Goal: Task Accomplishment & Management: Manage account settings

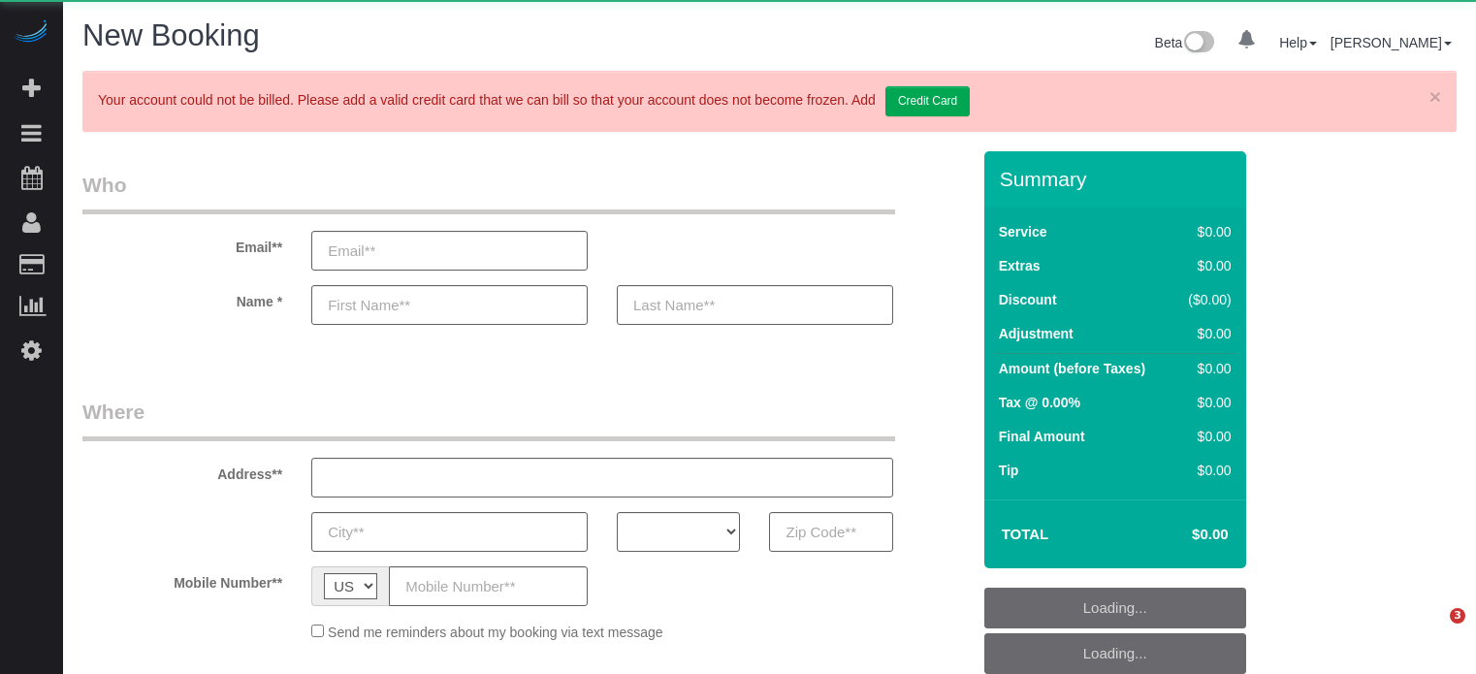
select select "number:9"
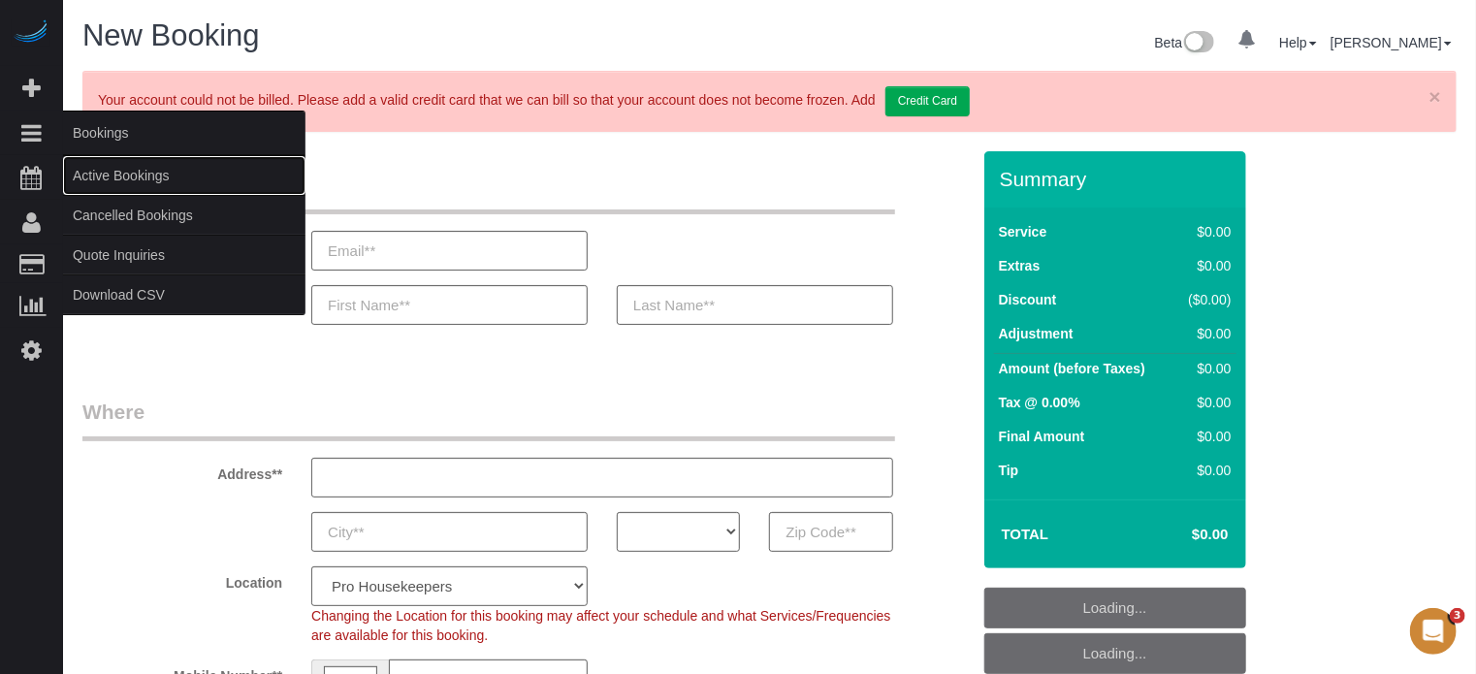
click at [107, 170] on link "Active Bookings" at bounding box center [184, 175] width 242 height 39
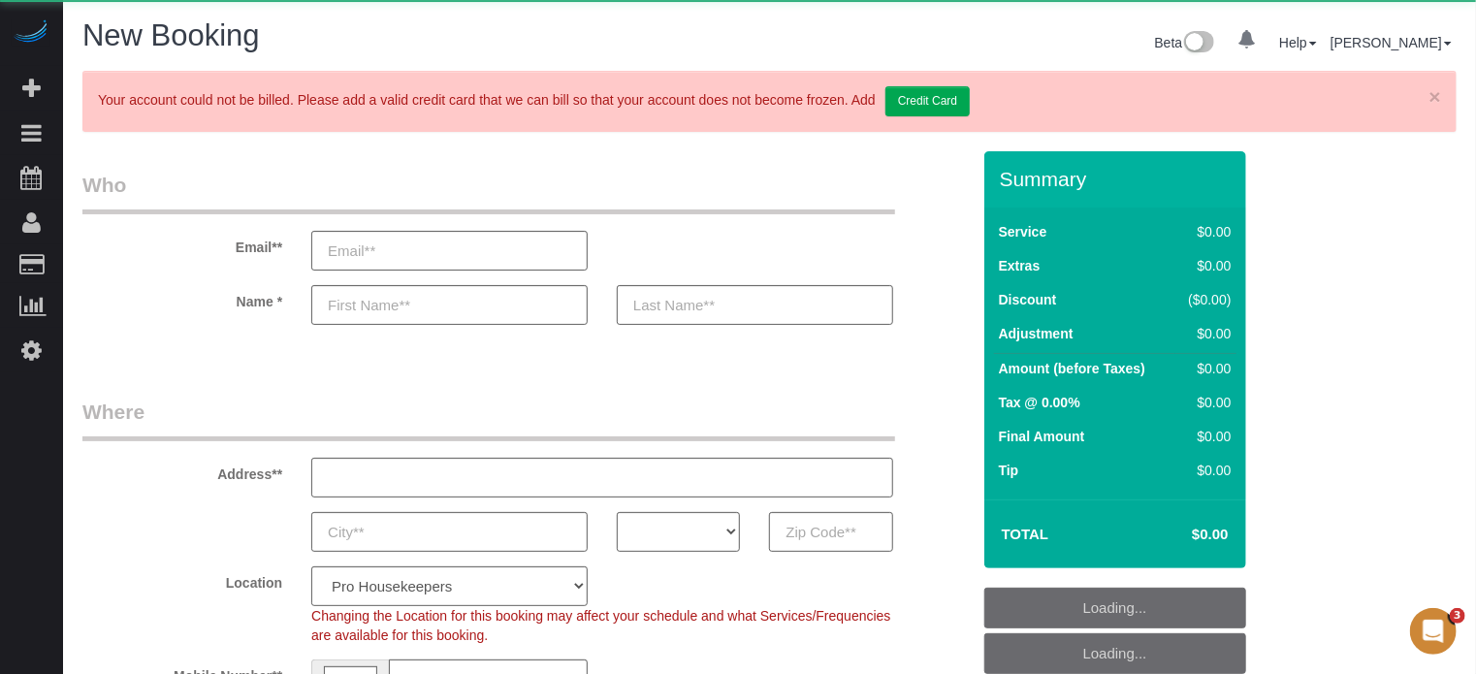
select select "object:1098"
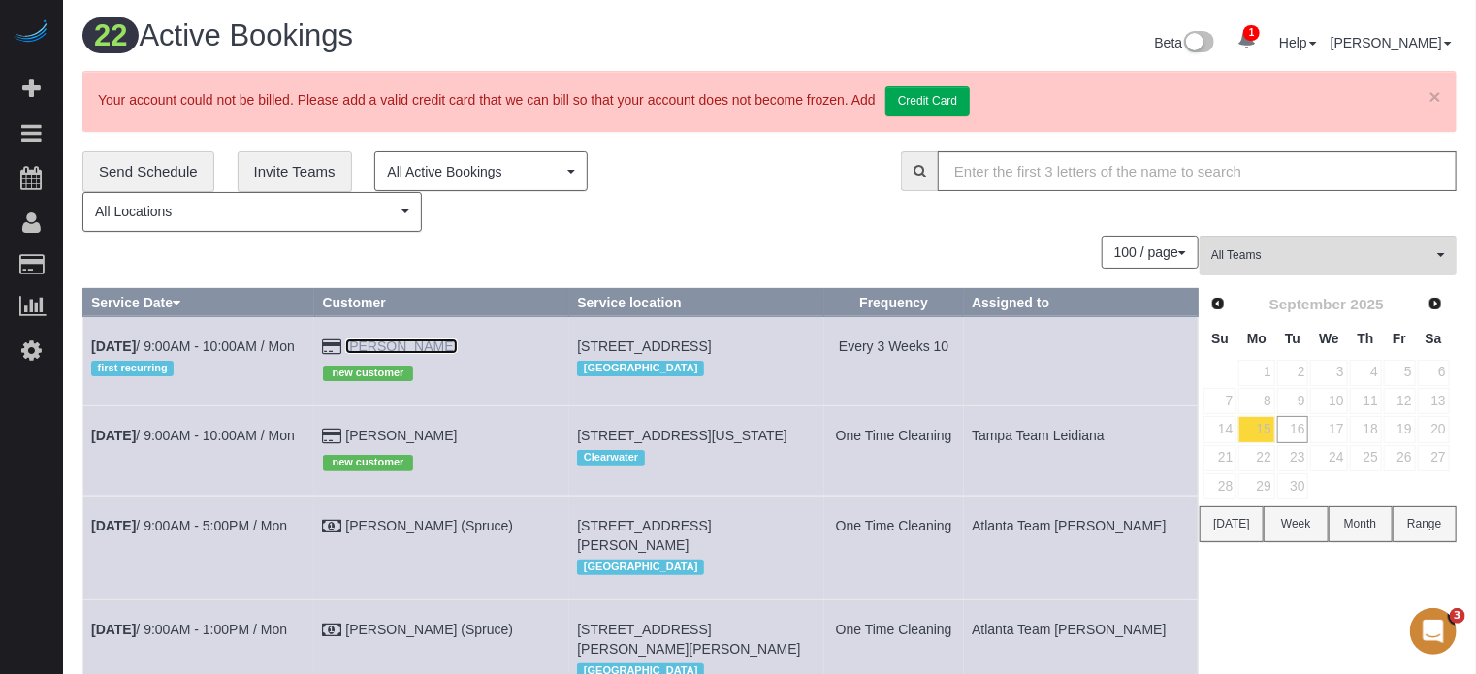
click at [395, 342] on link "[PERSON_NAME]" at bounding box center [401, 346] width 112 height 16
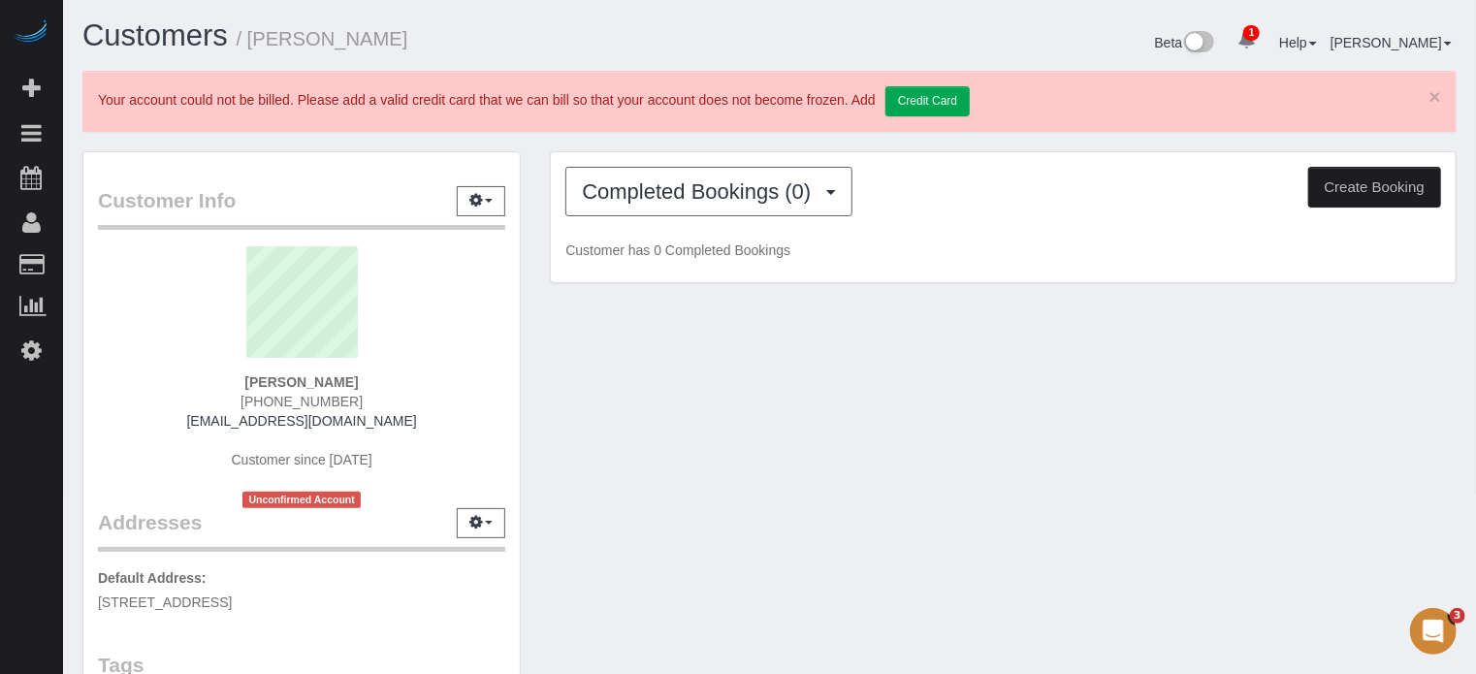
click at [628, 219] on div "Completed Bookings (0) Completed Bookings (0) Upcoming Bookings (3) Cancelled B…" at bounding box center [1003, 217] width 905 height 131
click at [647, 200] on span "Completed Bookings (0)" at bounding box center [701, 191] width 239 height 24
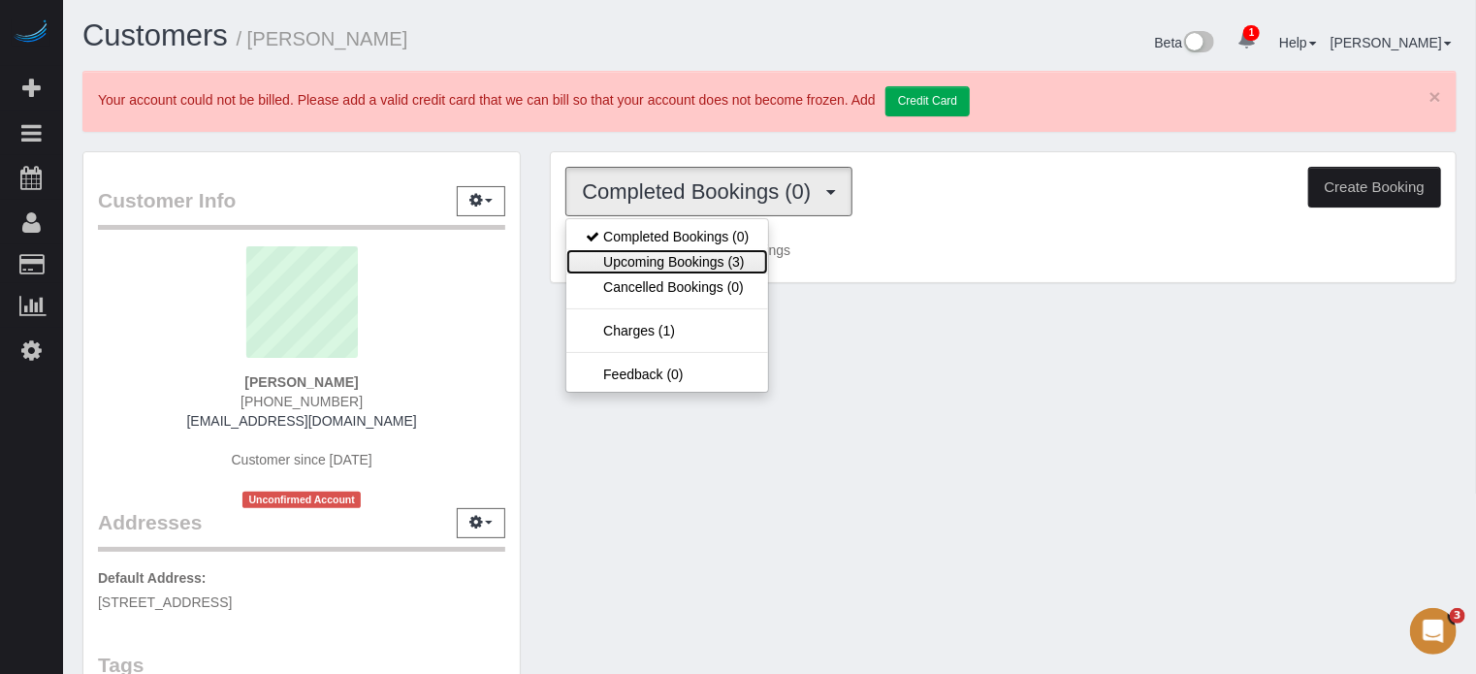
click at [664, 255] on link "Upcoming Bookings (3)" at bounding box center [667, 261] width 202 height 25
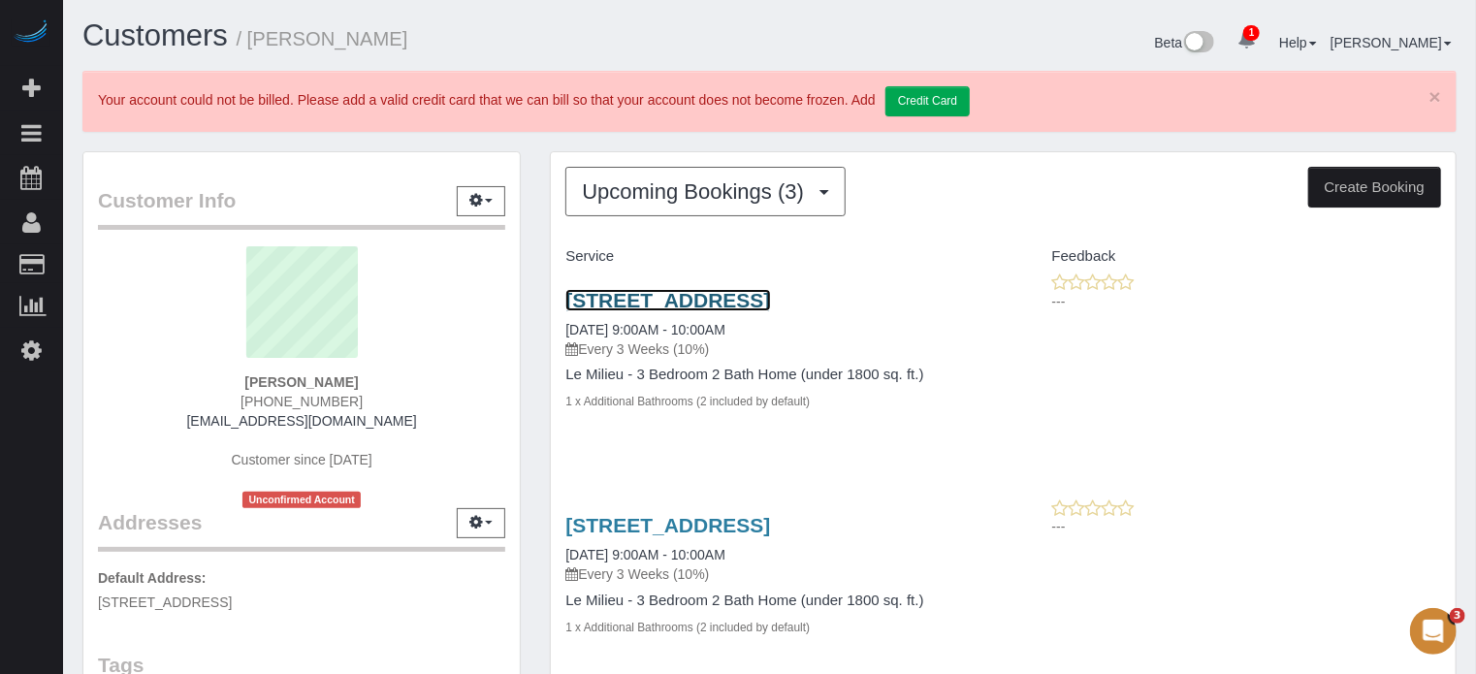
click at [723, 302] on link "[STREET_ADDRESS]" at bounding box center [667, 300] width 205 height 22
click at [535, 226] on div "Upcoming Bookings (3) Completed Bookings (0) Upcoming Bookings (3) Cancelled Bo…" at bounding box center [1003, 577] width 936 height 852
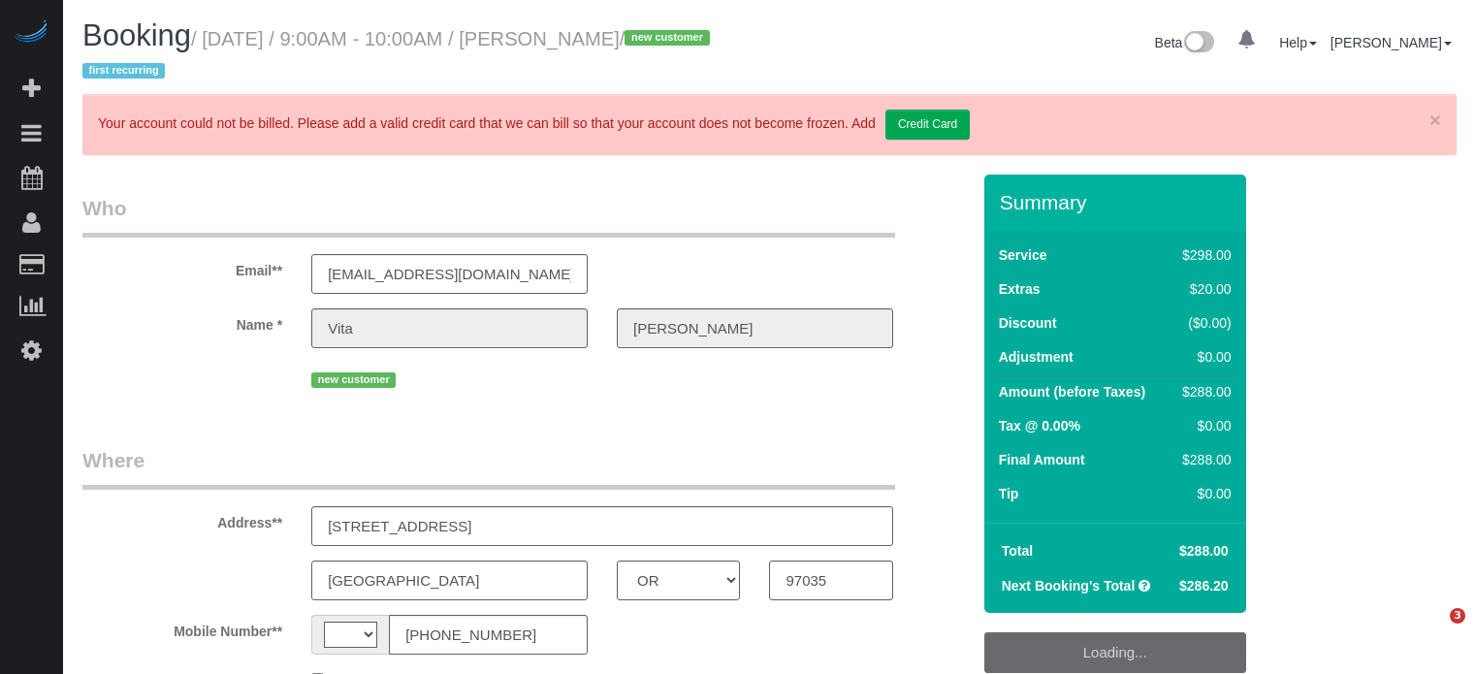
select select "OR"
select select "string:US"
select select "string:fspay-697a2dab-71cf-4856-a068-05ef7c824974"
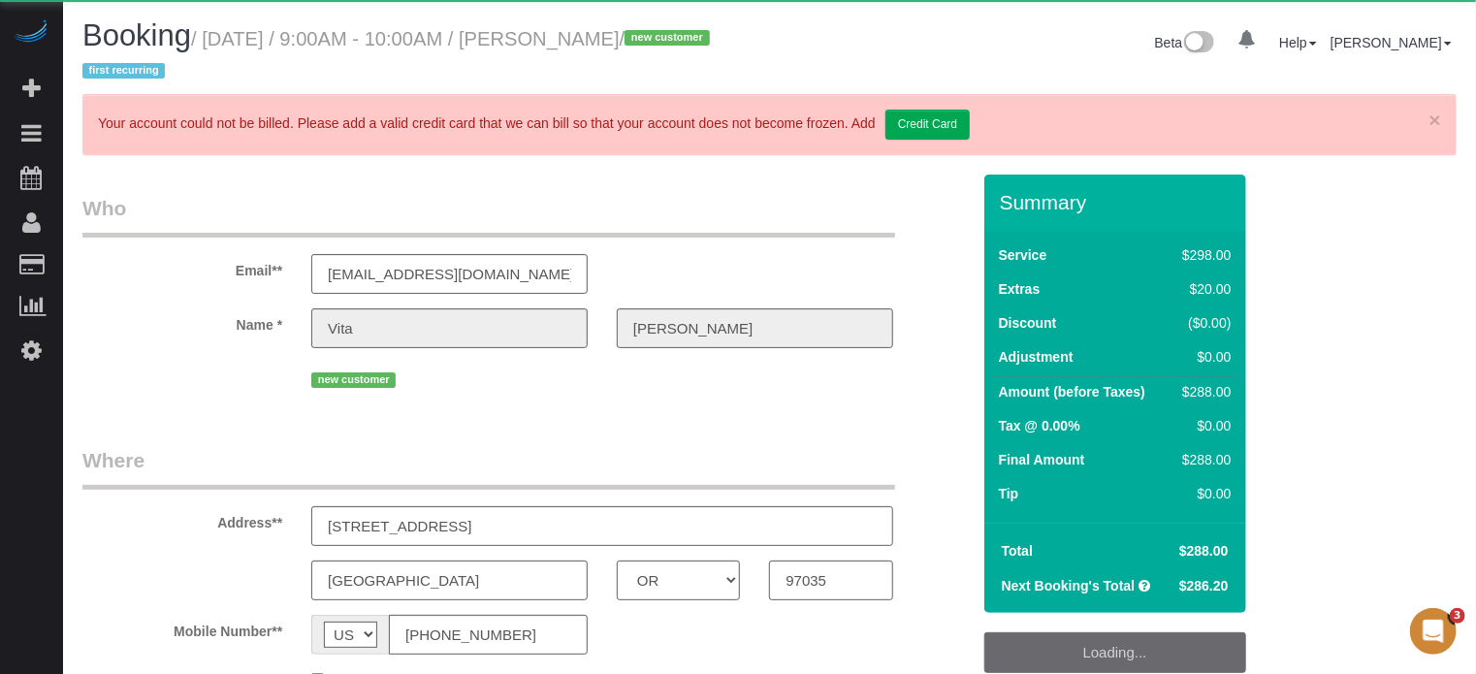
select select "object:695"
select select "5"
select select "spot1"
select select "number:9"
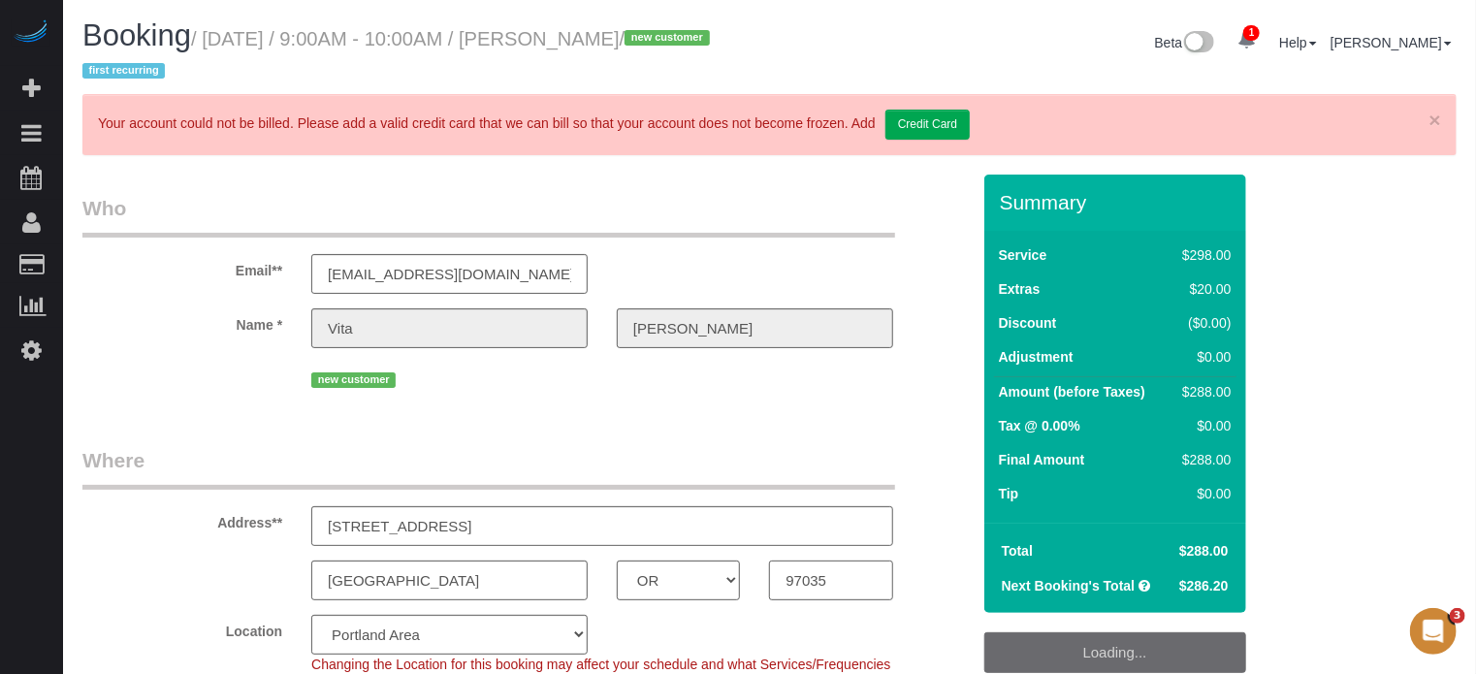
click at [799, 587] on input "97035" at bounding box center [830, 581] width 123 height 40
select select "spot15"
click at [799, 587] on input "97035" at bounding box center [830, 581] width 123 height 40
select select "object:859"
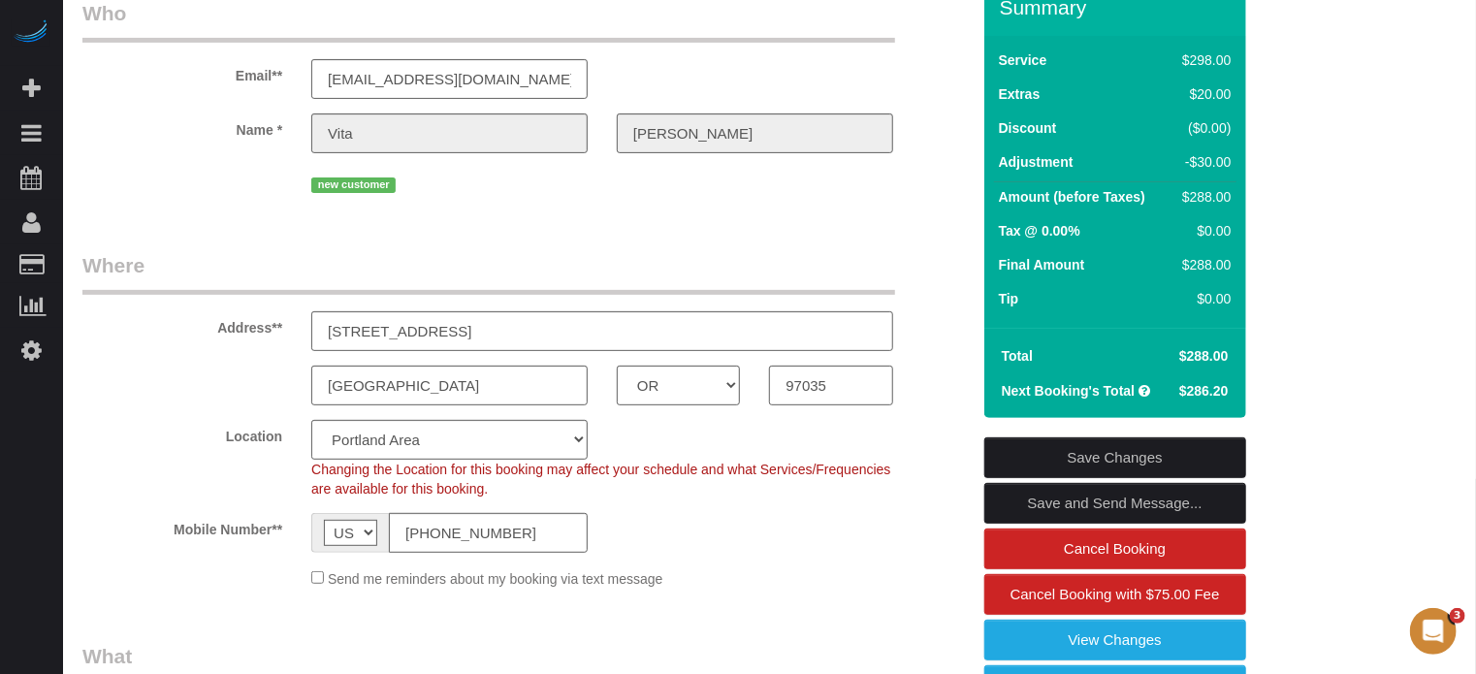
scroll to position [291, 0]
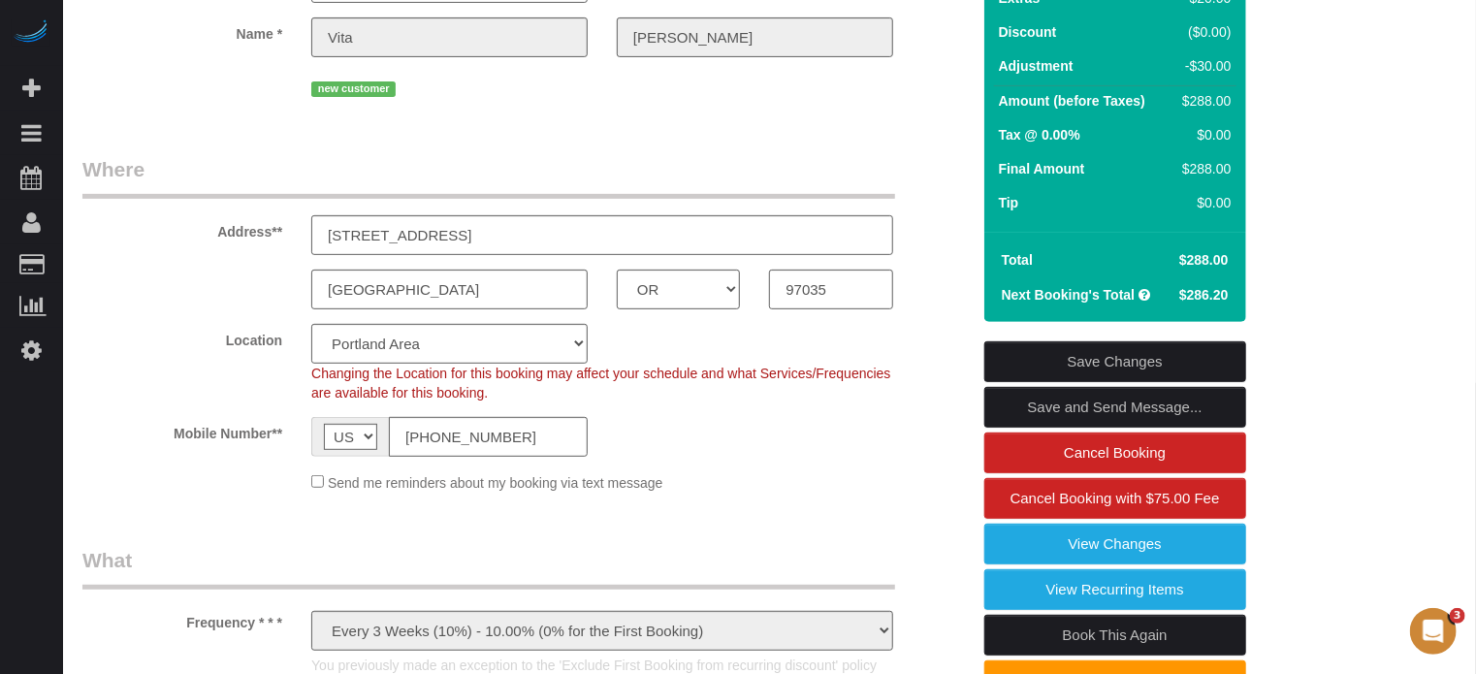
click at [17, 353] on link "Settings" at bounding box center [31, 350] width 63 height 45
type input "15/09/2025"
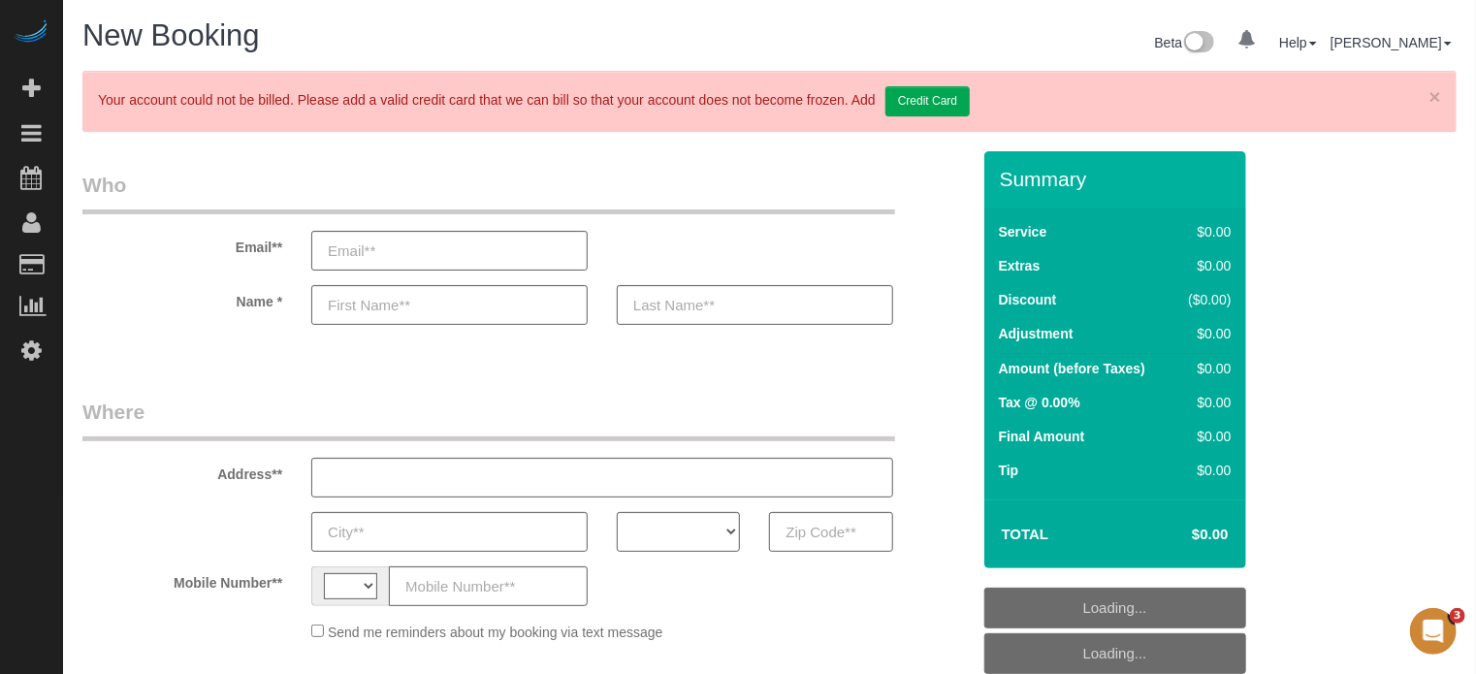
select select "4"
select select "string:US"
select select "object:1166"
select select "number:9"
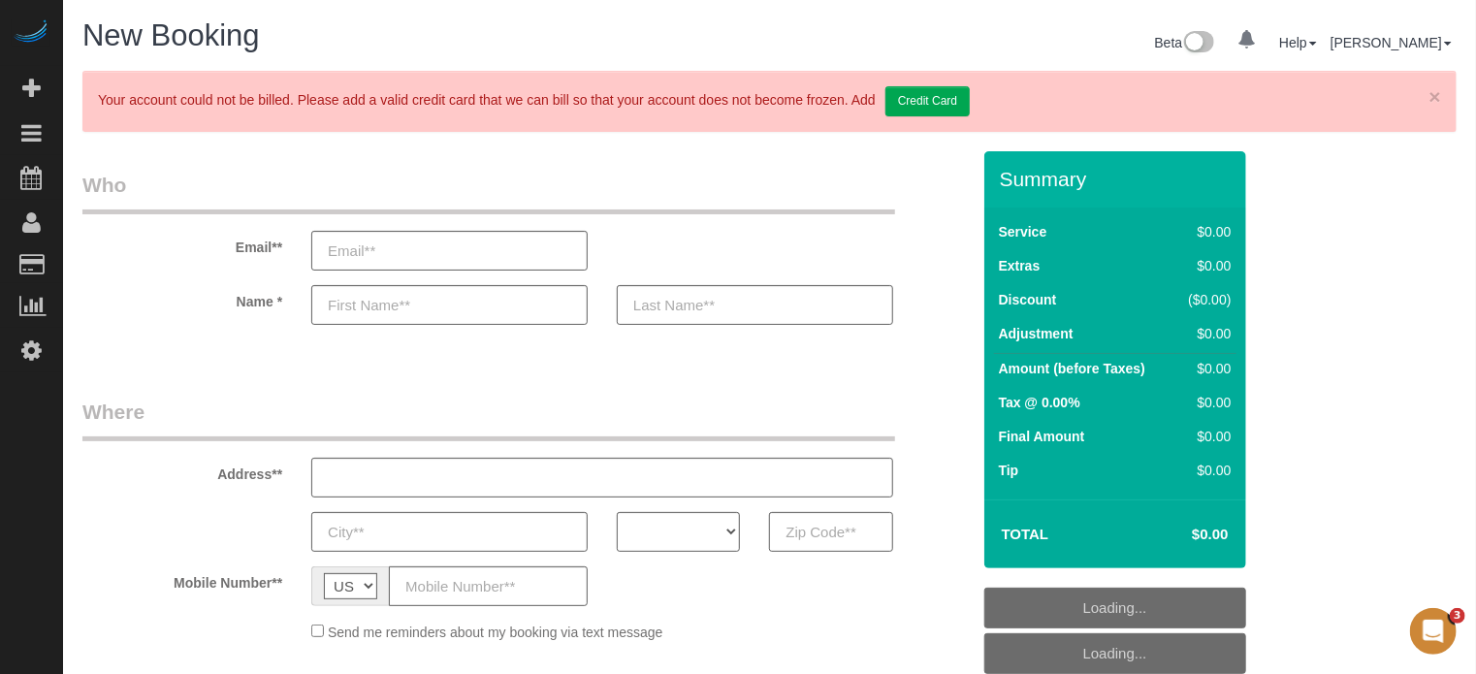
select select "object:1221"
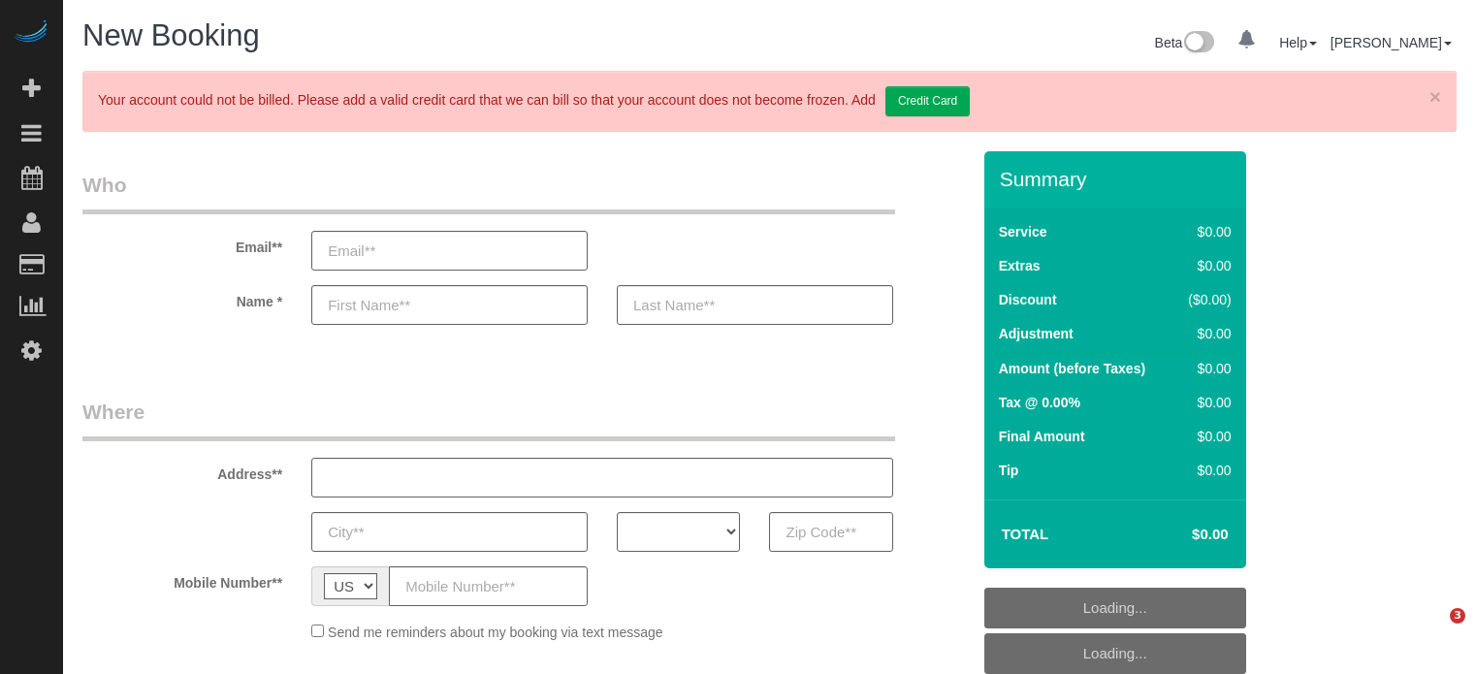
select select "number:9"
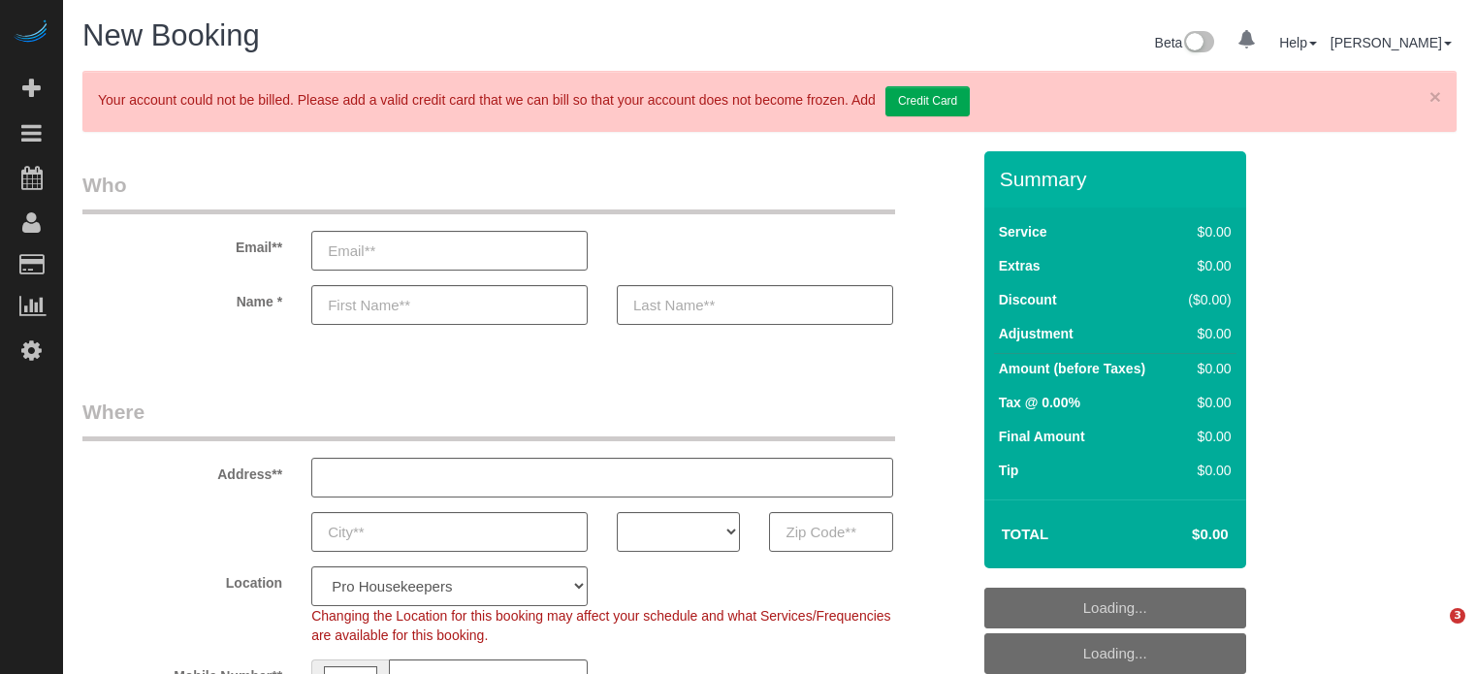
select select "object:1227"
select select "4"
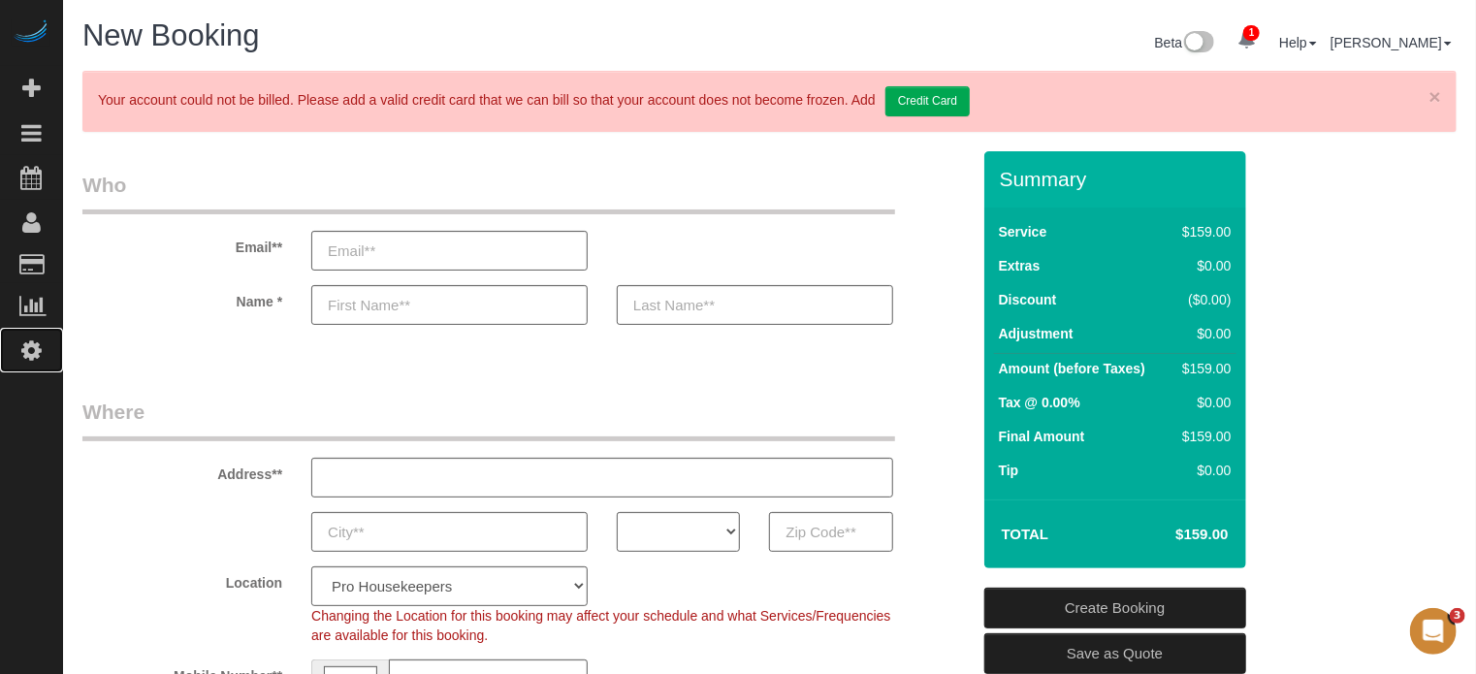
click at [47, 349] on link "Settings" at bounding box center [31, 350] width 63 height 45
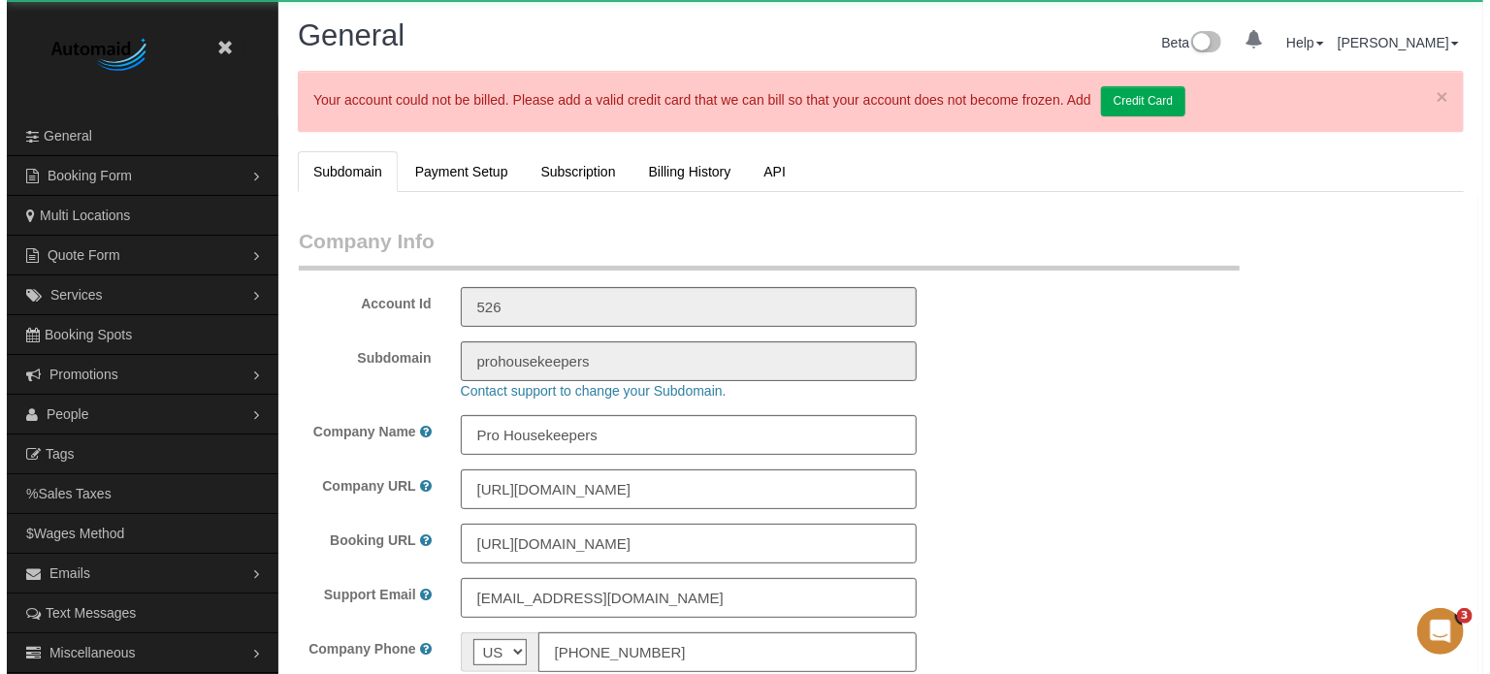
scroll to position [4392, 1476]
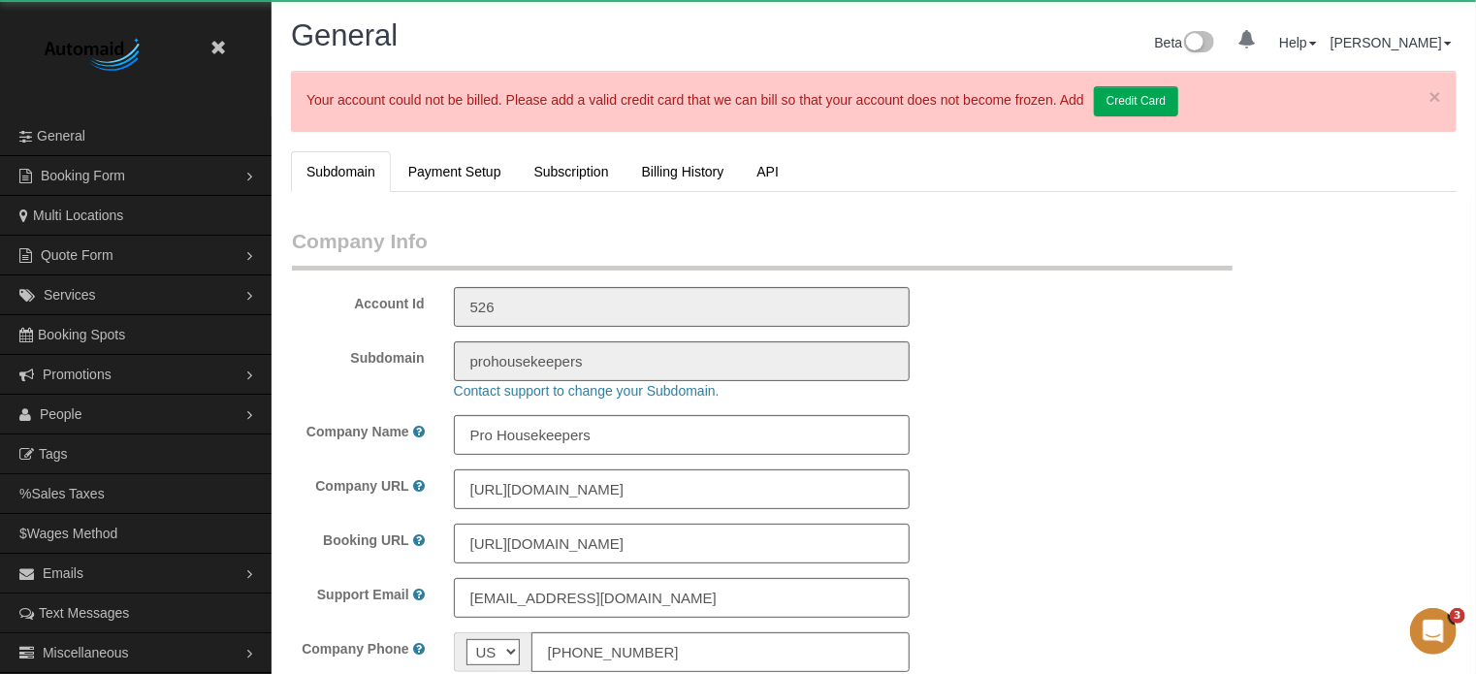
select select "1"
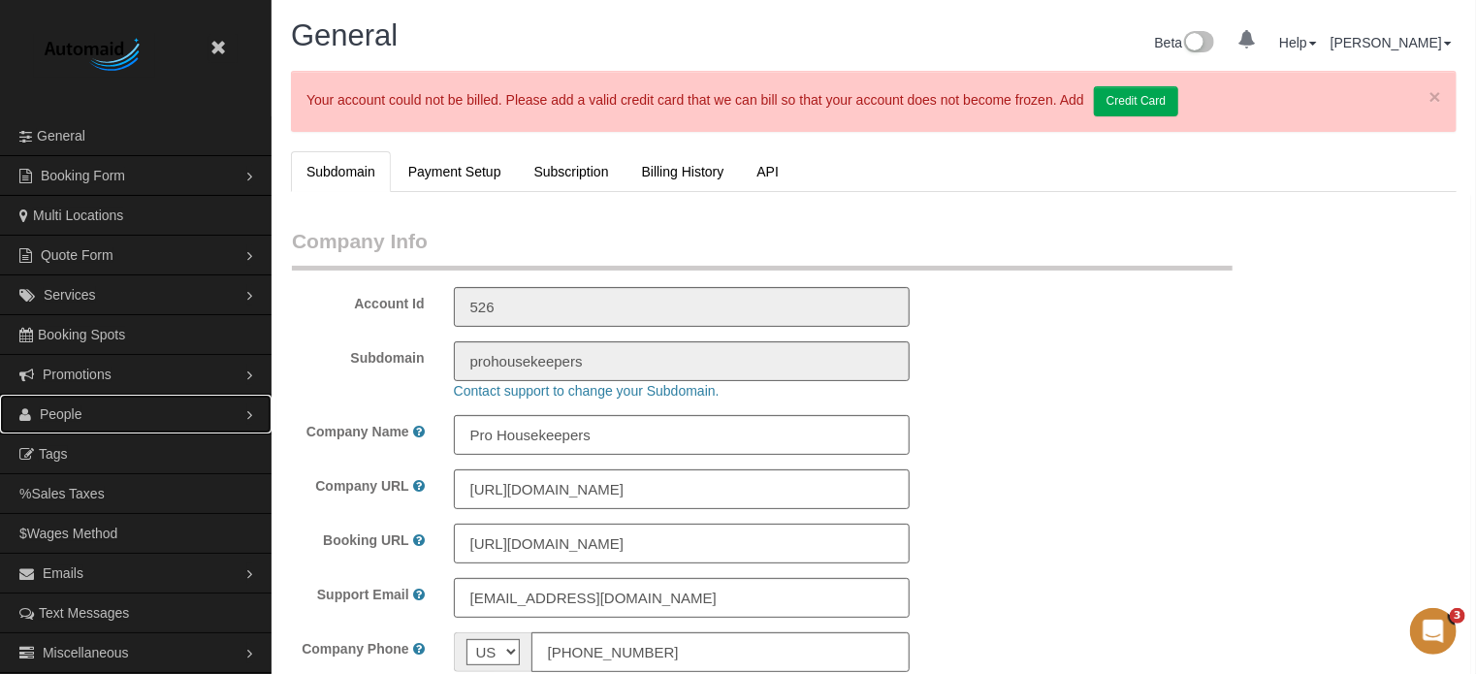
click at [80, 407] on span "People" at bounding box center [61, 414] width 43 height 16
click at [78, 445] on link "Teams" at bounding box center [136, 454] width 272 height 39
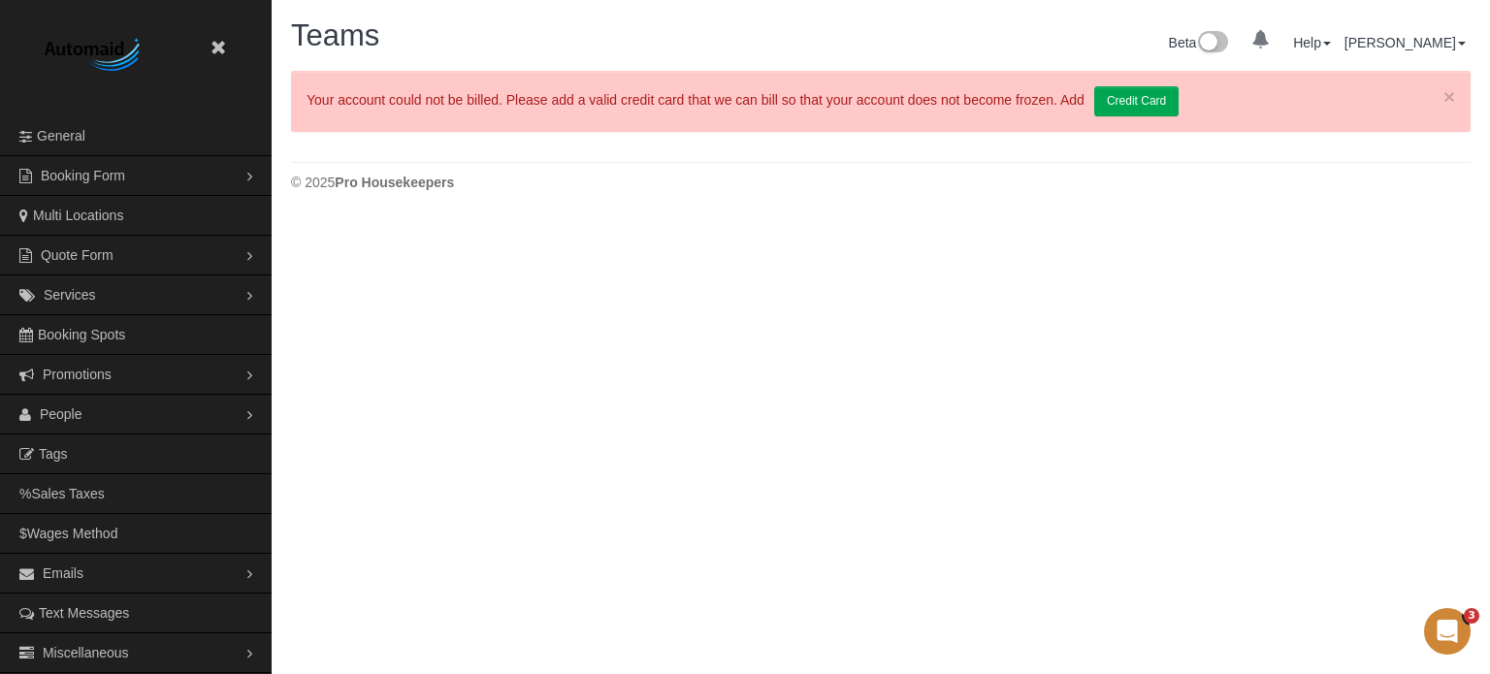
scroll to position [96567, 95500]
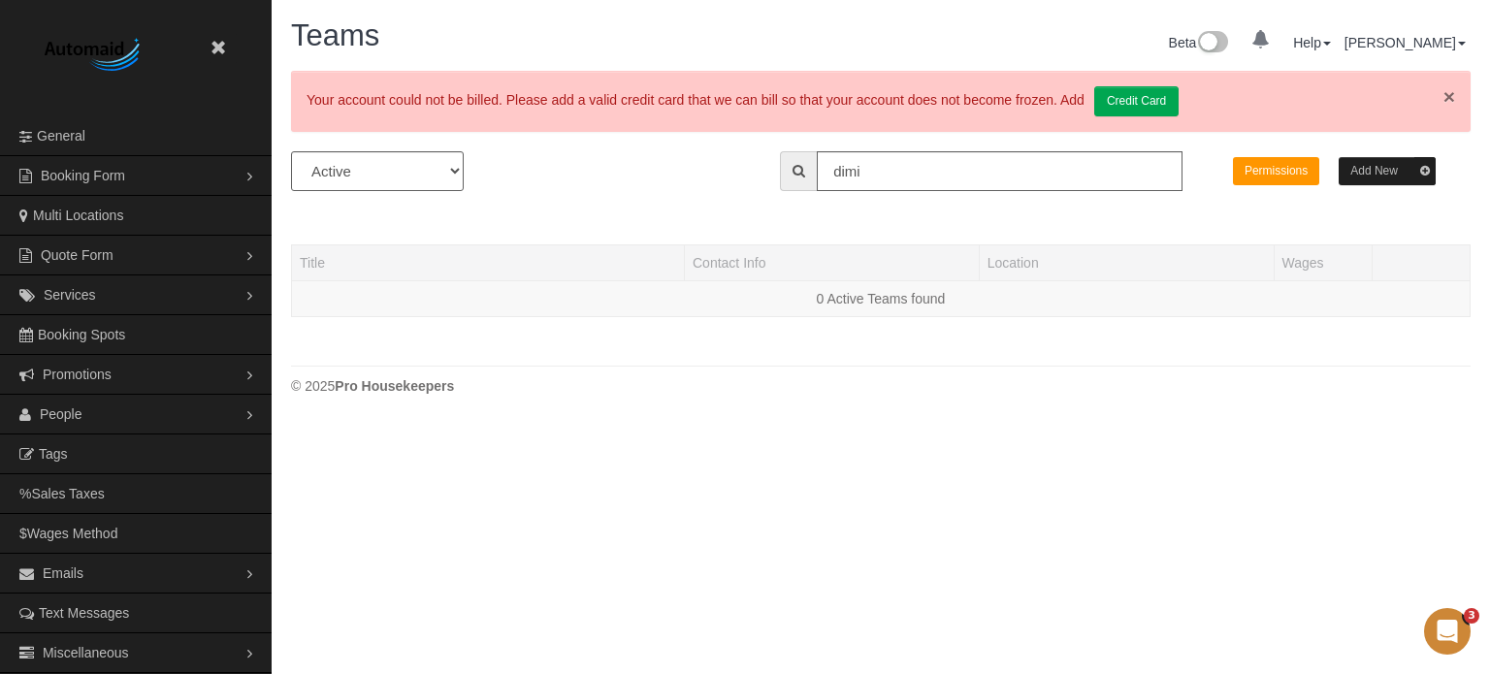
click at [1452, 97] on link "×" at bounding box center [1449, 96] width 12 height 20
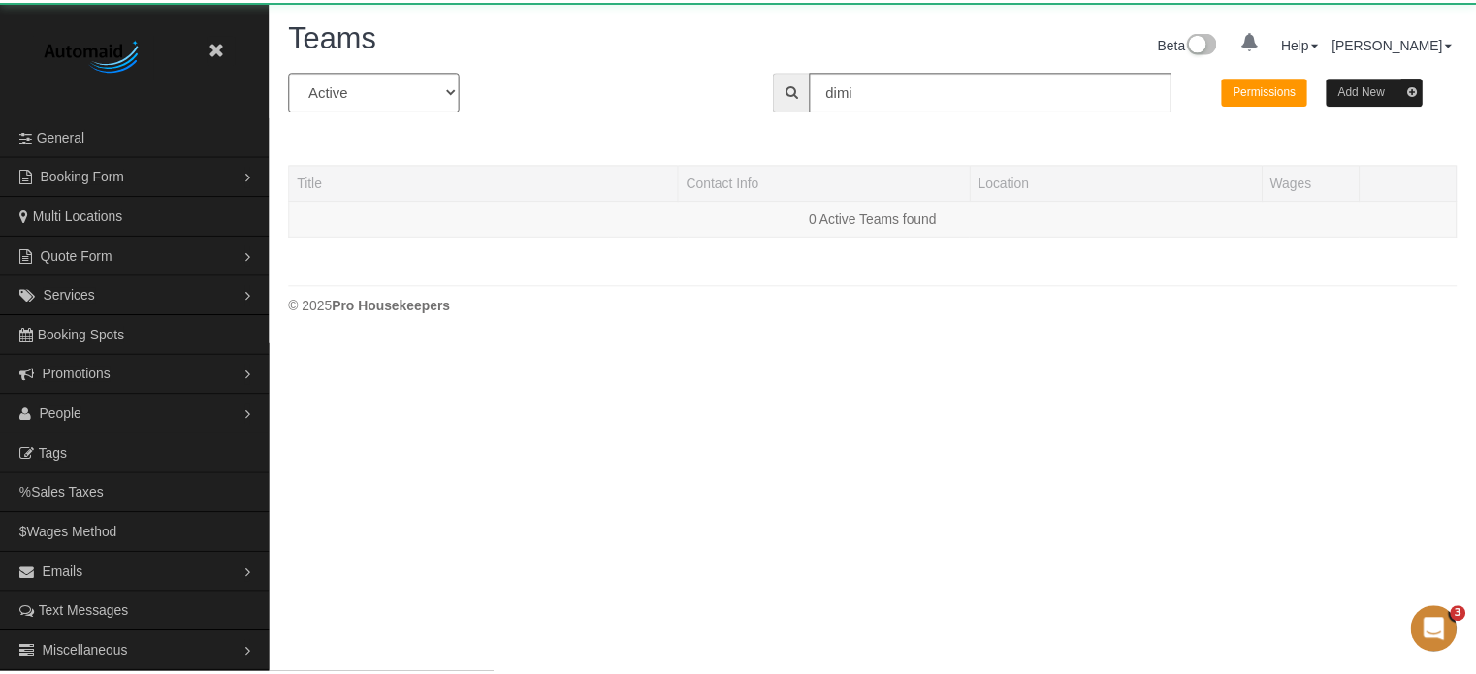
scroll to position [407, 1490]
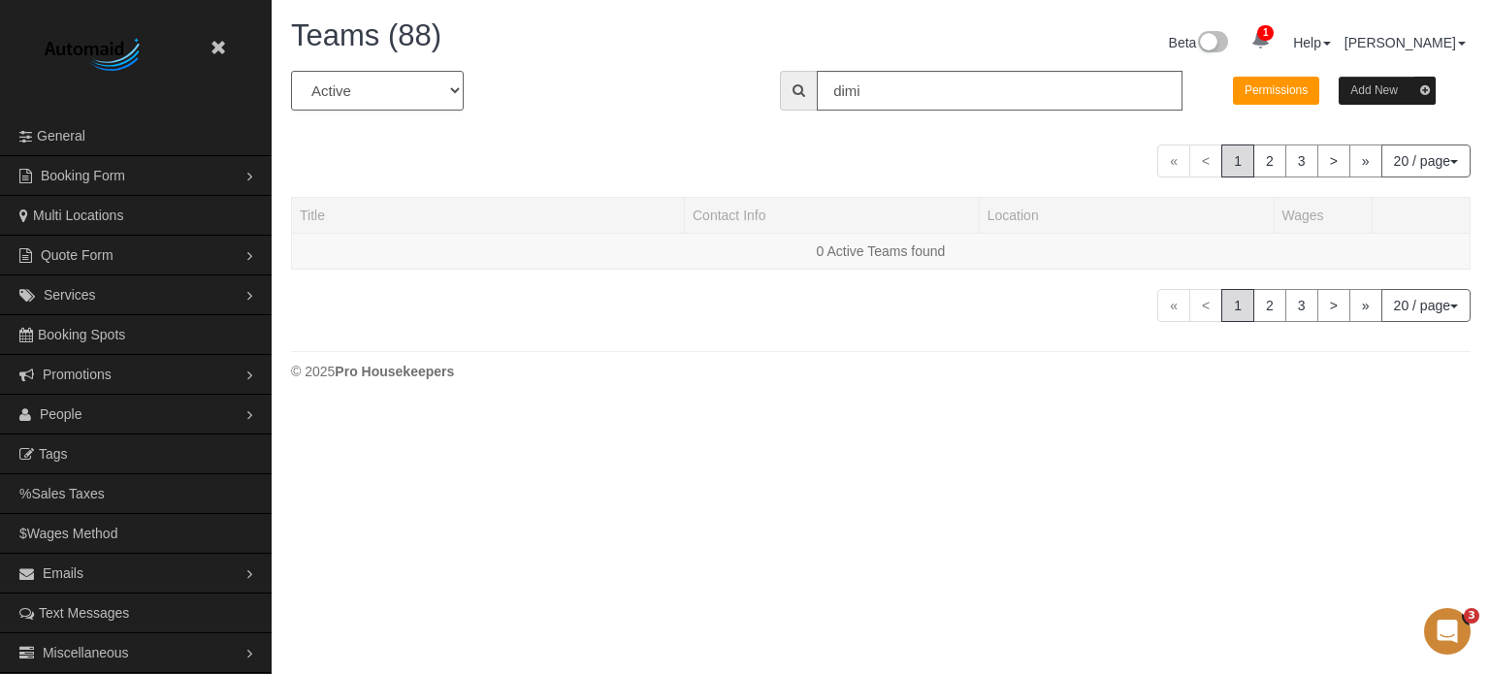
click at [408, 101] on select "All Active Archived" at bounding box center [377, 91] width 173 height 40
select select "string:all"
click at [291, 71] on select "All Active Archived" at bounding box center [377, 91] width 173 height 40
click at [886, 84] on input "dimi" at bounding box center [1000, 91] width 366 height 40
type input "d"
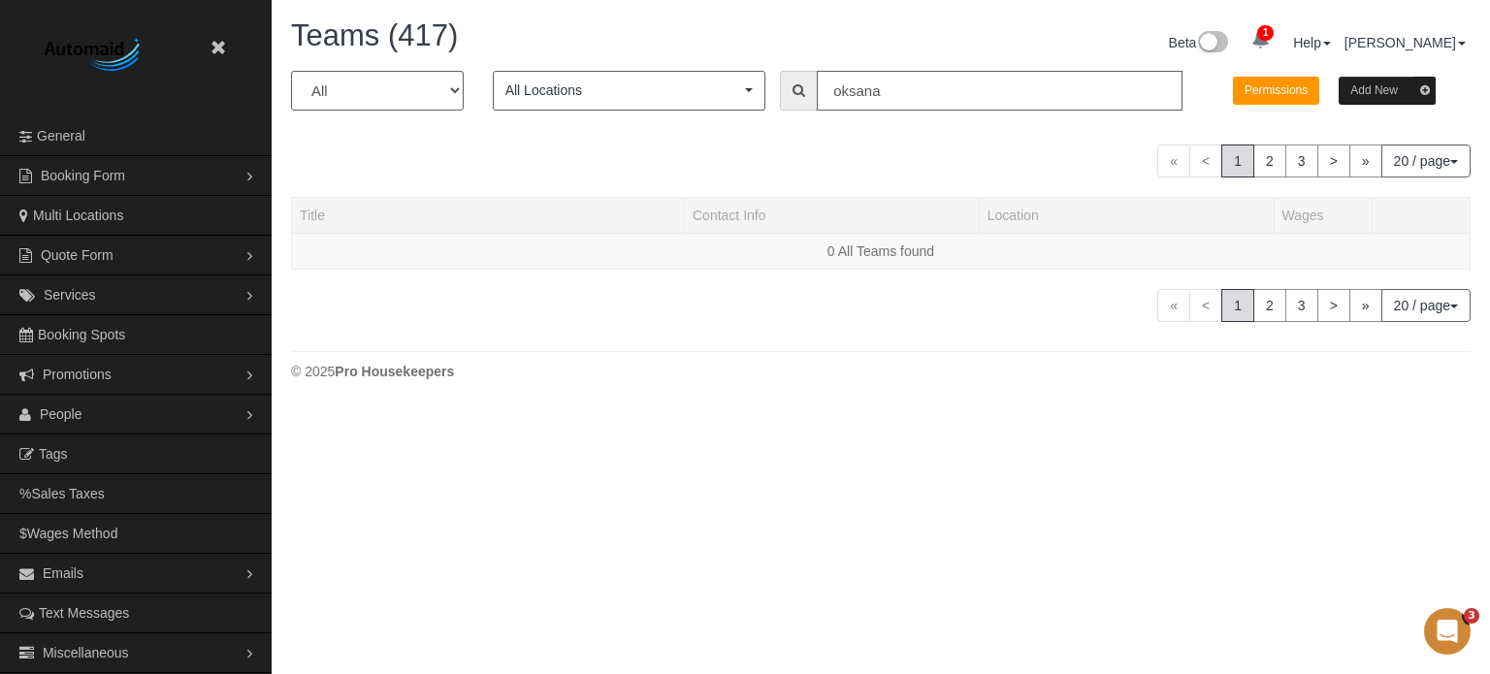
click at [893, 103] on input "oksana" at bounding box center [1000, 91] width 366 height 40
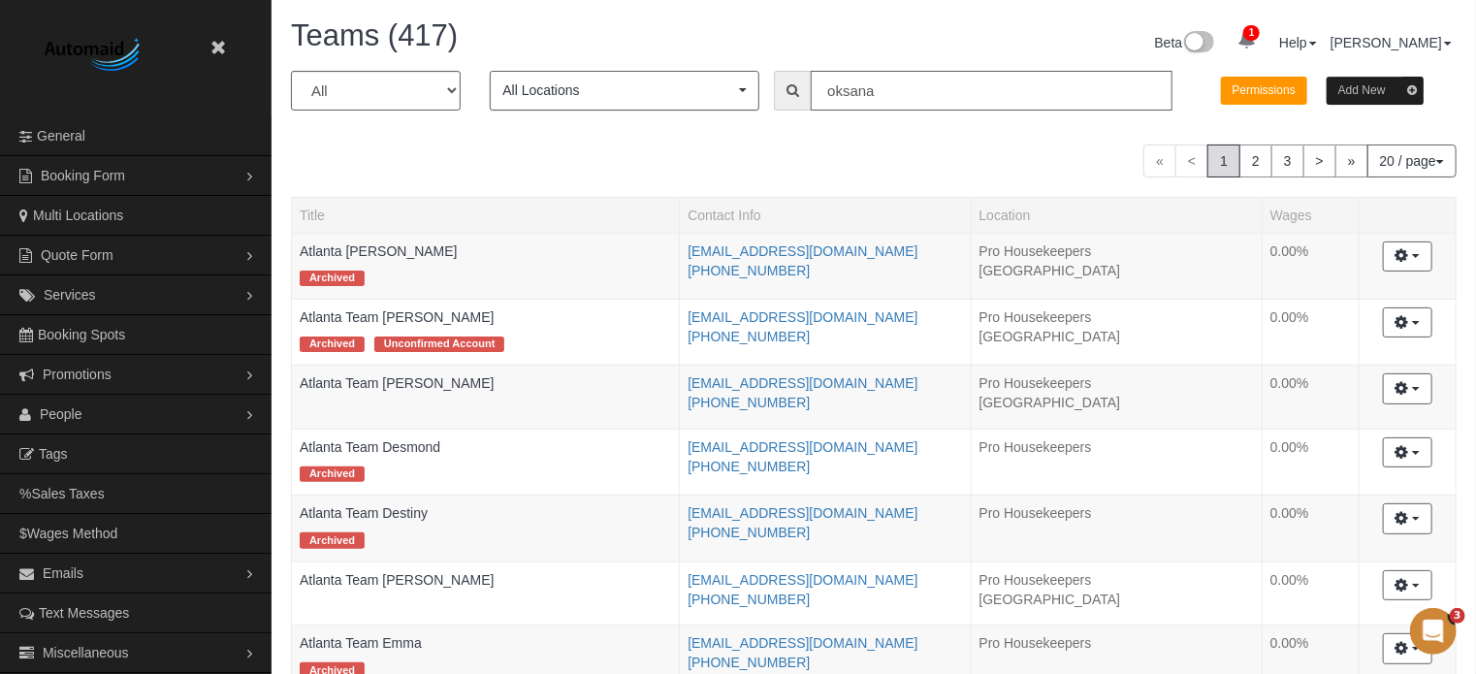
scroll to position [1692, 1476]
click at [902, 95] on input "oksana" at bounding box center [992, 91] width 362 height 40
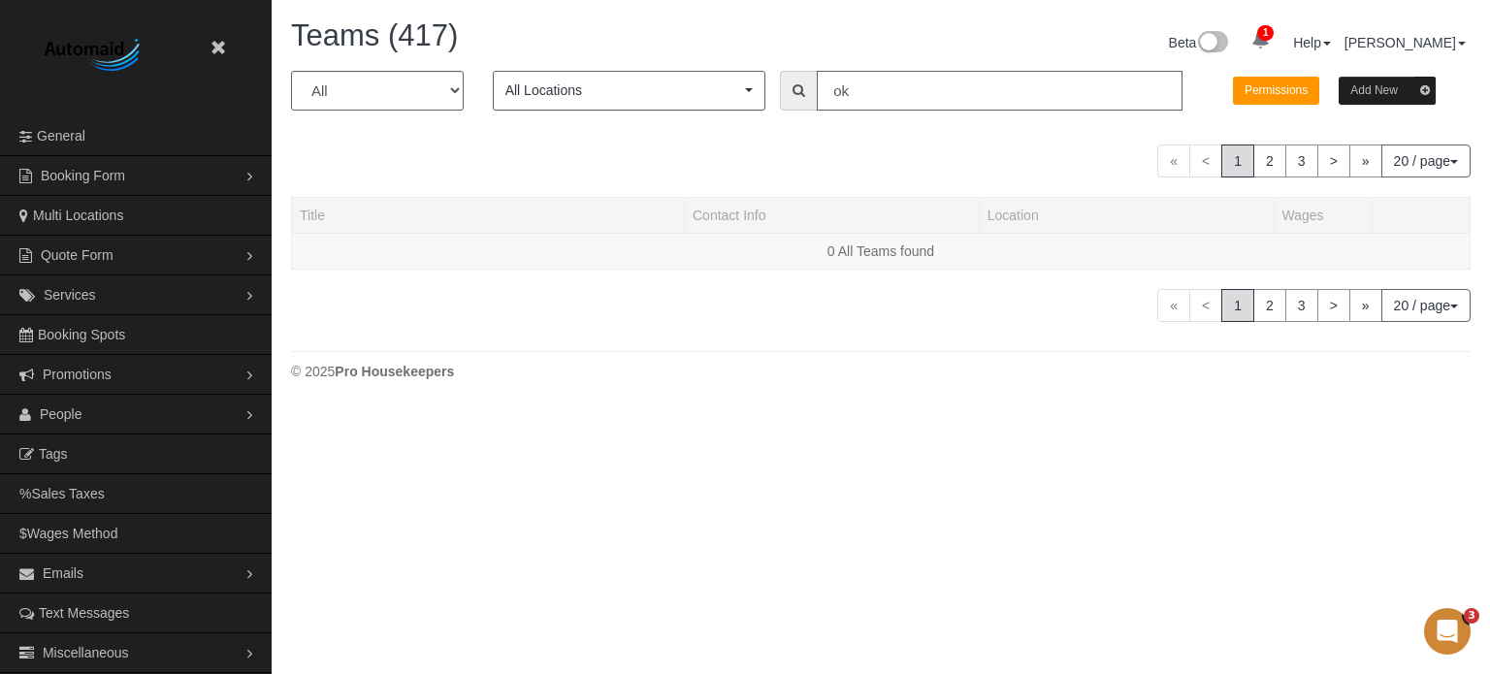
type input "o"
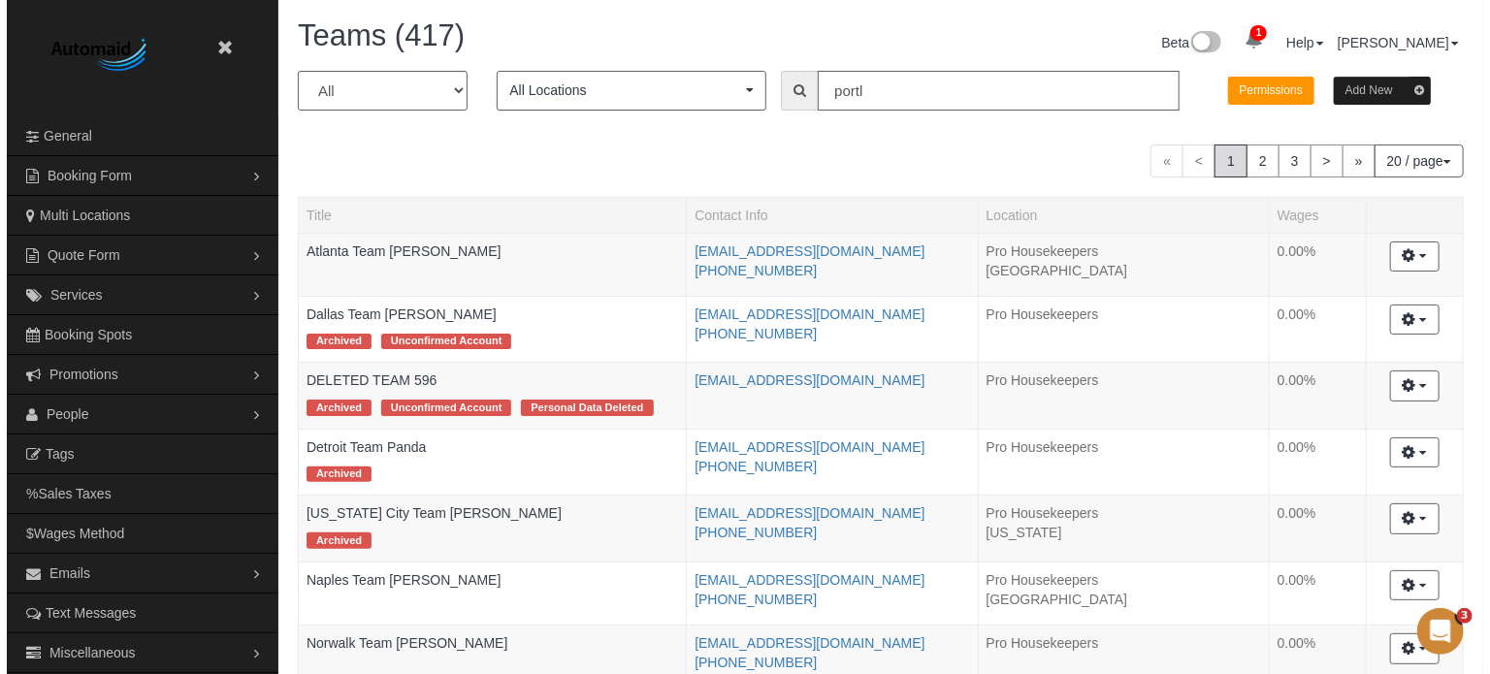
scroll to position [407, 1490]
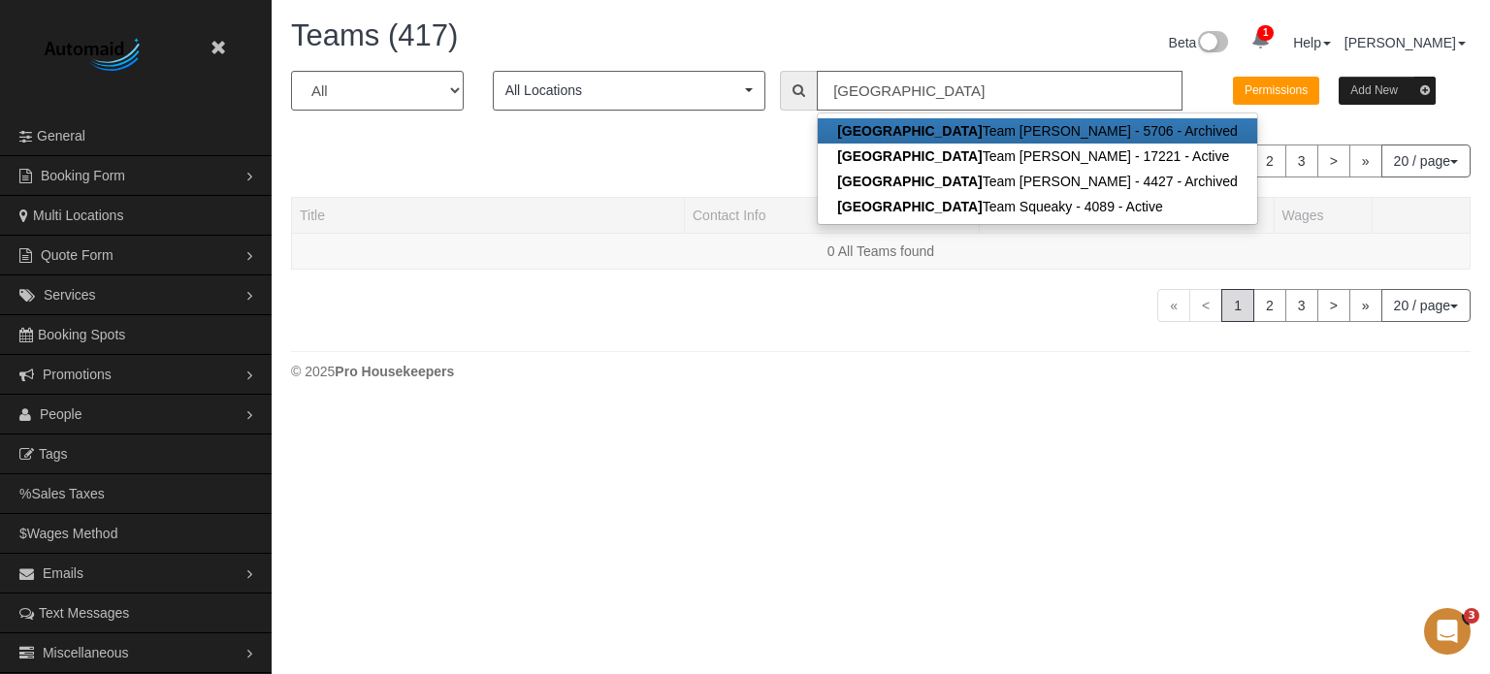
type input "portland"
click at [695, 154] on div "« < 1 2 3 > » 20 / page 10 / page 20 / page 30 / page 40 / page 50 / page 100 /…" at bounding box center [880, 161] width 1179 height 33
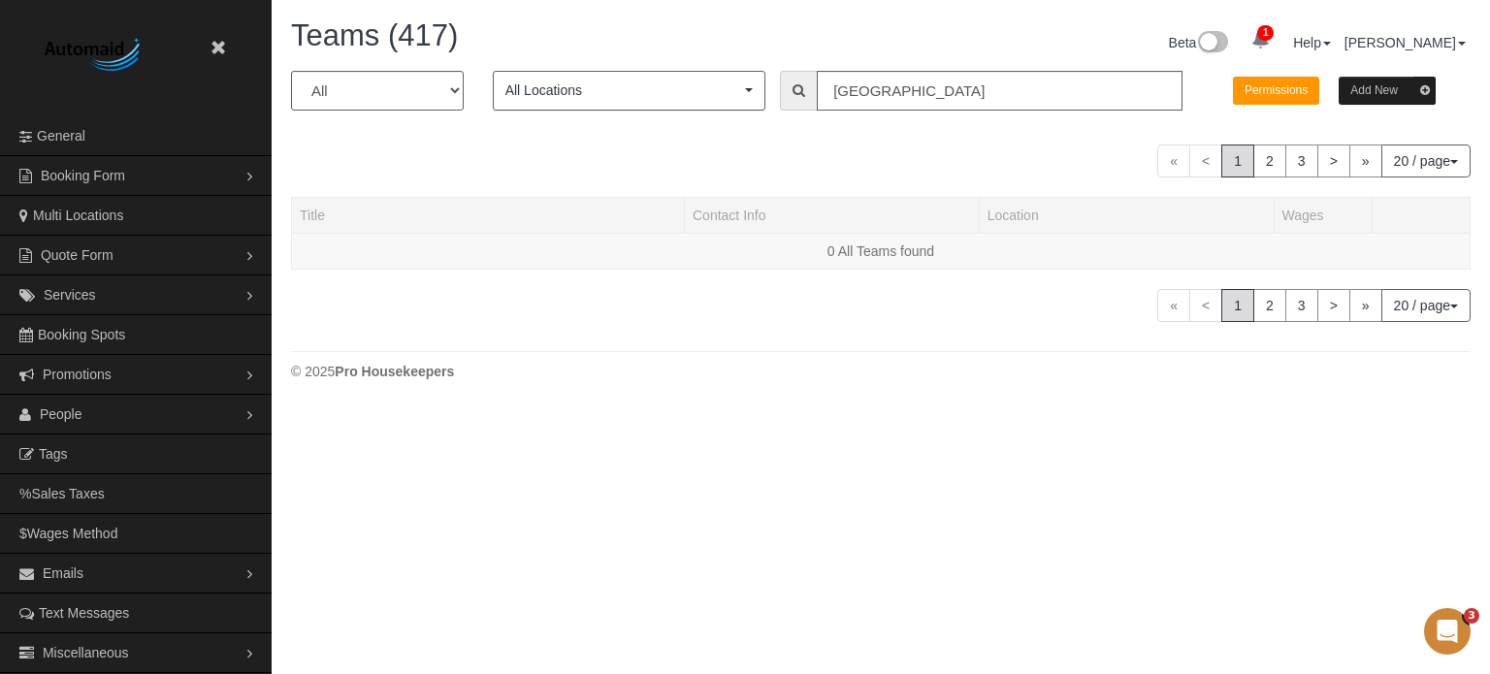
scroll to position [652, 1490]
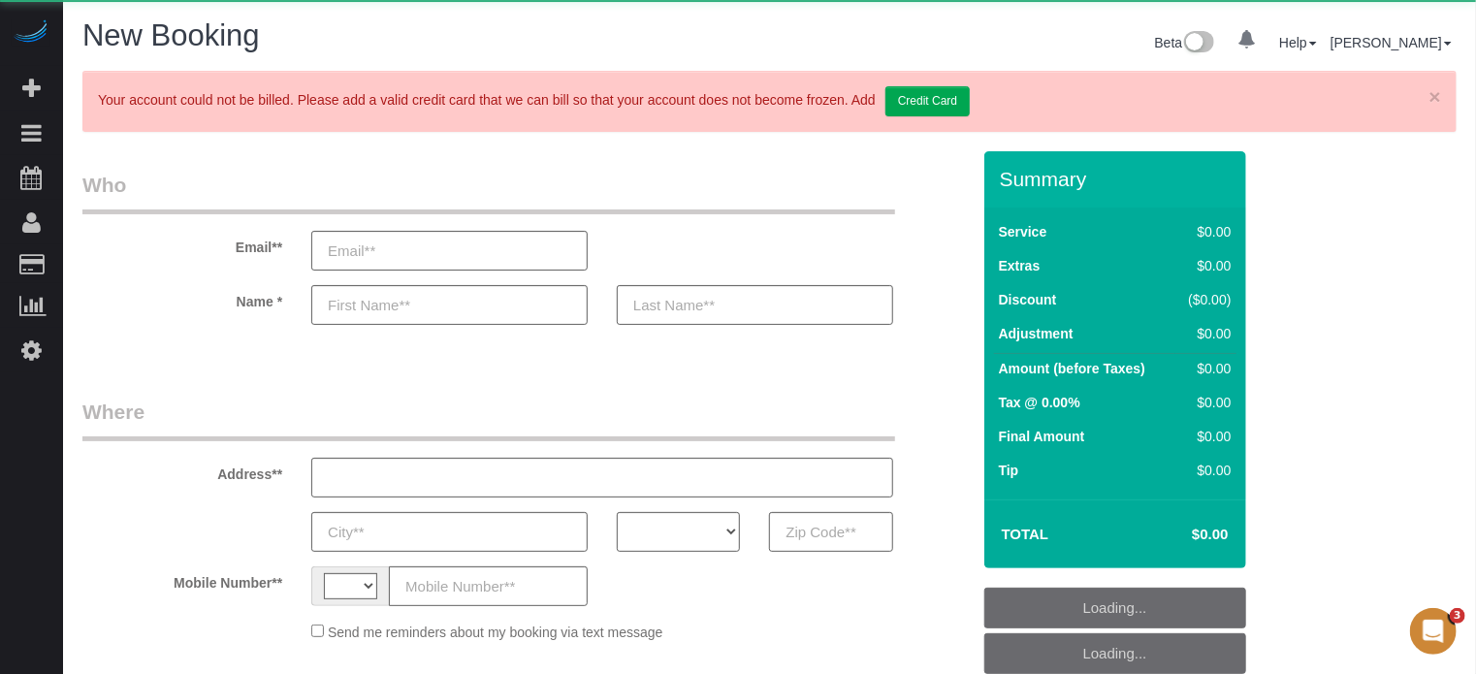
select select "string:[GEOGRAPHIC_DATA]"
select select "object:643"
select select "number:9"
select select "4"
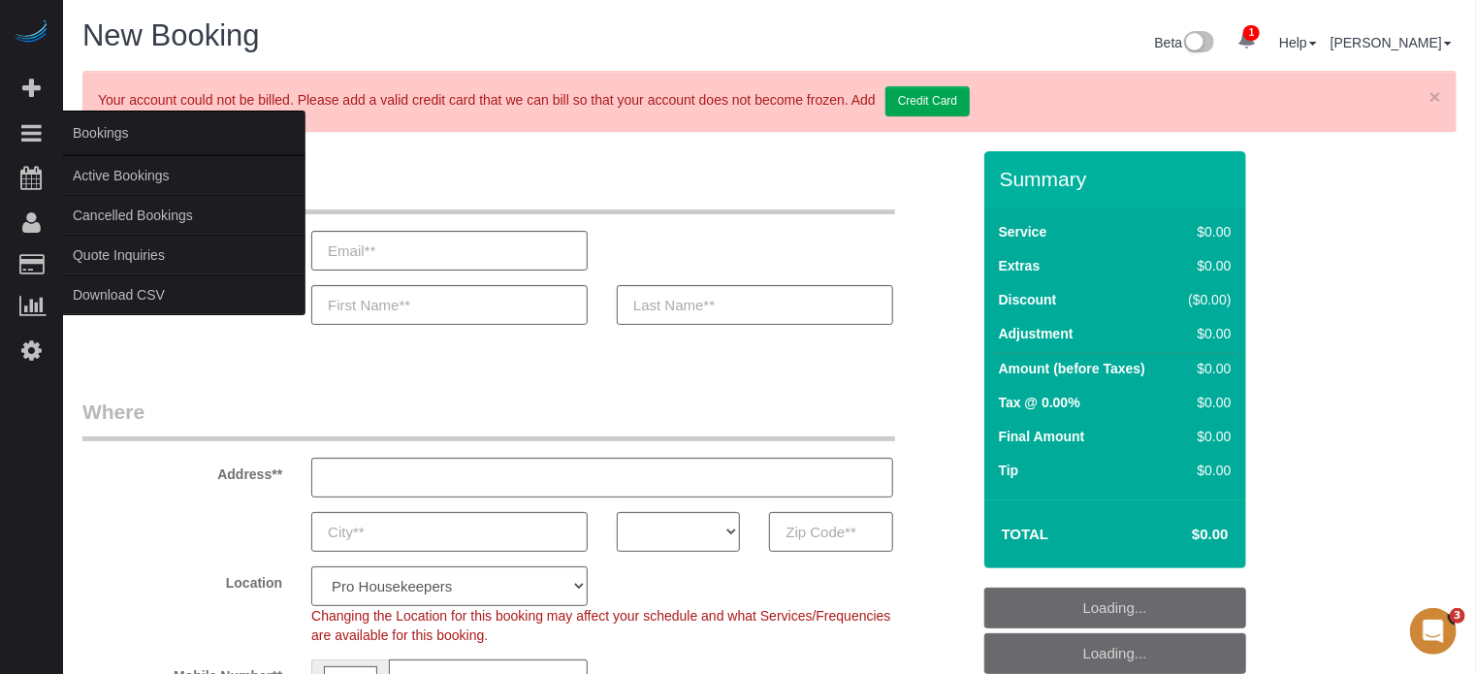
select select "object:1230"
click at [127, 170] on link "Active Bookings" at bounding box center [184, 175] width 242 height 39
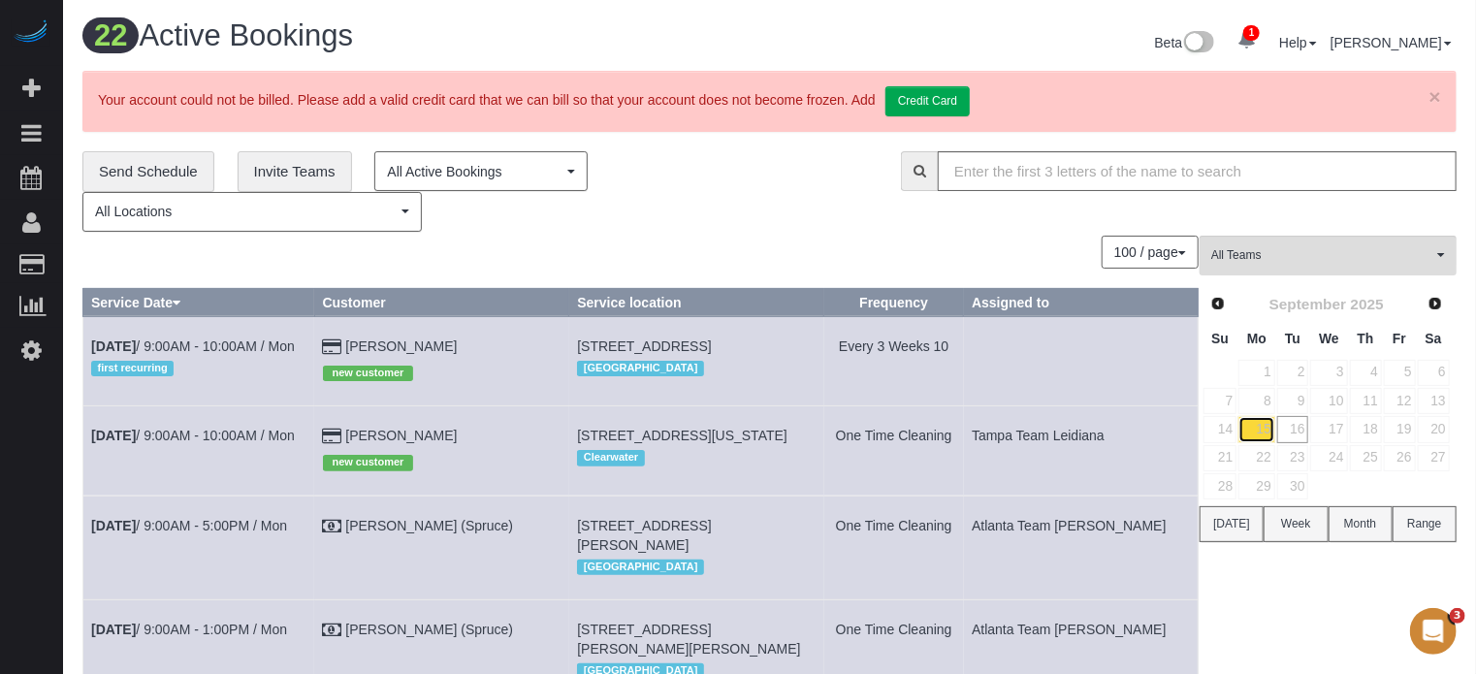
click at [1255, 434] on link "15" at bounding box center [1257, 429] width 36 height 26
click at [392, 347] on link "[PERSON_NAME]" at bounding box center [401, 346] width 112 height 16
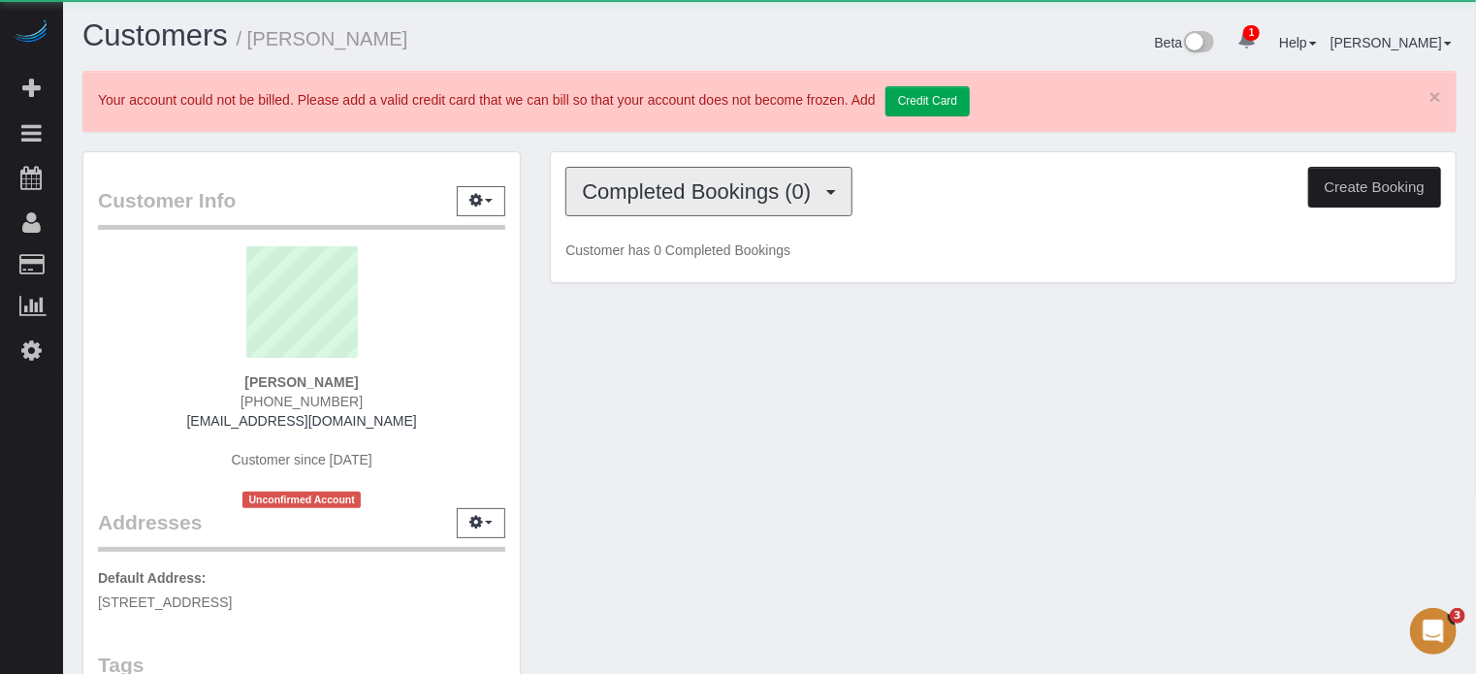
click at [731, 209] on button "Completed Bookings (0)" at bounding box center [708, 191] width 287 height 49
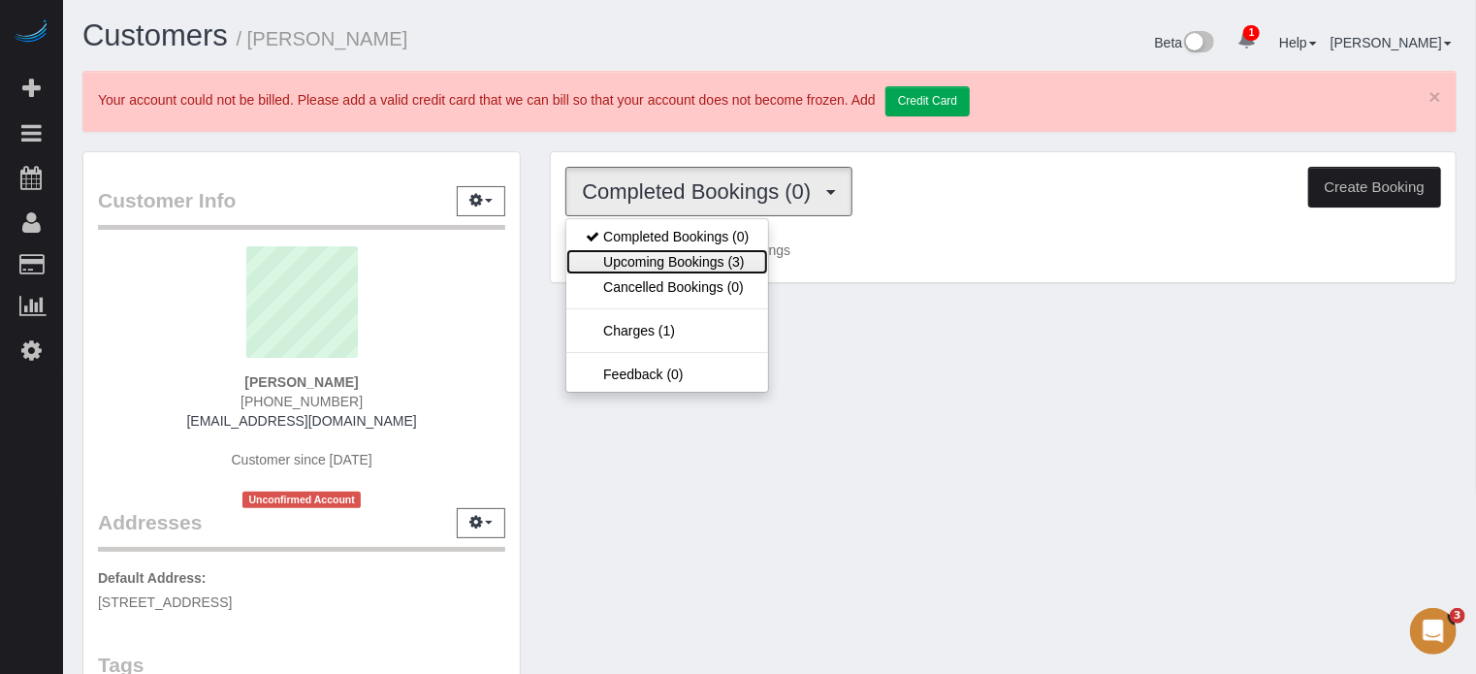
click at [718, 249] on link "Upcoming Bookings (3)" at bounding box center [667, 261] width 202 height 25
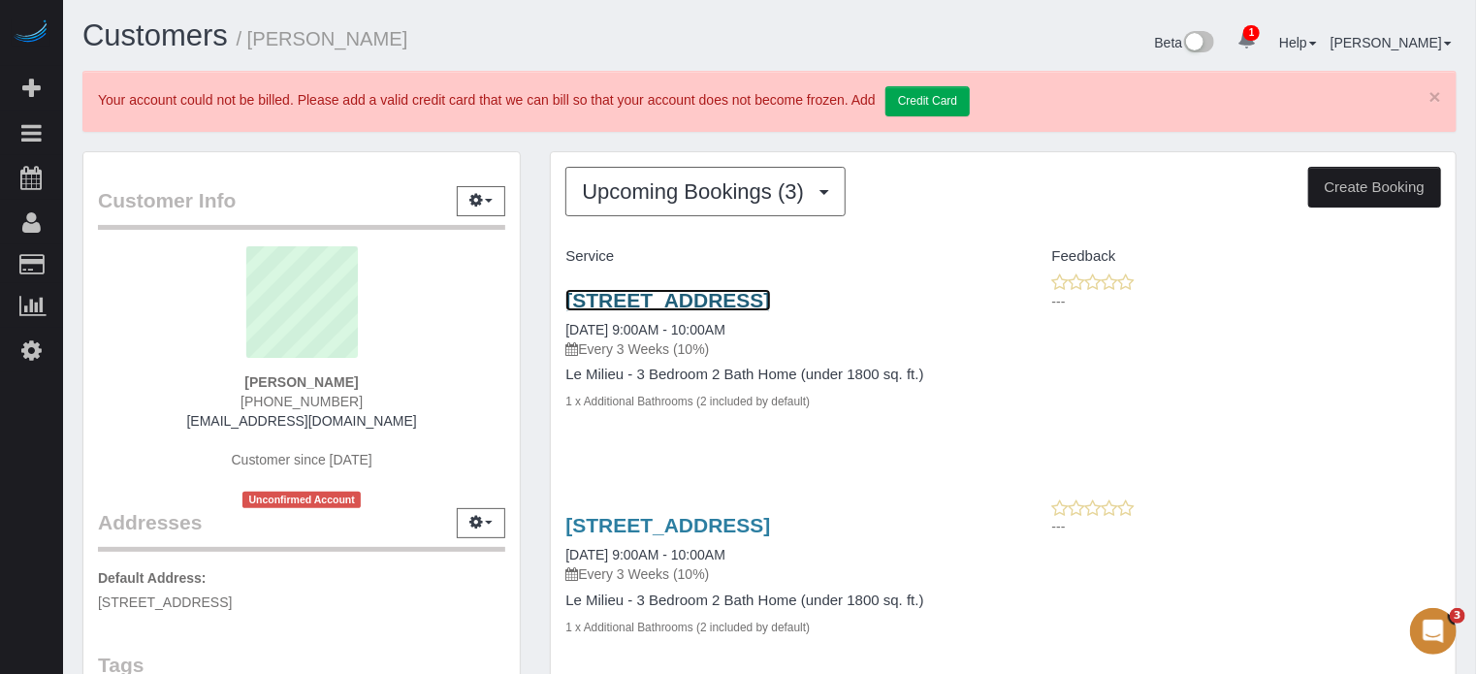
click at [710, 298] on link "[STREET_ADDRESS]" at bounding box center [667, 300] width 205 height 22
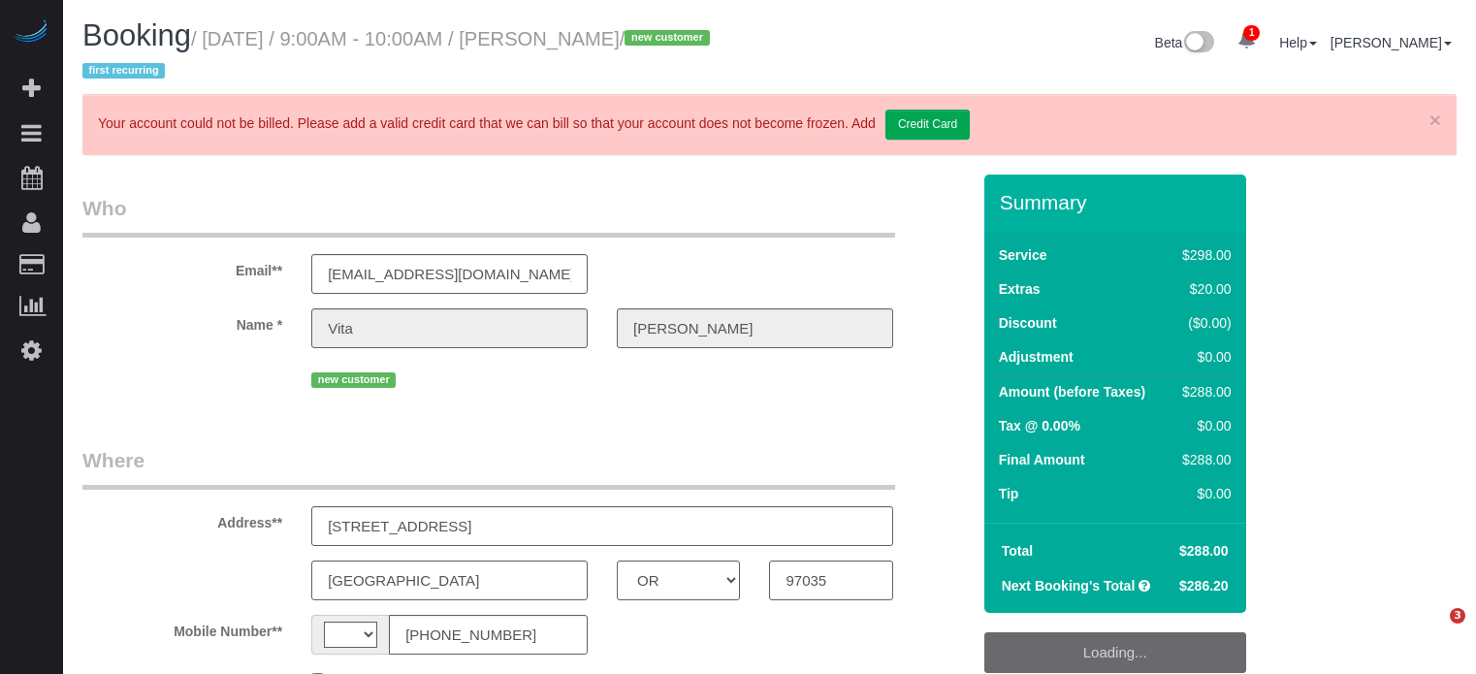
select select "OR"
select select "string:US"
select select "5"
select select "spot1"
select select "number:9"
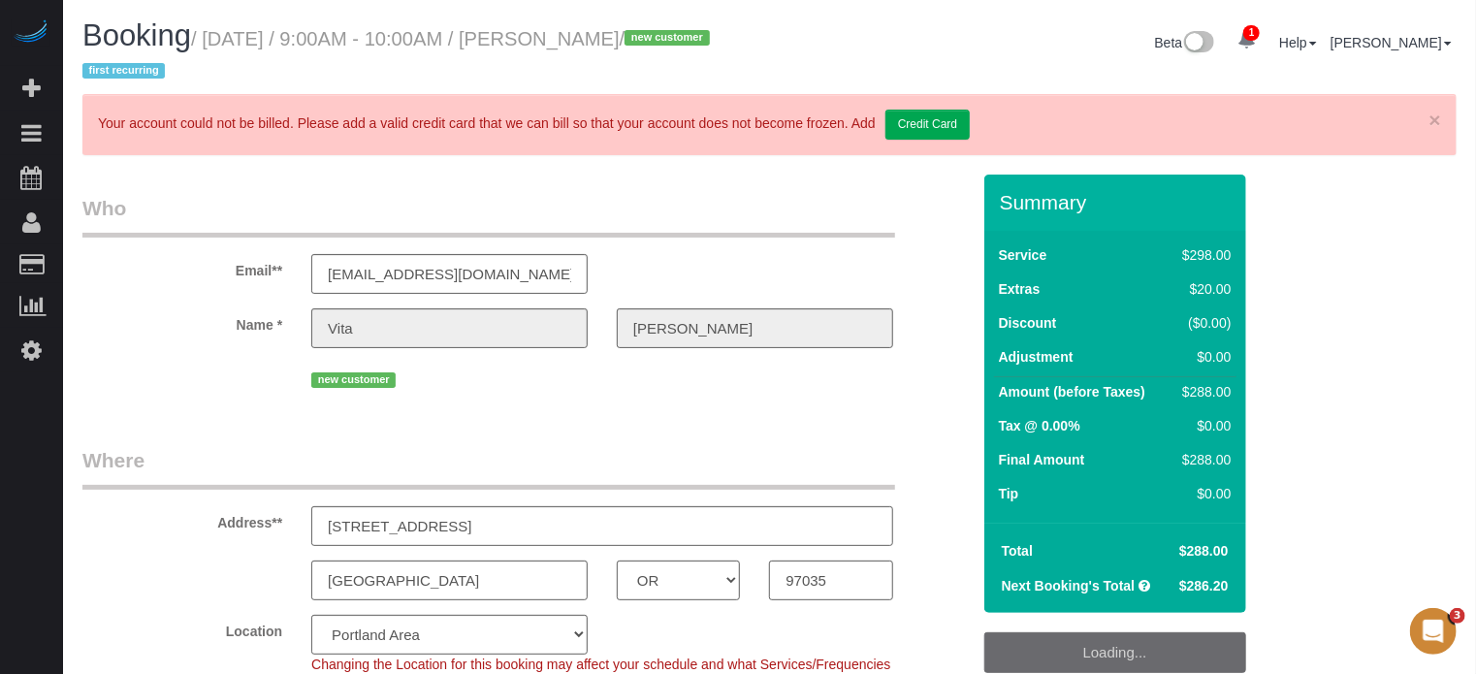
select select "spot15"
select select "object:852"
select select "string:fspay-697a2dab-71cf-4856-a068-05ef7c824974"
click at [446, 527] on input "120 Kingsgate Rd" at bounding box center [602, 526] width 582 height 40
select select "object:859"
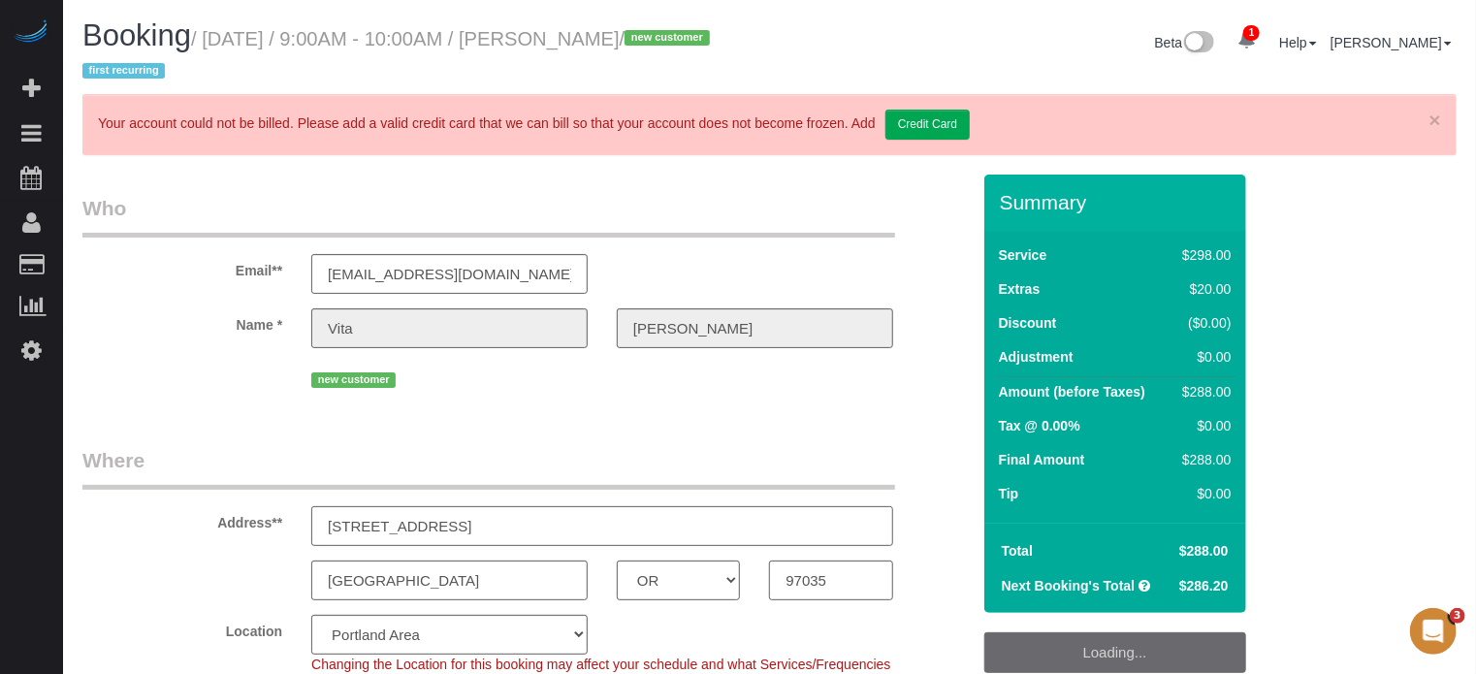
click at [446, 527] on input "120 Kingsgate Rd" at bounding box center [602, 526] width 582 height 40
click at [401, 488] on legend "Where" at bounding box center [488, 468] width 813 height 44
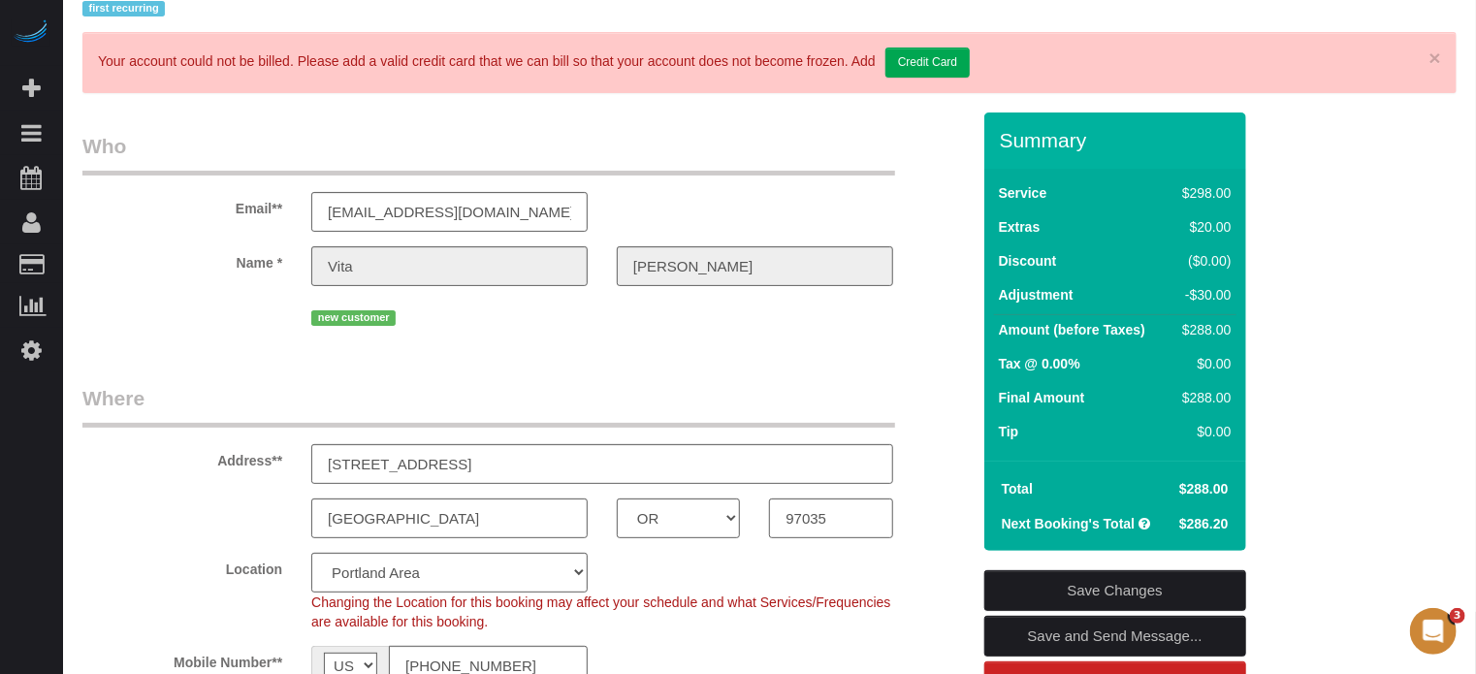
scroll to position [97, 0]
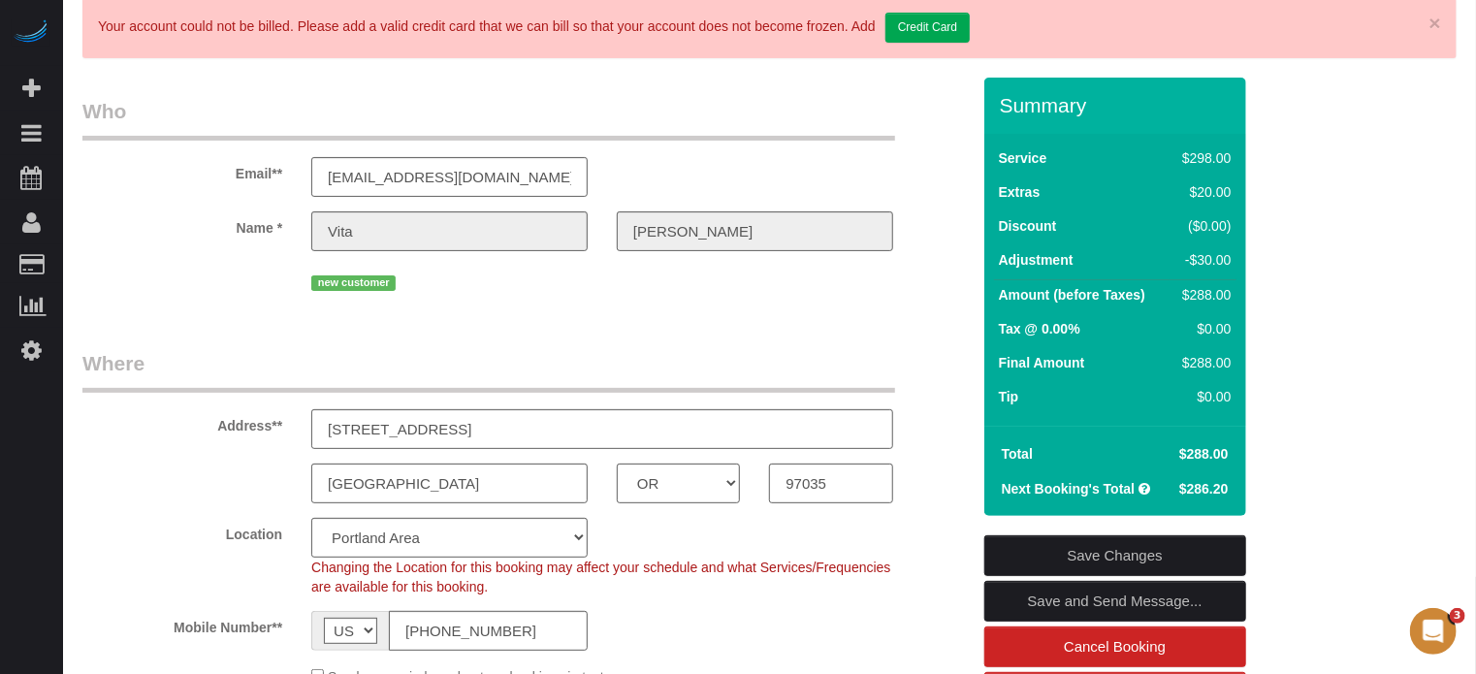
click at [798, 481] on input "97035" at bounding box center [830, 484] width 123 height 40
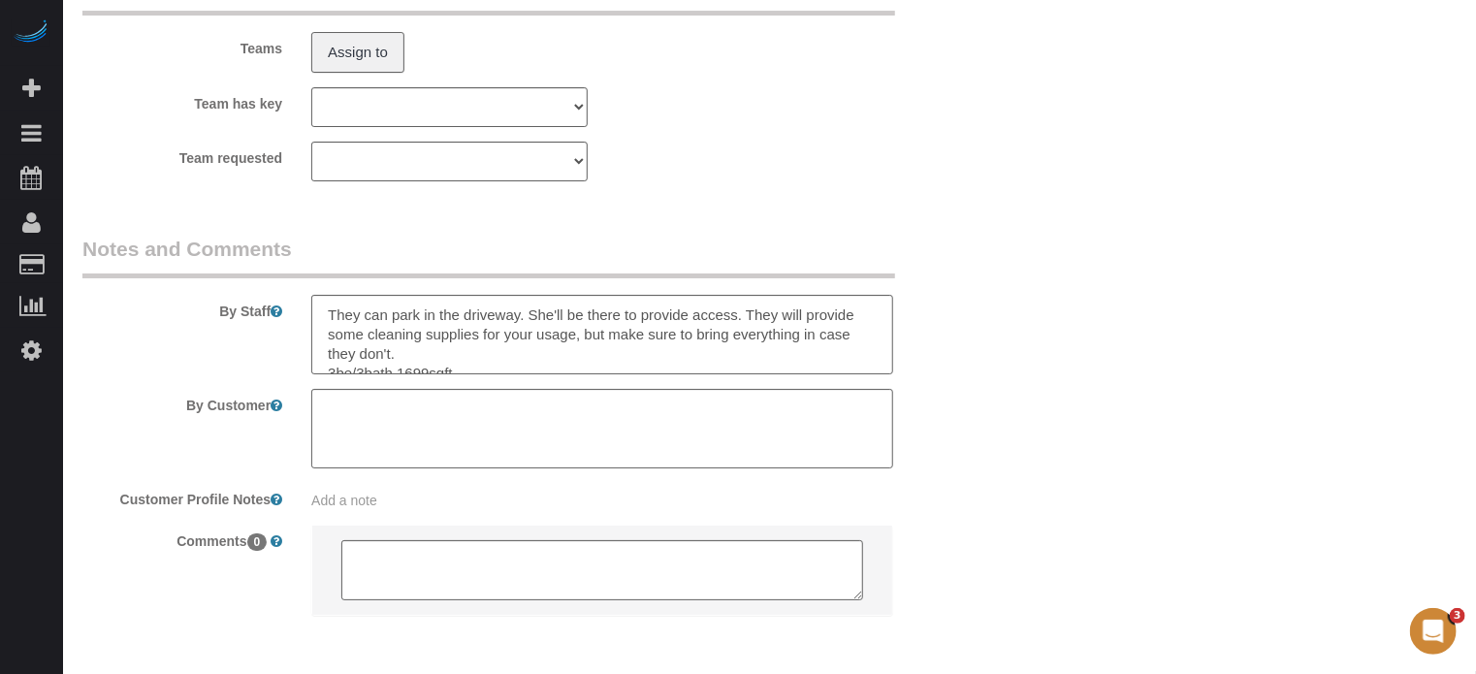
scroll to position [0, 0]
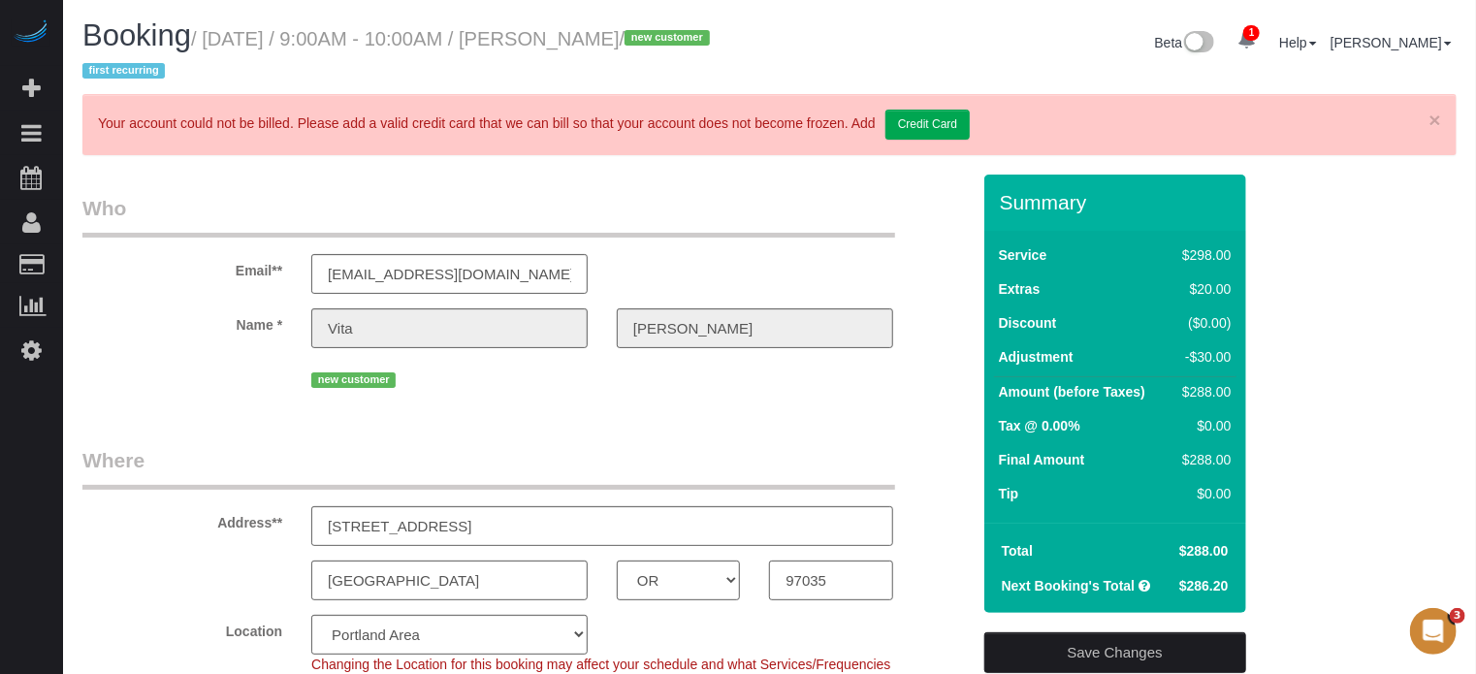
click at [270, 329] on label "Name *" at bounding box center [182, 321] width 229 height 26
click at [673, 240] on div "Email** nmura@comcast.net" at bounding box center [526, 244] width 917 height 100
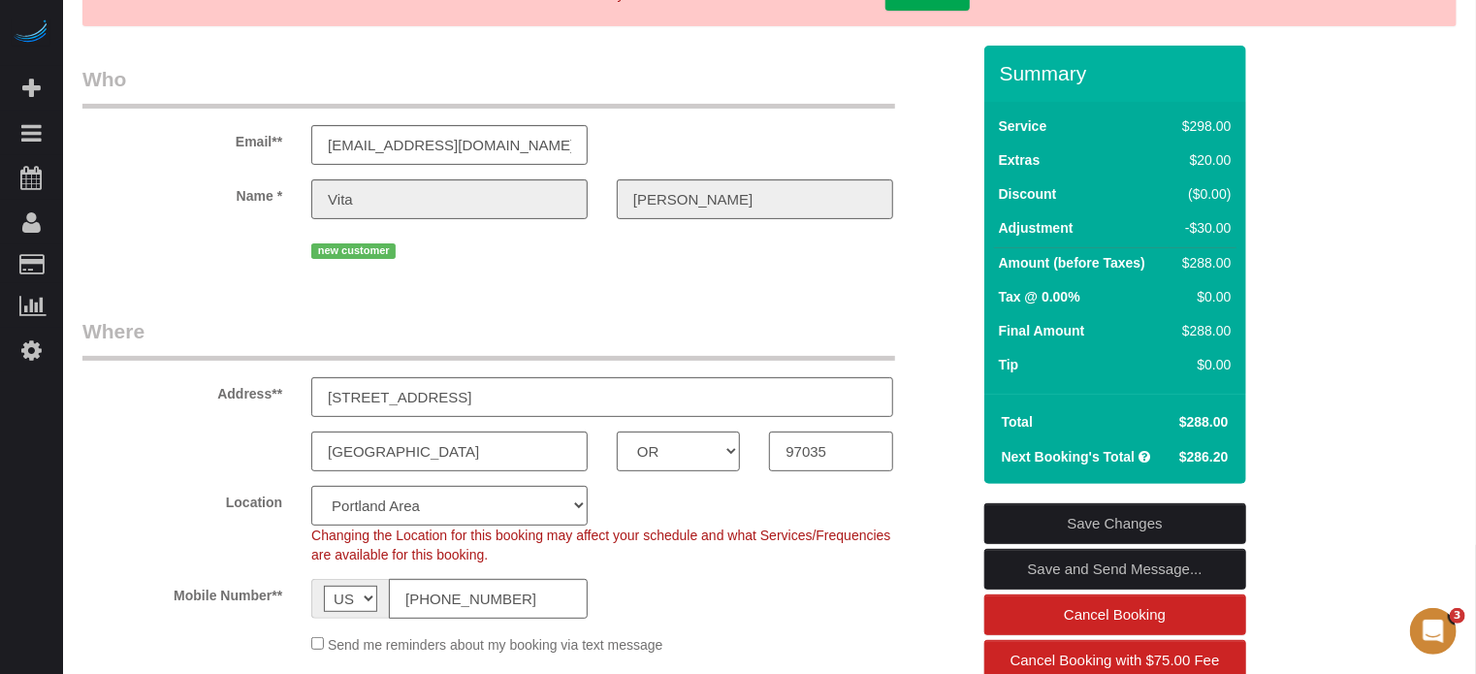
scroll to position [194, 0]
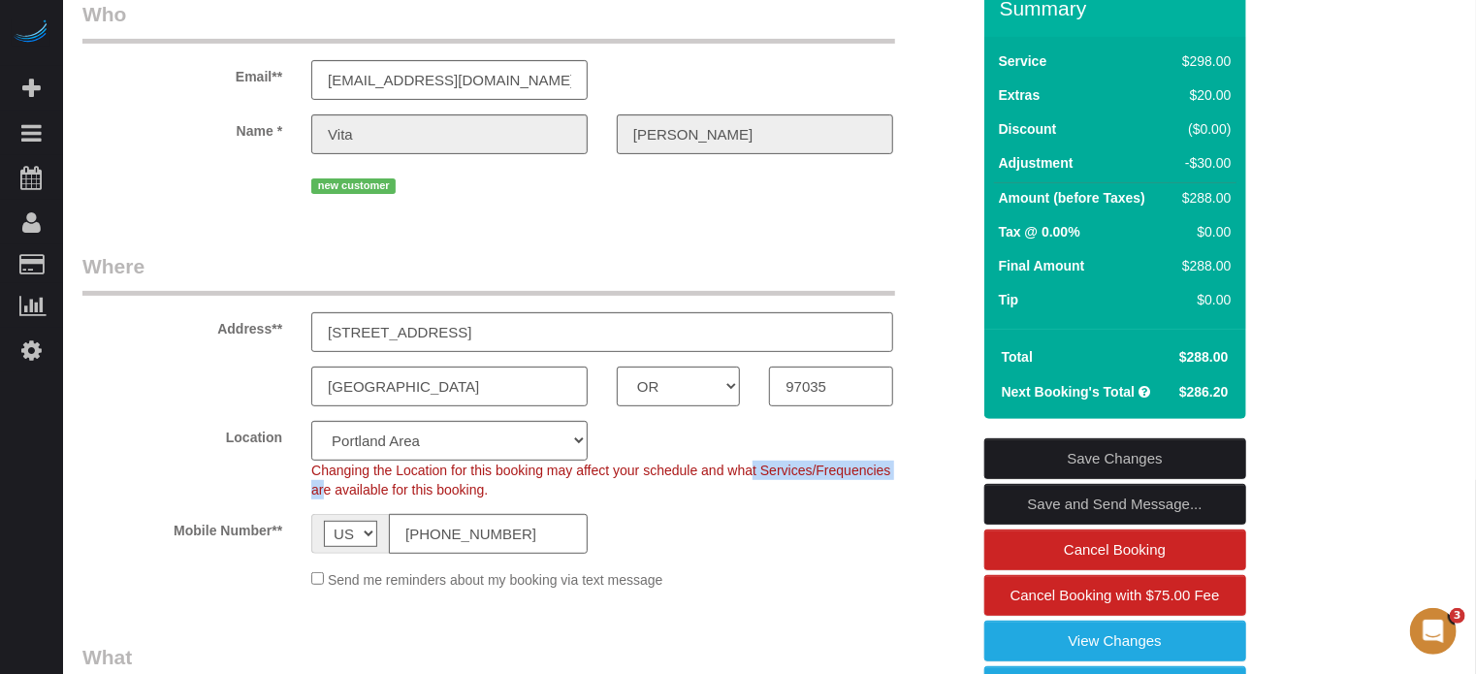
drag, startPoint x: 702, startPoint y: 469, endPoint x: 869, endPoint y: 471, distance: 166.8
click at [869, 471] on span "Changing the Location for this booking may affect your schedule and what Servic…" at bounding box center [600, 480] width 579 height 35
drag, startPoint x: 900, startPoint y: 471, endPoint x: 702, endPoint y: 471, distance: 197.9
click at [702, 471] on div "Changing the Location for this booking may affect your schedule and what Servic…" at bounding box center [602, 480] width 611 height 39
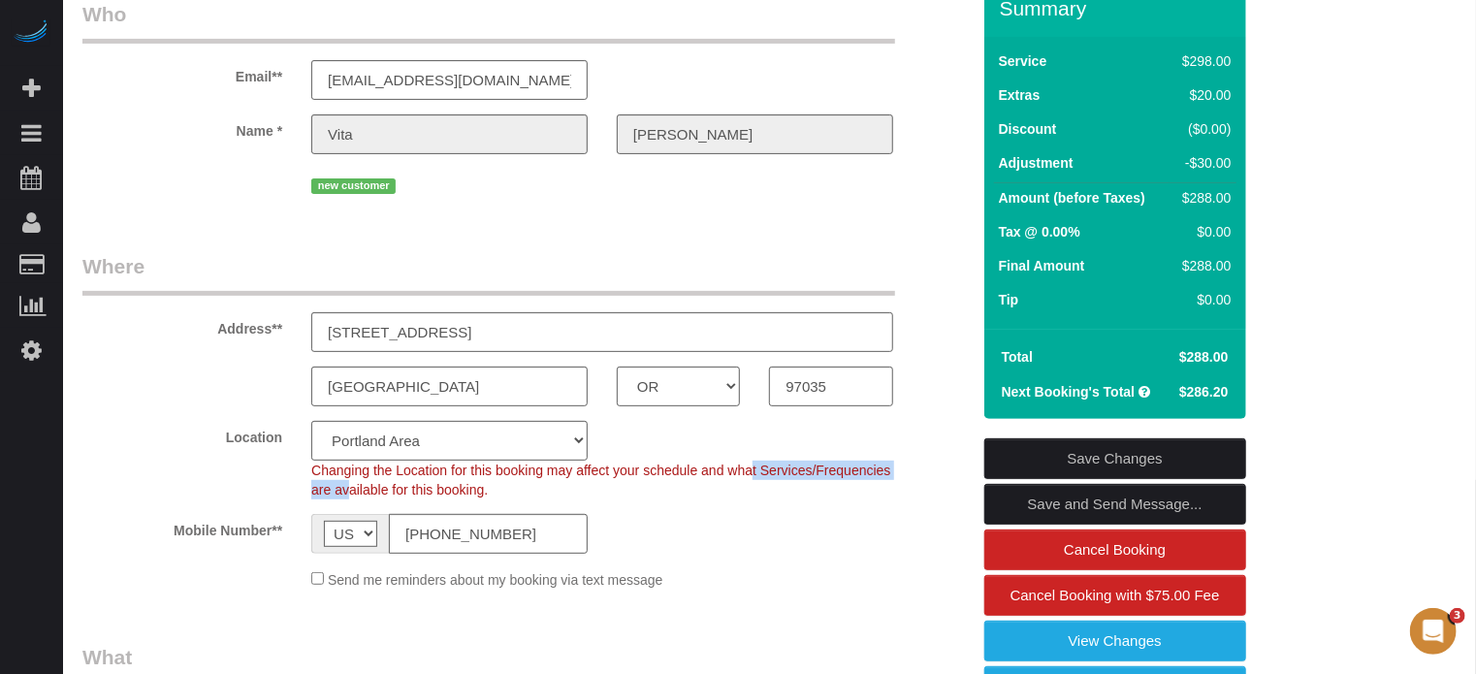
click at [702, 471] on span "Changing the Location for this booking may affect your schedule and what Servic…" at bounding box center [600, 480] width 579 height 35
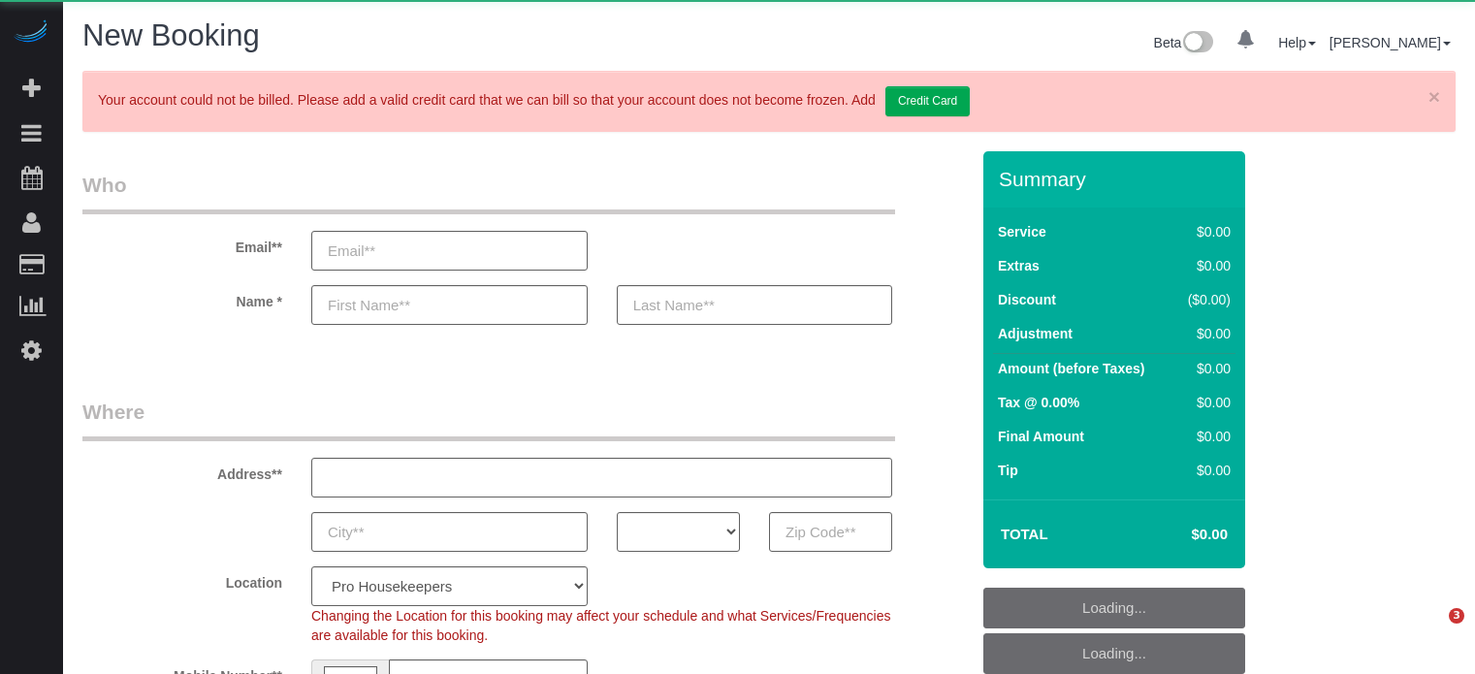
select select "number:9"
select select "object:655"
select select "4"
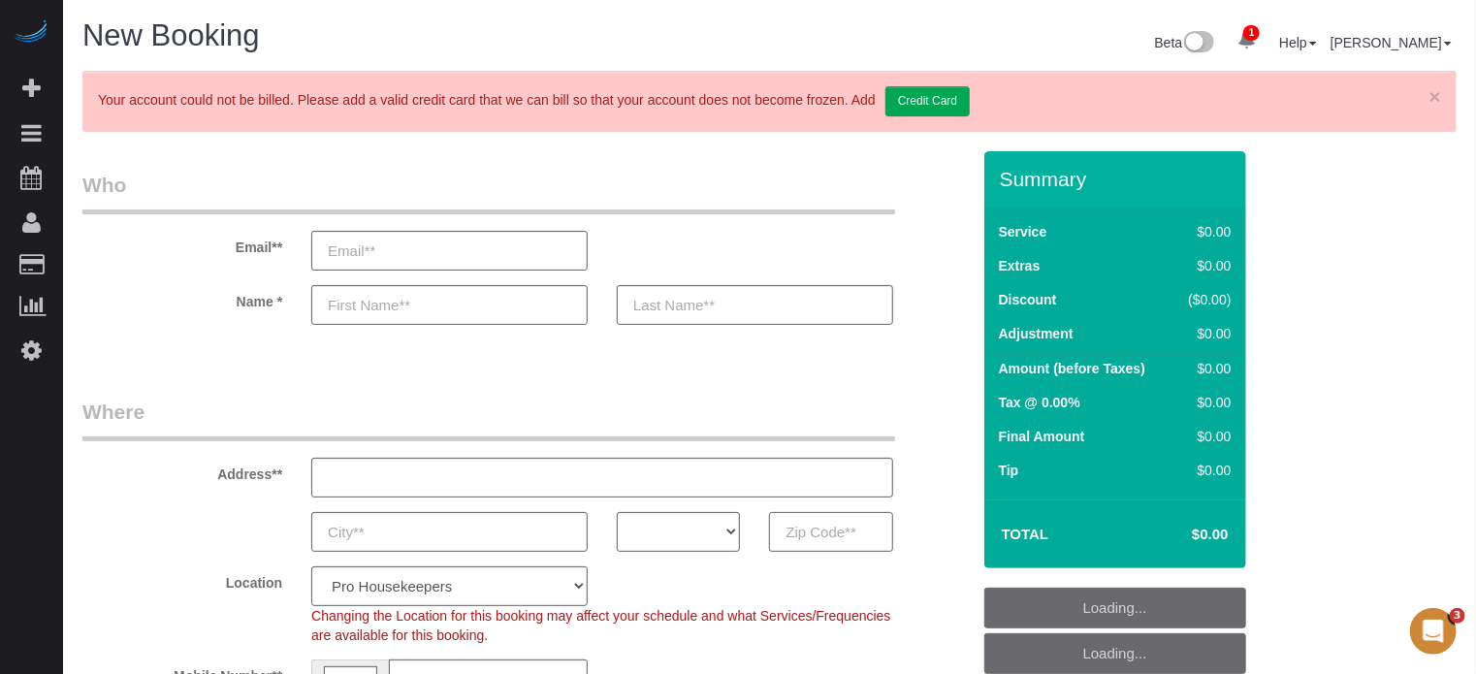
click at [848, 542] on input "text" at bounding box center [830, 532] width 123 height 40
paste input "32818"
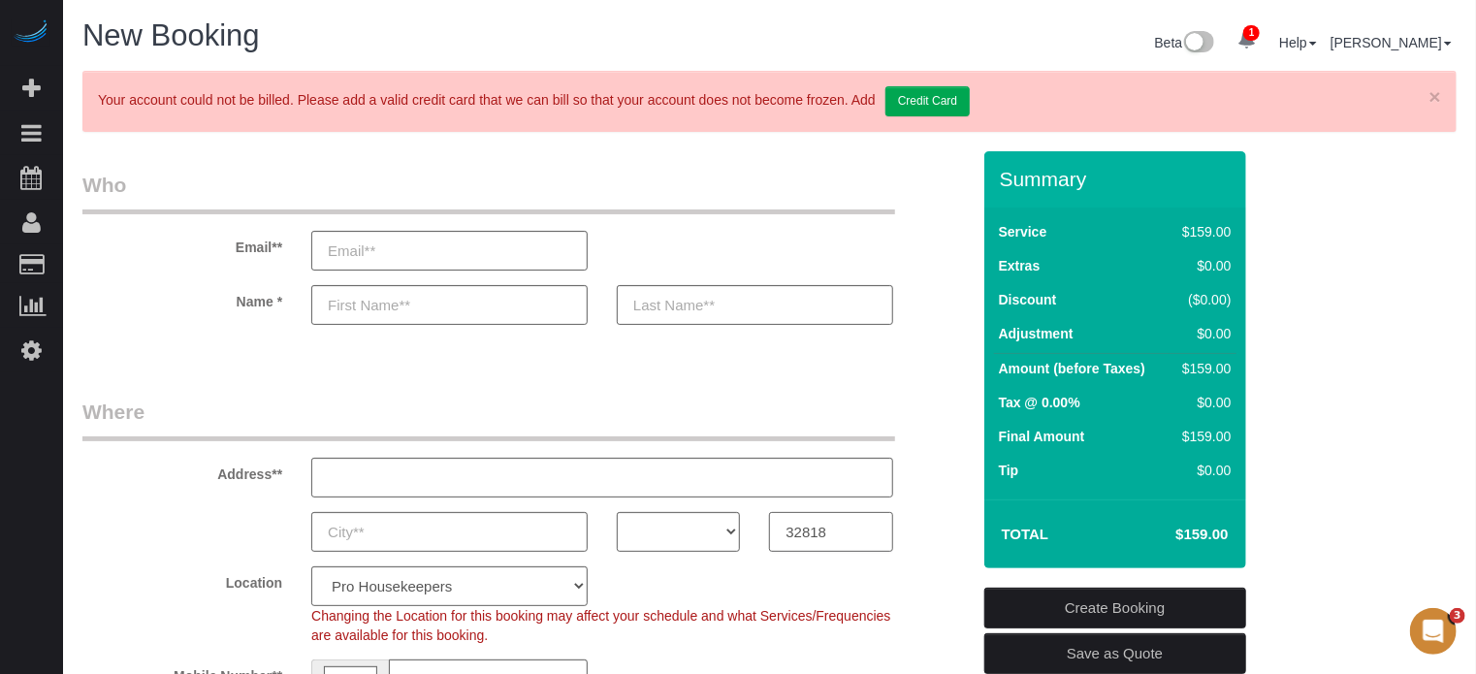
type input "32818"
click at [658, 536] on select "AK AL AR AZ CA CO CT DC DE [GEOGRAPHIC_DATA] [GEOGRAPHIC_DATA] HI IA ID IL IN K…" at bounding box center [678, 532] width 123 height 40
select select "FL"
click at [617, 512] on select "AK AL AR AZ CA CO CT DC DE [GEOGRAPHIC_DATA] [GEOGRAPHIC_DATA] HI IA ID IL IN K…" at bounding box center [678, 532] width 123 height 40
click at [435, 585] on select "Pro Housekeepers [GEOGRAPHIC_DATA] [GEOGRAPHIC_DATA] [GEOGRAPHIC_DATA] [GEOGRAP…" at bounding box center [449, 586] width 276 height 40
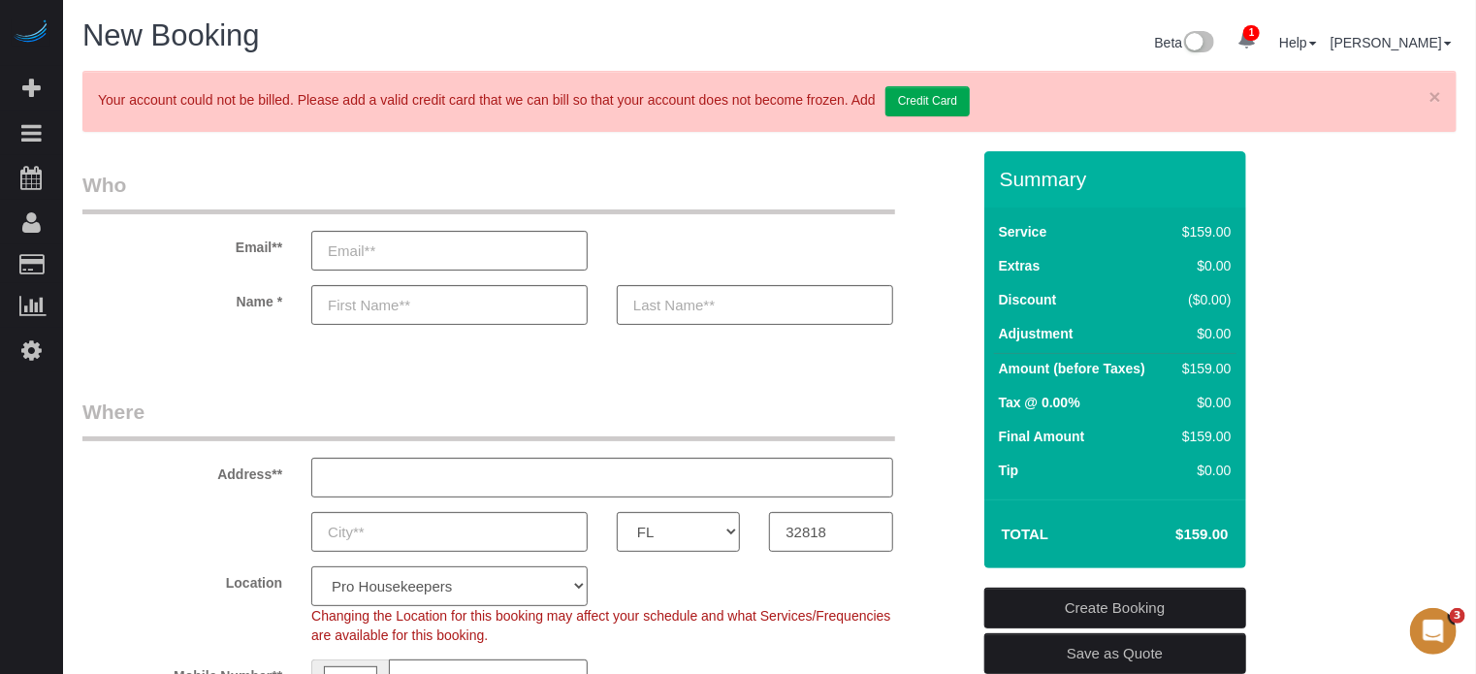
select select "20"
click at [311, 566] on select "Pro Housekeepers [GEOGRAPHIC_DATA] [GEOGRAPHIC_DATA] [GEOGRAPHIC_DATA] [GEOGRAP…" at bounding box center [449, 586] width 276 height 40
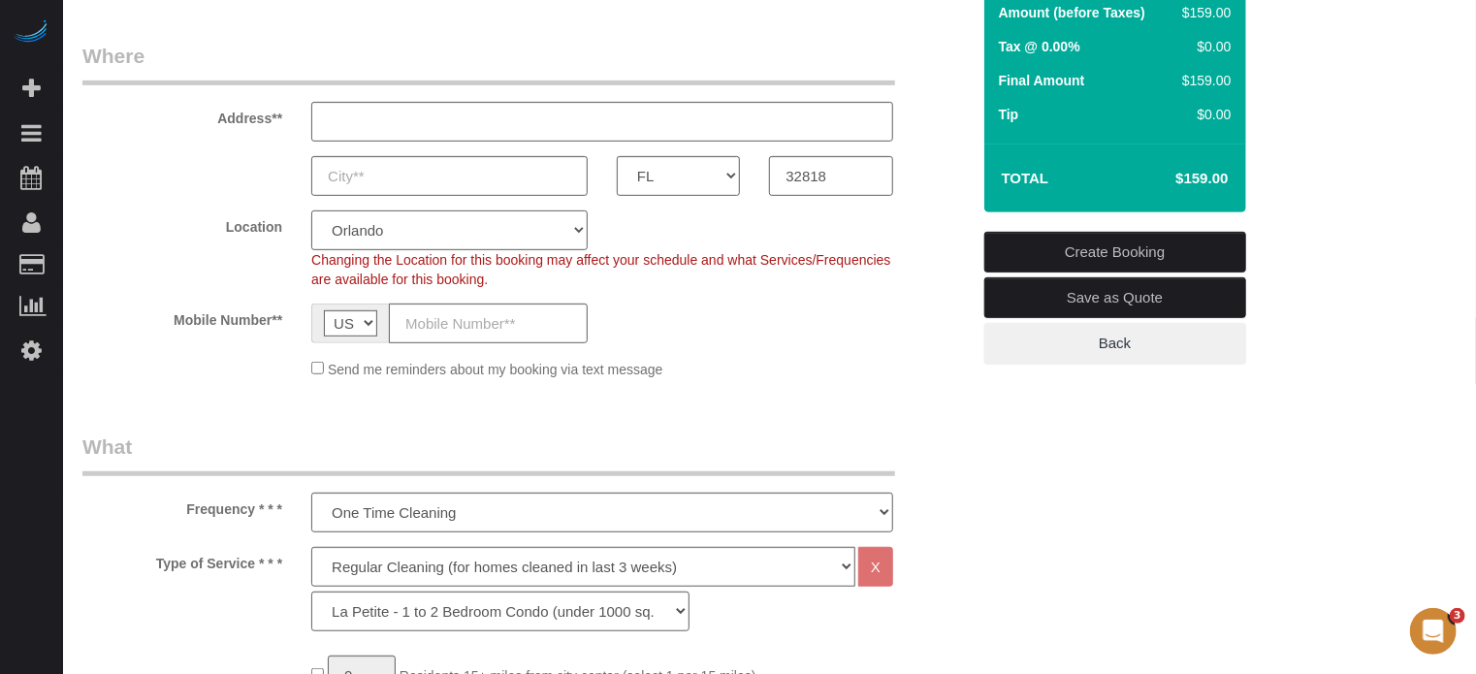
select select "object:1239"
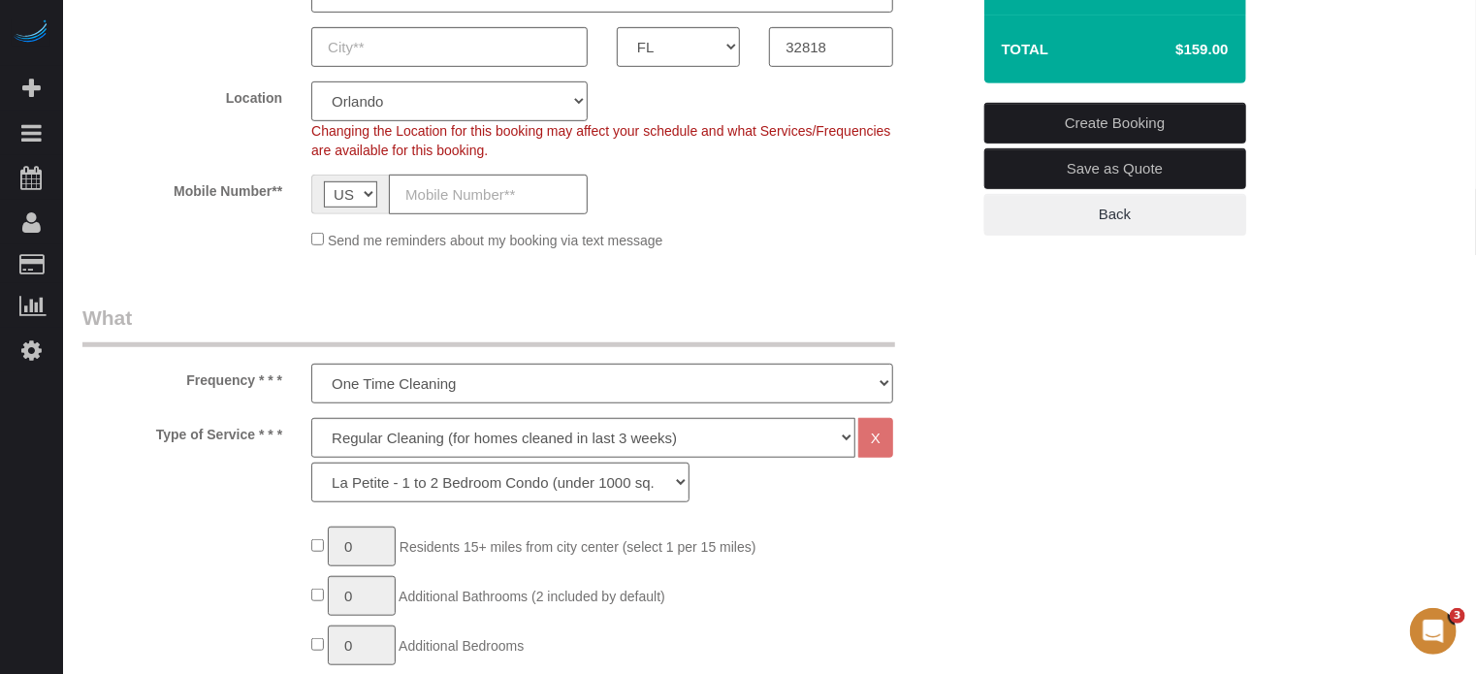
scroll to position [582, 0]
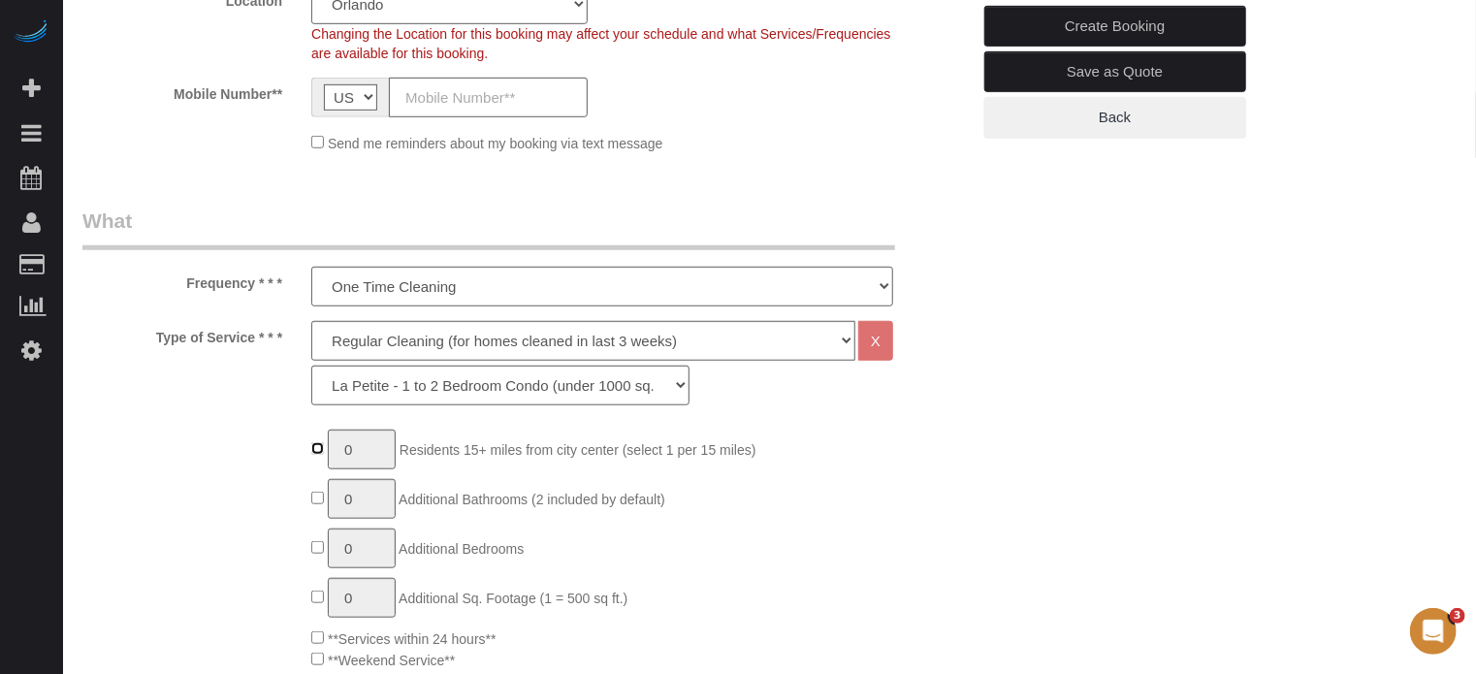
type input "1"
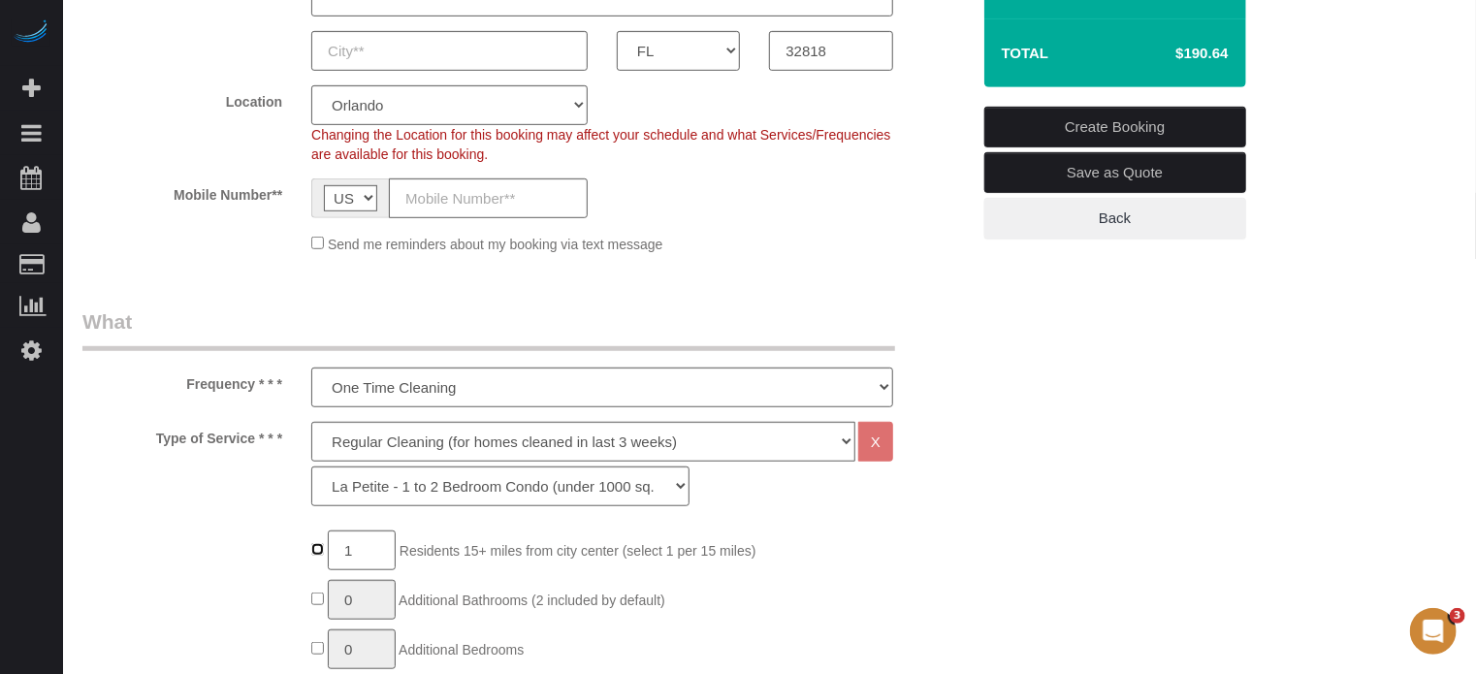
scroll to position [485, 0]
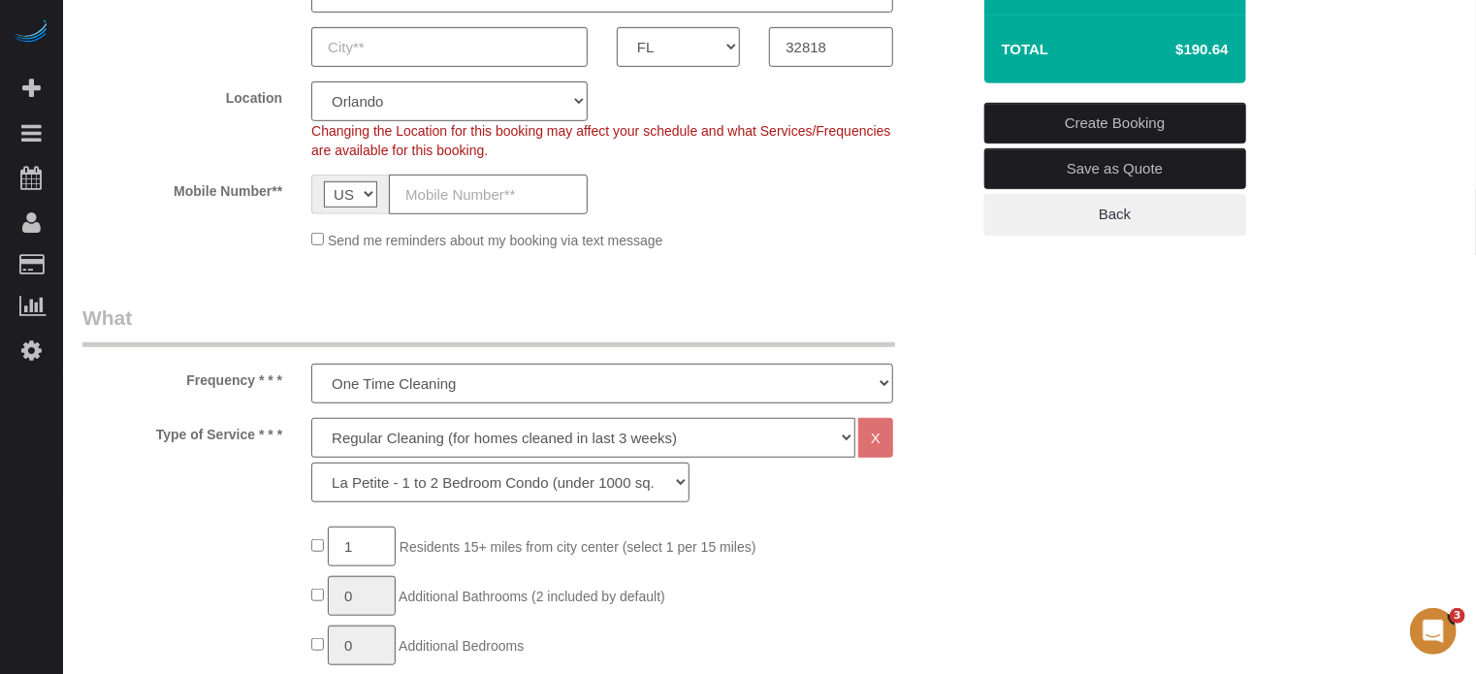
click at [371, 431] on select "Deep Cleaning (for homes that have not been cleaned in 3+ weeks) Spruce Regular…" at bounding box center [583, 438] width 544 height 40
select select "5"
click at [311, 418] on select "Deep Cleaning (for homes that have not been cleaned in 3+ weeks) Spruce Regular…" at bounding box center [583, 438] width 544 height 40
select select "93"
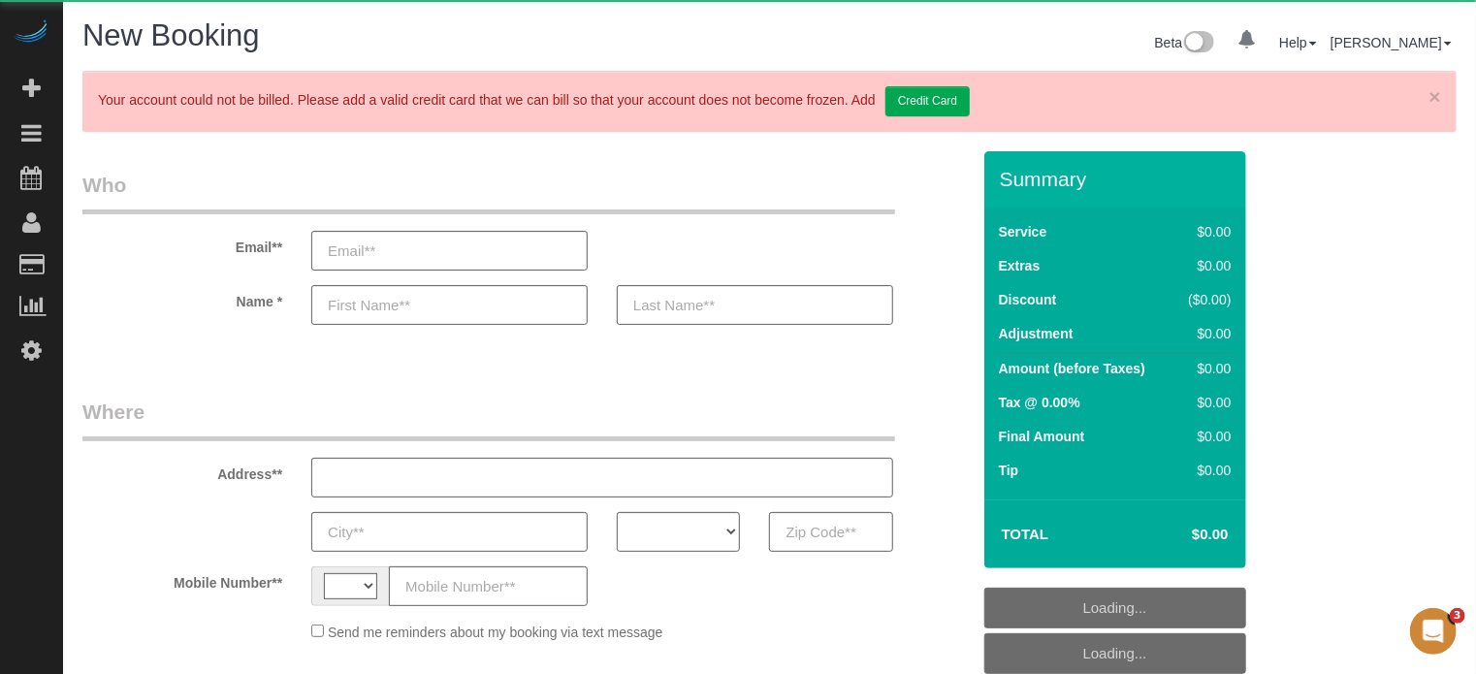
select select "string:[GEOGRAPHIC_DATA]"
select select "object:597"
select select "number:9"
select select "4"
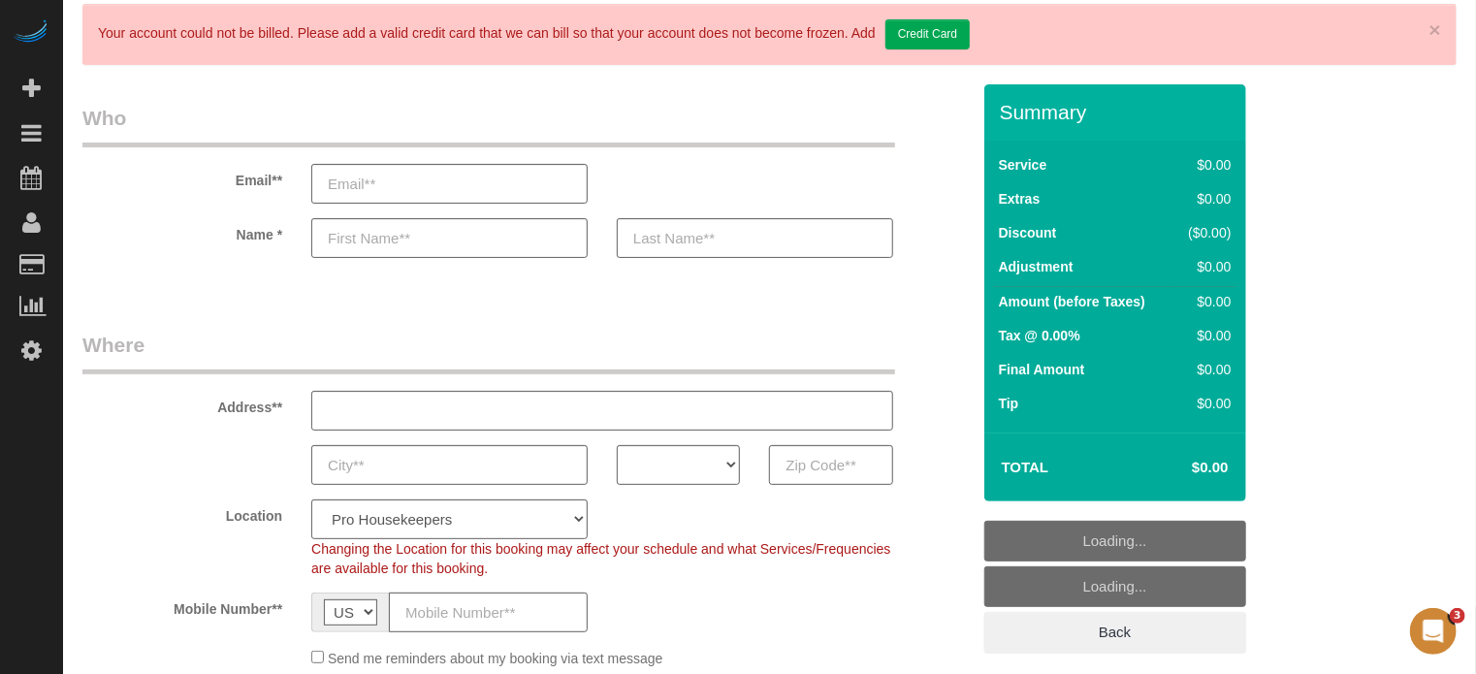
scroll to position [194, 0]
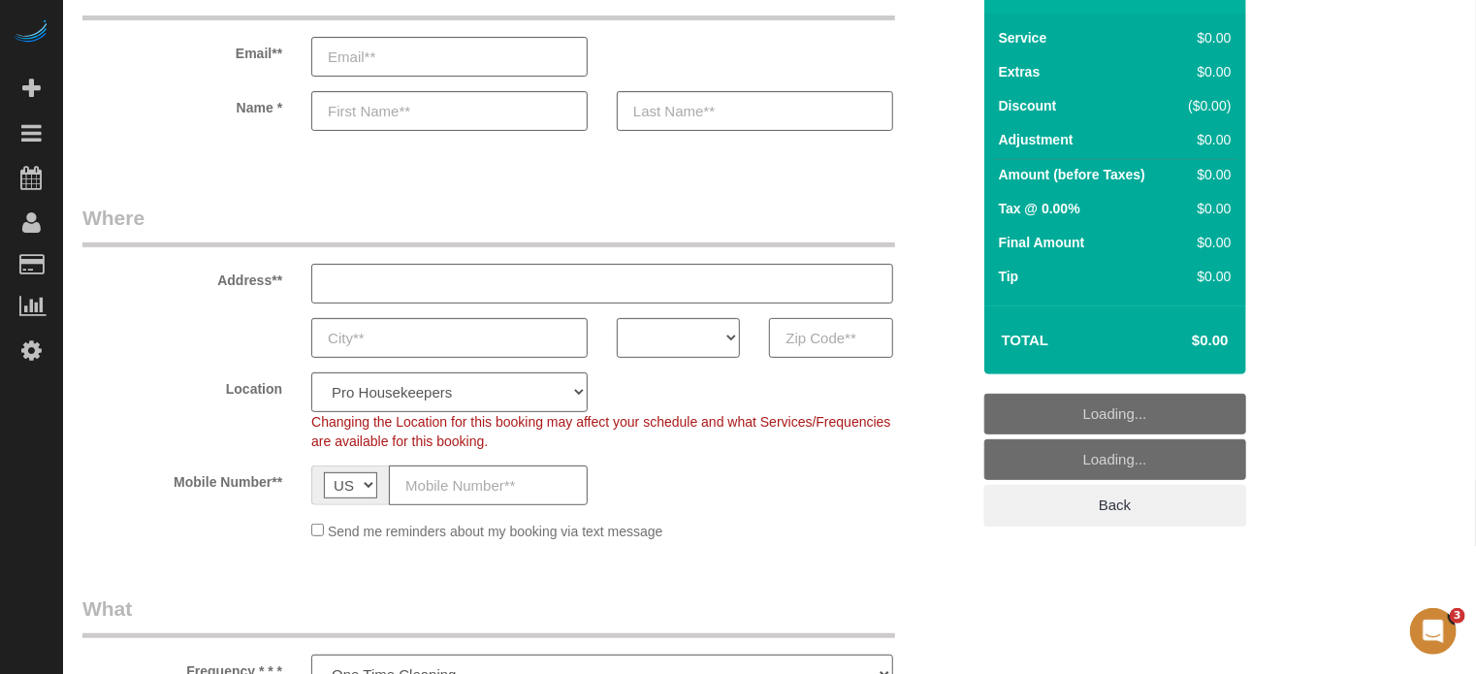
click at [820, 333] on input "text" at bounding box center [830, 338] width 123 height 40
select select "object:1230"
paste input "(832) 931-"
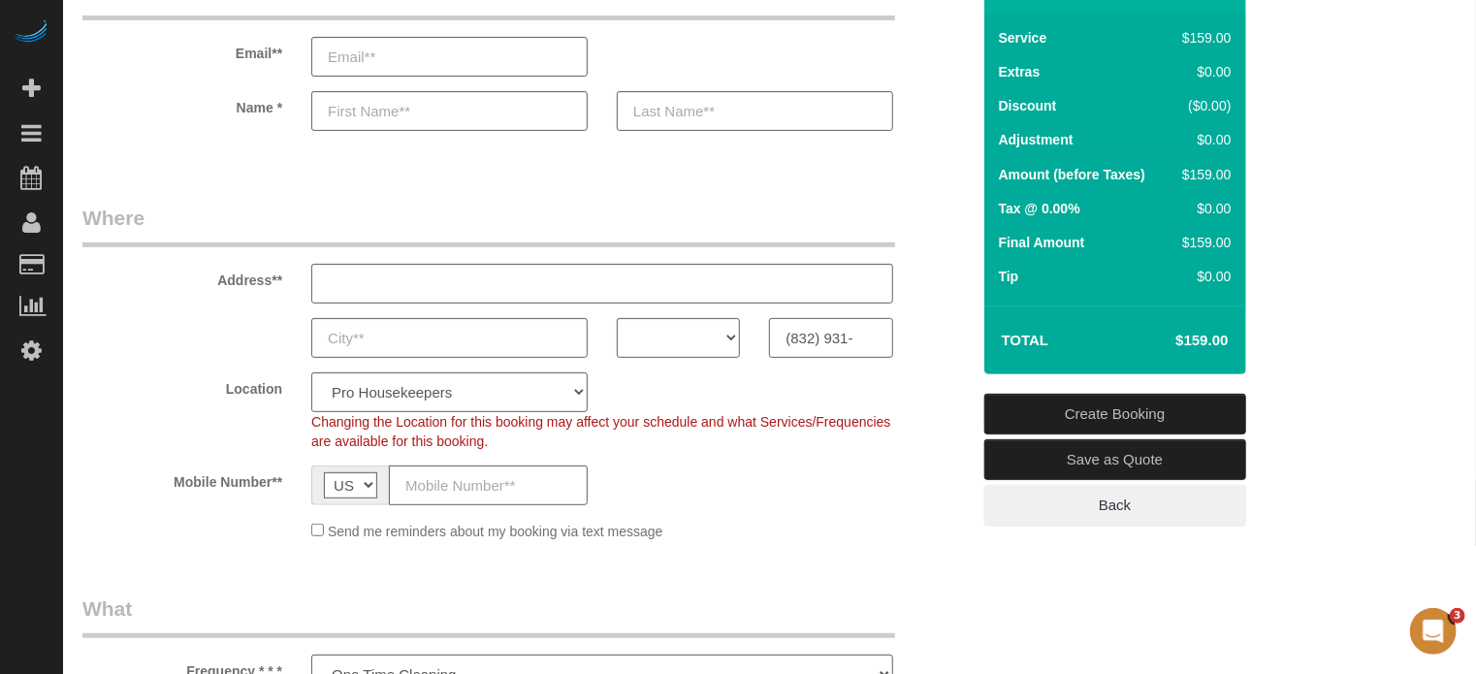
type input "(832) 931-"
click at [706, 336] on select "AK AL AR AZ CA CO CT DC DE FL GA HI IA ID IL IN KS KY LA MA MD ME MI MN MO MS M…" at bounding box center [678, 338] width 123 height 40
click at [822, 333] on input "(832) 931-" at bounding box center [830, 338] width 123 height 40
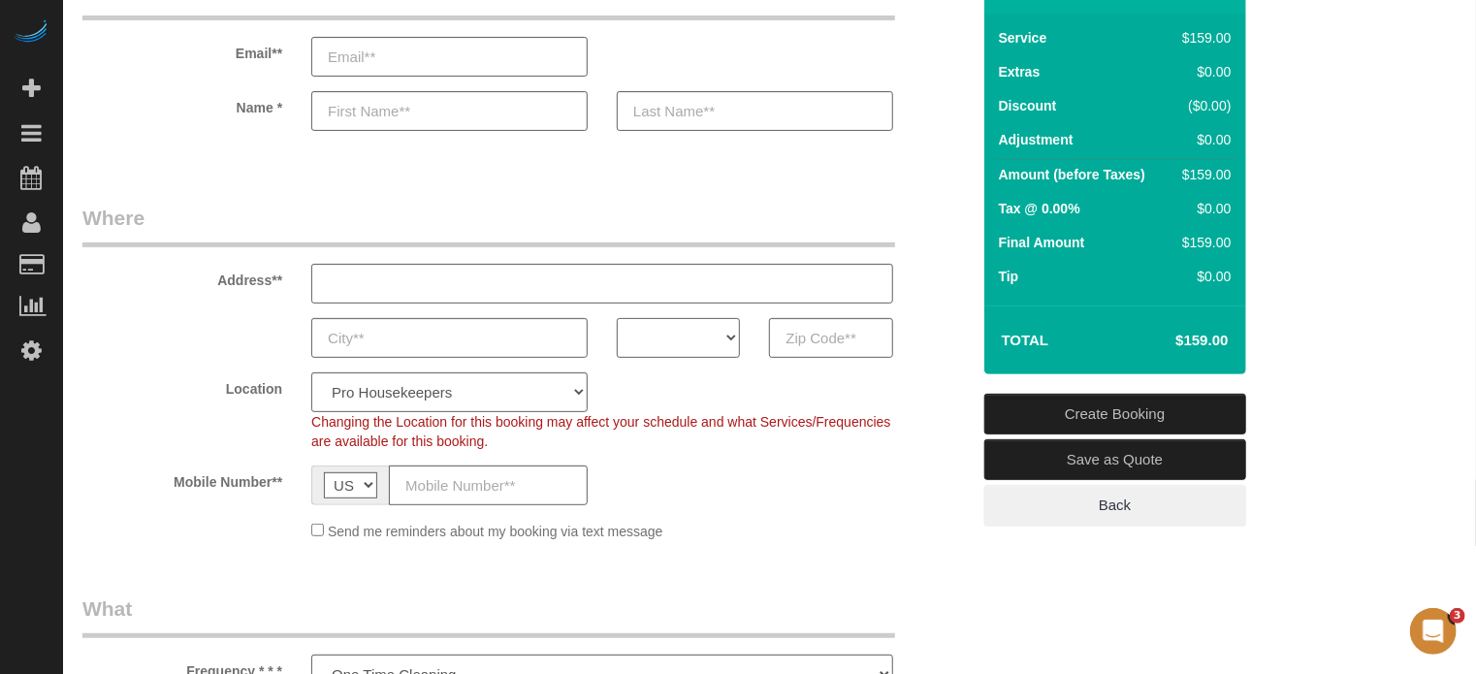
click at [698, 344] on select "AK AL AR AZ CA CO CT DC DE FL GA HI IA ID IL IN KS KY LA MA MD ME MI MN MO MS M…" at bounding box center [678, 338] width 123 height 40
select select "FL"
click at [617, 318] on select "AK AL AR AZ CA CO CT DC DE FL GA HI IA ID IL IN KS KY LA MA MD ME MI MN MO MS M…" at bounding box center [678, 338] width 123 height 40
click at [521, 389] on select "Pro Housekeepers Atlanta Austin Boston Chicago Cincinnati Clearwater Denver Ft …" at bounding box center [449, 392] width 276 height 40
select select "25"
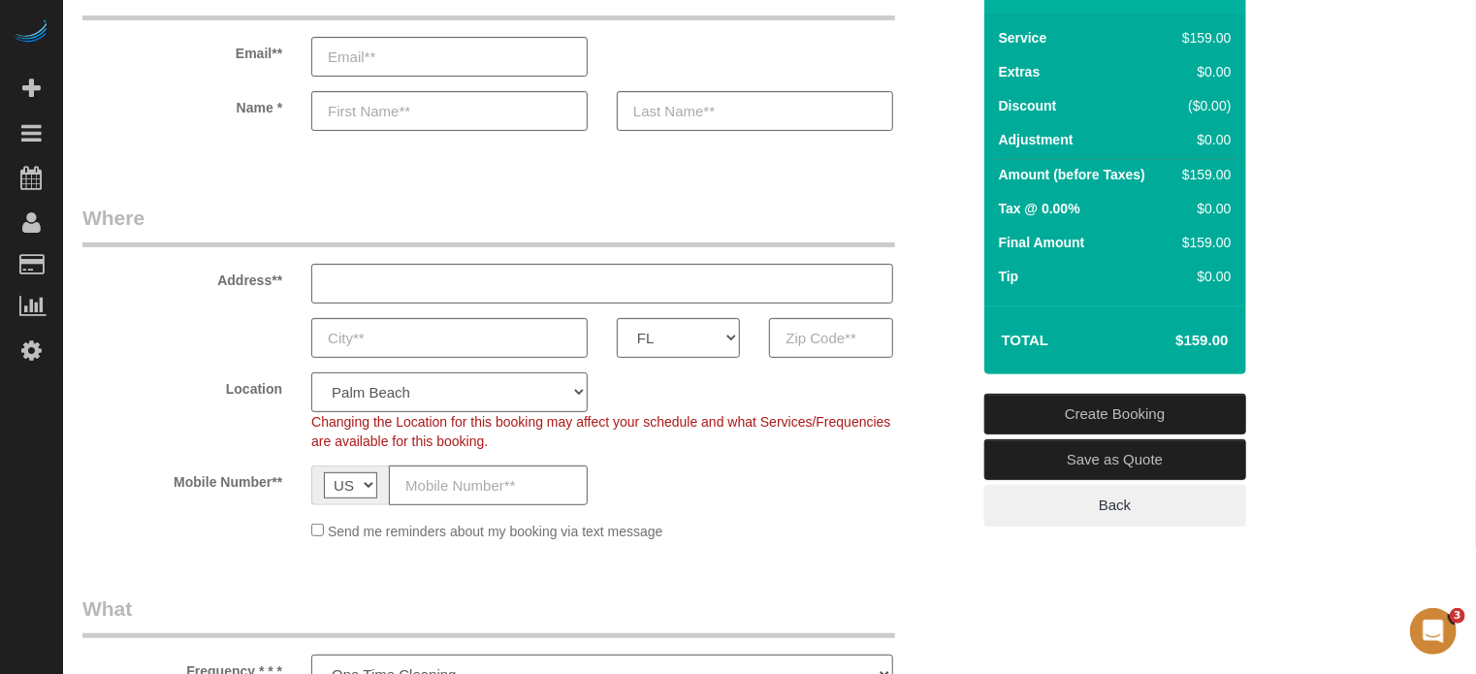
click at [311, 372] on select "Pro Housekeepers Atlanta Austin Boston Chicago Cincinnati Clearwater Denver Ft …" at bounding box center [449, 392] width 276 height 40
select select "object:1239"
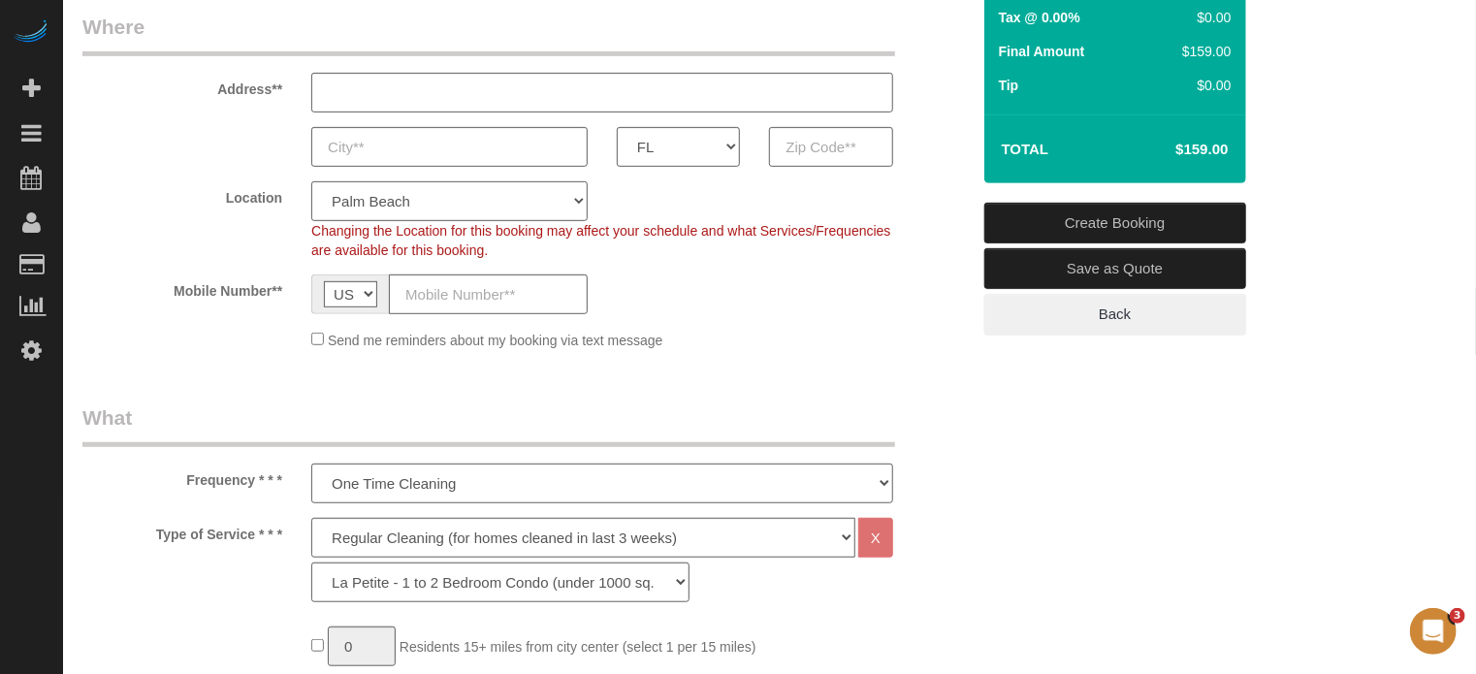
scroll to position [582, 0]
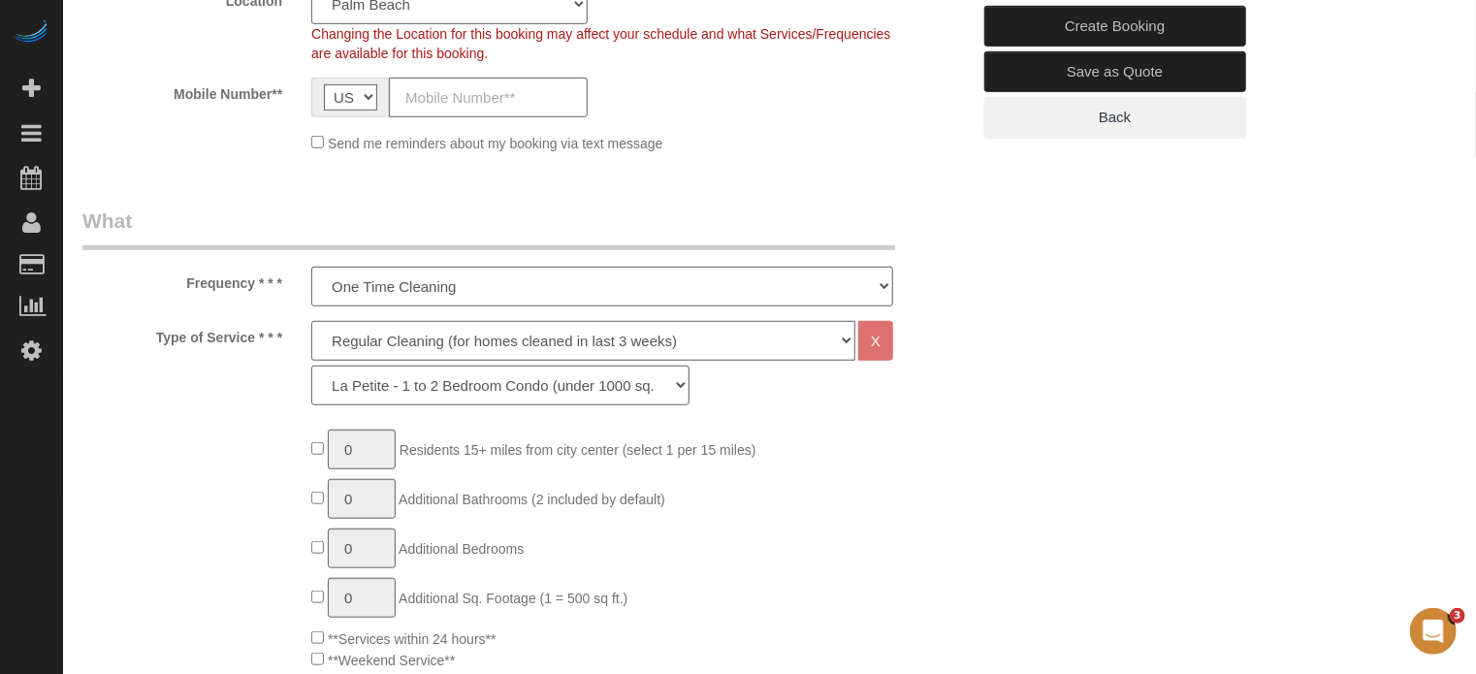
click at [412, 338] on select "Deep Cleaning (for homes that have not been cleaned in 3+ weeks) Spruce Regular…" at bounding box center [583, 341] width 544 height 40
select select "6"
click at [311, 321] on select "Deep Cleaning (for homes that have not been cleaned in 3+ weeks) Spruce Regular…" at bounding box center [583, 341] width 544 height 40
click at [391, 395] on select "La Petite - 1 to 2 Bedroom Condo (under 1000 sq. ft.) La Petite II - 2 Bedroom …" at bounding box center [500, 386] width 378 height 40
select select "164"
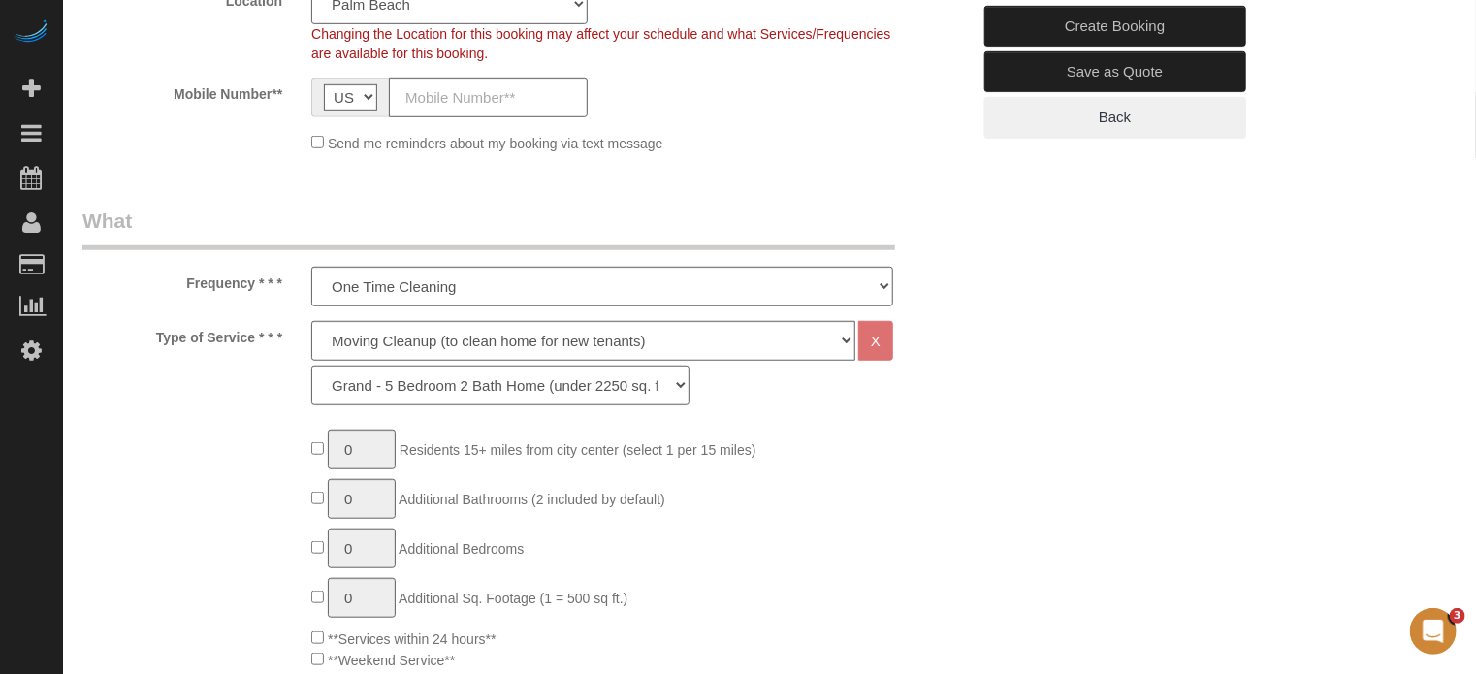
click at [311, 366] on select "La Petite - 1 to 2 Bedroom Condo (under 1000 sq. ft.) La Petite II - 2 Bedroom …" at bounding box center [500, 386] width 378 height 40
type input "1"
click at [383, 498] on input "1" at bounding box center [362, 499] width 68 height 40
type input "2"
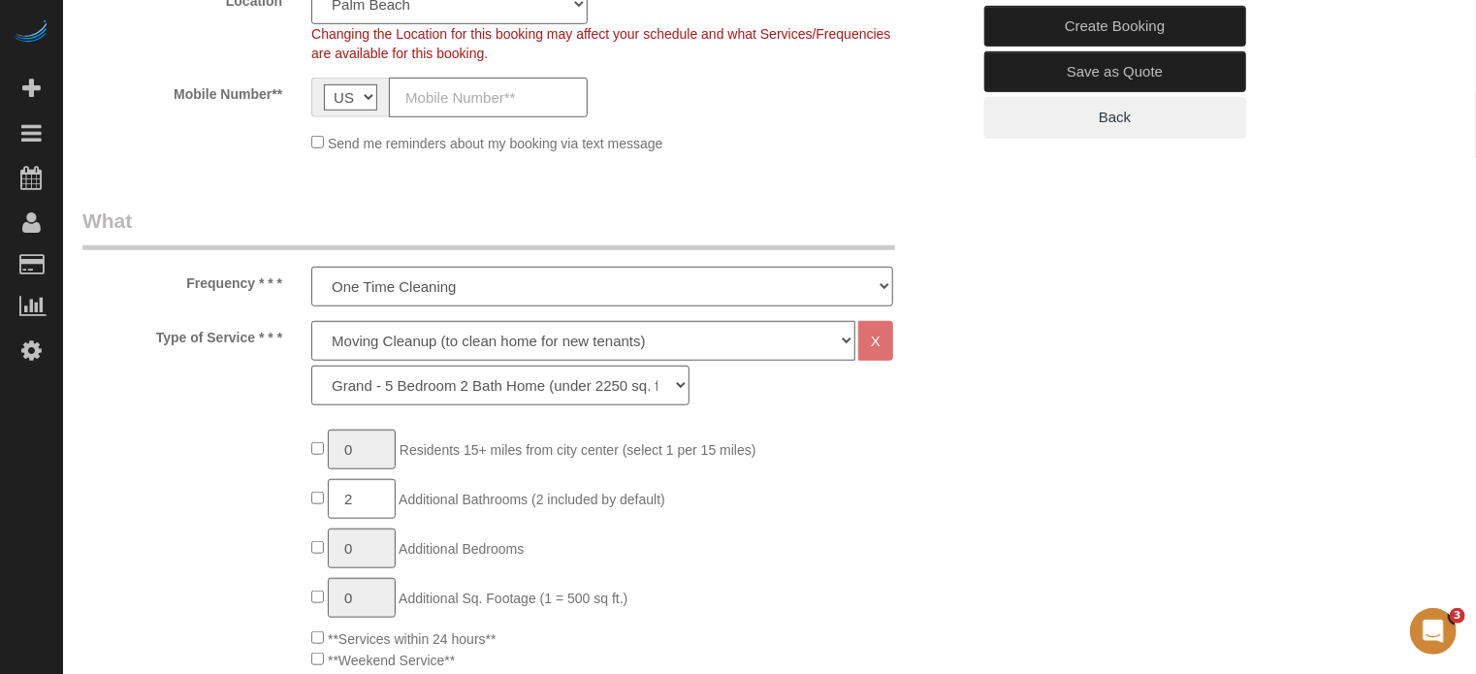
type input "1"
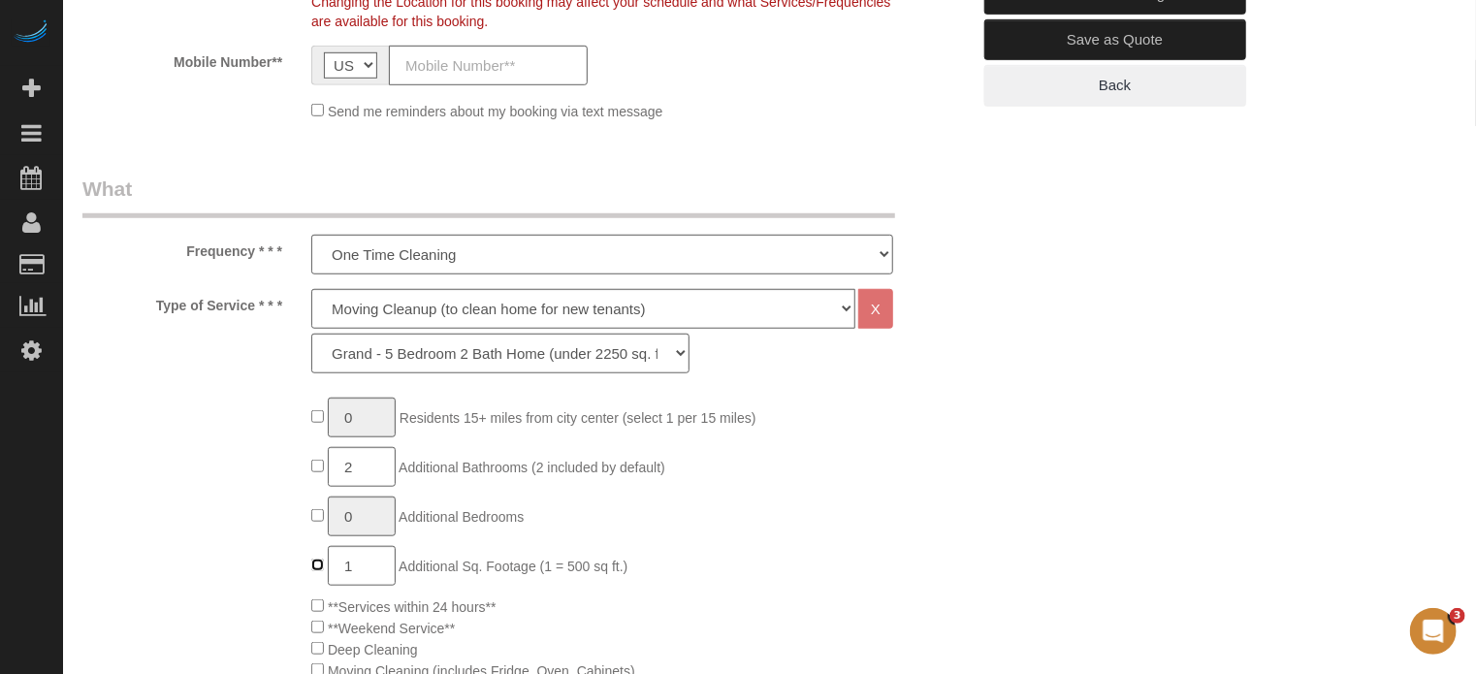
scroll to position [679, 0]
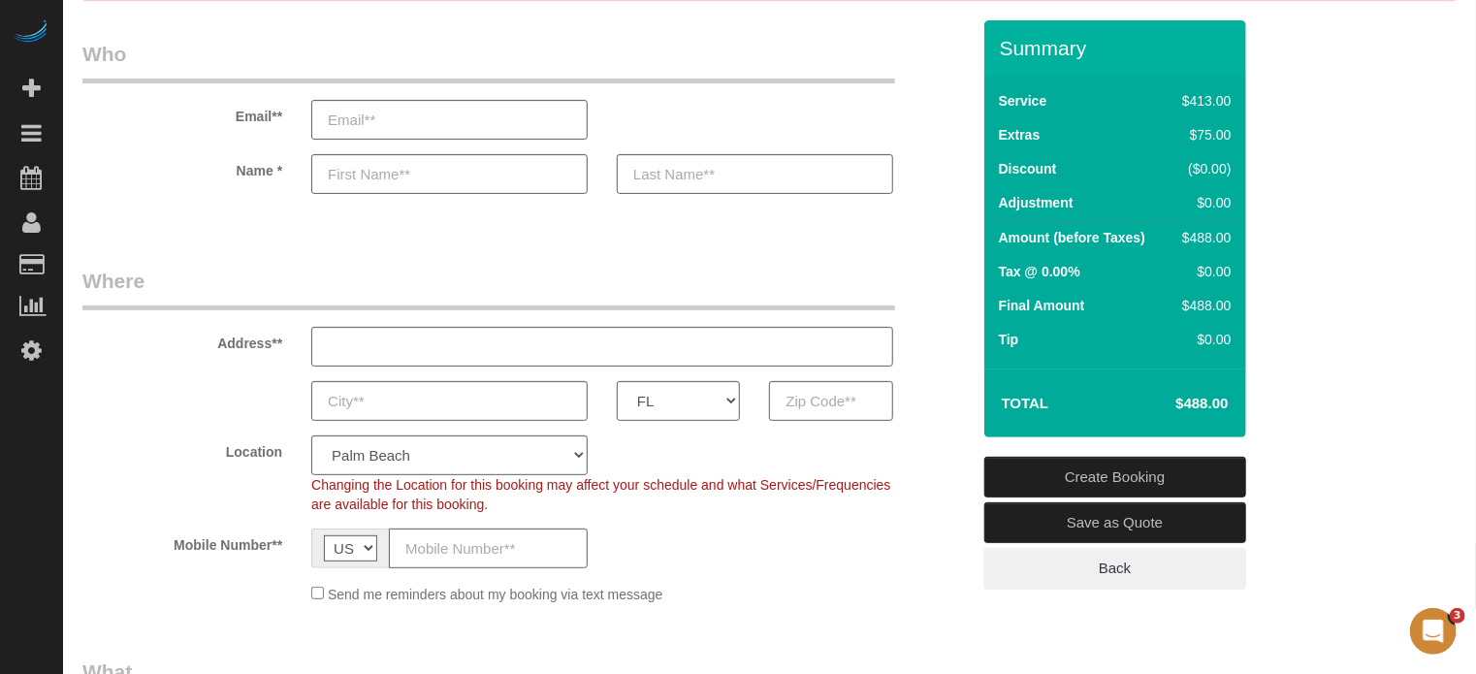
scroll to position [97, 0]
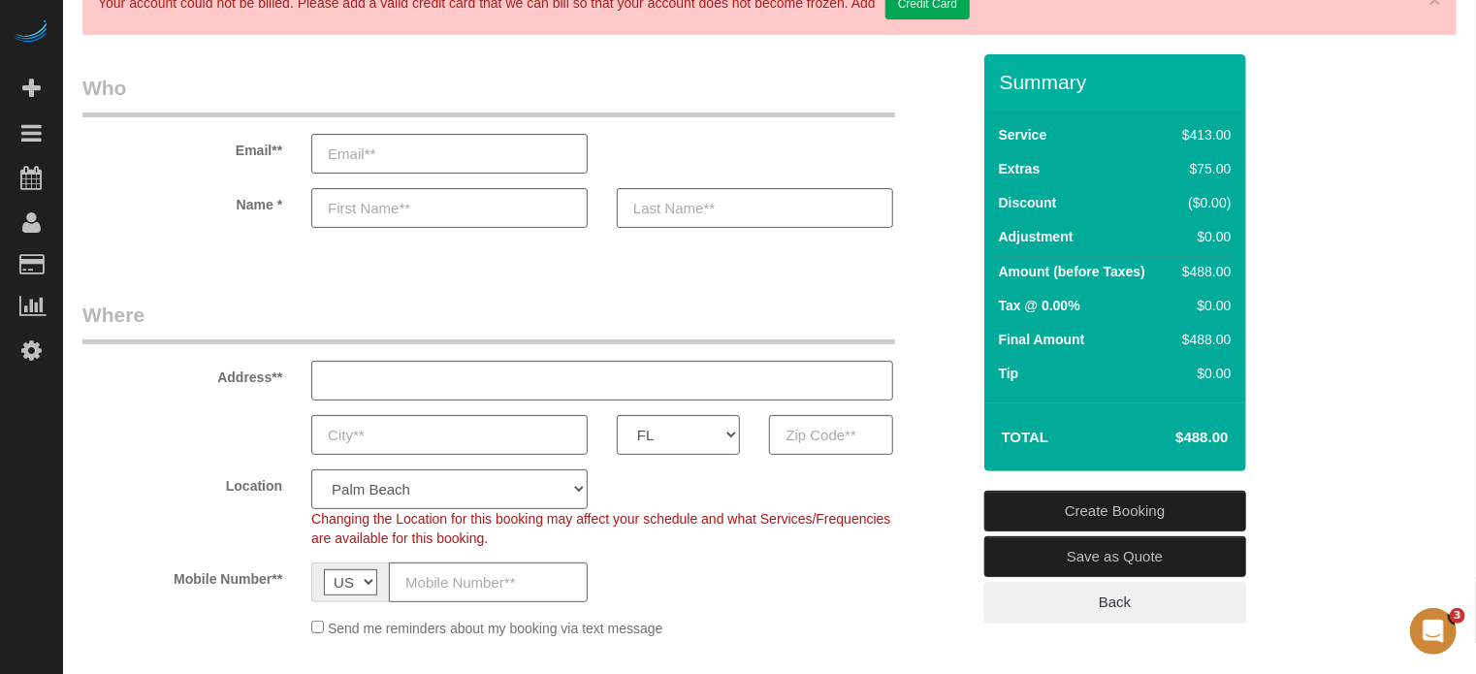
click at [70, 425] on div "AK AL AR AZ CA CO CT DC DE FL GA HI IA ID IL IN KS KY LA MA MD ME MI MN MO MS M…" at bounding box center [526, 435] width 917 height 40
click at [264, 353] on div "Address**" at bounding box center [526, 351] width 917 height 100
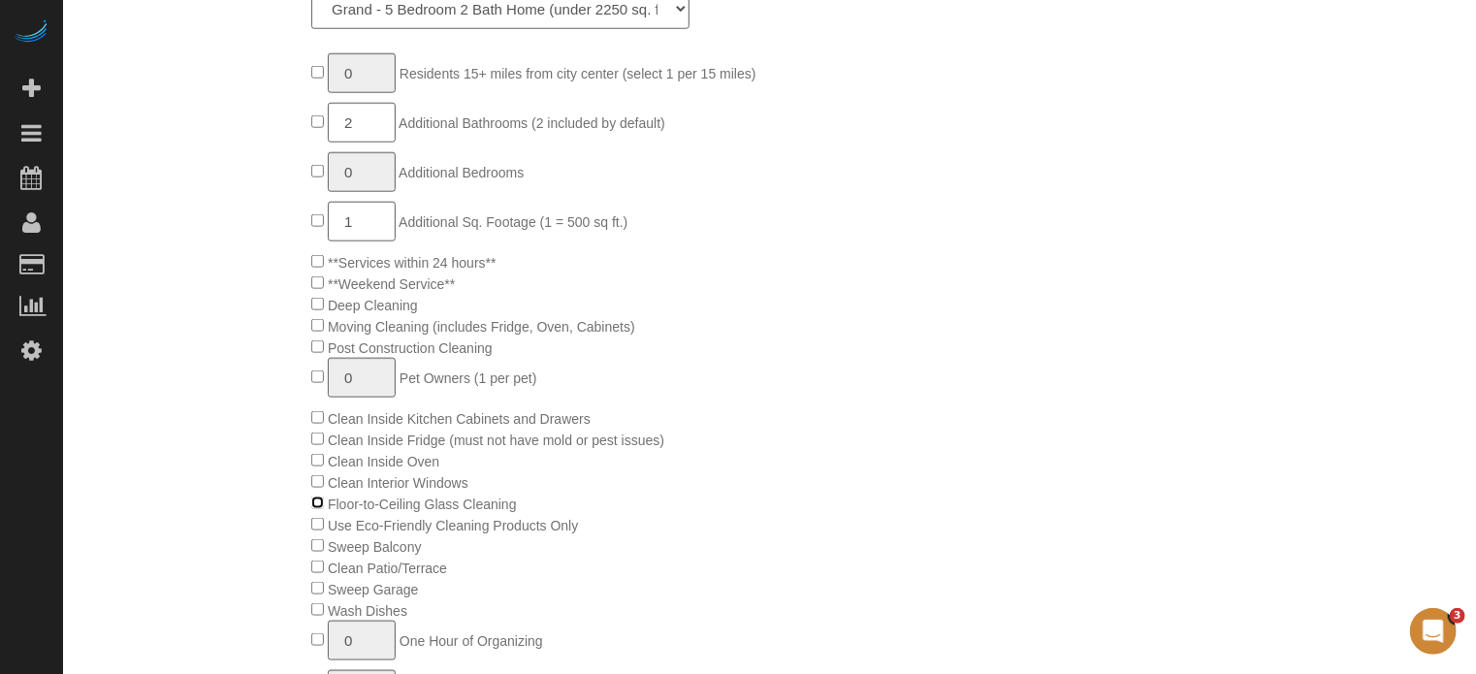
scroll to position [1067, 0]
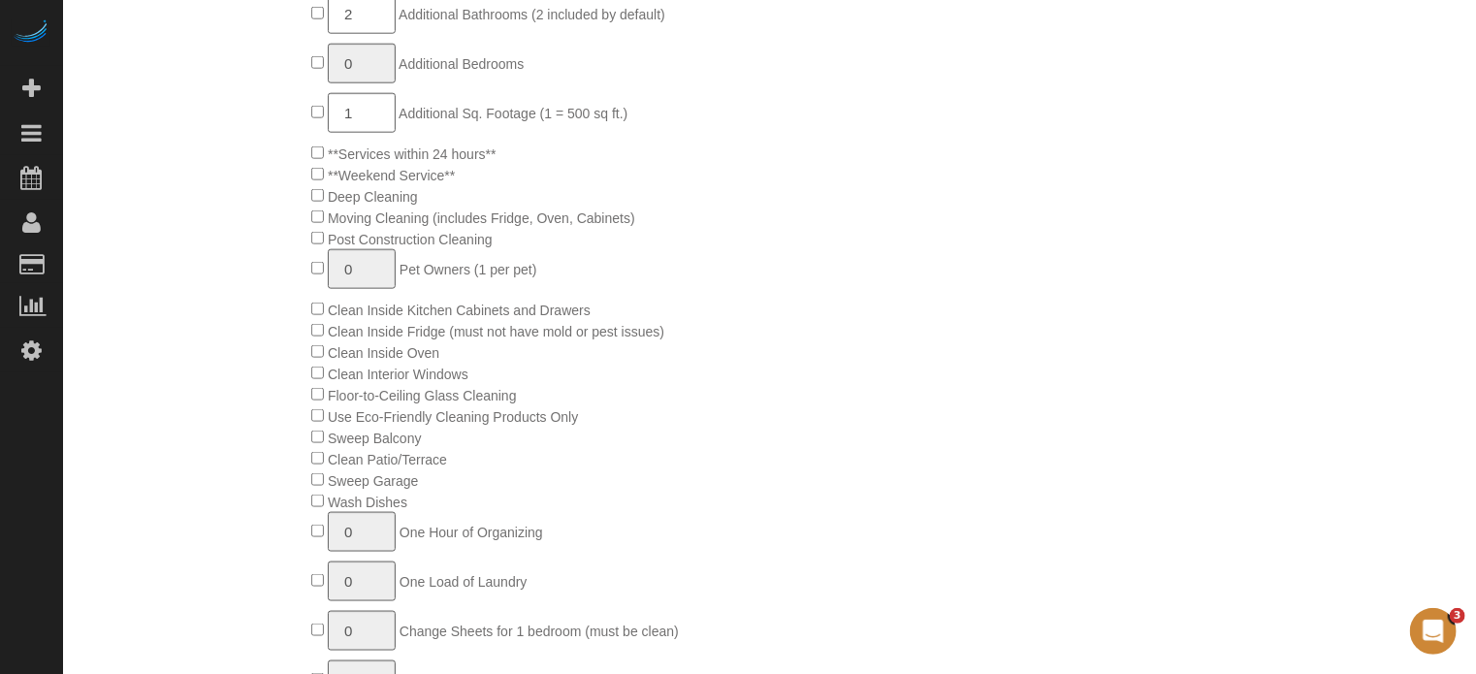
click at [248, 454] on div "0 Residents 15+ miles from city center (select 1 per 15 miles) 2 Additional Bat…" at bounding box center [526, 426] width 917 height 963
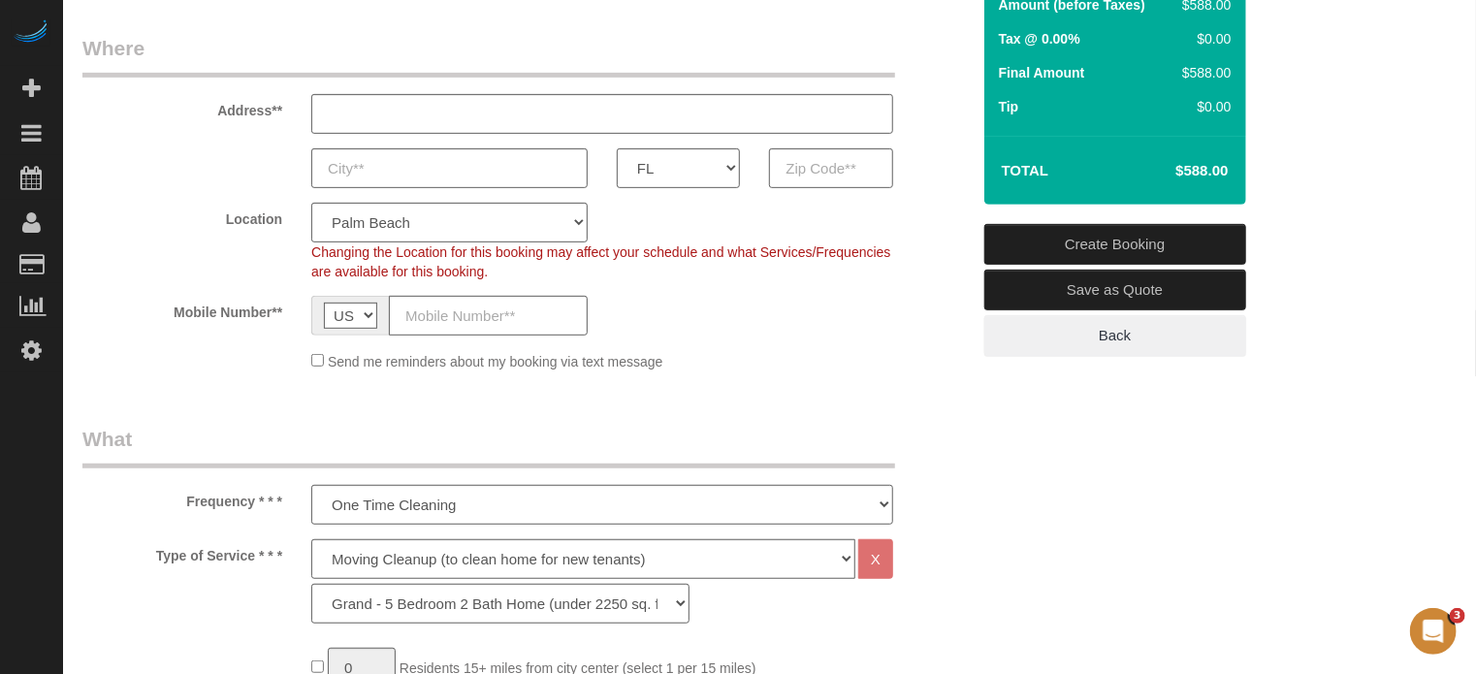
scroll to position [194, 0]
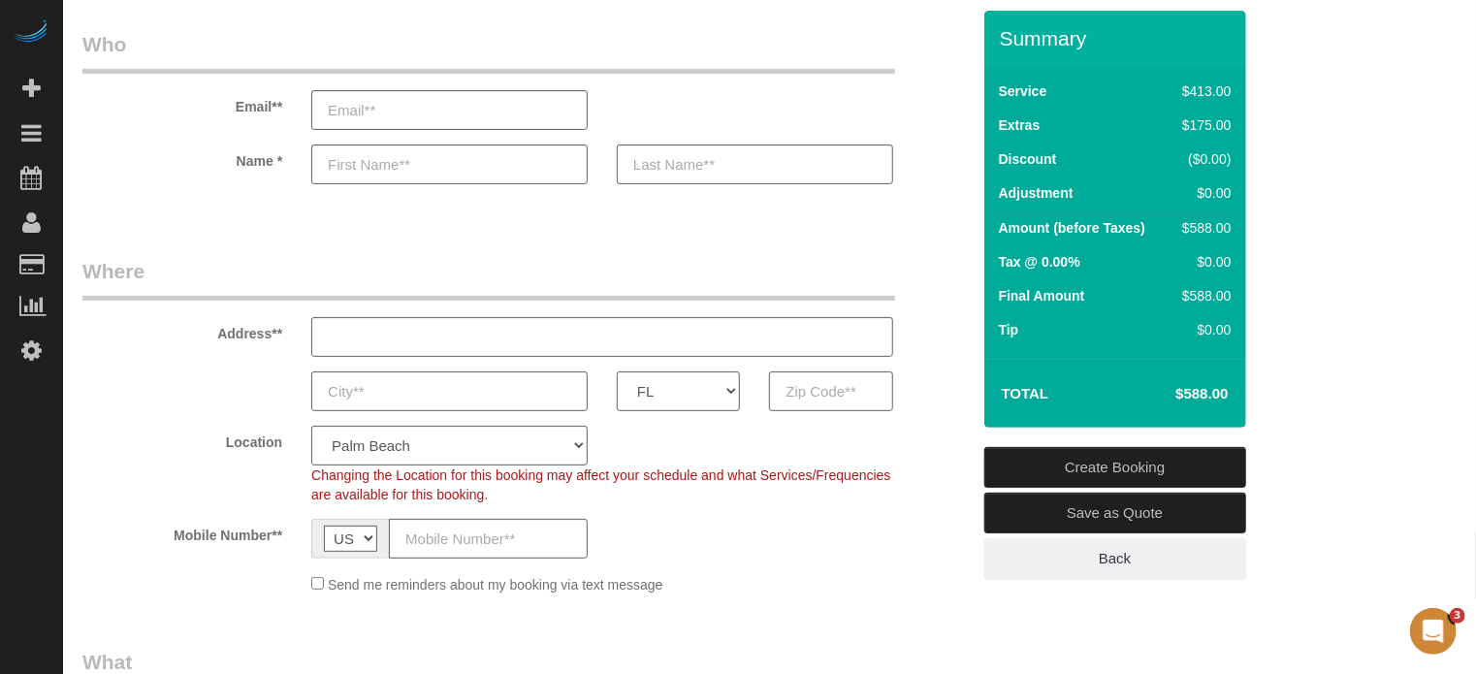
scroll to position [97, 0]
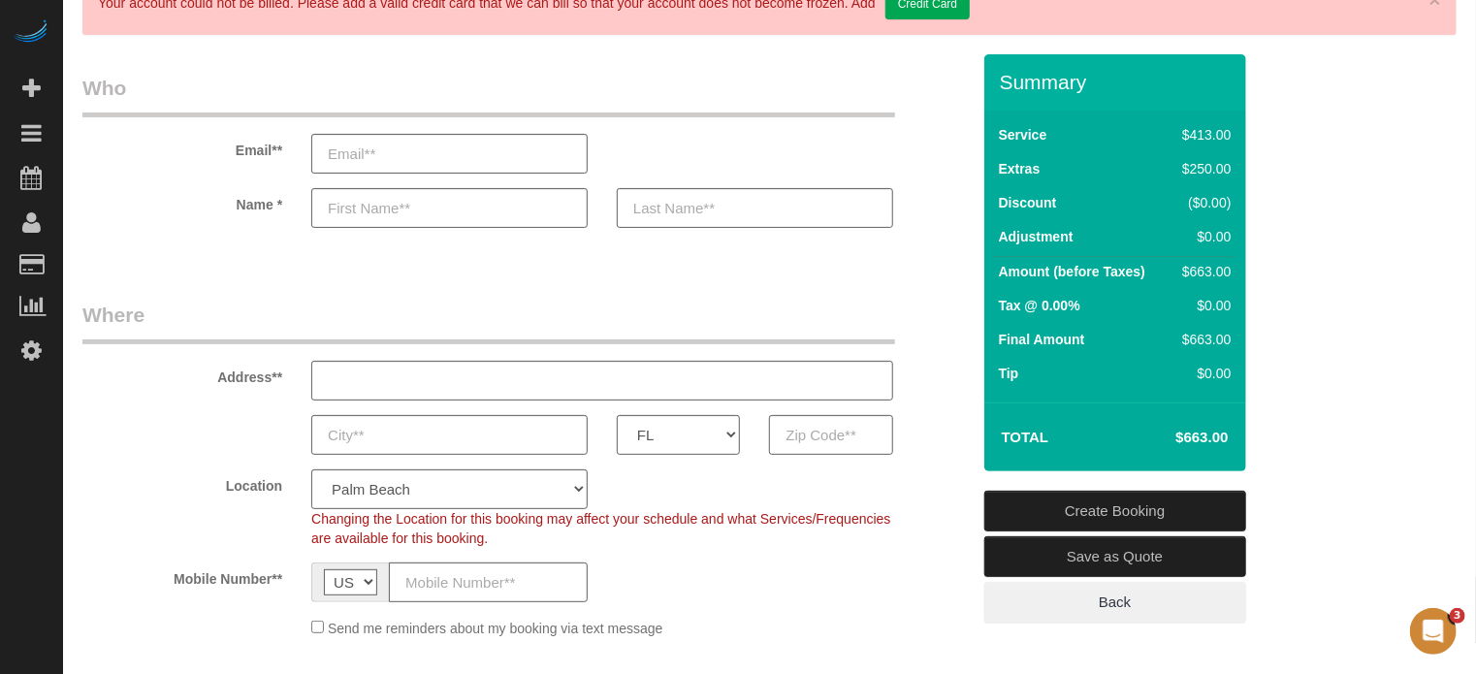
click at [926, 447] on div "AK AL AR AZ CA CO CT DC DE FL GA HI IA ID IL IN KS KY LA MA MD ME MI MN MO MS M…" at bounding box center [526, 435] width 917 height 40
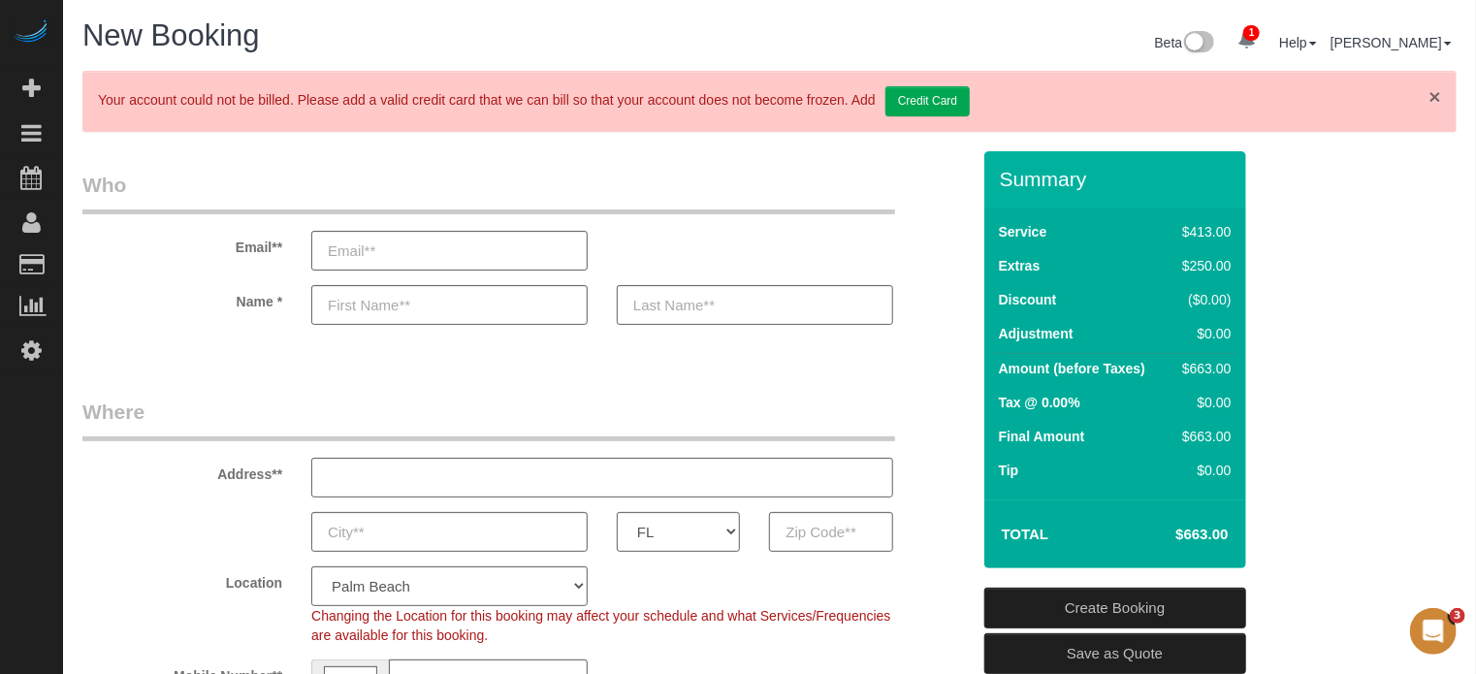
click at [1434, 94] on link "×" at bounding box center [1436, 96] width 12 height 20
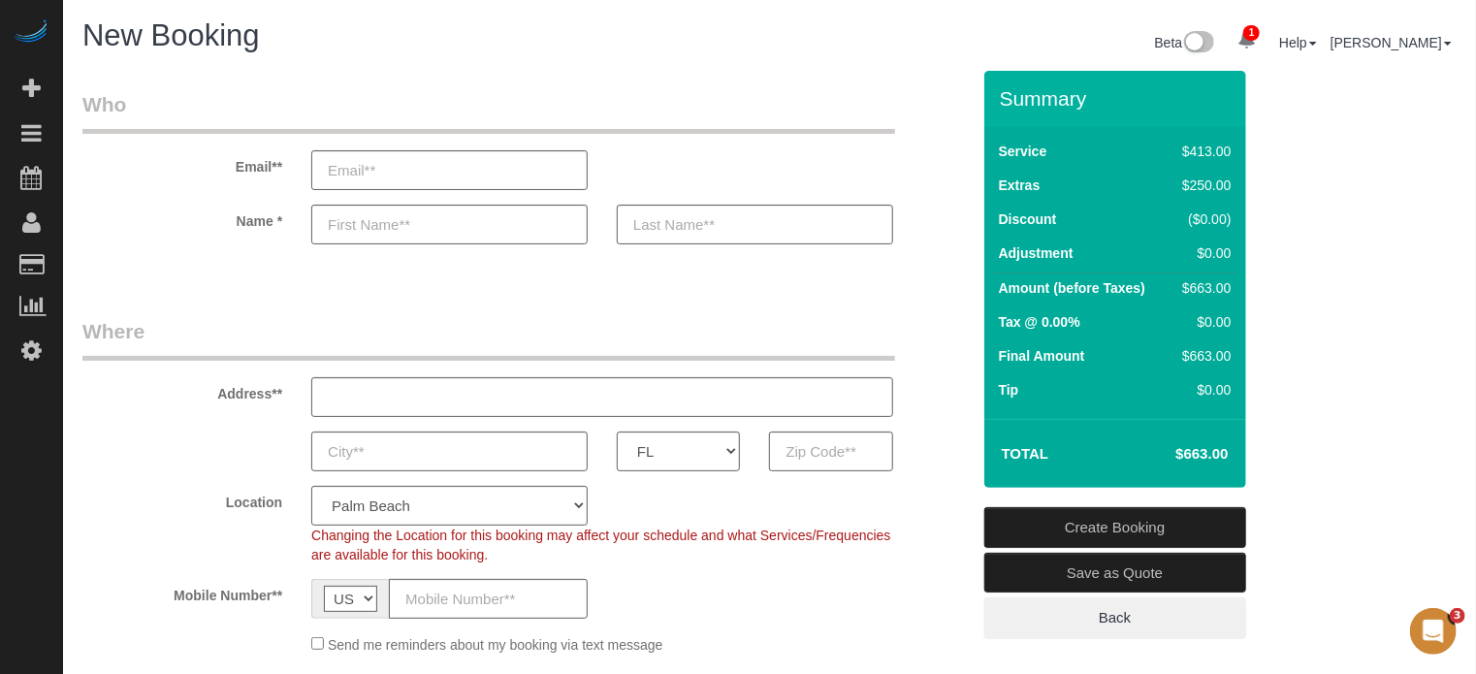
click at [966, 205] on div "Name *" at bounding box center [526, 225] width 917 height 40
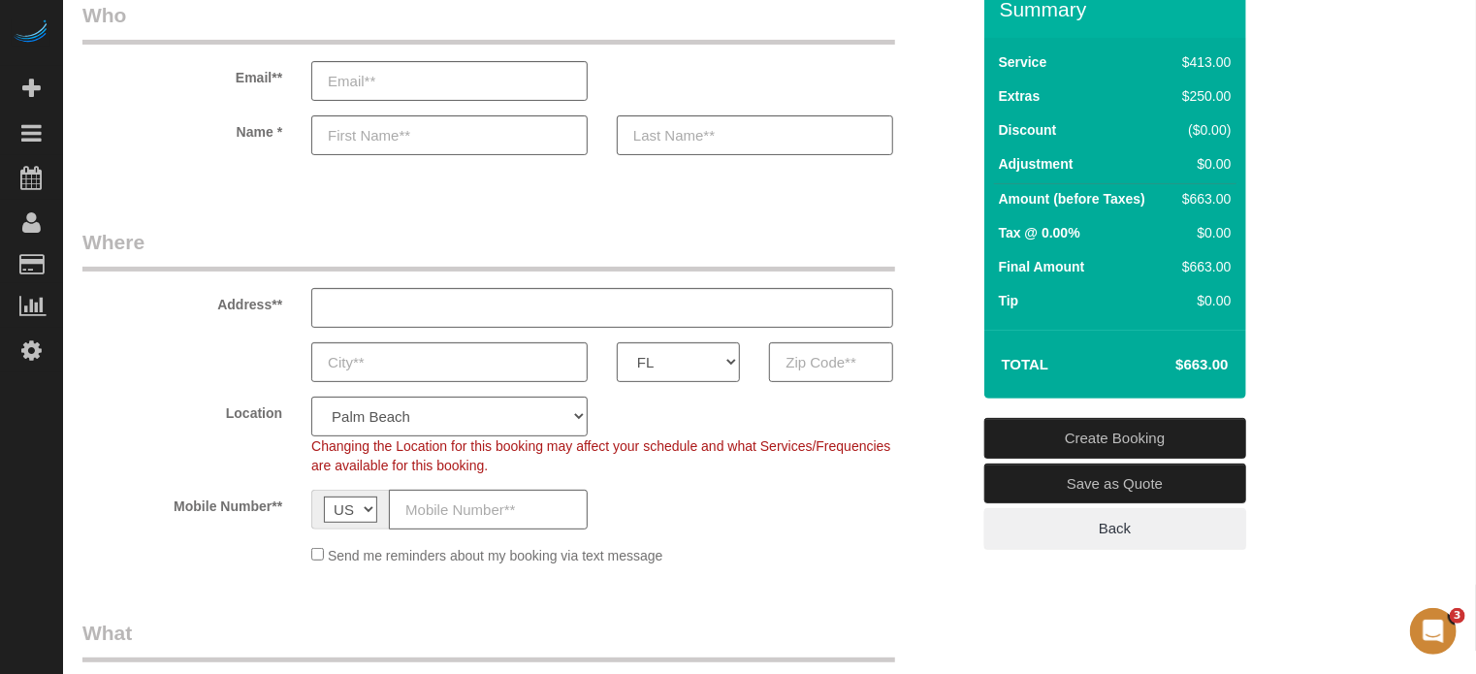
scroll to position [24, 0]
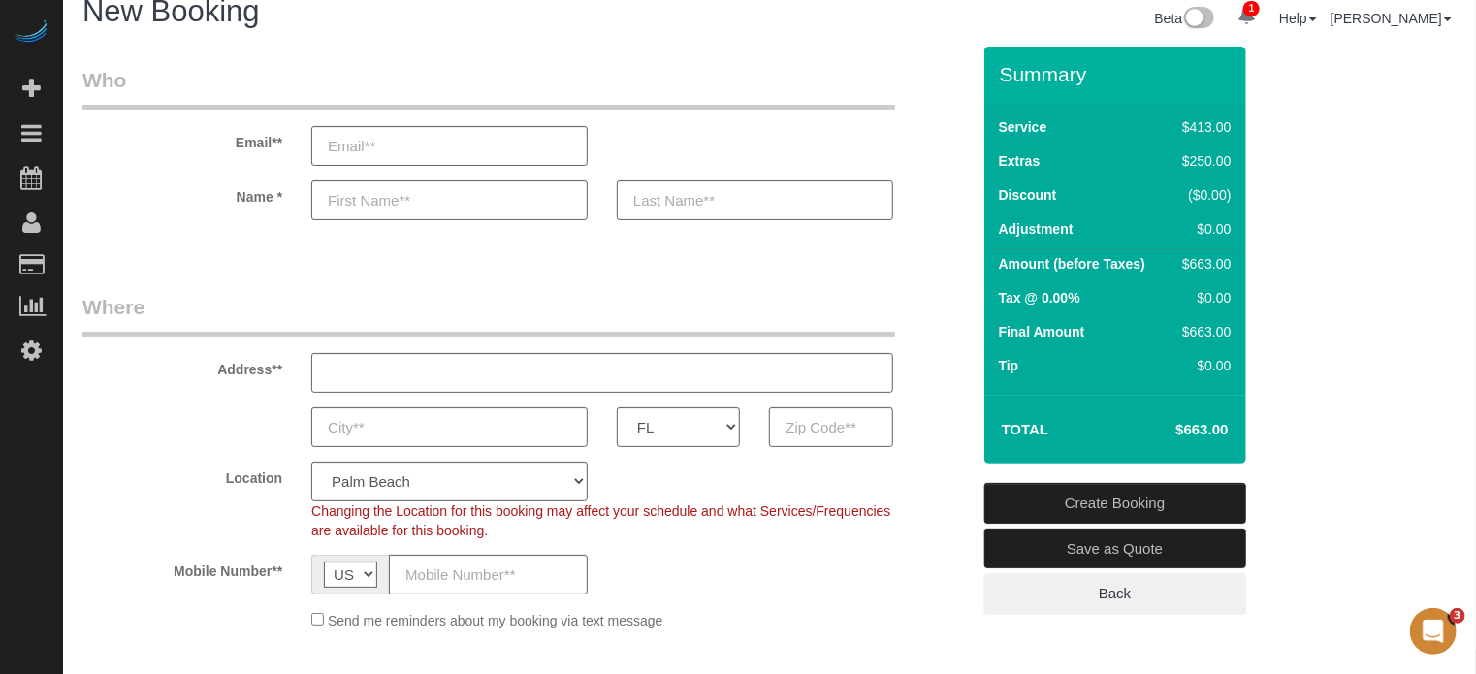
click at [959, 330] on div "Address**" at bounding box center [526, 343] width 917 height 100
click at [572, 80] on legend "Who" at bounding box center [488, 88] width 813 height 44
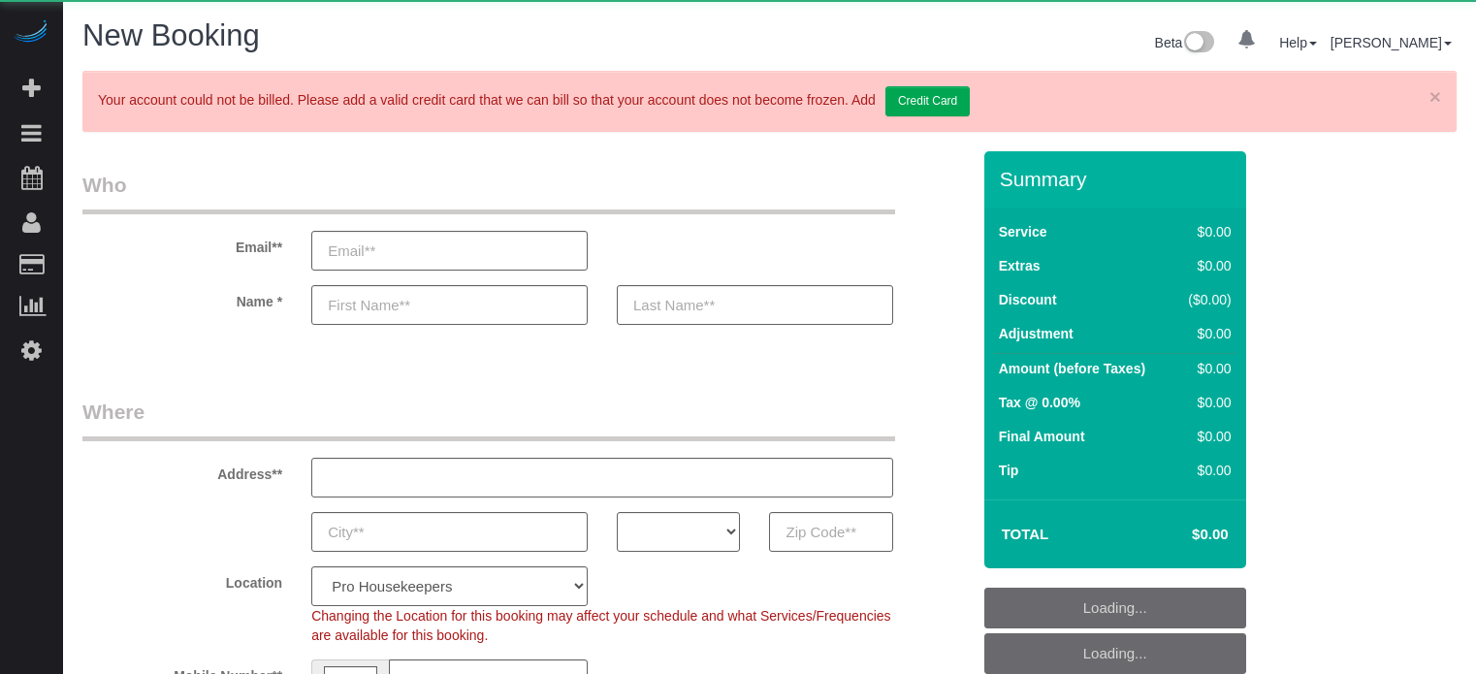
select select "number:9"
select select "object:1227"
select select "4"
click at [39, 355] on icon at bounding box center [31, 349] width 20 height 23
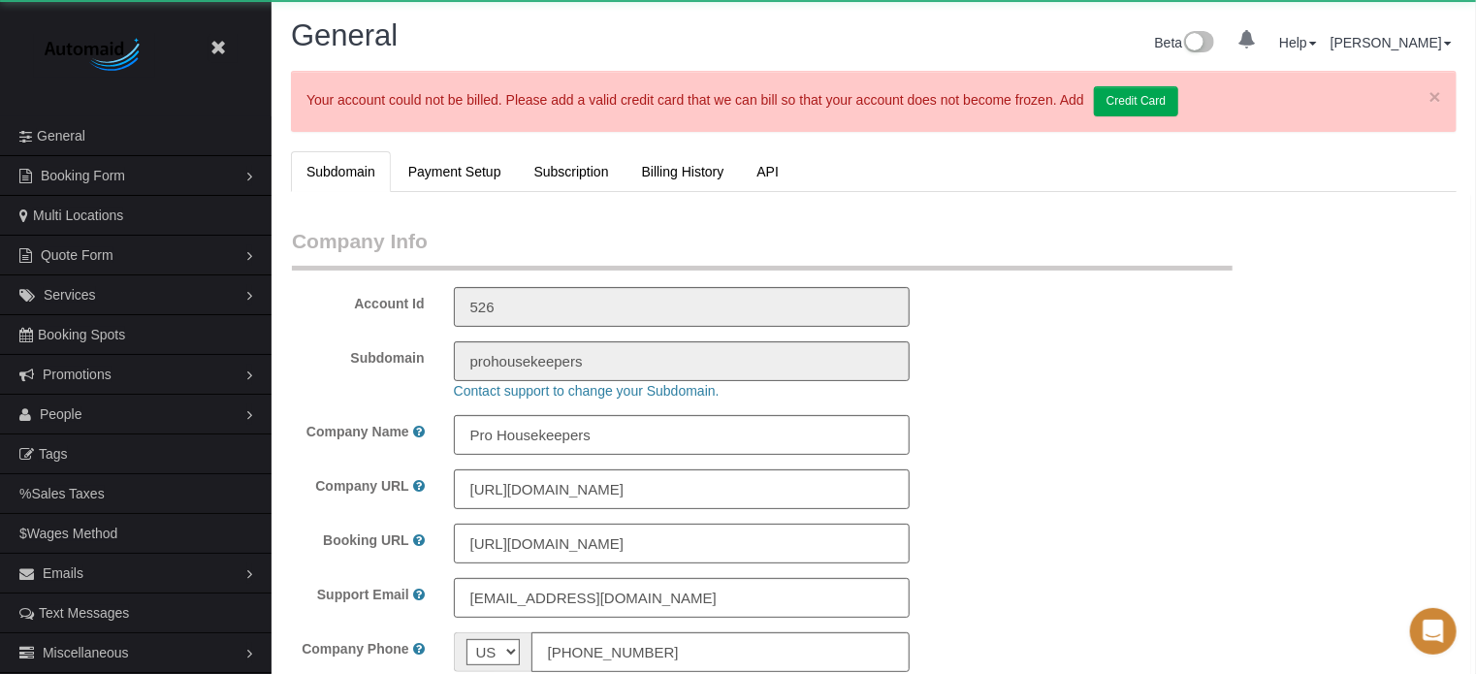
select select "1"
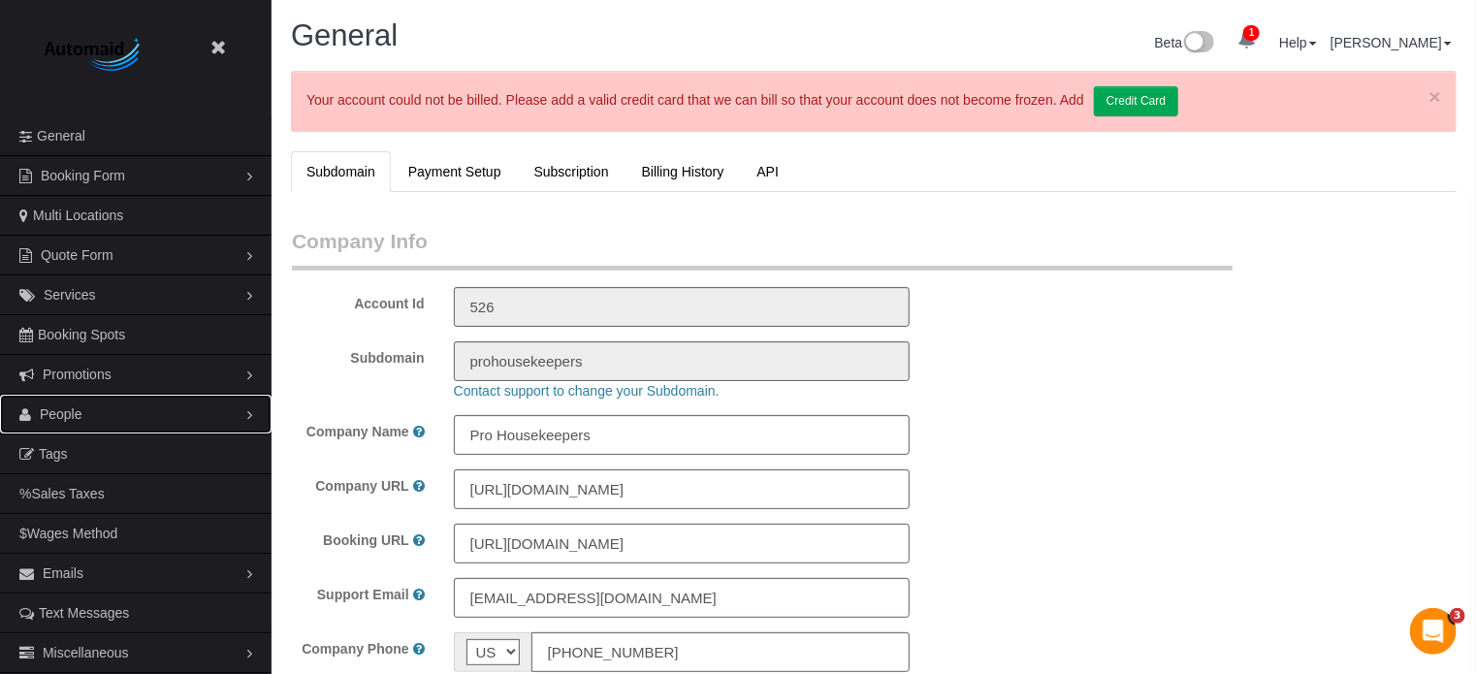
click at [72, 426] on link "People" at bounding box center [136, 414] width 272 height 39
click at [72, 454] on link "Teams" at bounding box center [136, 454] width 272 height 39
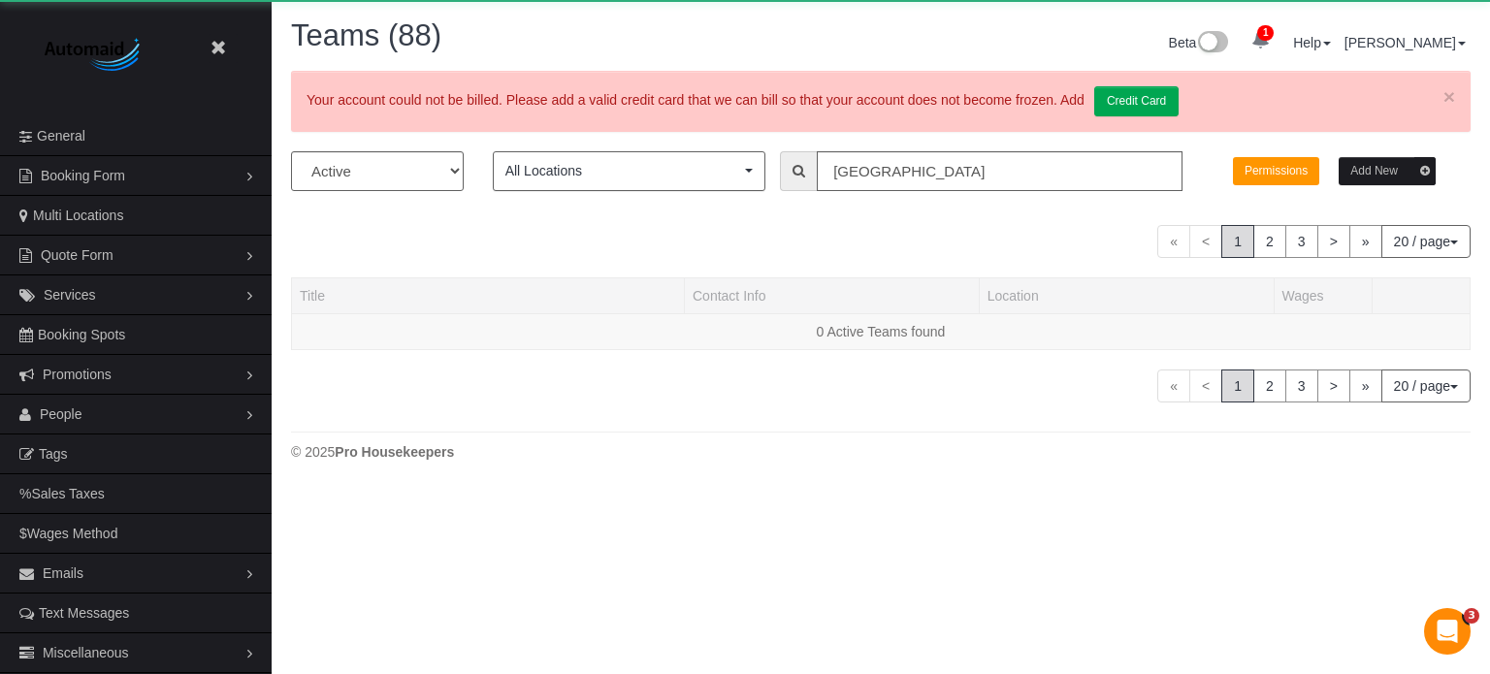
scroll to position [598, 1490]
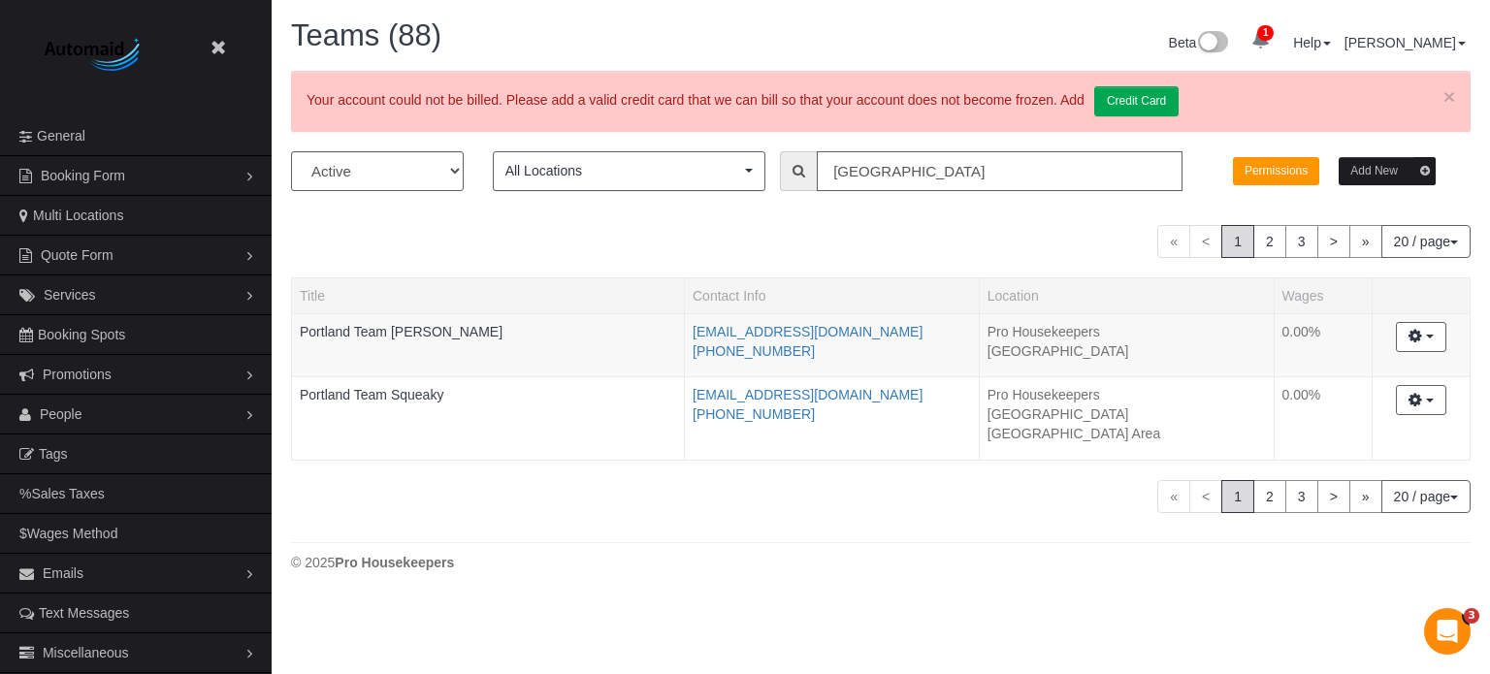
click at [914, 170] on input "portland" at bounding box center [1000, 171] width 366 height 40
click at [1388, 178] on button "Add New" at bounding box center [1386, 171] width 97 height 28
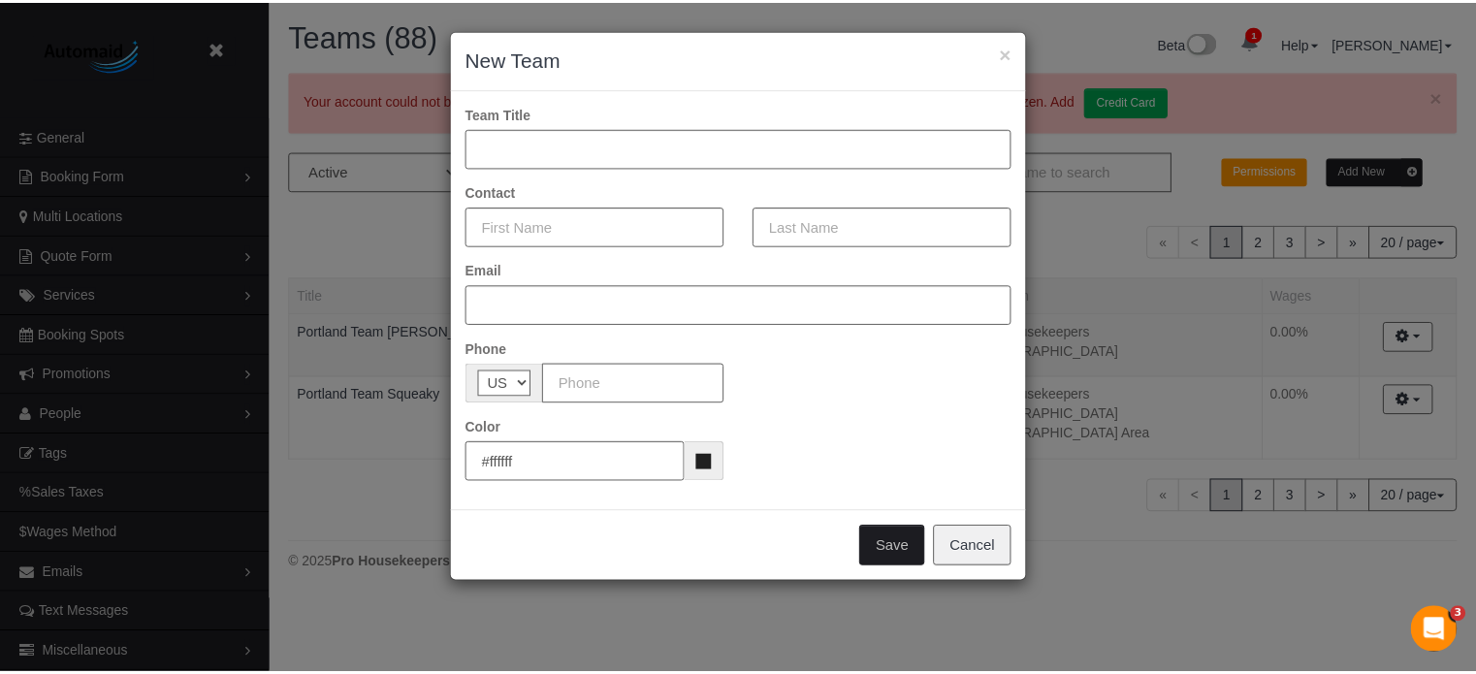
scroll to position [1732, 1490]
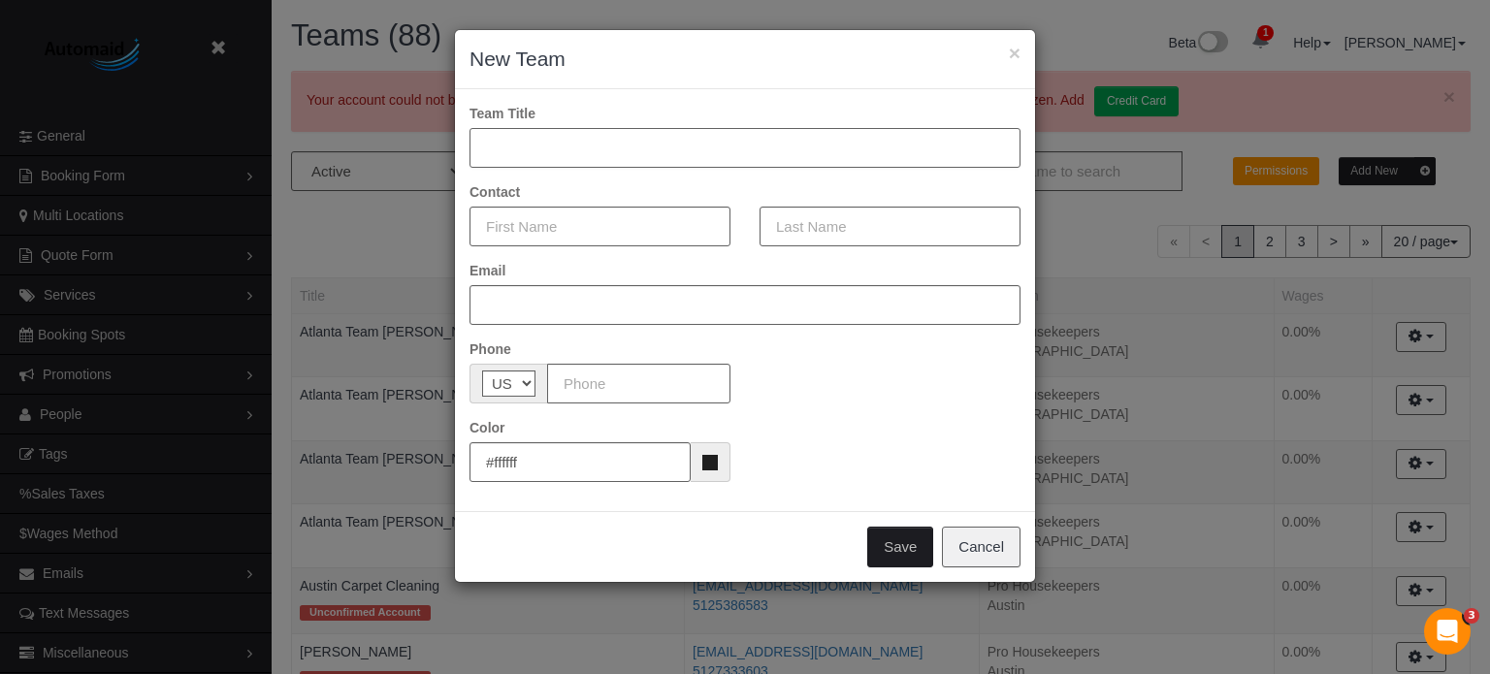
click at [580, 155] on input "text" at bounding box center [744, 148] width 551 height 40
type input "Portland Team Oksana"
click at [544, 229] on input "text" at bounding box center [599, 227] width 261 height 40
type input "Oksana"
type input "."
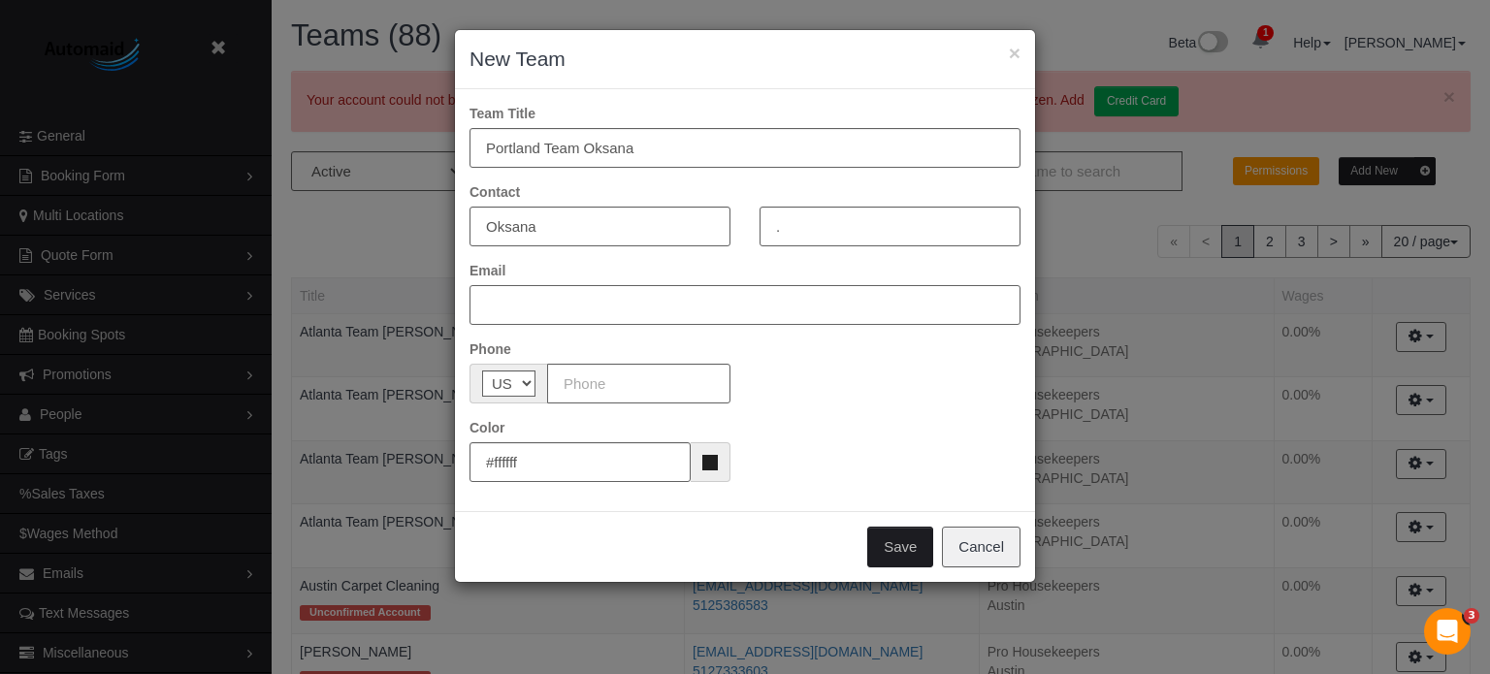
click at [538, 309] on input "text" at bounding box center [744, 305] width 551 height 40
click at [574, 311] on input "text" at bounding box center [744, 305] width 551 height 40
paste input "oregonpromaids@yahoo.com"
type input "oregonpromaids@yahoo.com"
click at [785, 342] on div "Phone AF AL DZ AD AO AI AQ AG AR AM AW AU AT AZ BS BH BD BB BY BE BZ BJ BM BT B…" at bounding box center [745, 371] width 580 height 64
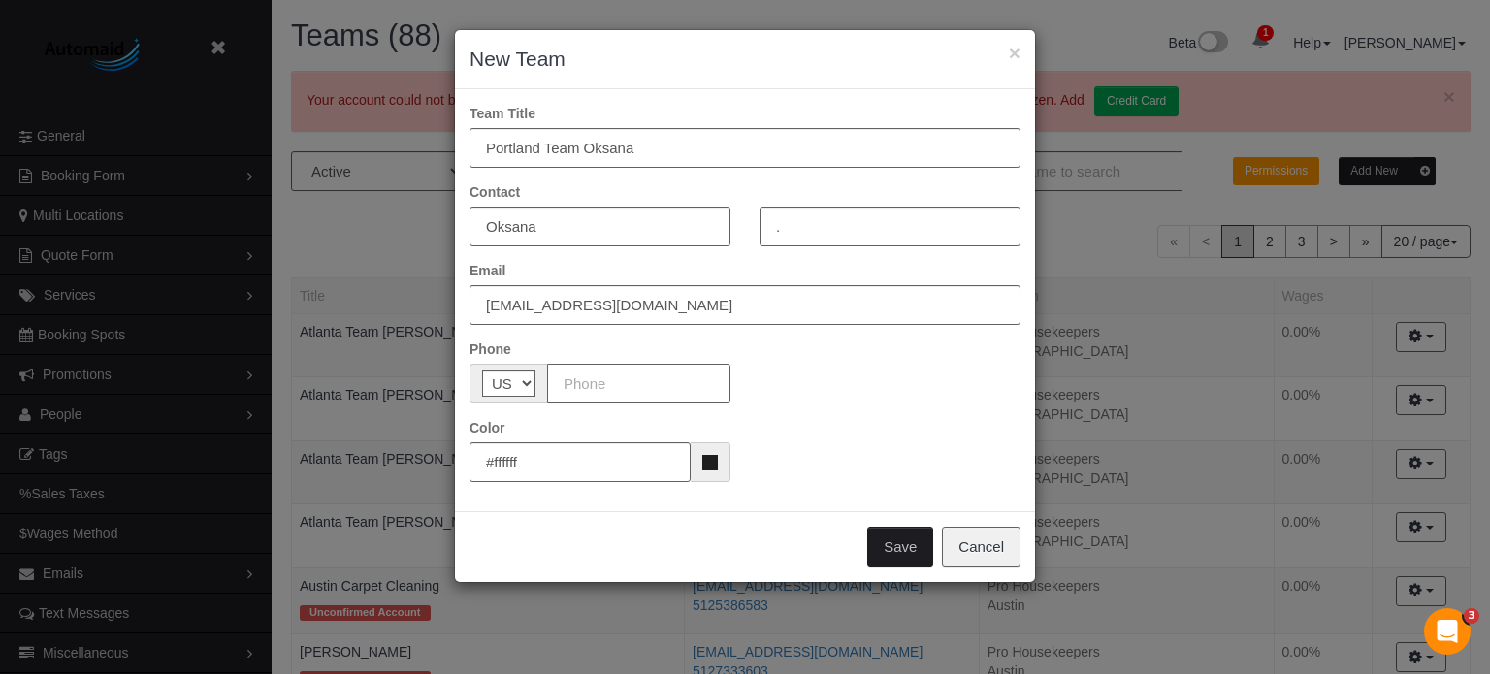
click at [577, 387] on input "text" at bounding box center [638, 384] width 183 height 40
paste input "(503) 840-4880"
type input "(503) 840-4880"
click at [914, 541] on button "Save" at bounding box center [900, 547] width 66 height 41
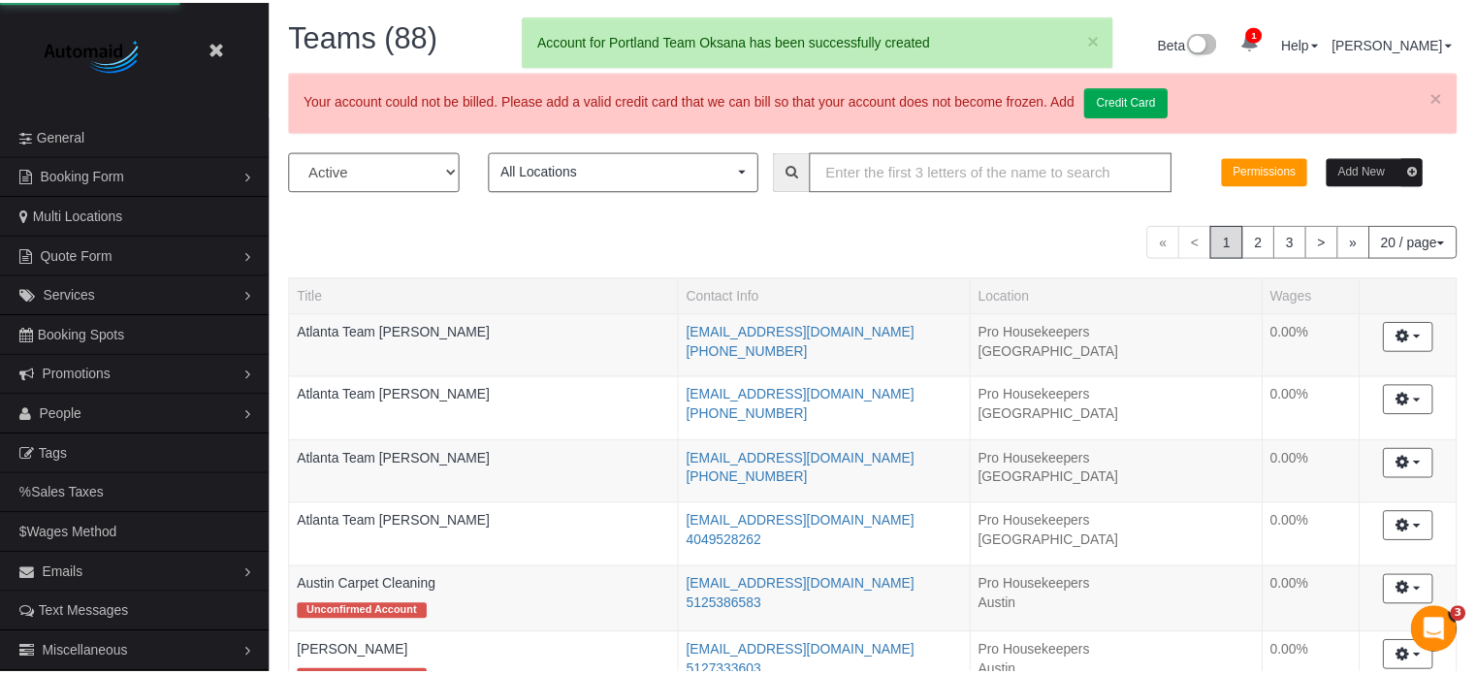
scroll to position [95256, 95513]
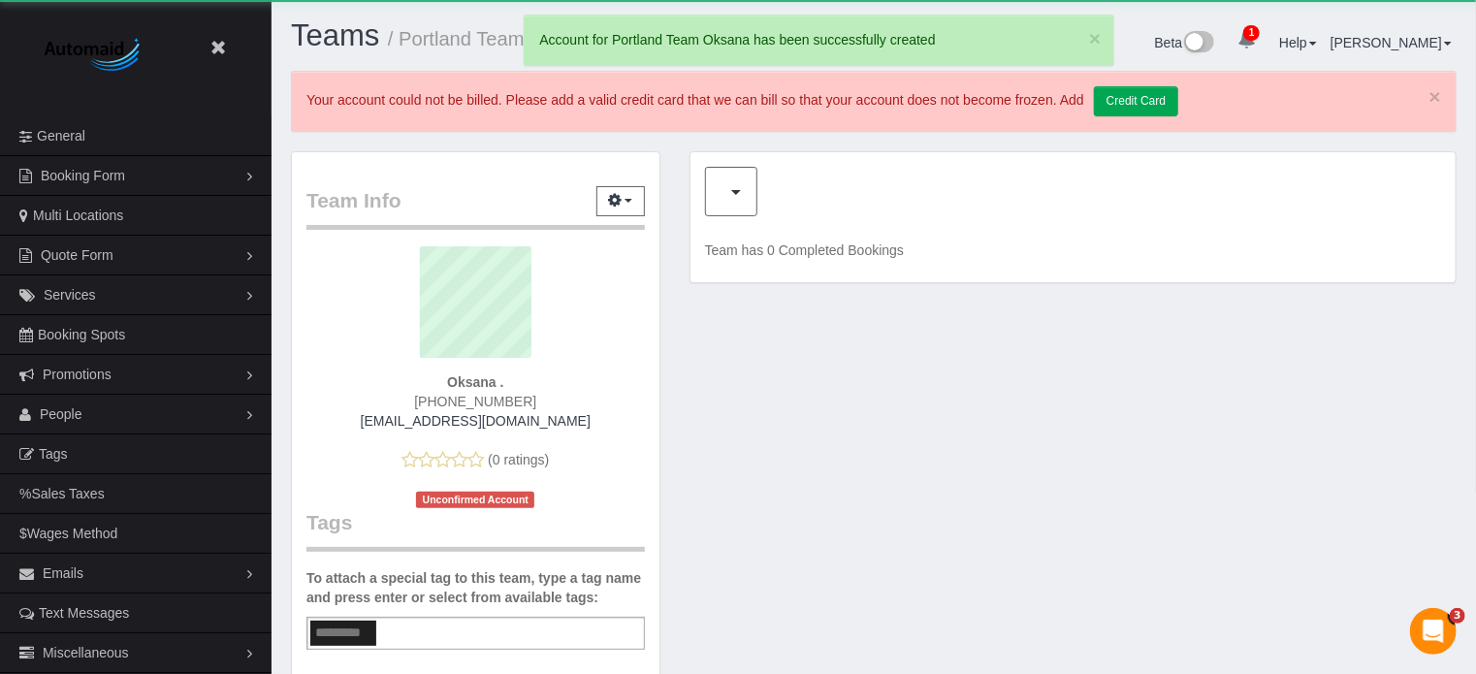
scroll to position [95633, 95513]
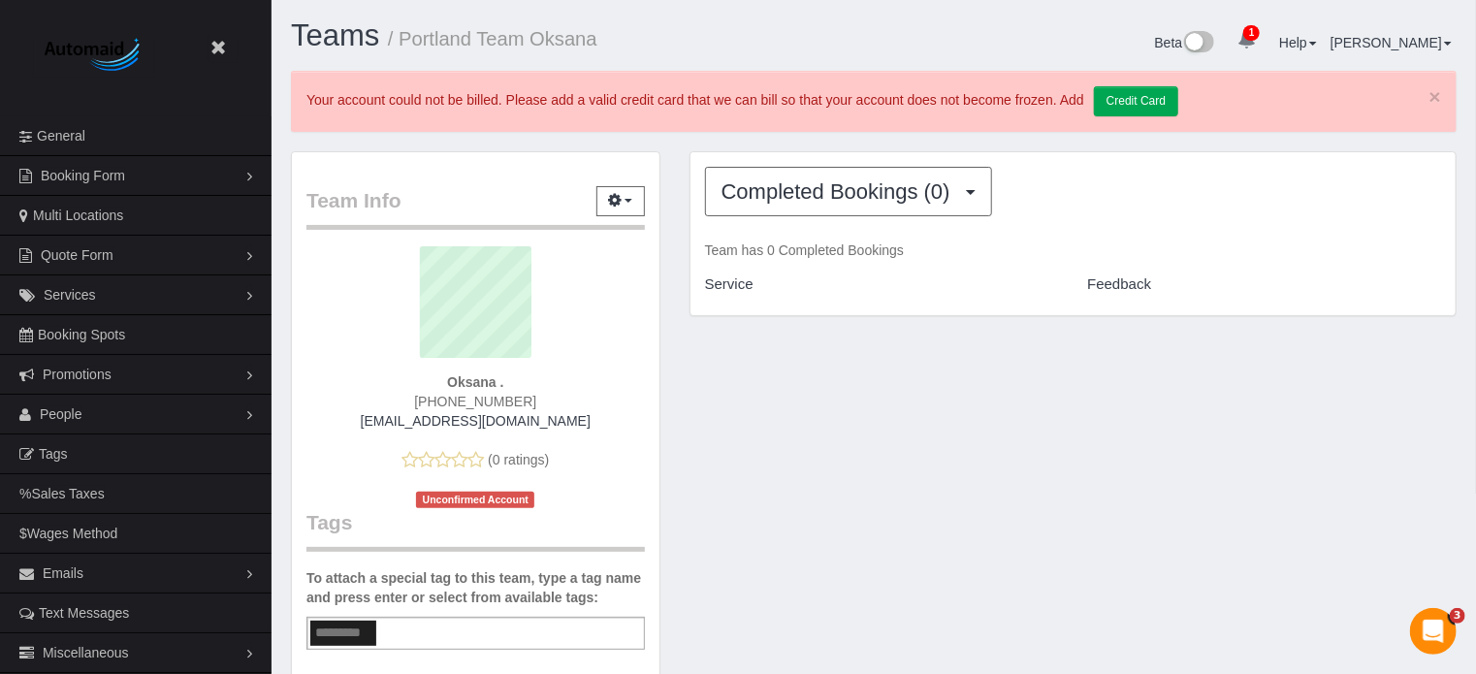
drag, startPoint x: 401, startPoint y: 39, endPoint x: 599, endPoint y: 41, distance: 198.8
click at [599, 41] on h1 "Teams / Portland Team Oksana" at bounding box center [575, 35] width 568 height 33
copy small "Portland Team Oksana"
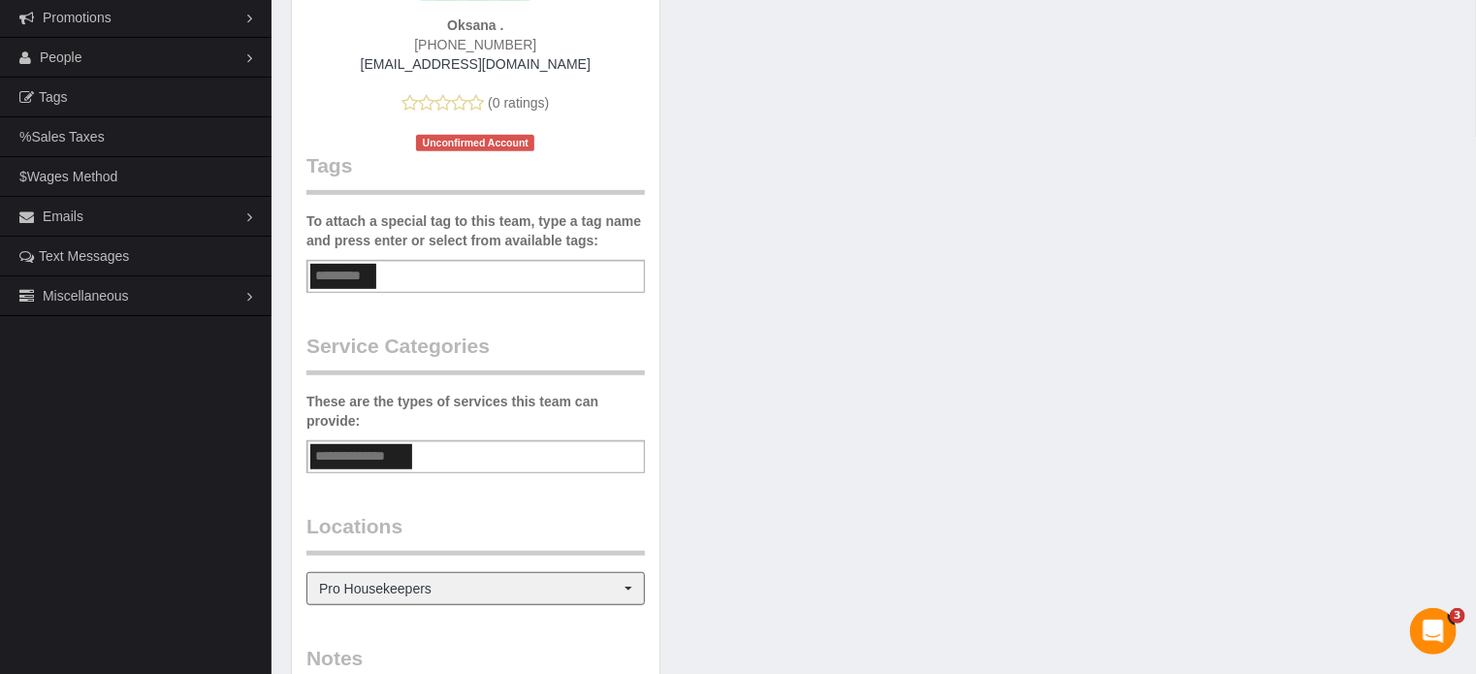
scroll to position [388, 0]
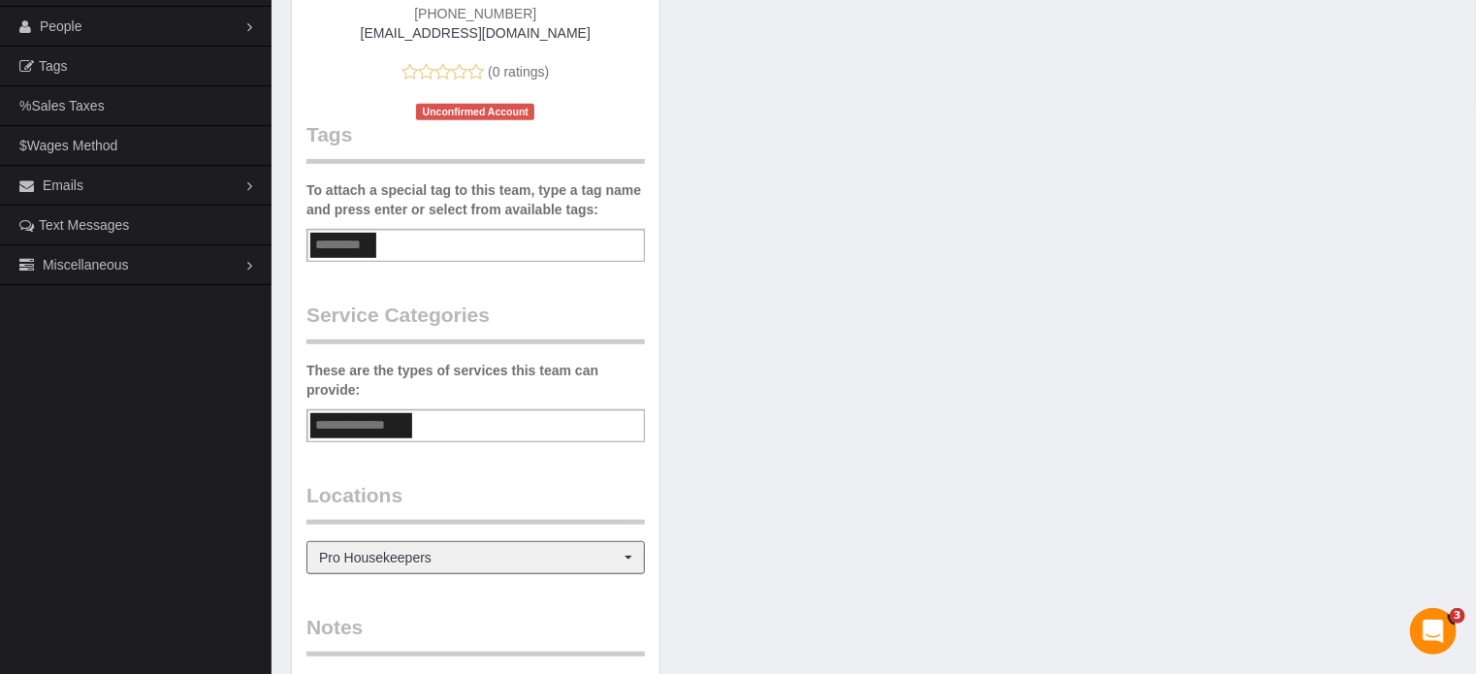
click at [387, 428] on input "text" at bounding box center [361, 425] width 102 height 25
click at [396, 548] on span "Pro Housekeepers" at bounding box center [469, 557] width 301 height 19
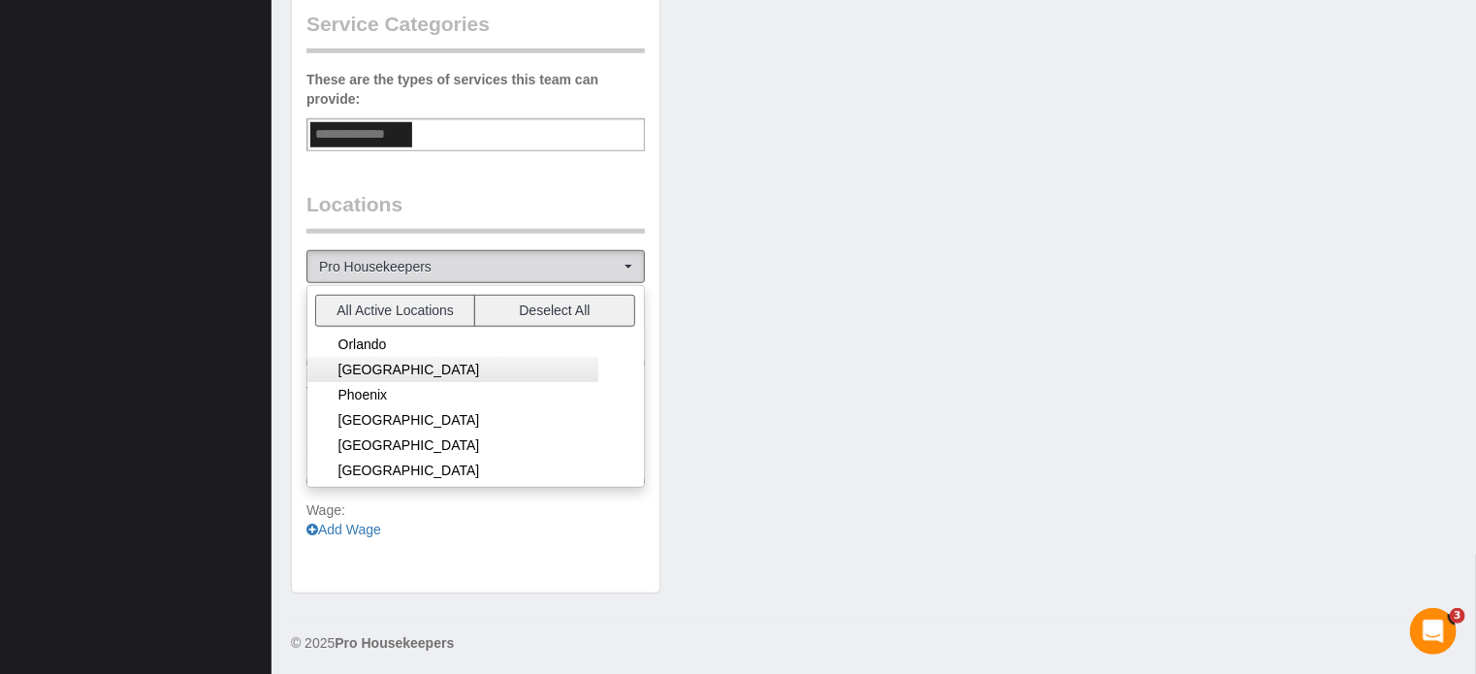
scroll to position [485, 0]
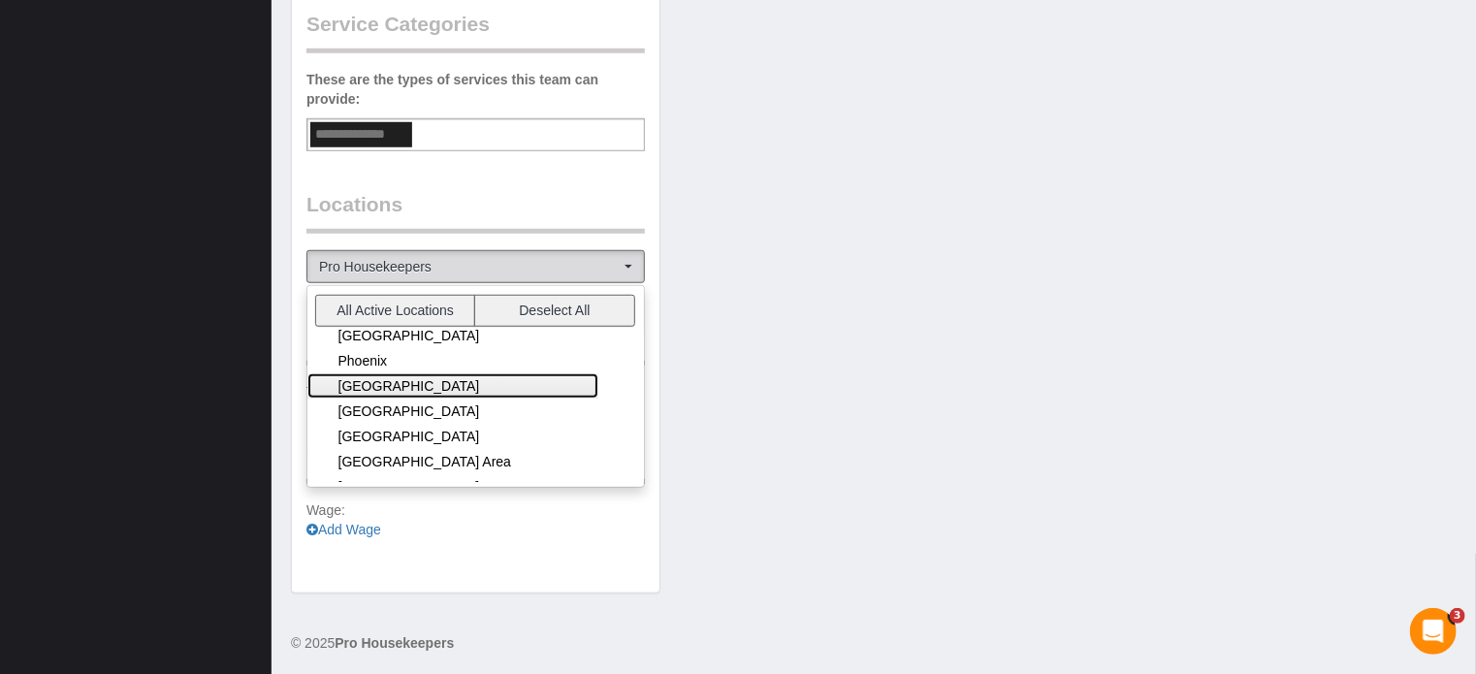
click at [414, 385] on link "Portland Area" at bounding box center [452, 385] width 291 height 25
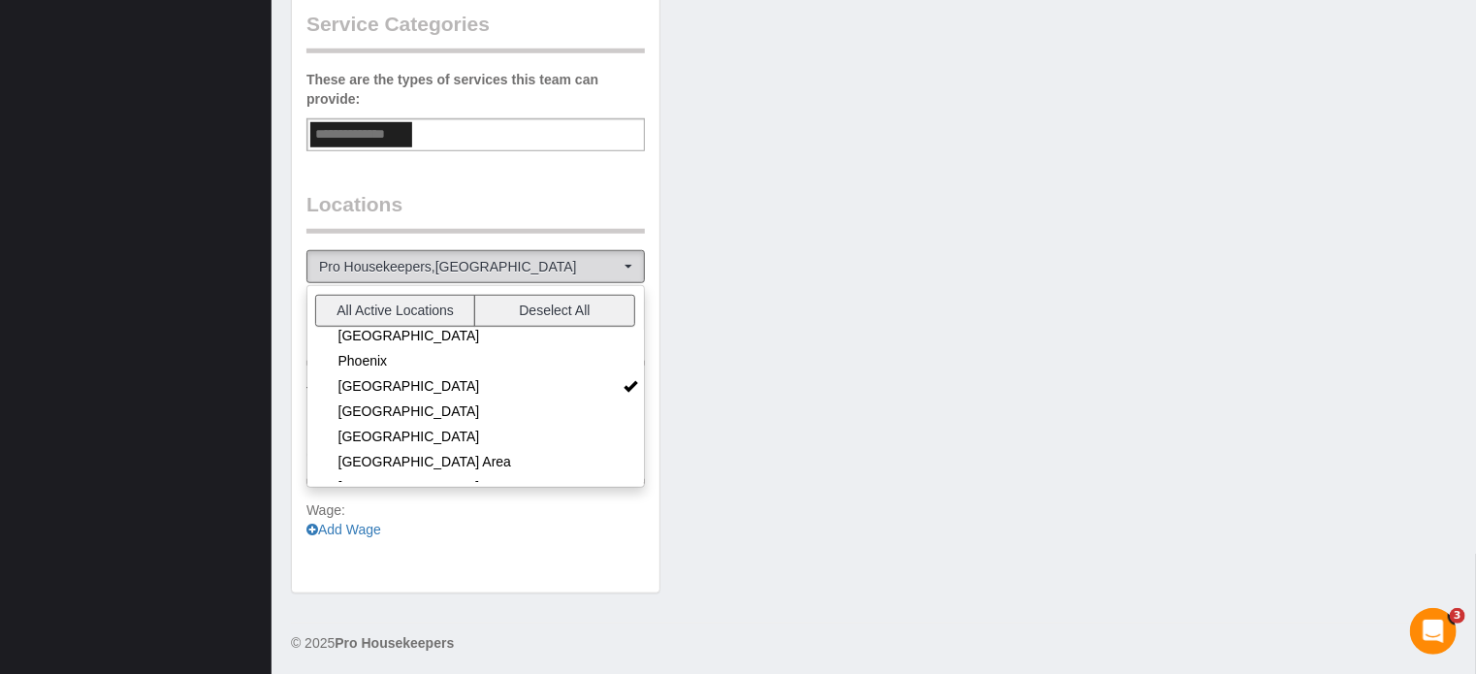
click at [766, 393] on div "Team Info Edit Contact Info Send Message Send Welcome Email Email Preferences V…" at bounding box center [873, 42] width 1195 height 1141
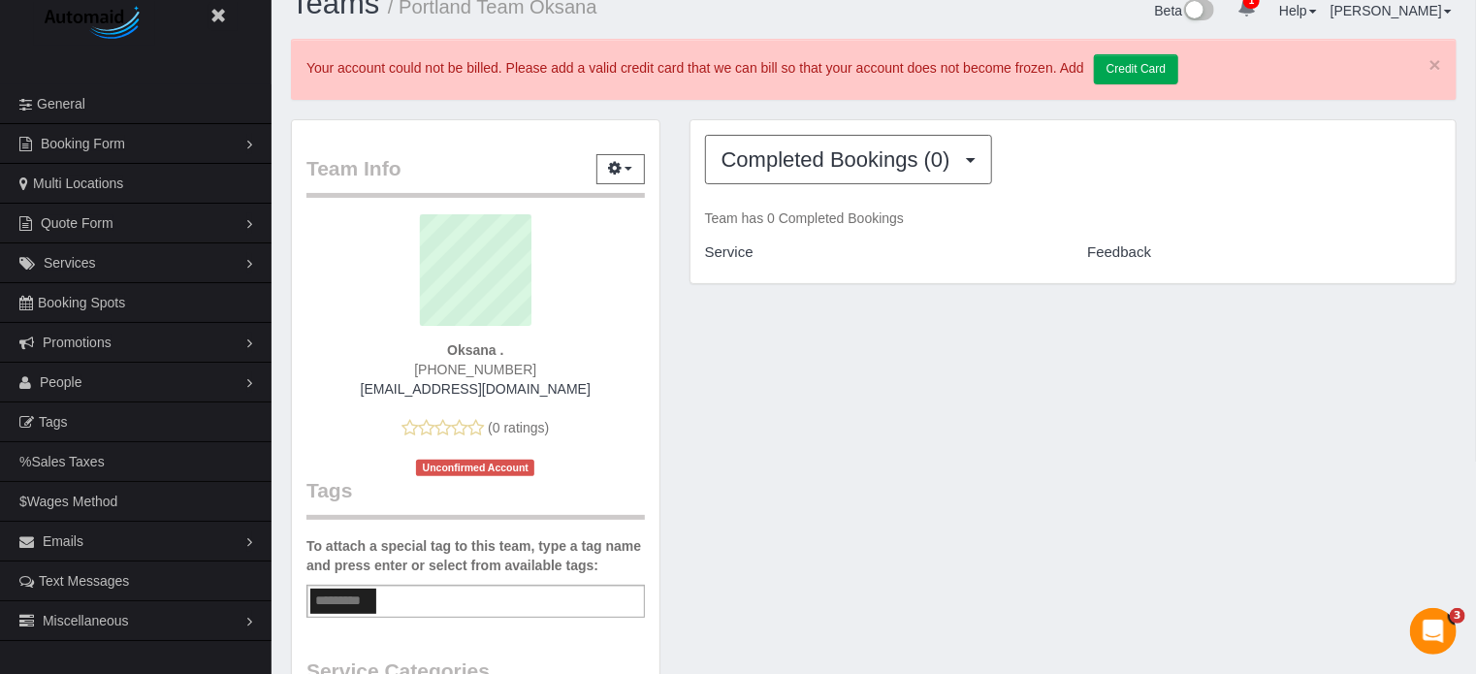
scroll to position [0, 0]
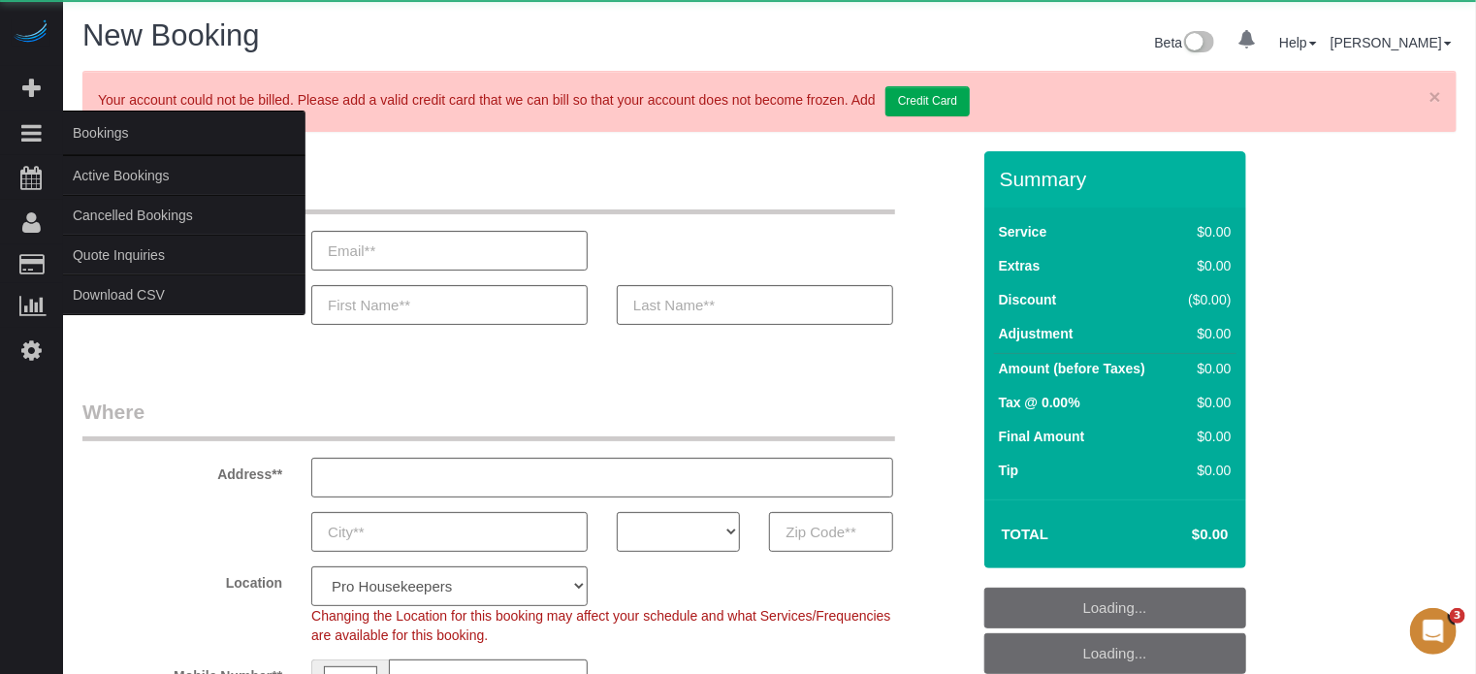
select select "object:639"
select select "number:9"
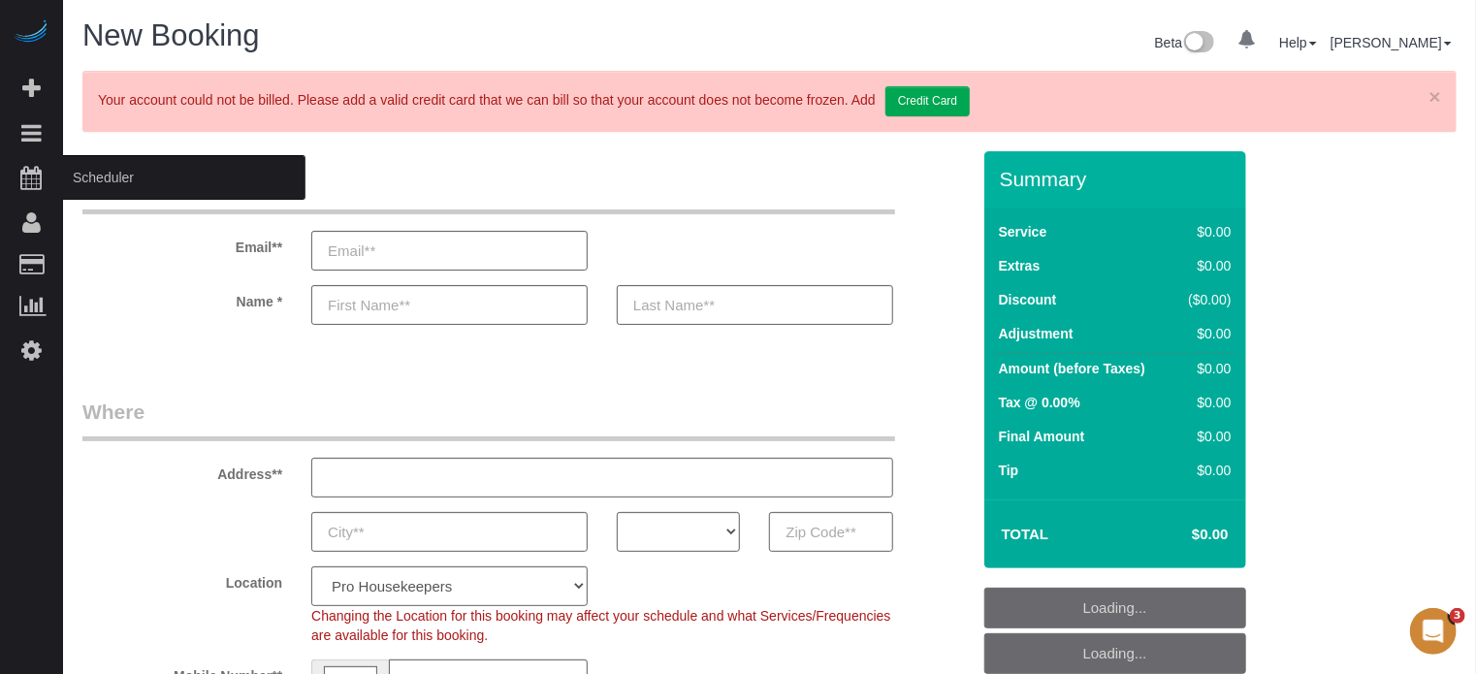
select select "object:1232"
select select "4"
click at [94, 174] on span "Scheduler" at bounding box center [184, 177] width 242 height 45
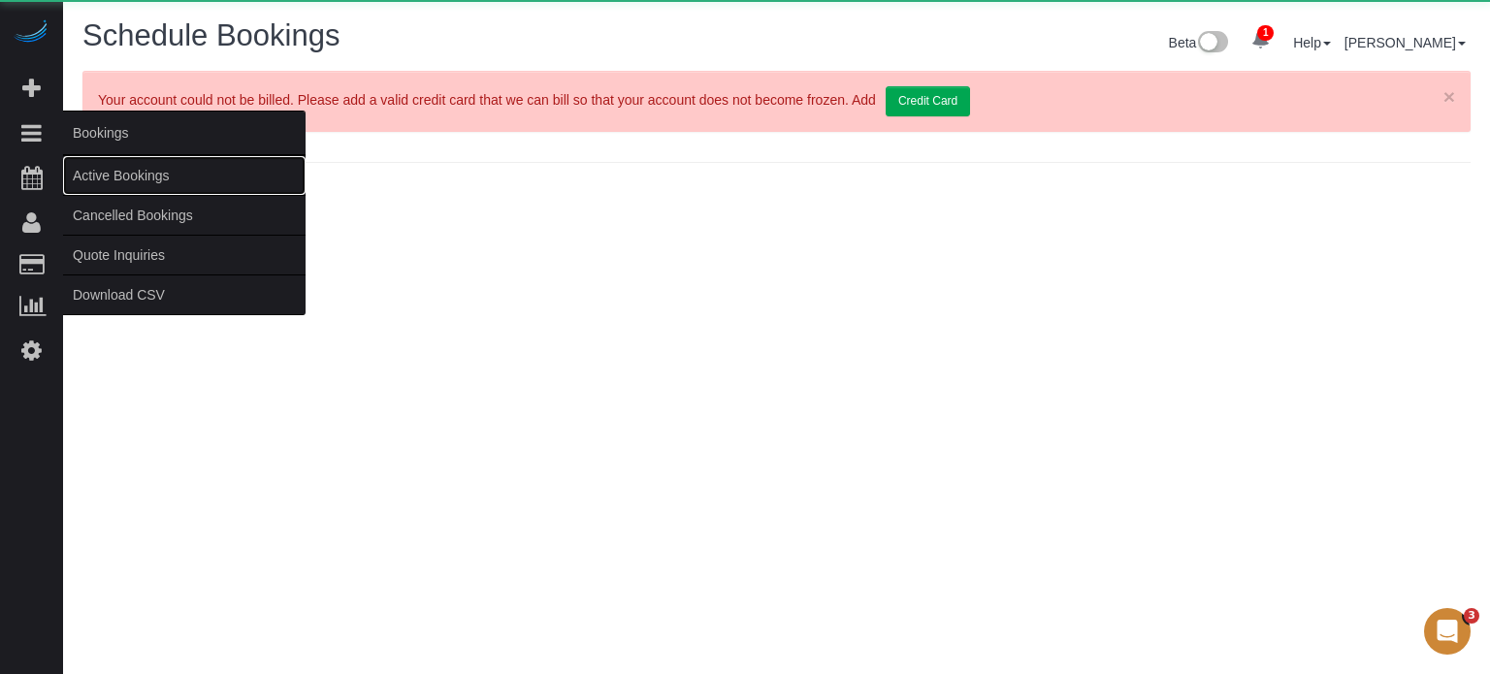
click at [94, 175] on link "Active Bookings" at bounding box center [184, 175] width 242 height 39
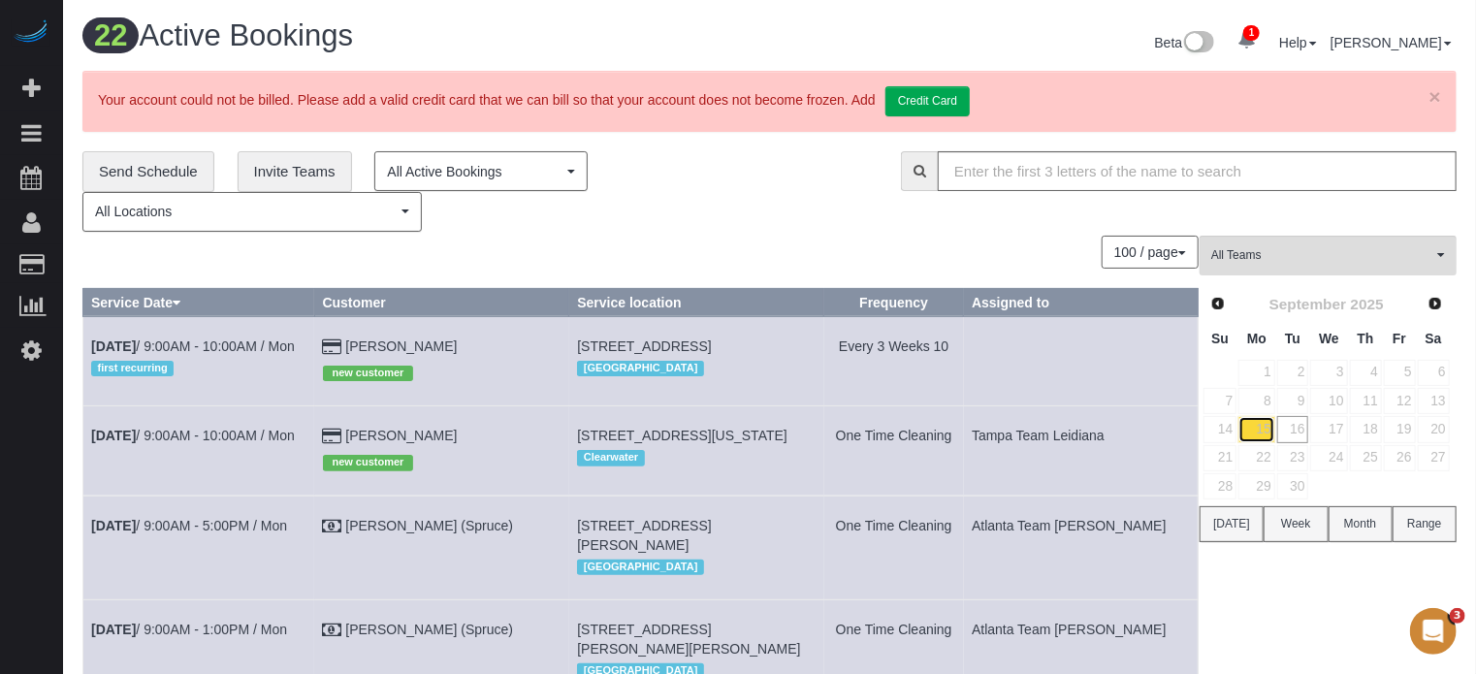
click at [1262, 423] on link "15" at bounding box center [1257, 429] width 36 height 26
click at [416, 339] on link "[PERSON_NAME]" at bounding box center [401, 346] width 112 height 16
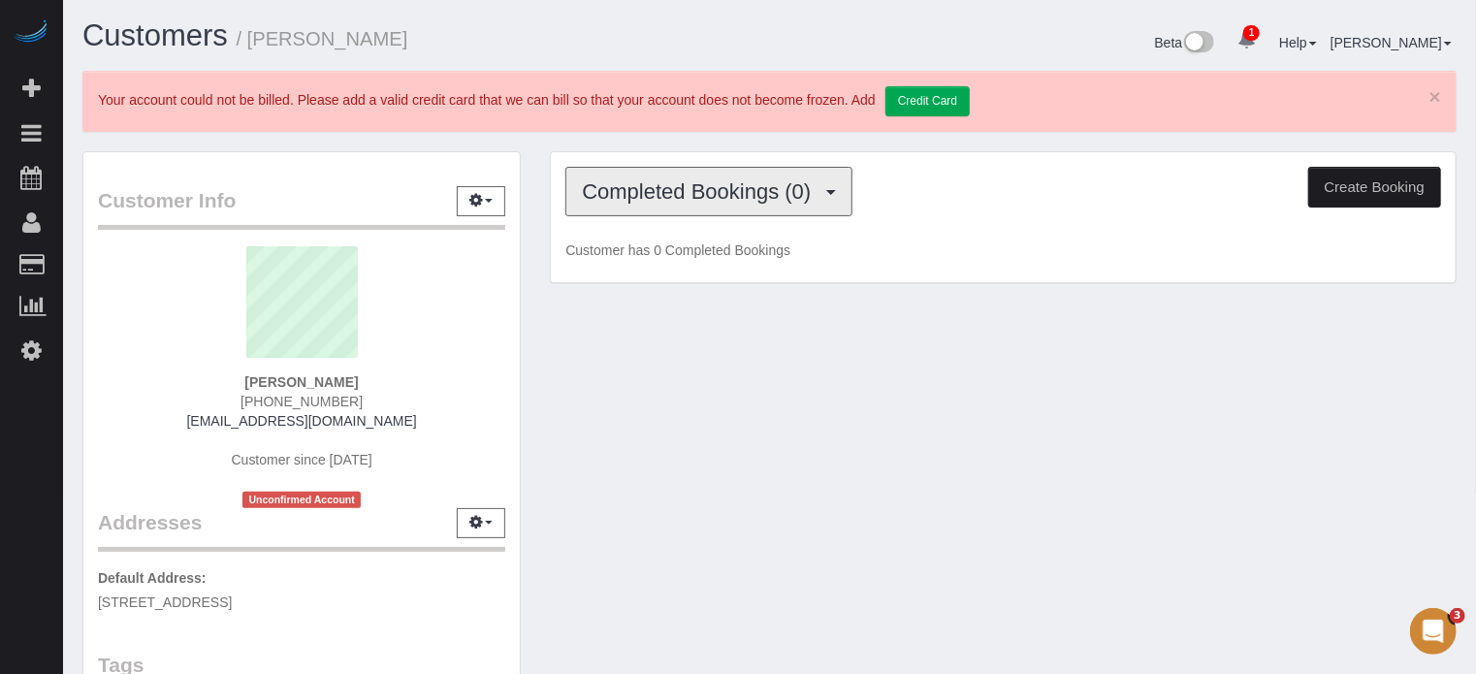
click at [675, 205] on button "Completed Bookings (0)" at bounding box center [708, 191] width 287 height 49
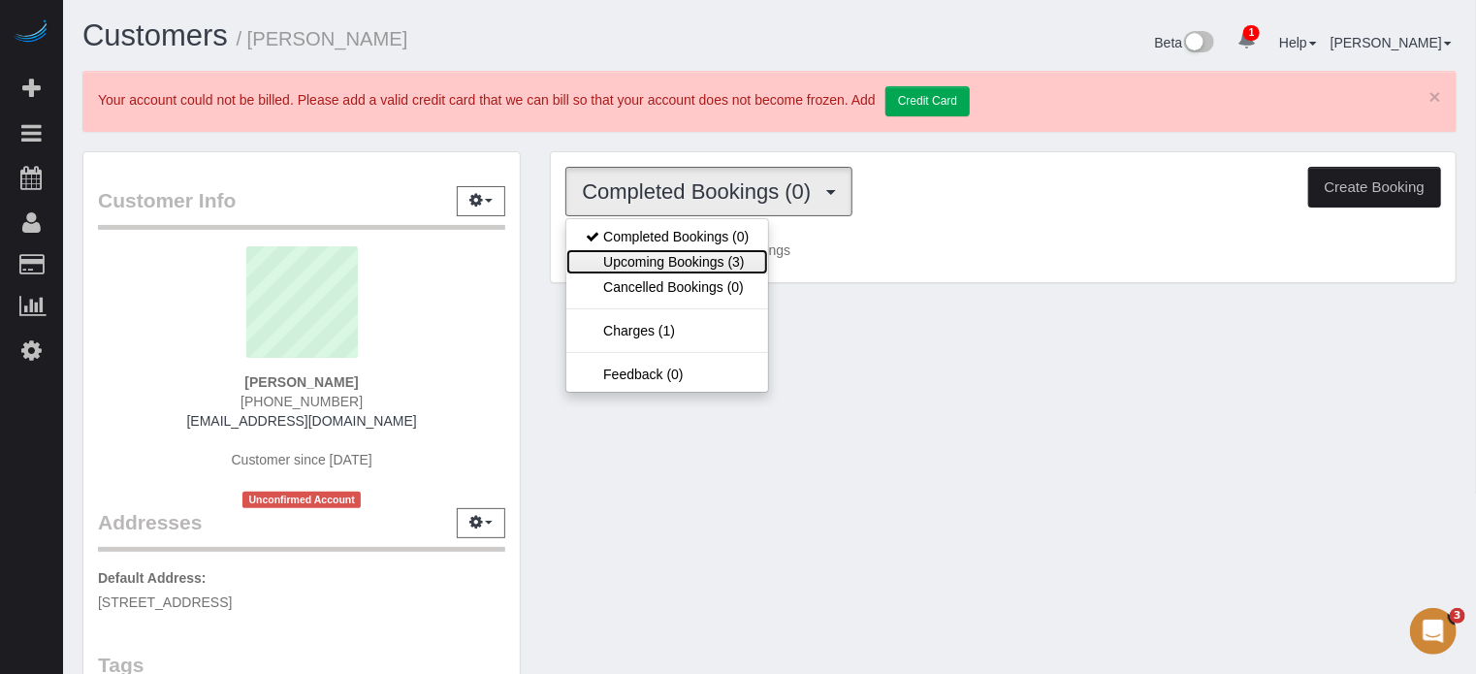
click at [688, 264] on link "Upcoming Bookings (3)" at bounding box center [667, 261] width 202 height 25
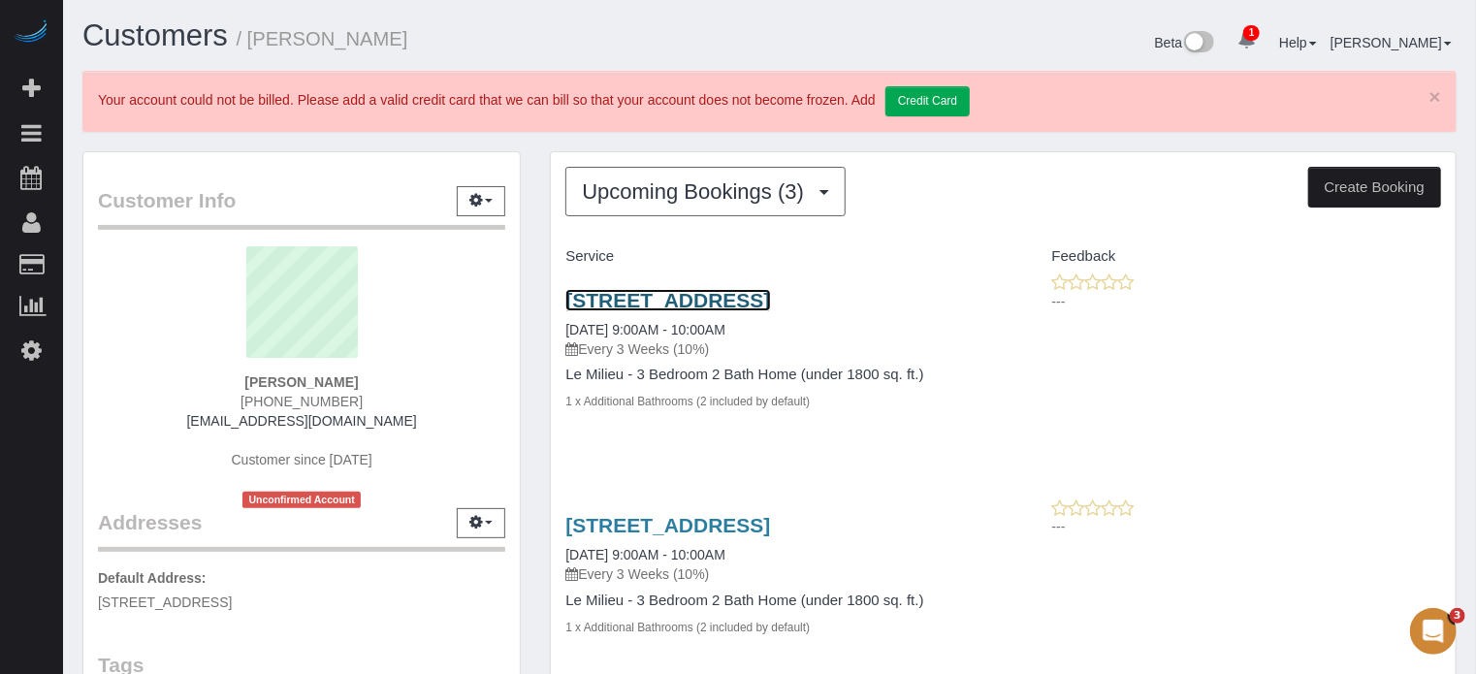
click at [702, 302] on link "[STREET_ADDRESS]" at bounding box center [667, 300] width 205 height 22
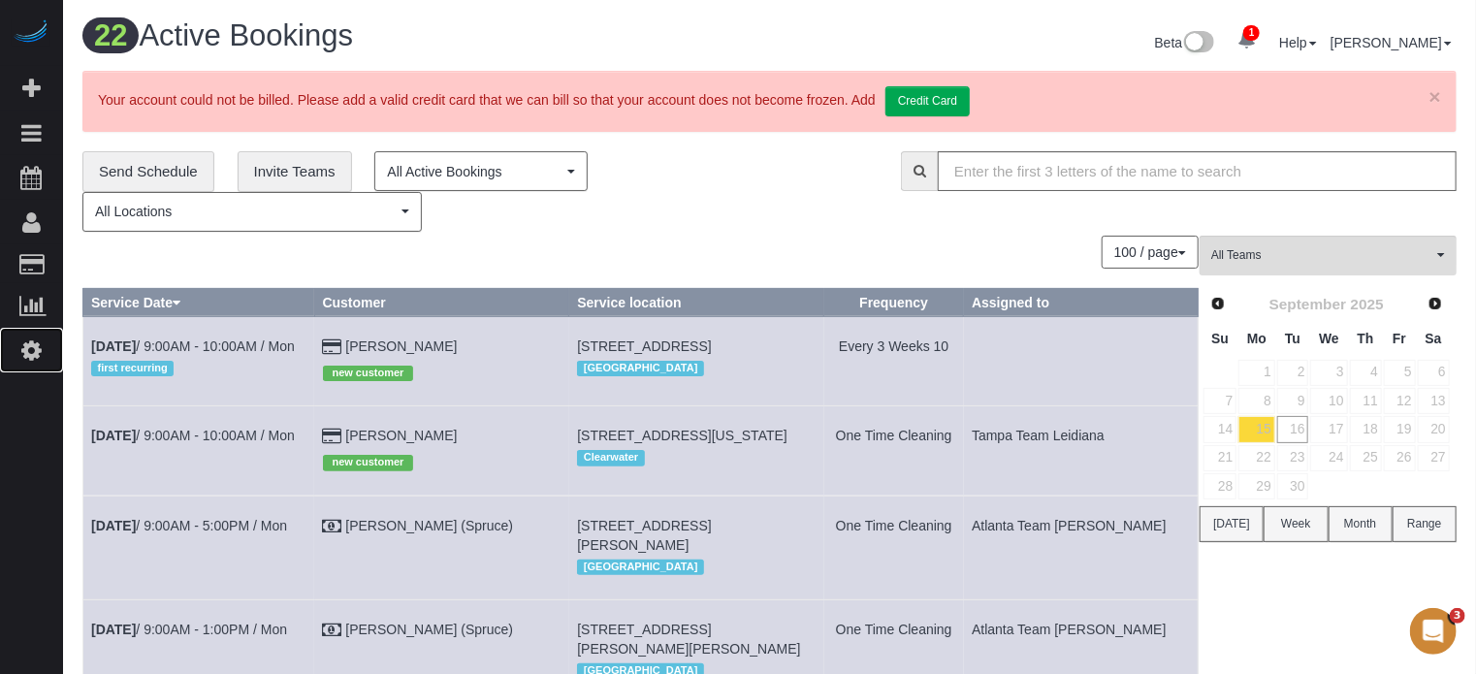
click at [32, 342] on icon at bounding box center [31, 349] width 20 height 23
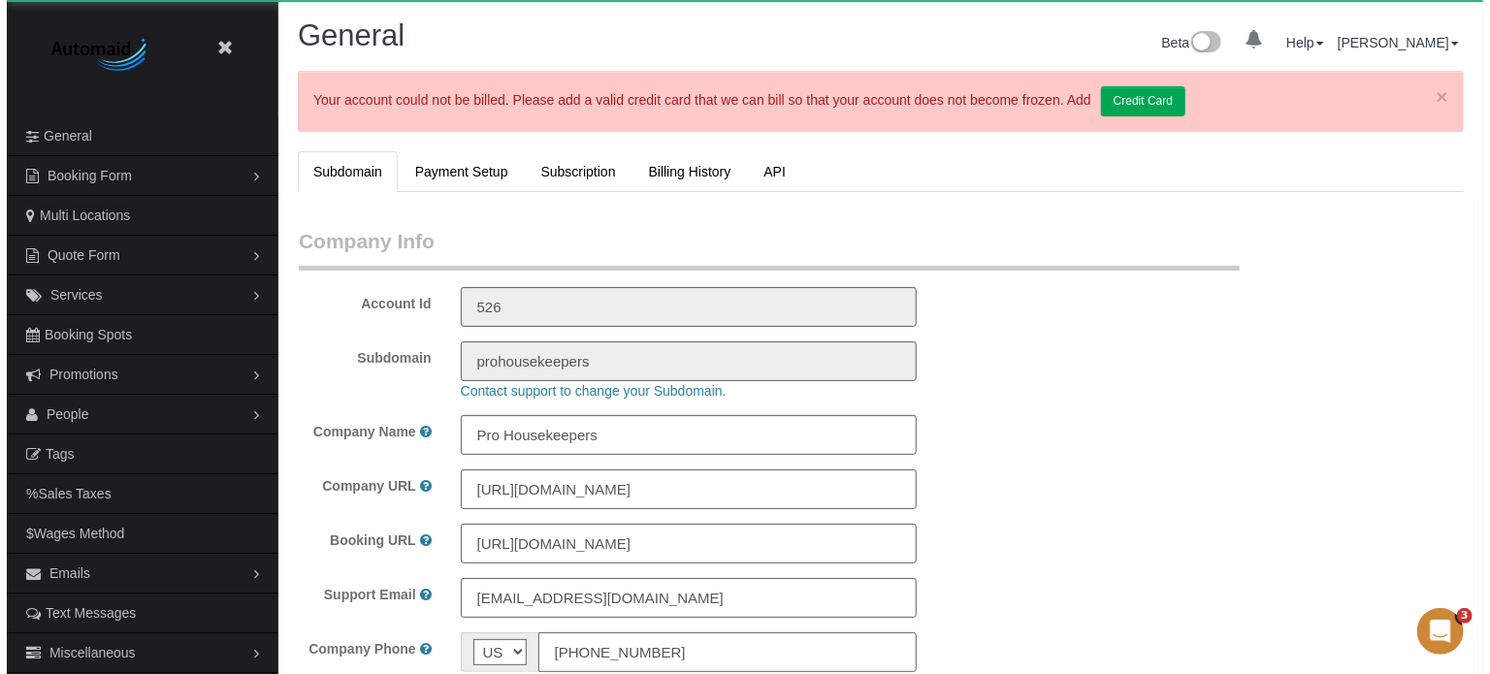
scroll to position [4392, 1476]
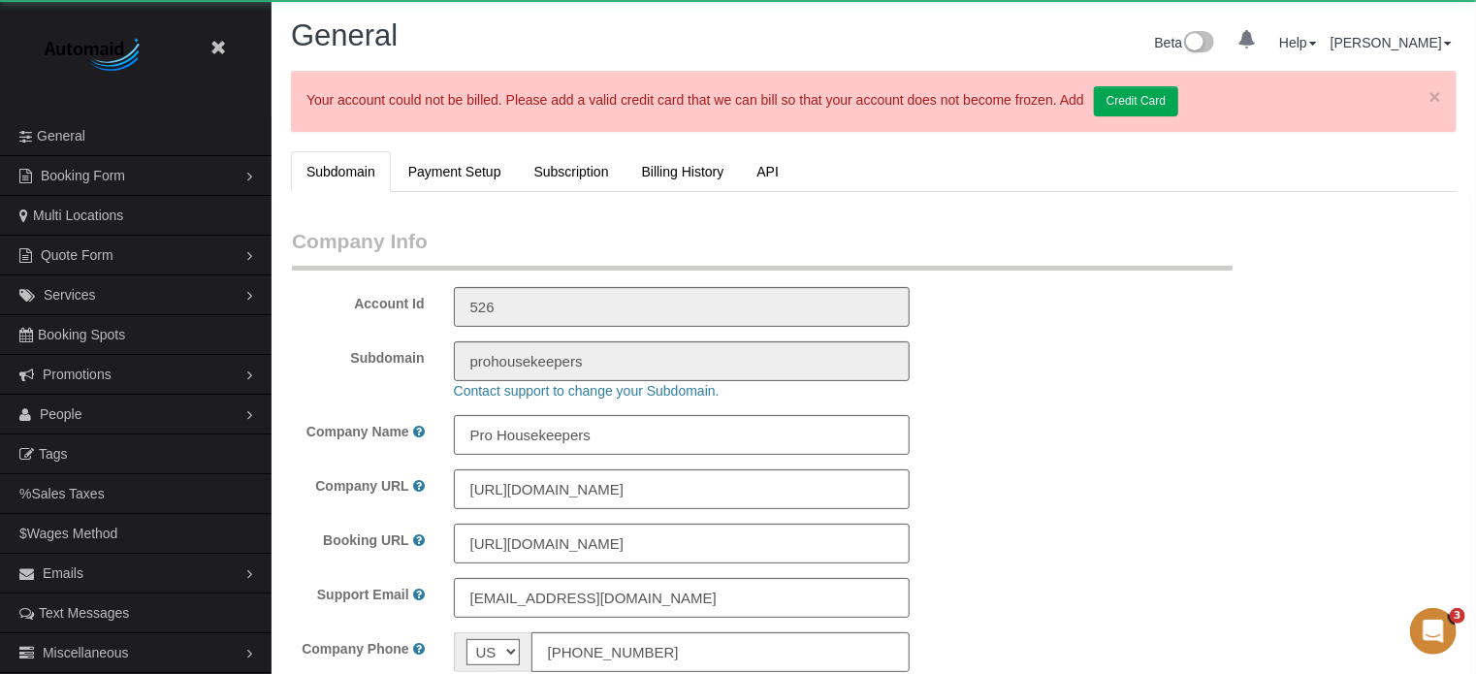
select select "1"
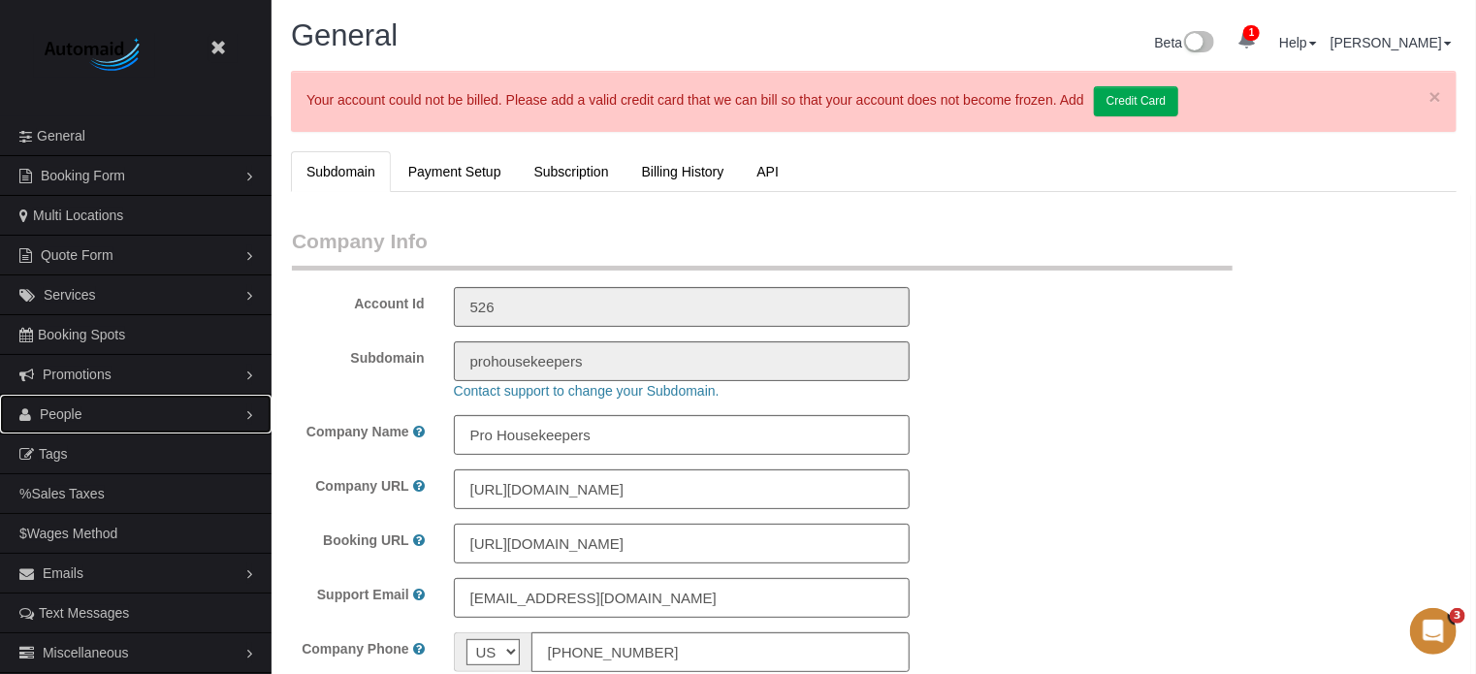
click at [71, 412] on span "People" at bounding box center [61, 414] width 43 height 16
click at [59, 447] on link "Teams" at bounding box center [136, 454] width 272 height 39
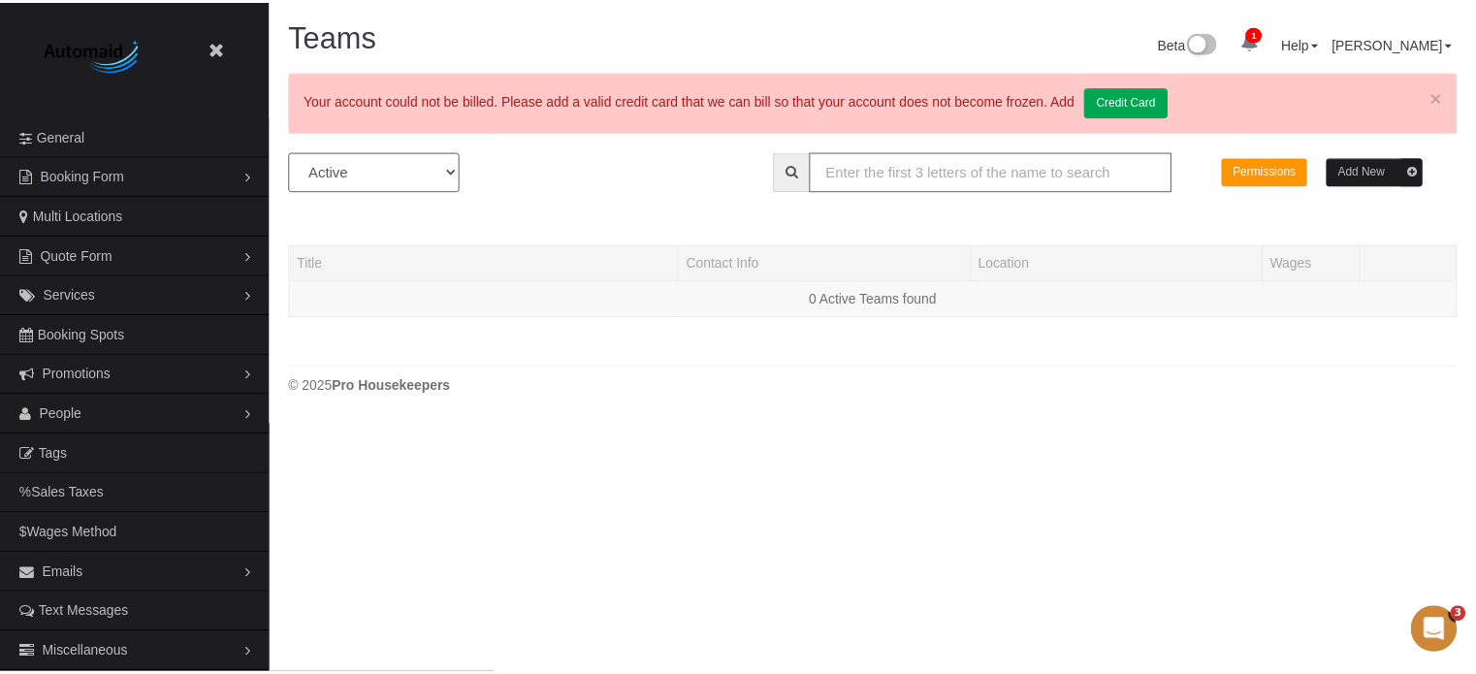
scroll to position [488, 1490]
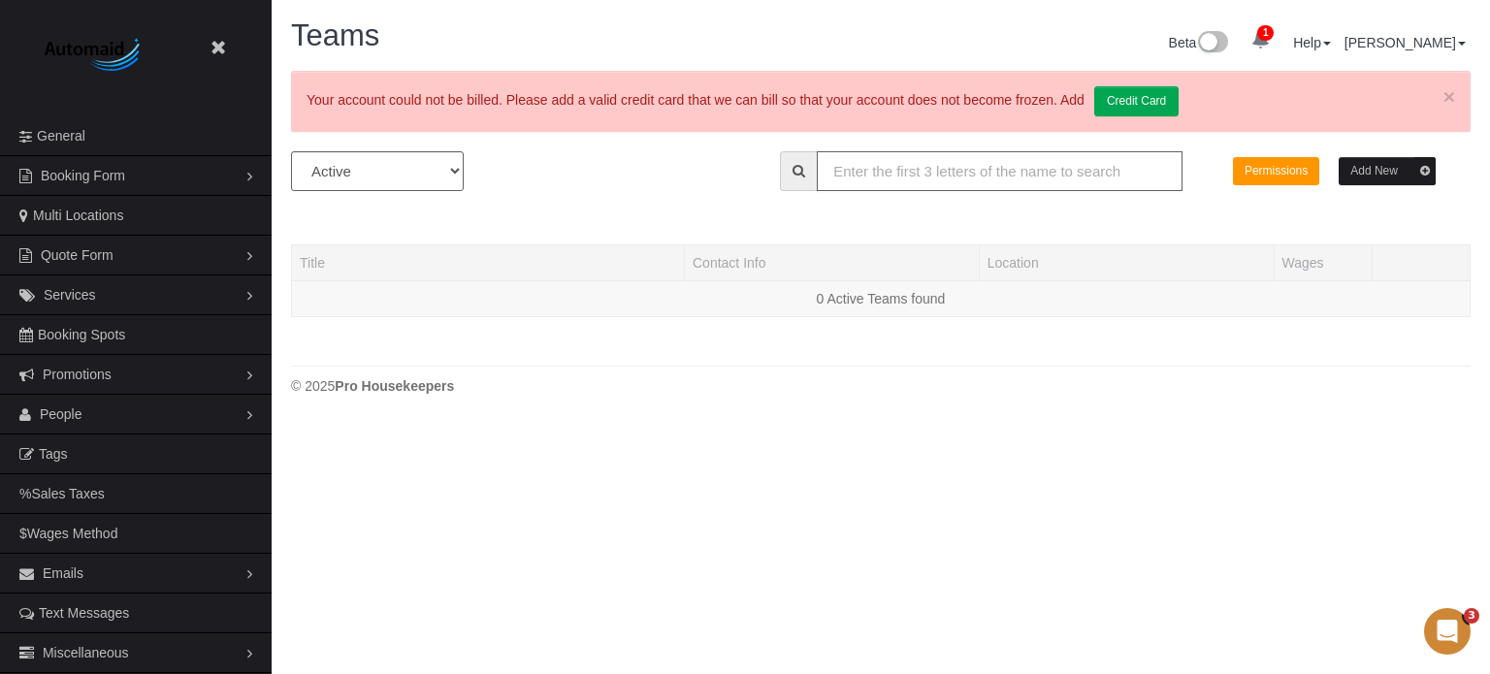
click at [920, 177] on input "text" at bounding box center [1000, 171] width 366 height 40
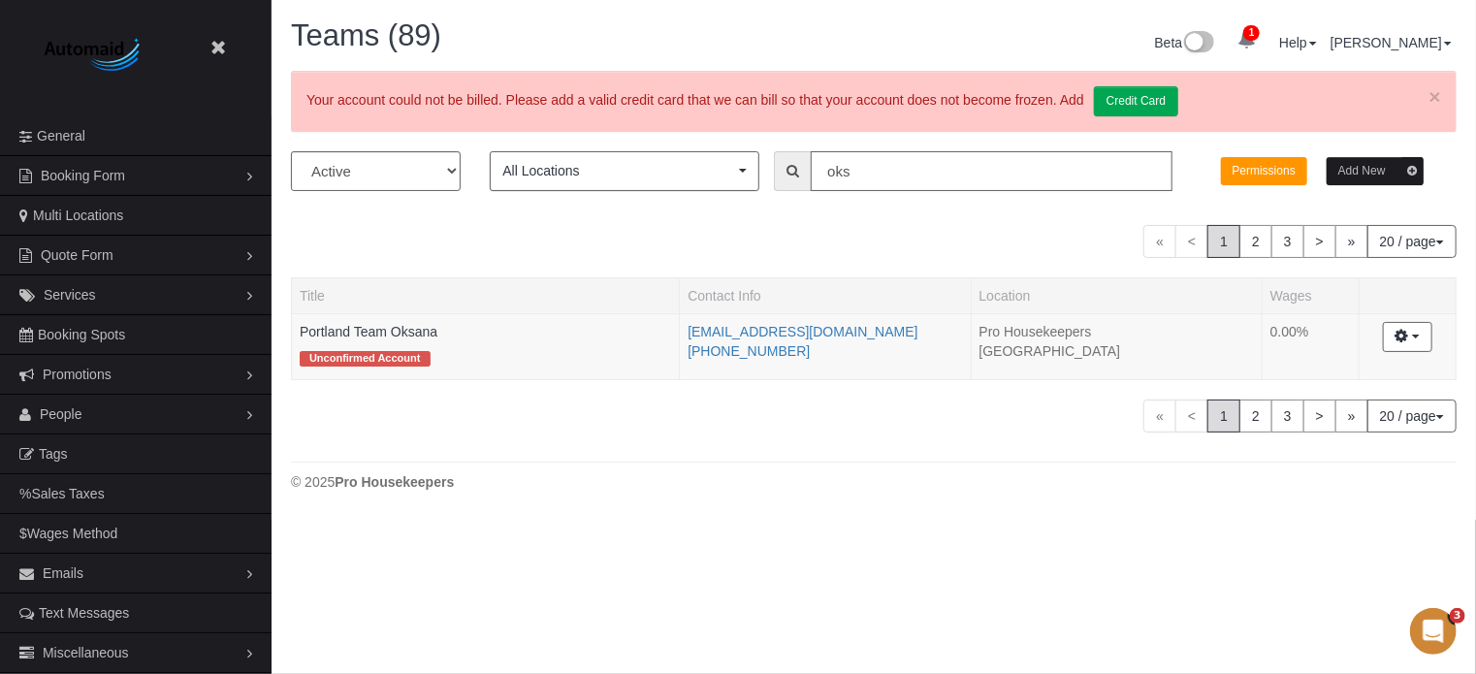
scroll to position [96470, 95500]
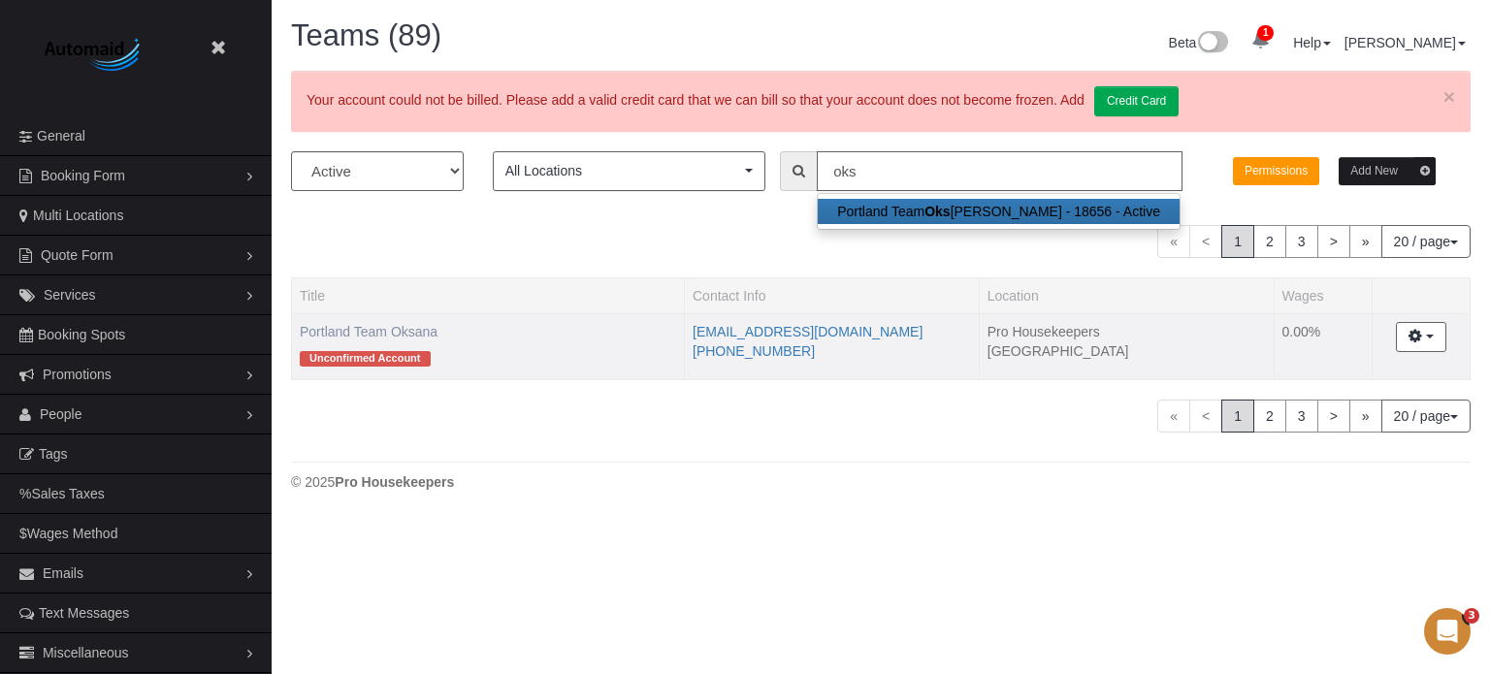
type input "oks"
click at [385, 334] on link "Portland Team Oksana" at bounding box center [369, 332] width 138 height 16
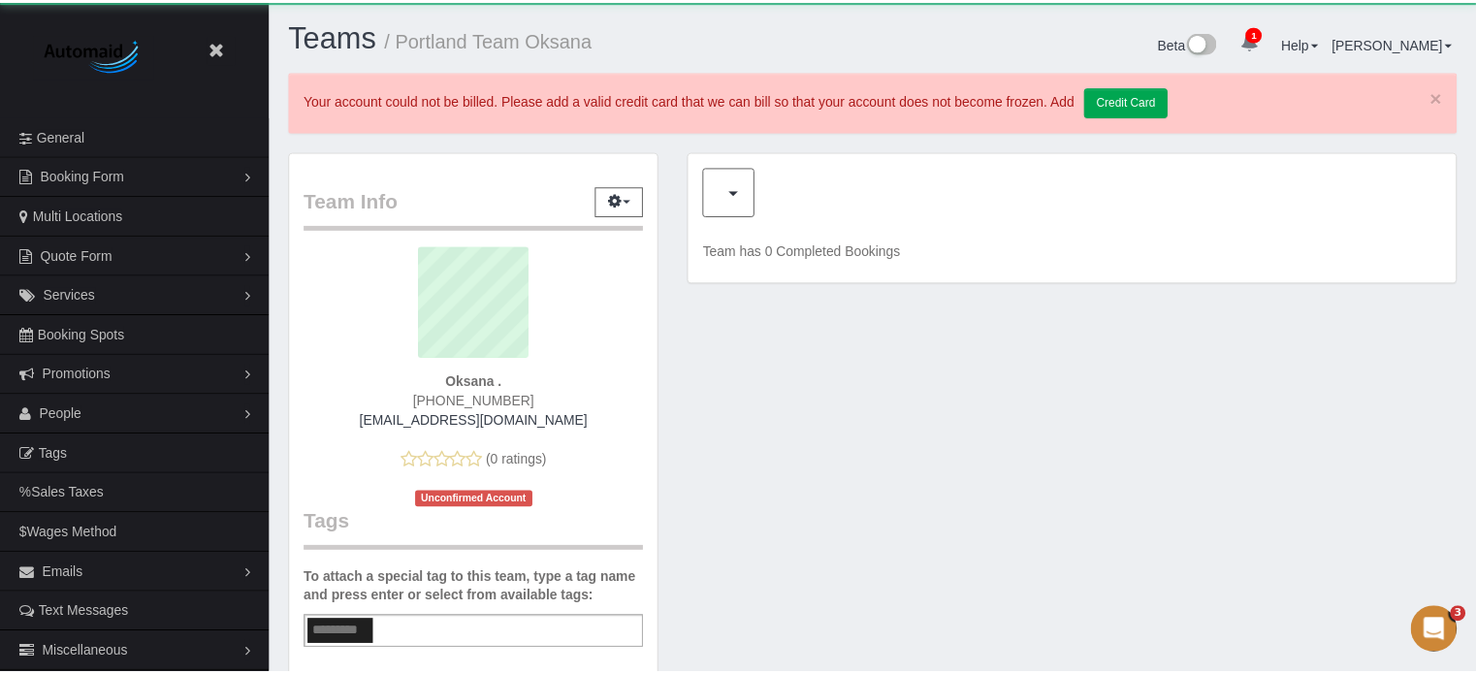
scroll to position [1355, 1476]
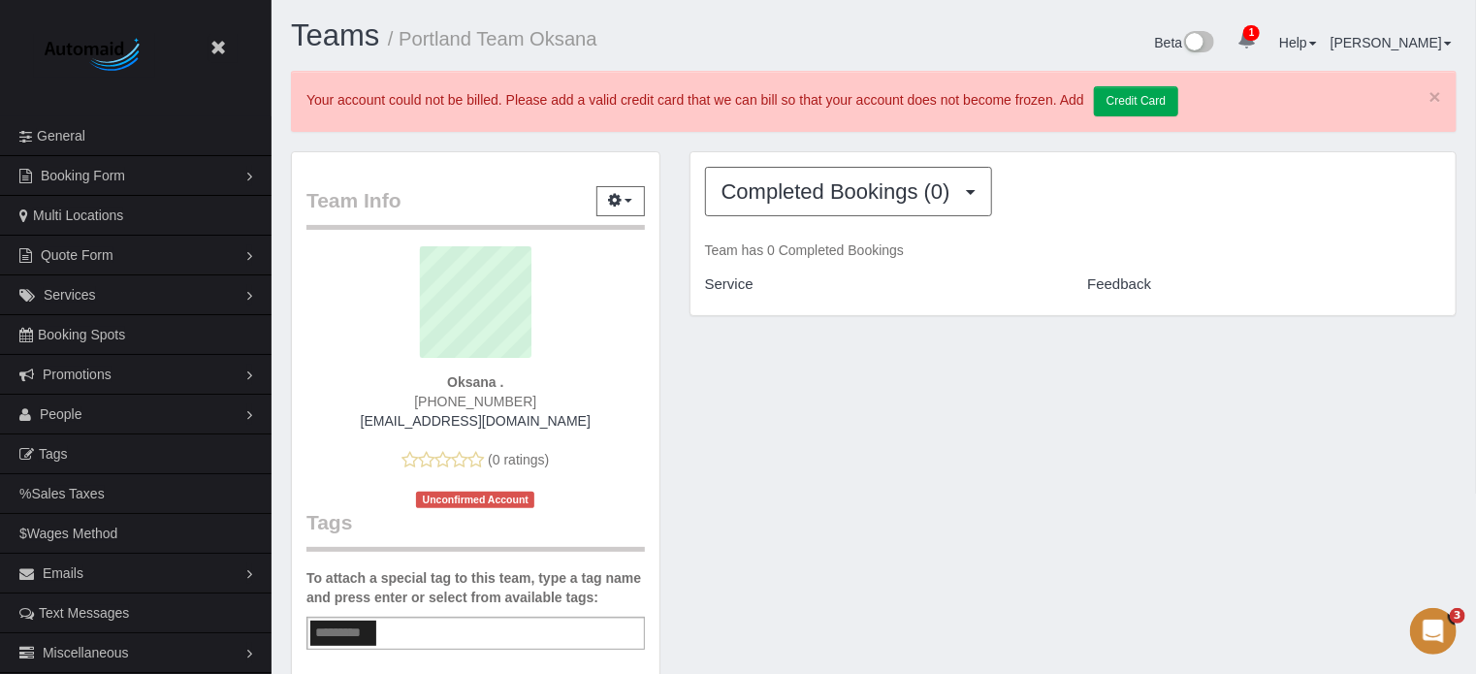
drag, startPoint x: 609, startPoint y: 48, endPoint x: 401, endPoint y: 57, distance: 208.7
click at [401, 57] on div "Teams / Portland Team Oksana" at bounding box center [574, 40] width 597 height 42
copy small "Portland Team Oksana"
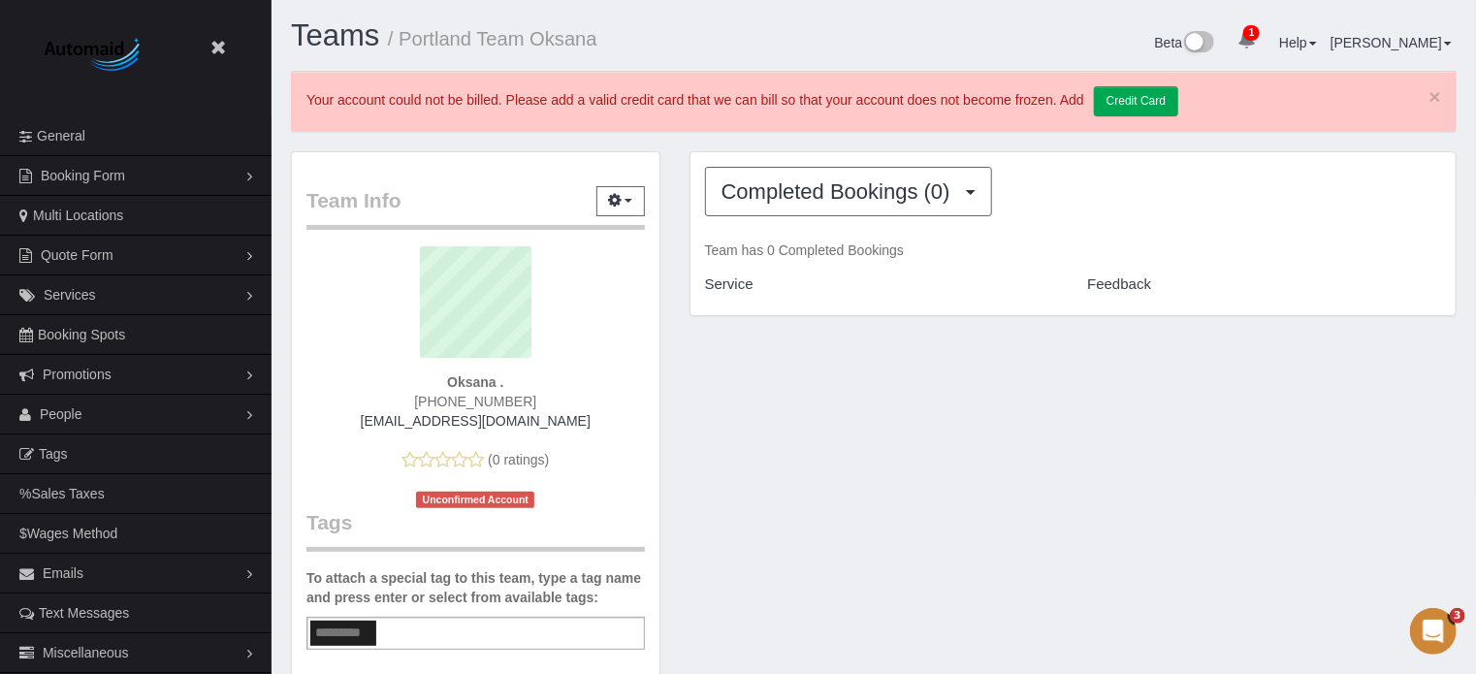
drag, startPoint x: 566, startPoint y: 41, endPoint x: 403, endPoint y: 42, distance: 162.9
click at [403, 42] on h1 "Teams / Portland Team Oksana" at bounding box center [575, 35] width 568 height 33
copy small "Portland Team Oksana"
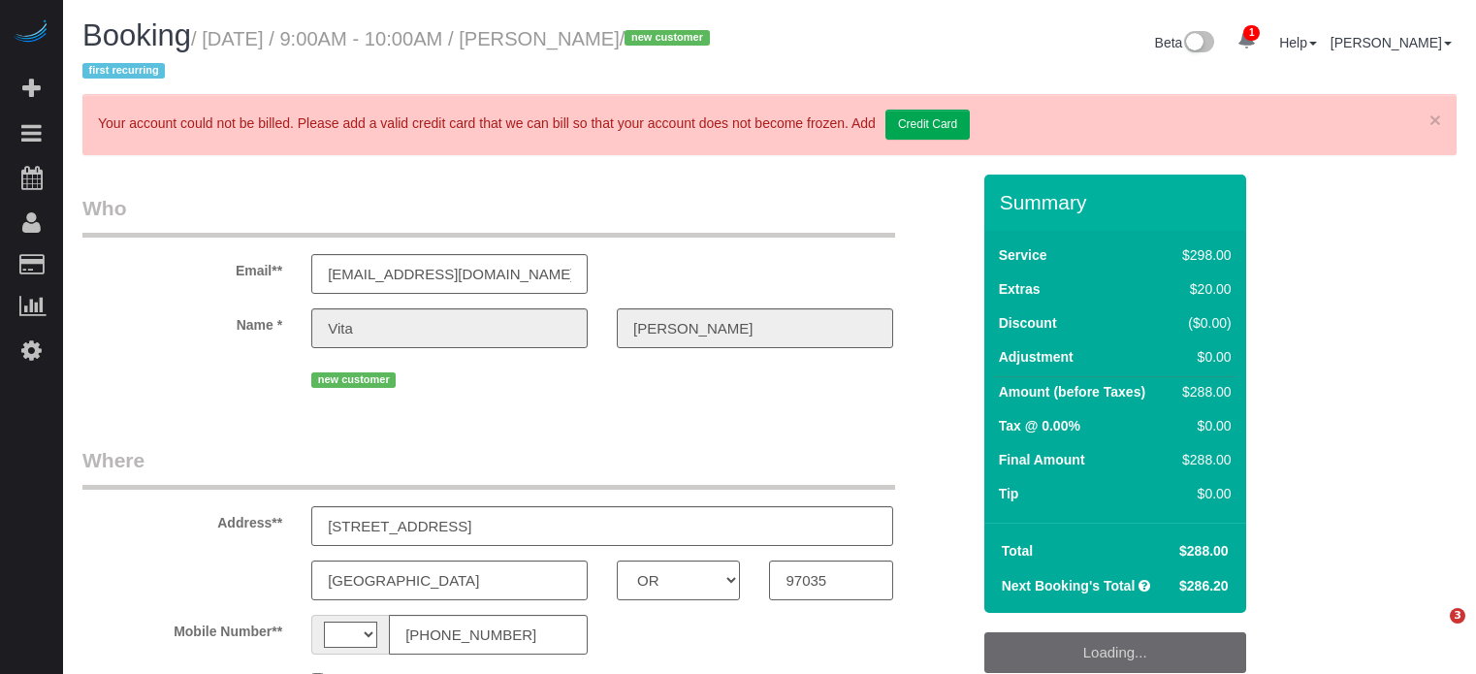
select select "OR"
select select "string:[GEOGRAPHIC_DATA]"
select select "object:864"
select select "string:fspay-697a2dab-71cf-4856-a068-05ef7c824974"
select select "5"
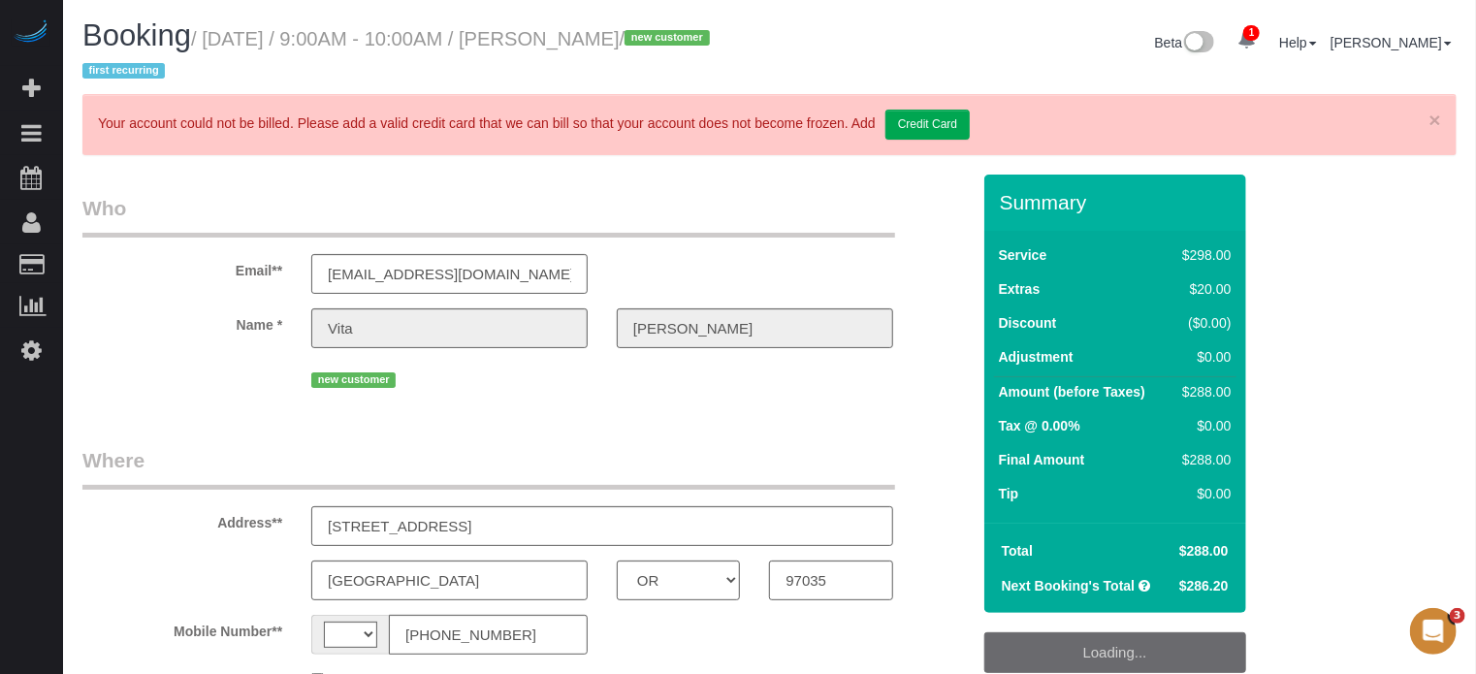
select select "spot1"
select select "number:9"
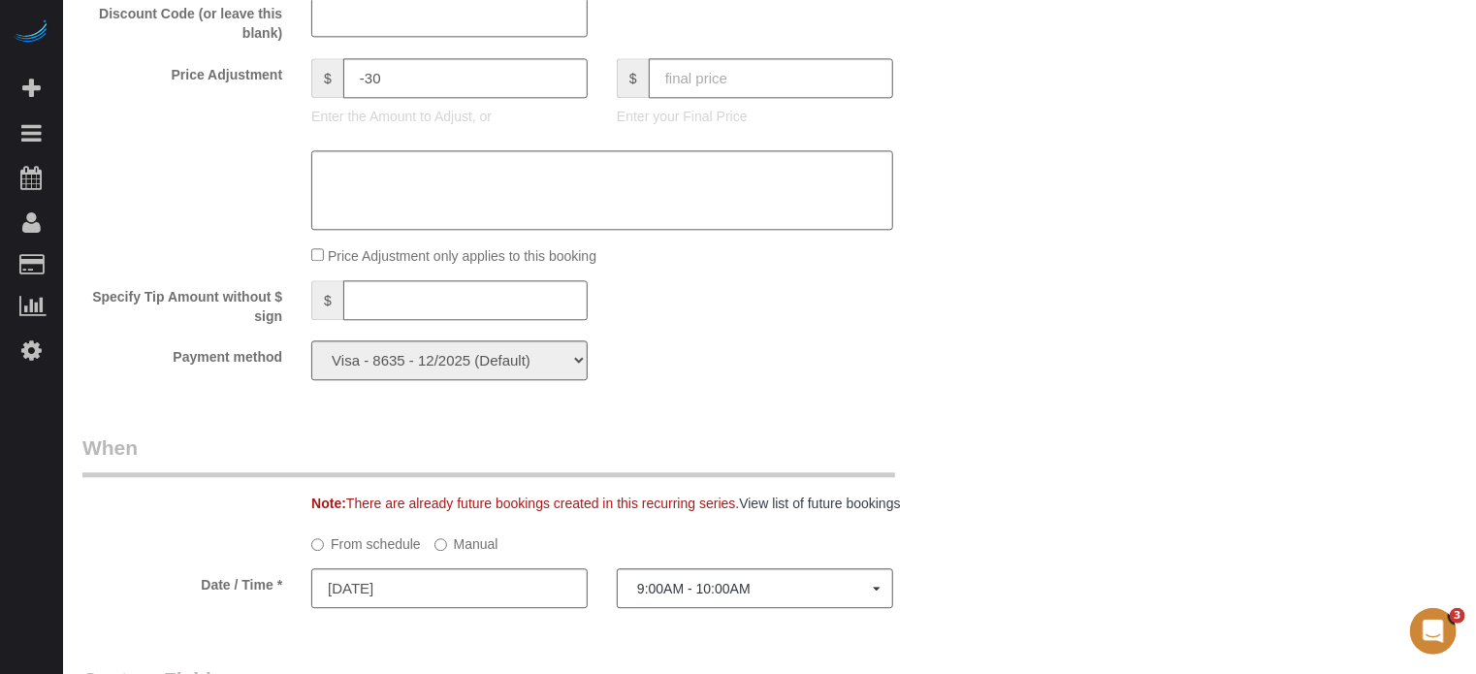
scroll to position [2522, 0]
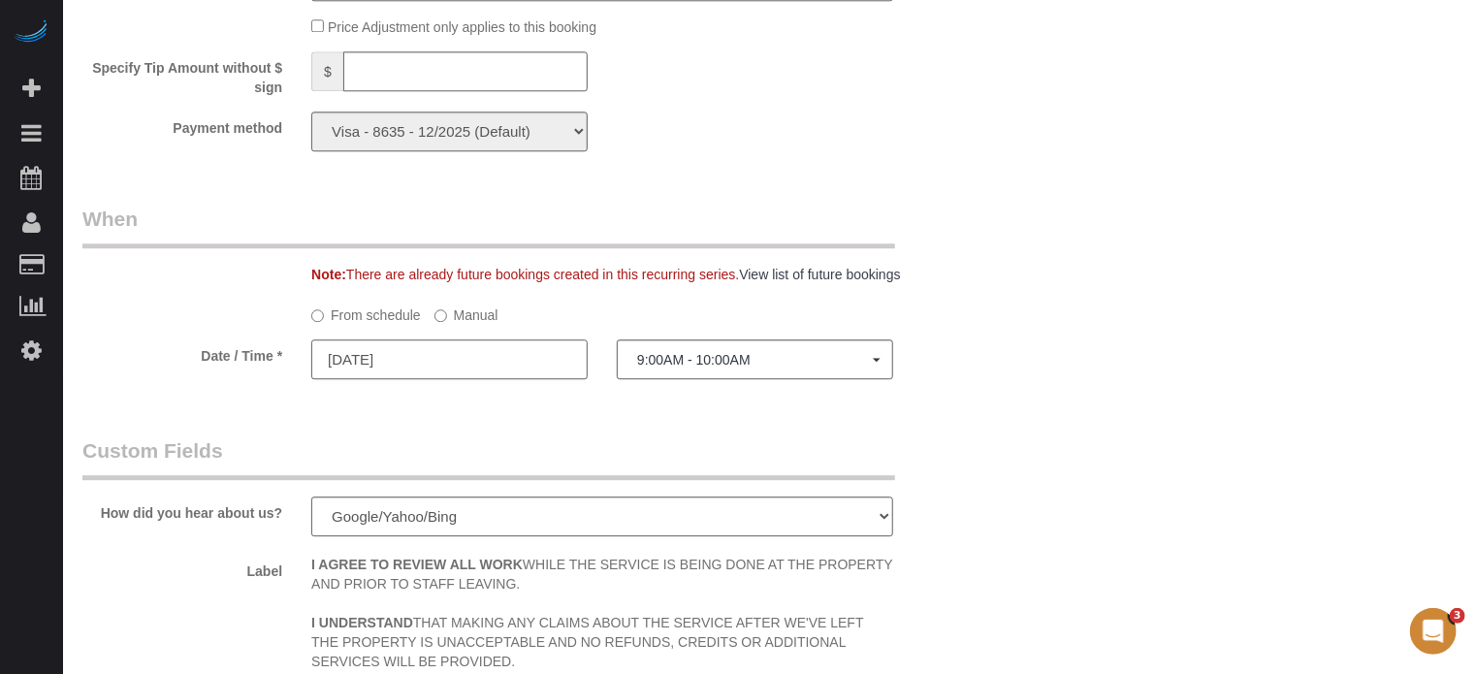
click at [466, 373] on input "[DATE]" at bounding box center [449, 359] width 276 height 40
type input "[DATE]"
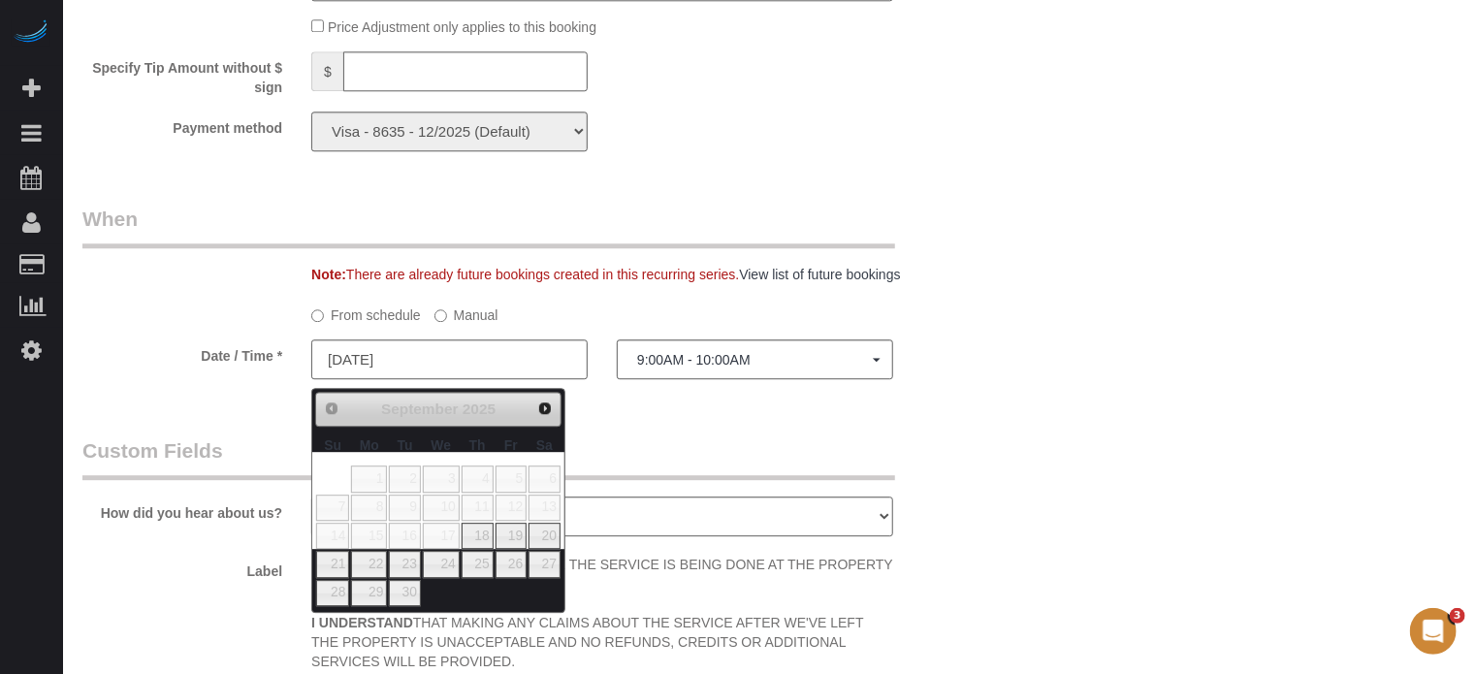
click at [458, 325] on label "Manual" at bounding box center [467, 312] width 64 height 26
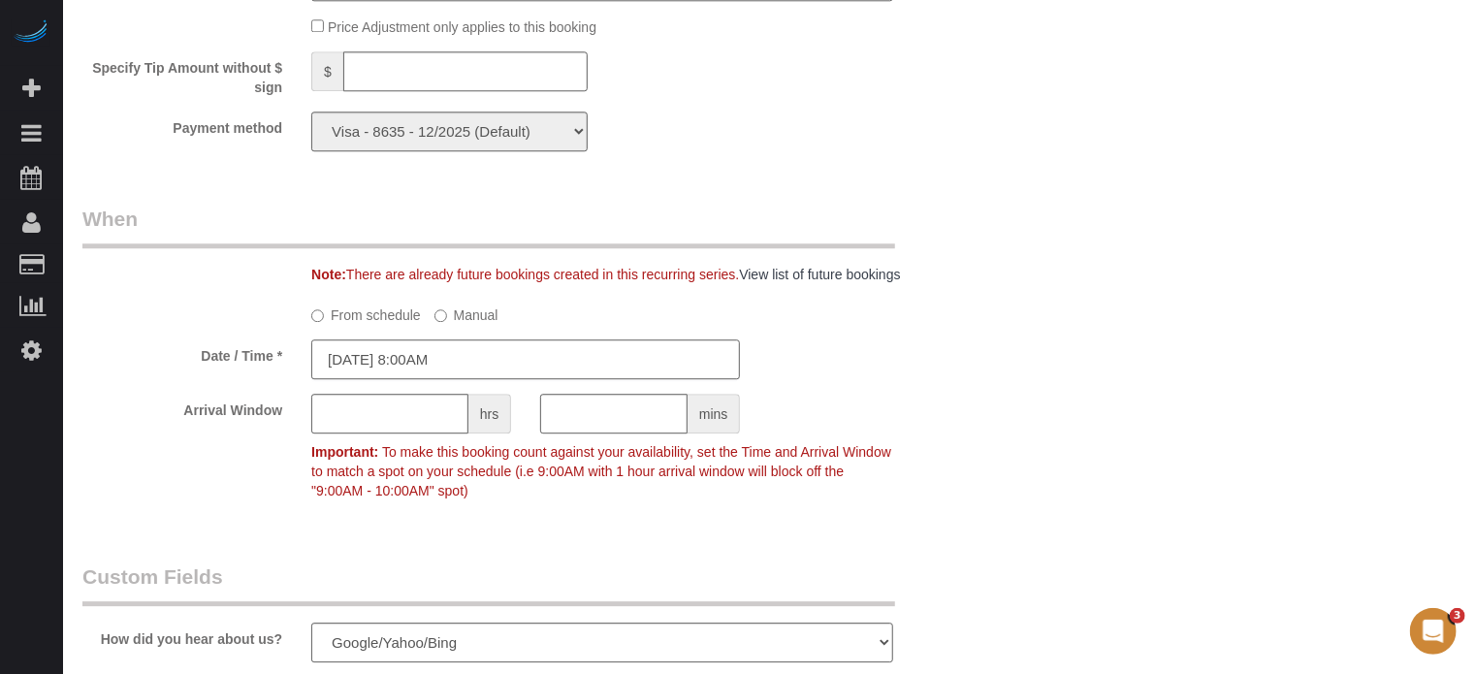
click at [452, 375] on input "[DATE] 8:00AM" at bounding box center [525, 359] width 429 height 40
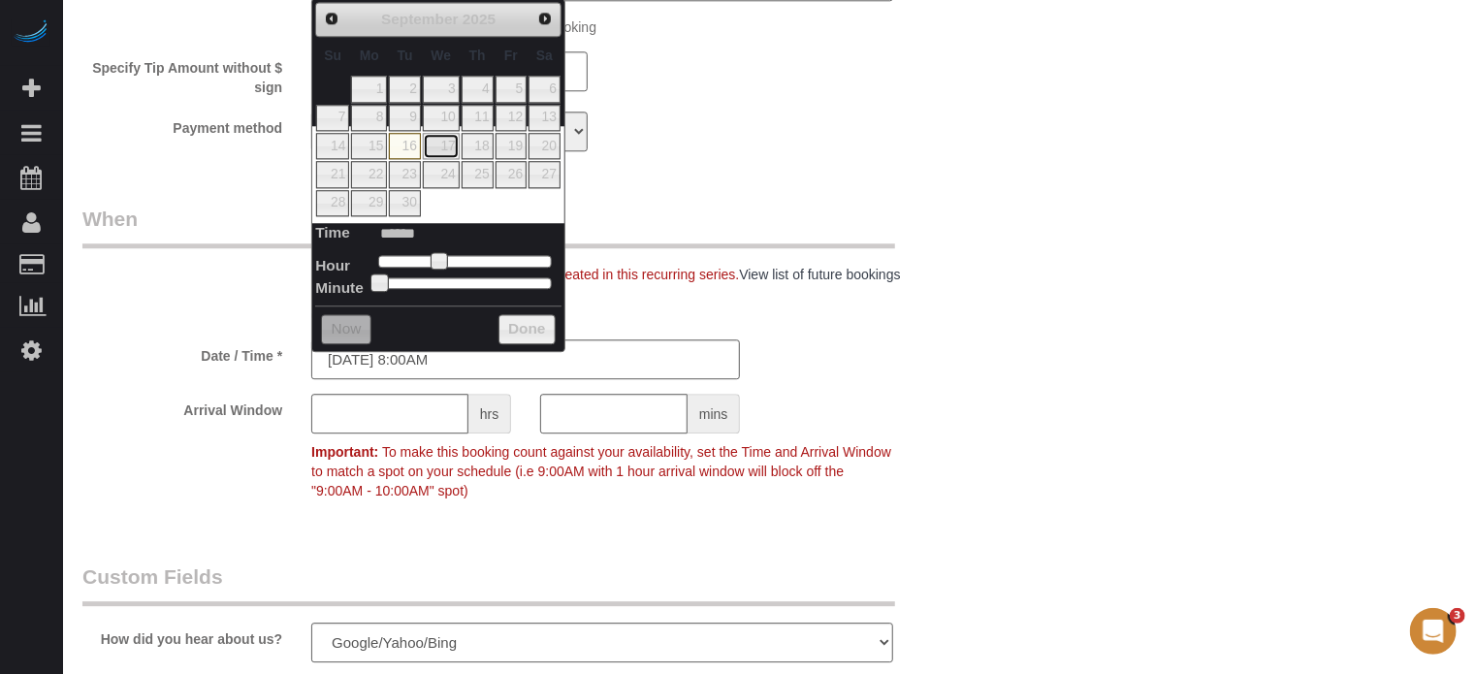
click at [449, 142] on link "17" at bounding box center [441, 146] width 37 height 26
click at [775, 335] on sui-booking-spot "From schedule Manual Date / Time * [DATE] 8:00AM Arrival Window hrs mins Import…" at bounding box center [525, 404] width 887 height 210
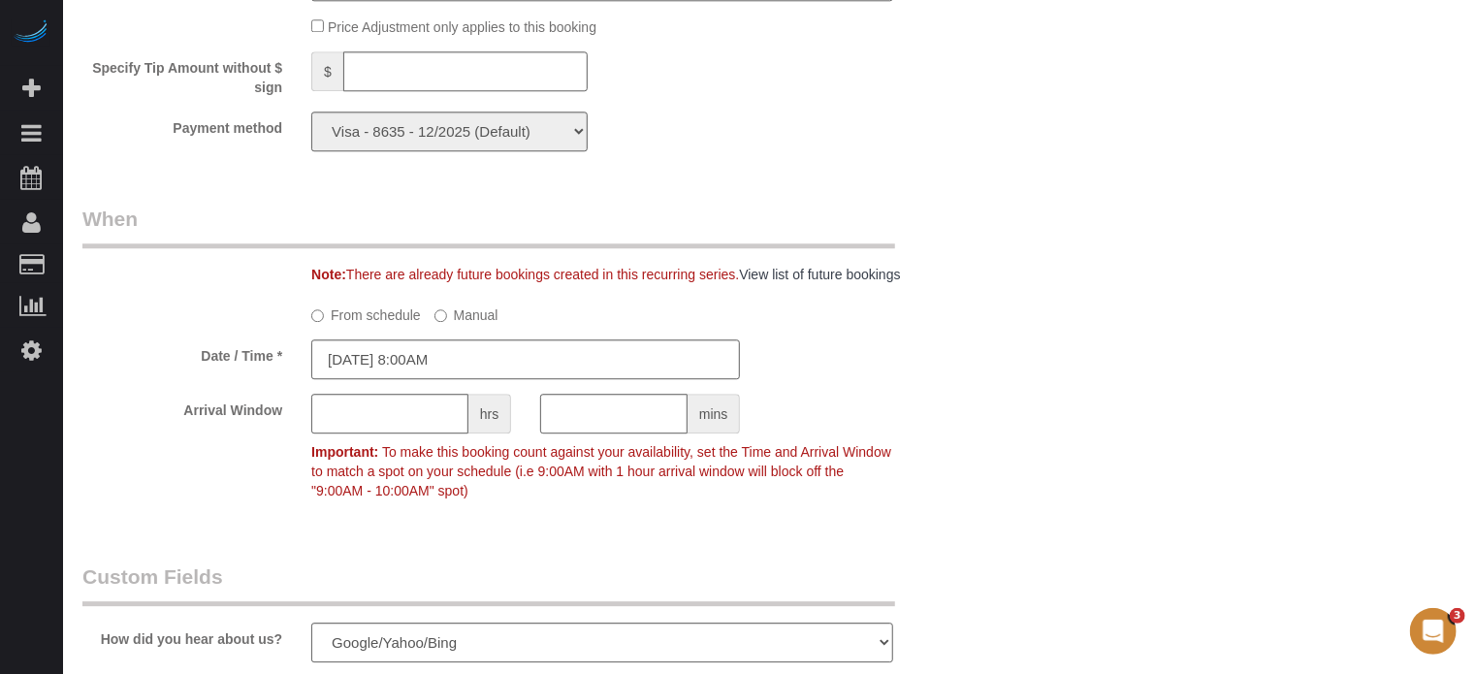
scroll to position [2501, 0]
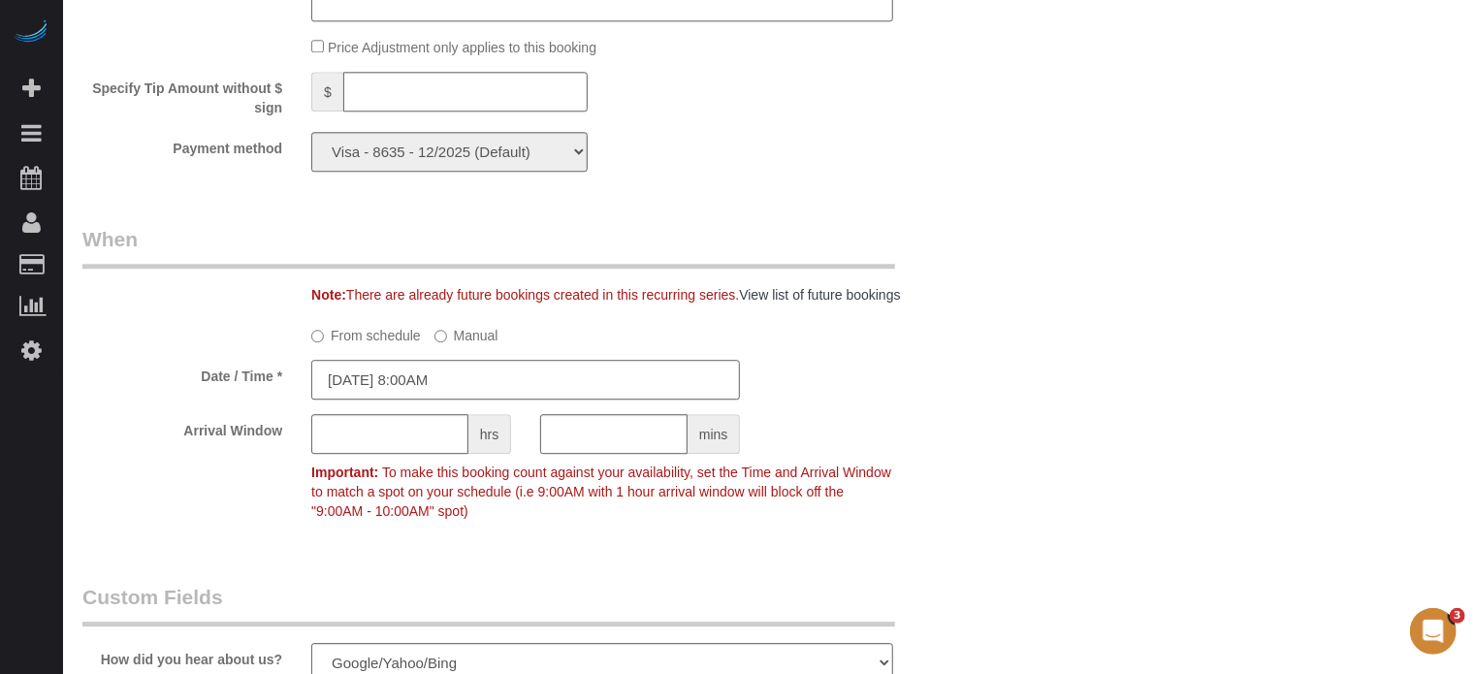
click at [532, 384] on input "[DATE] 8:00AM" at bounding box center [525, 380] width 429 height 40
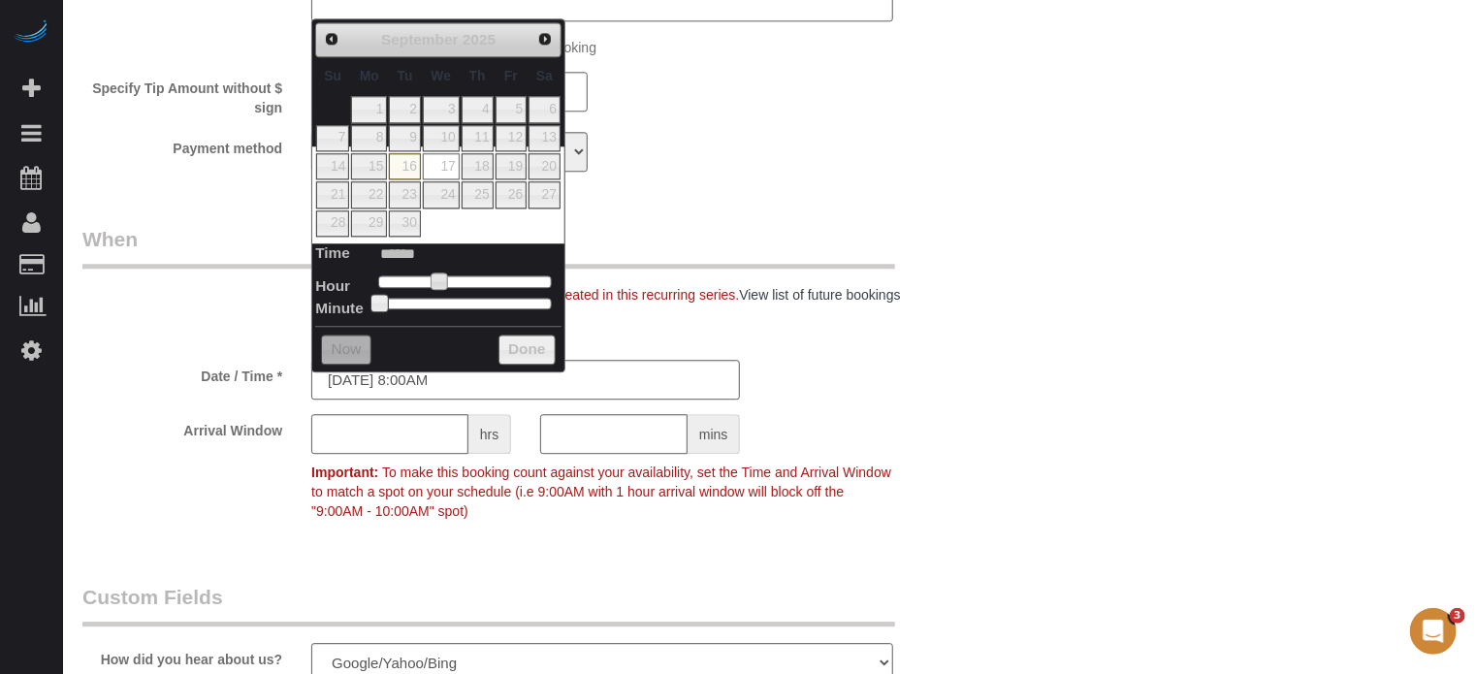
type input "[DATE] 9:00AM"
type input "******"
click at [441, 279] on span at bounding box center [445, 281] width 17 height 17
click at [388, 454] on input "text" at bounding box center [389, 434] width 157 height 40
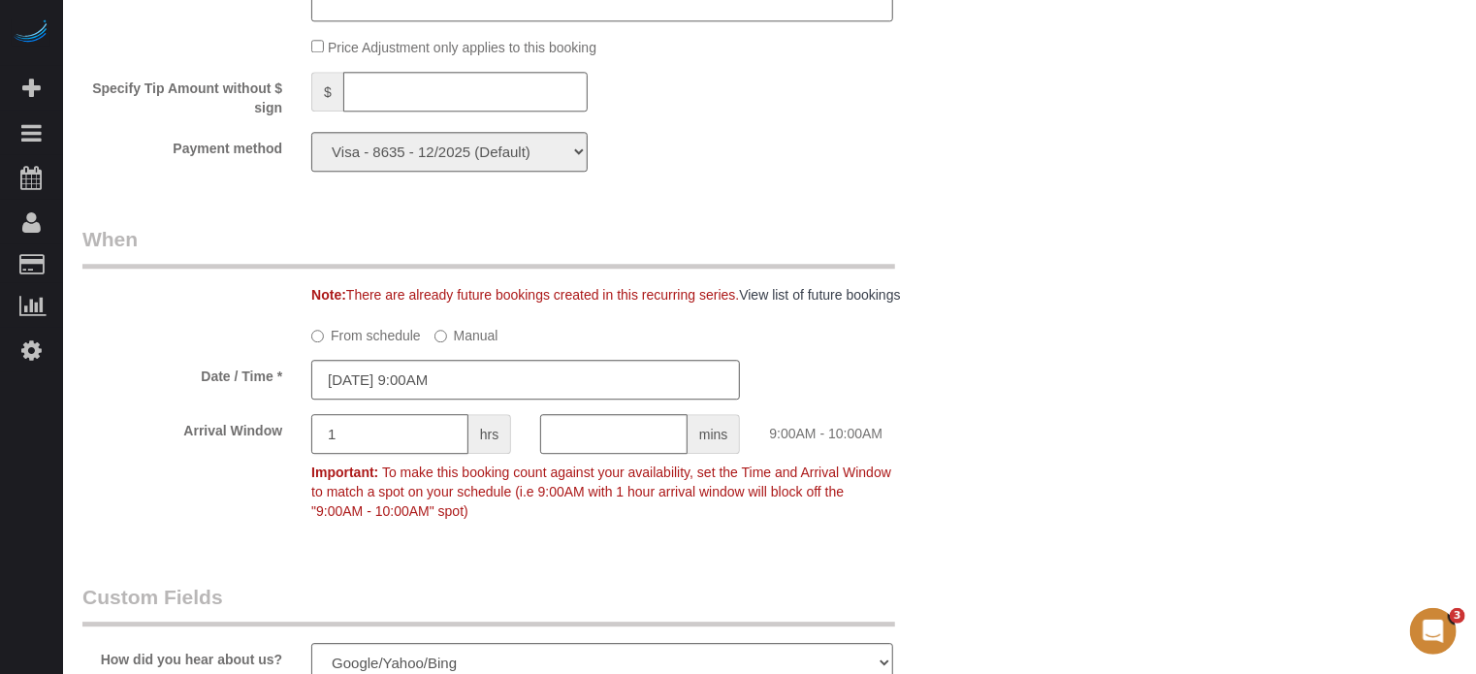
type input "1"
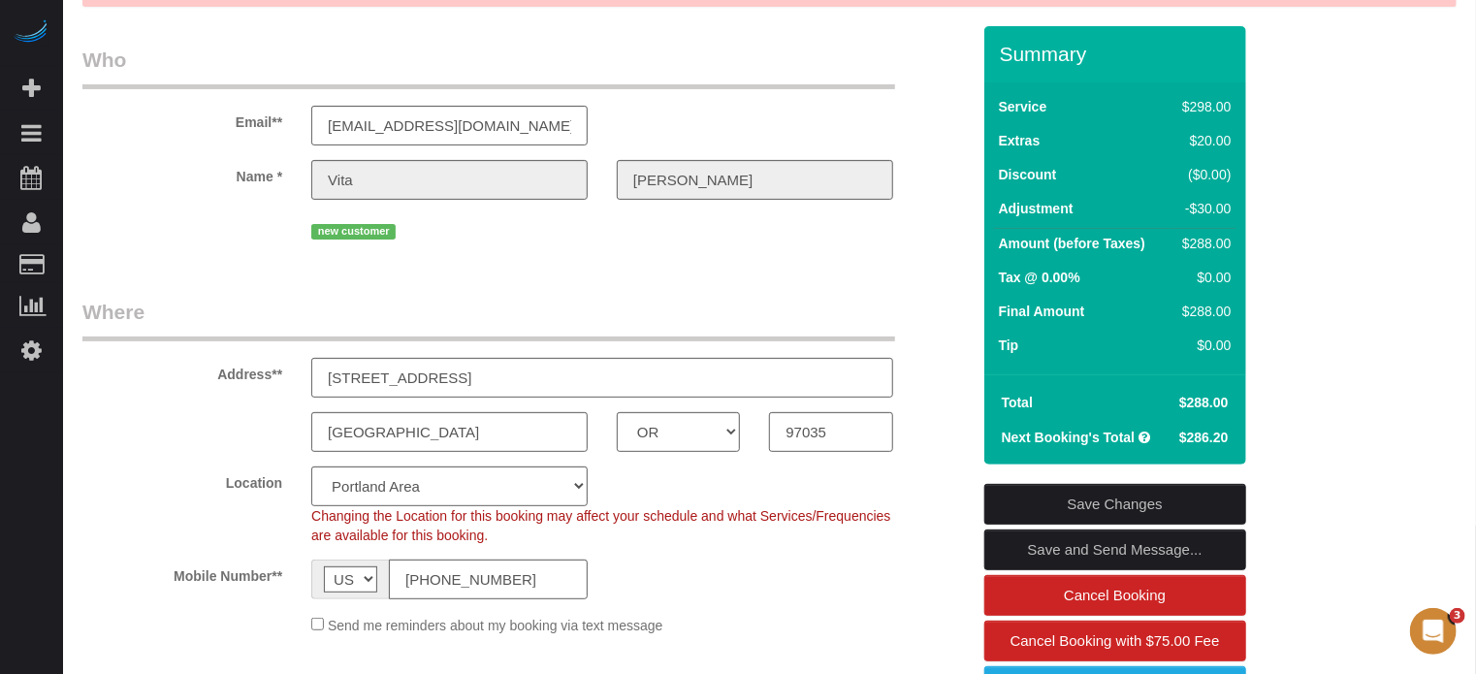
scroll to position [291, 0]
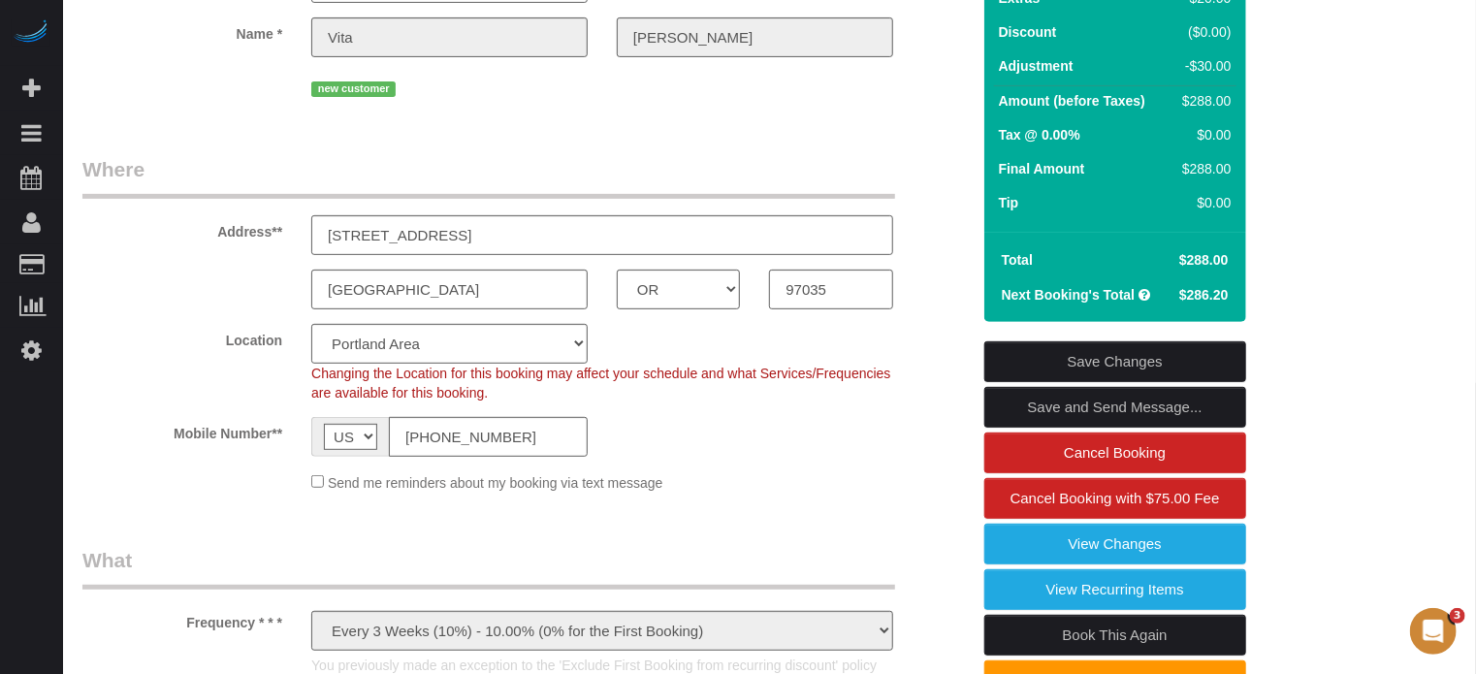
click at [1083, 352] on link "Save Changes" at bounding box center [1115, 361] width 262 height 41
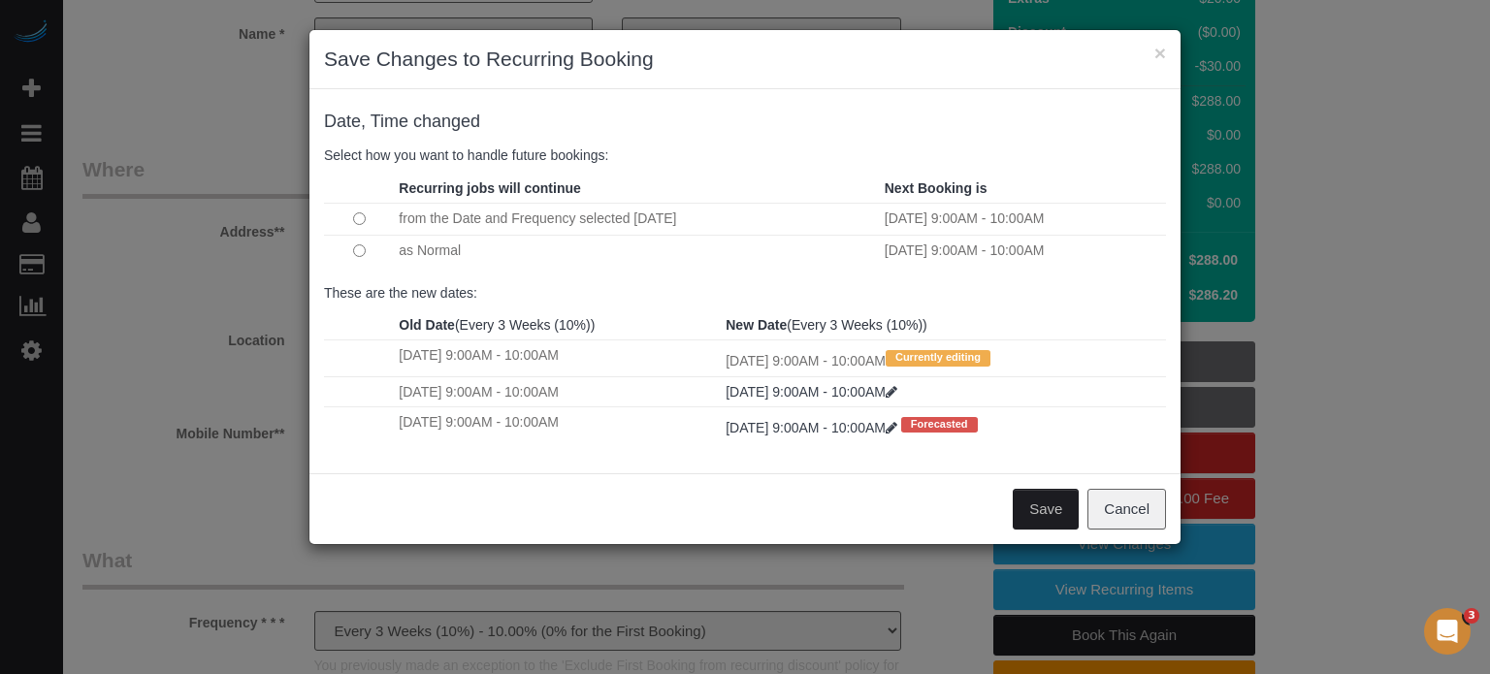
click at [1044, 507] on button "Save" at bounding box center [1046, 509] width 66 height 41
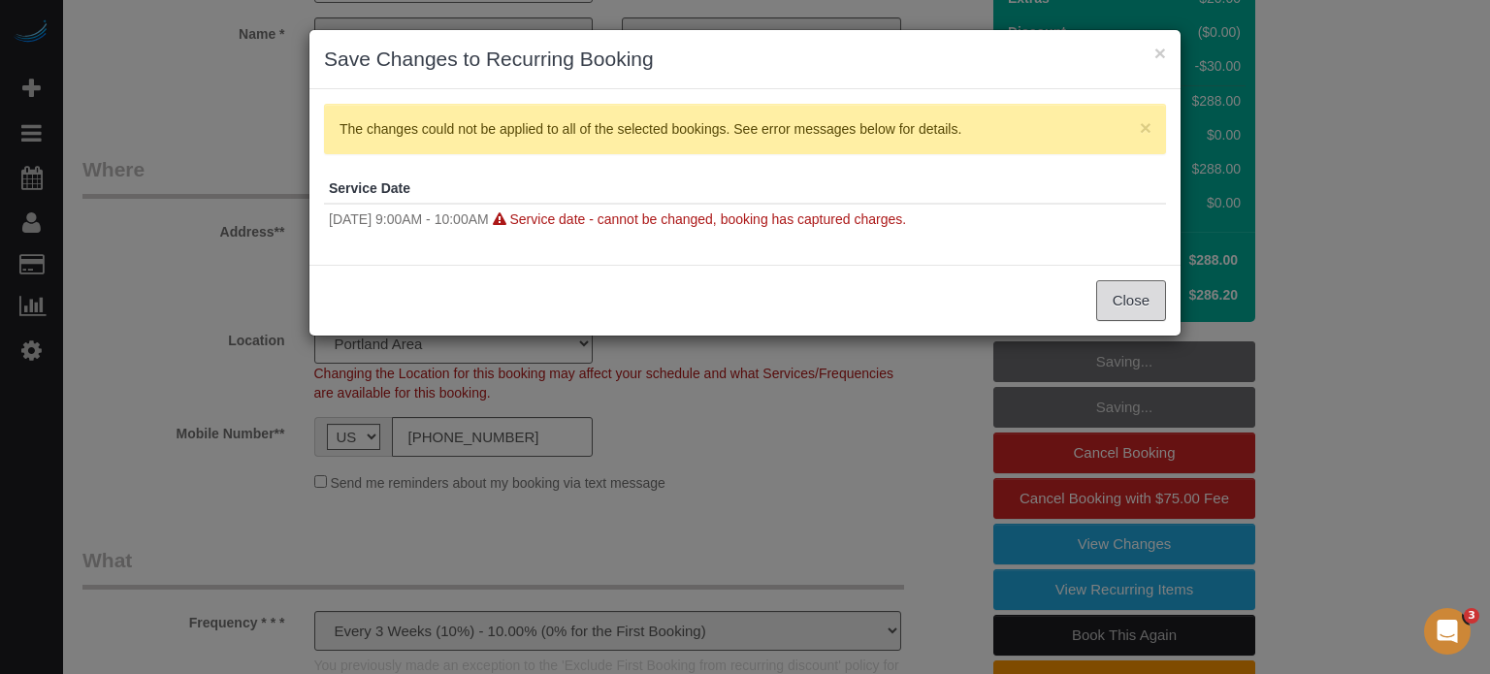
click at [1145, 302] on button "Close" at bounding box center [1131, 300] width 70 height 41
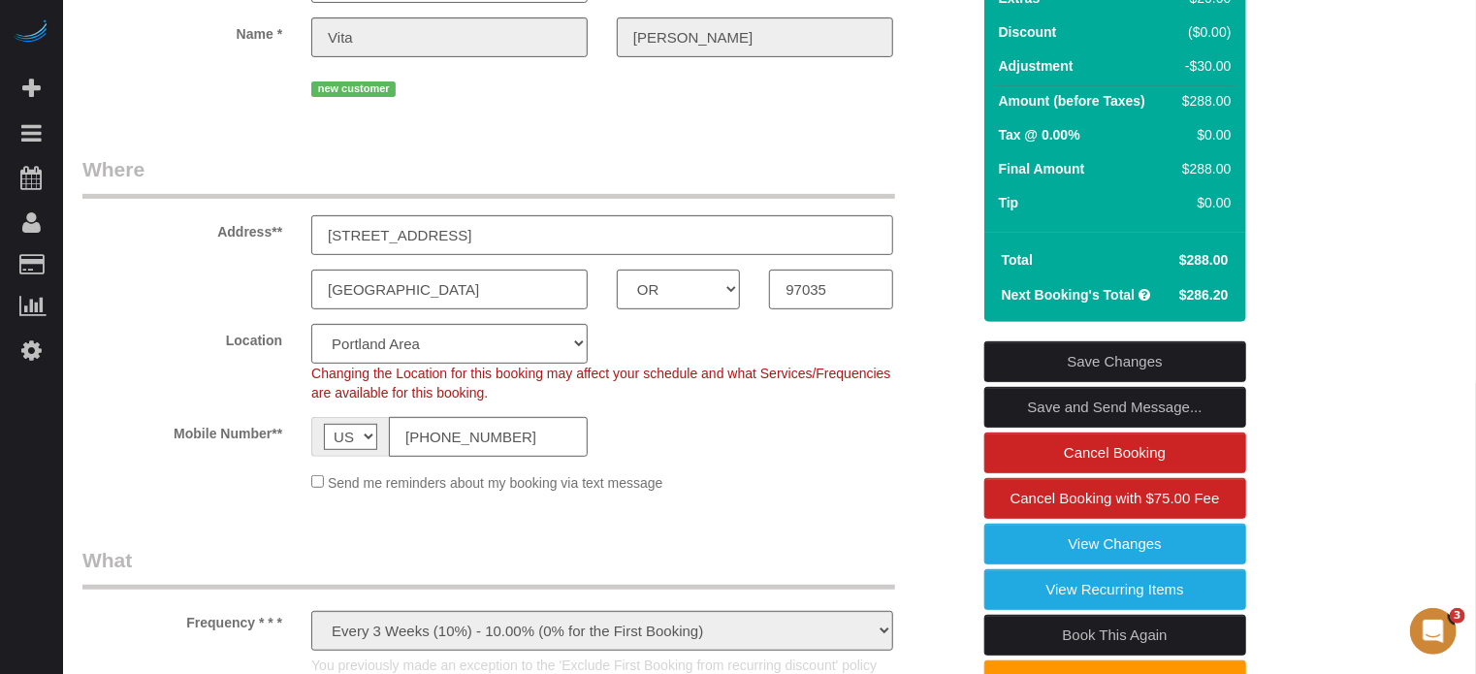
click at [1084, 356] on link "Save Changes" at bounding box center [1115, 361] width 262 height 41
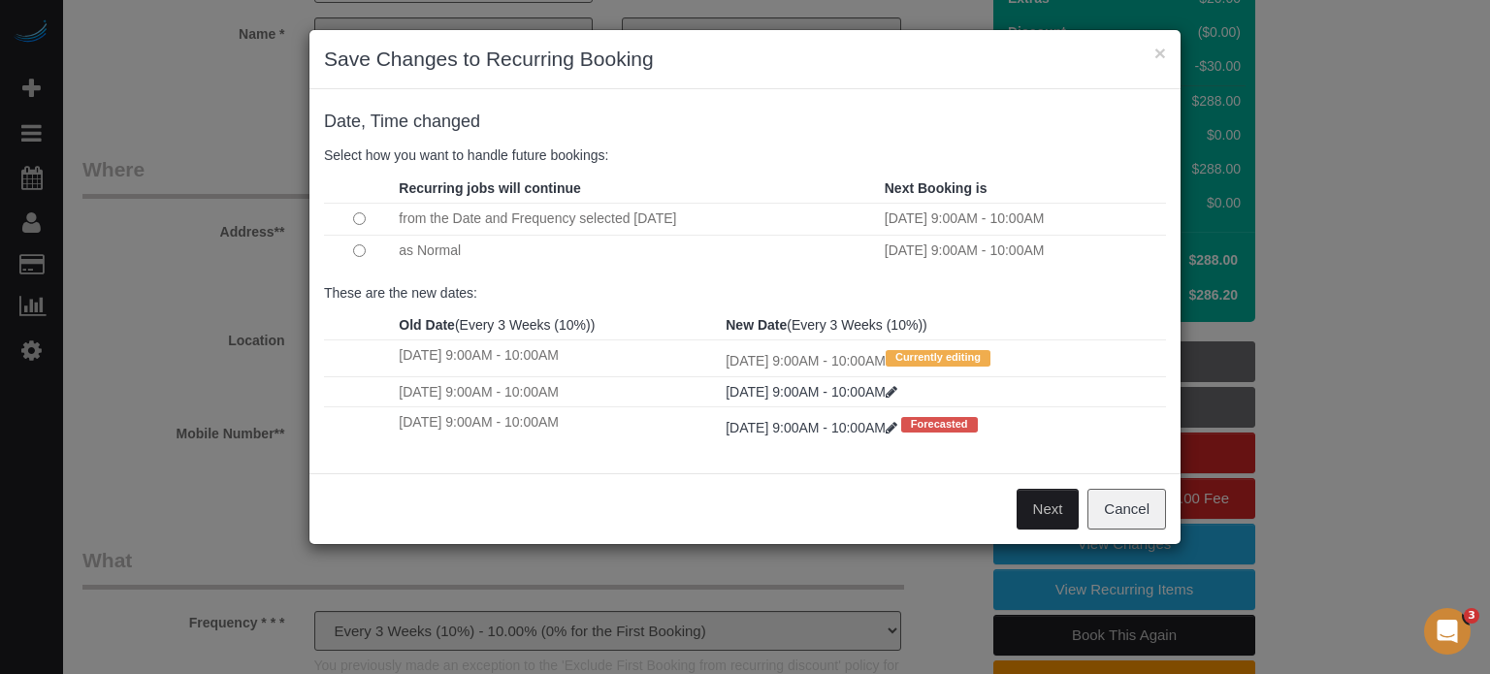
drag, startPoint x: 1156, startPoint y: 434, endPoint x: 860, endPoint y: 425, distance: 295.9
click at [1156, 434] on td "Mon 10/27/2025 9:00AM - 10:00AM Forecasted" at bounding box center [943, 424] width 445 height 36
click at [1047, 508] on button "Next" at bounding box center [1047, 509] width 63 height 41
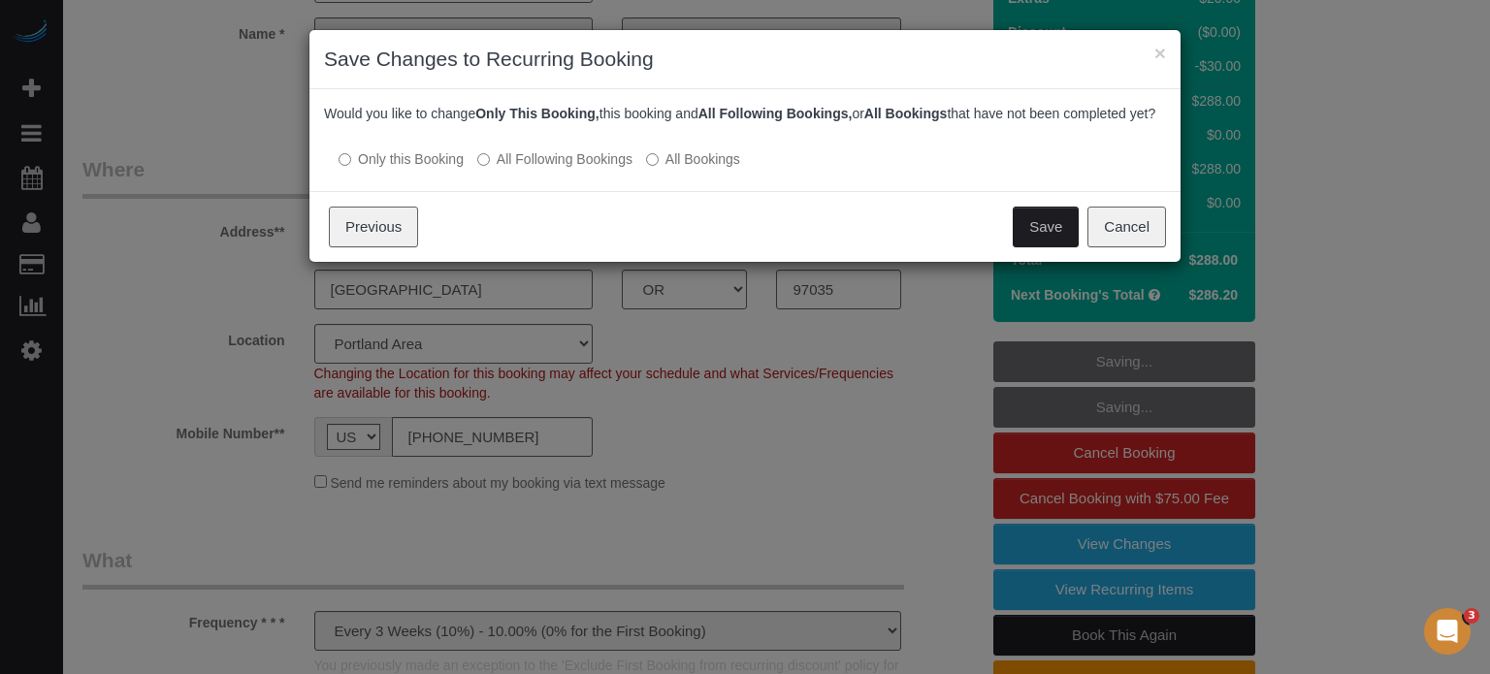
click at [1071, 191] on div "Date, Time changed Select how you want to handle future bookings: Recurring job…" at bounding box center [744, 140] width 871 height 102
click at [1132, 247] on button "Cancel" at bounding box center [1126, 227] width 79 height 41
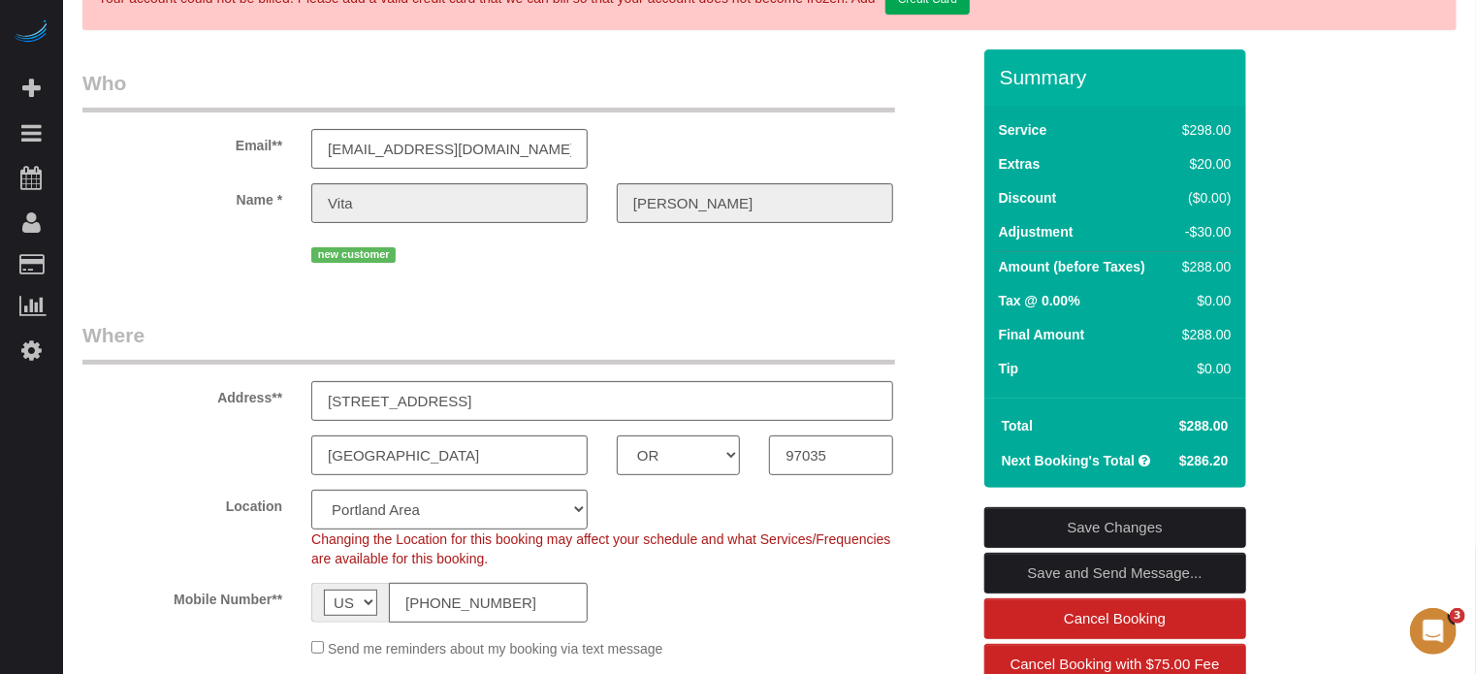
scroll to position [0, 0]
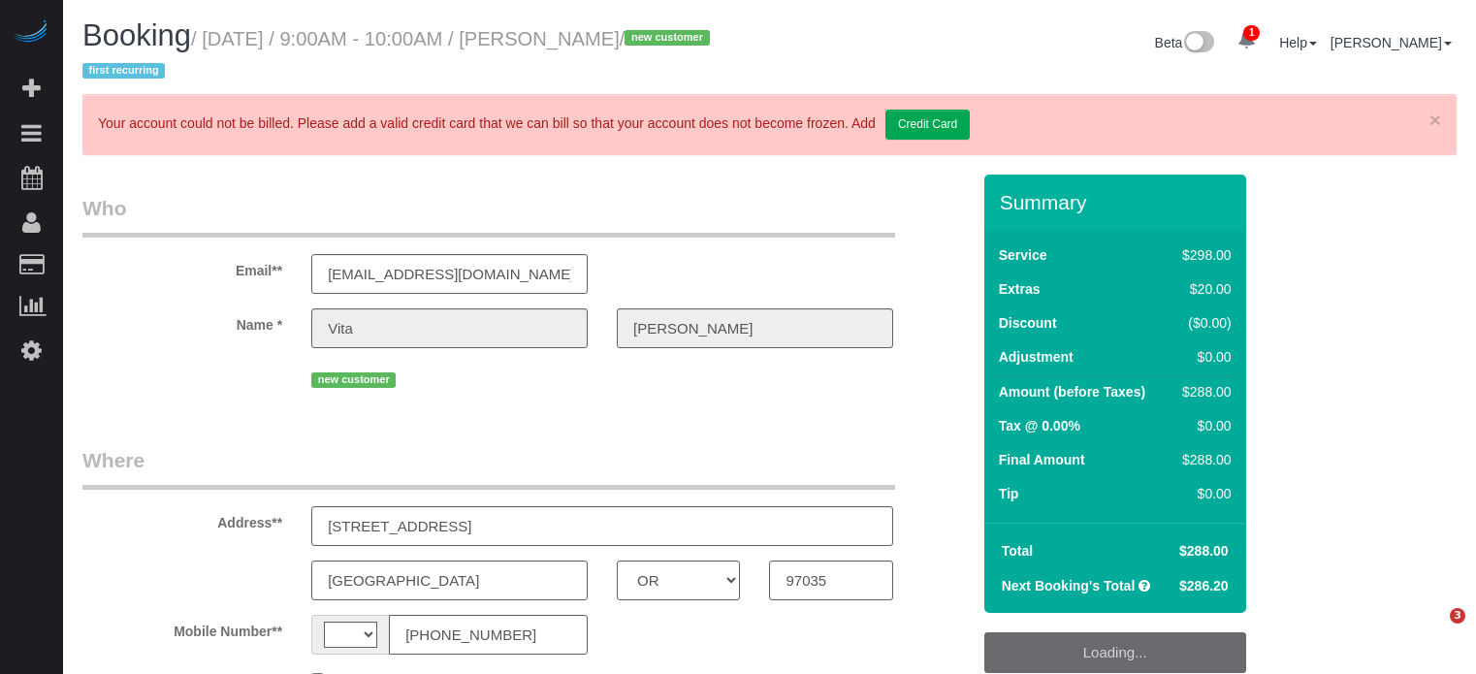
select select "OR"
select select "string:[GEOGRAPHIC_DATA]"
select select "object:402"
select select "string:fspay-697a2dab-71cf-4856-a068-05ef7c824974"
select select "spot1"
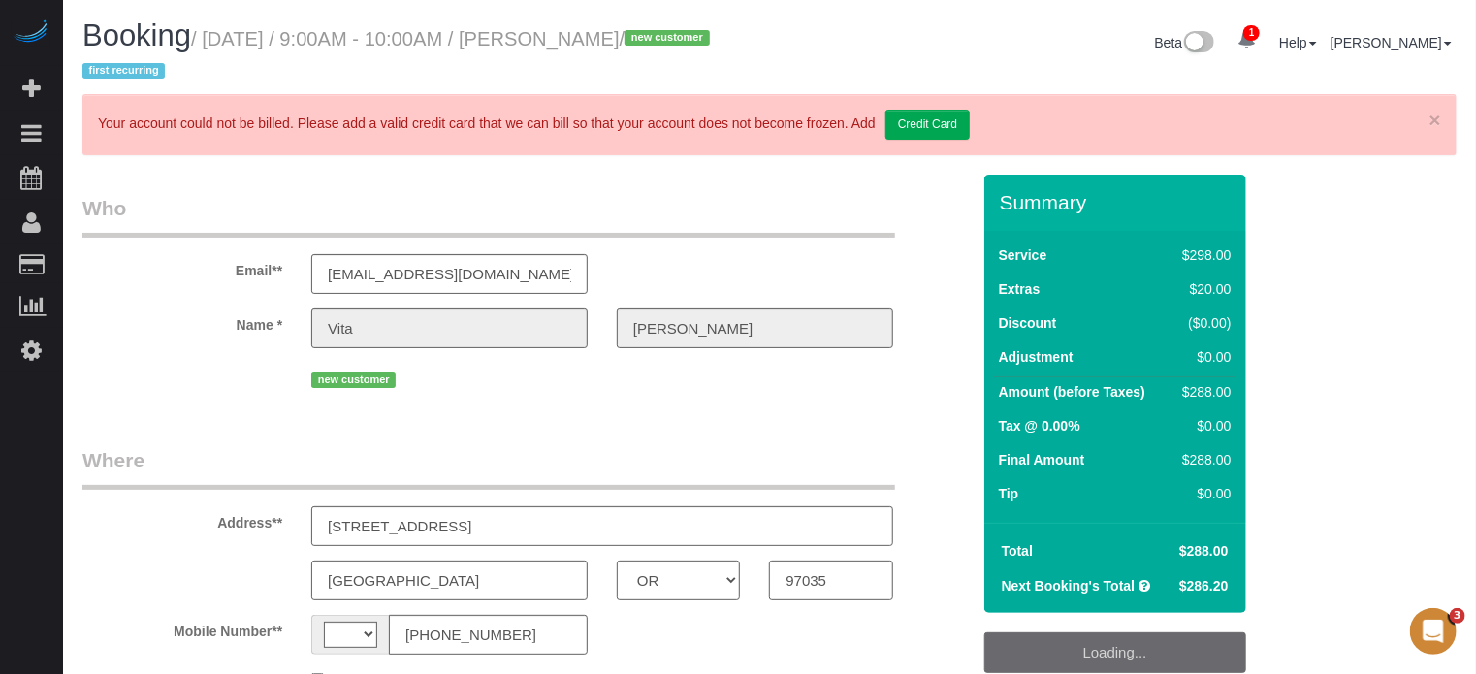
select select "number:9"
select select "5"
select select "object:864"
select select "spot14"
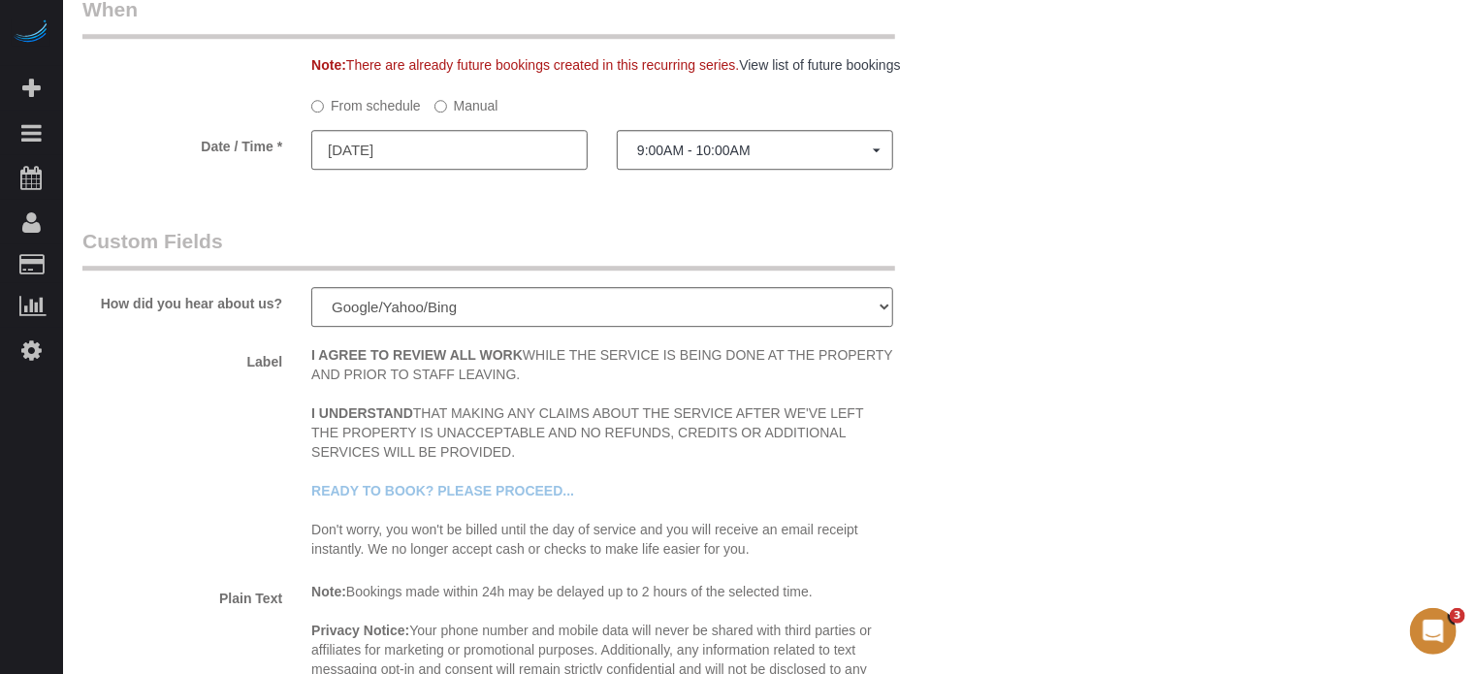
scroll to position [2725, 0]
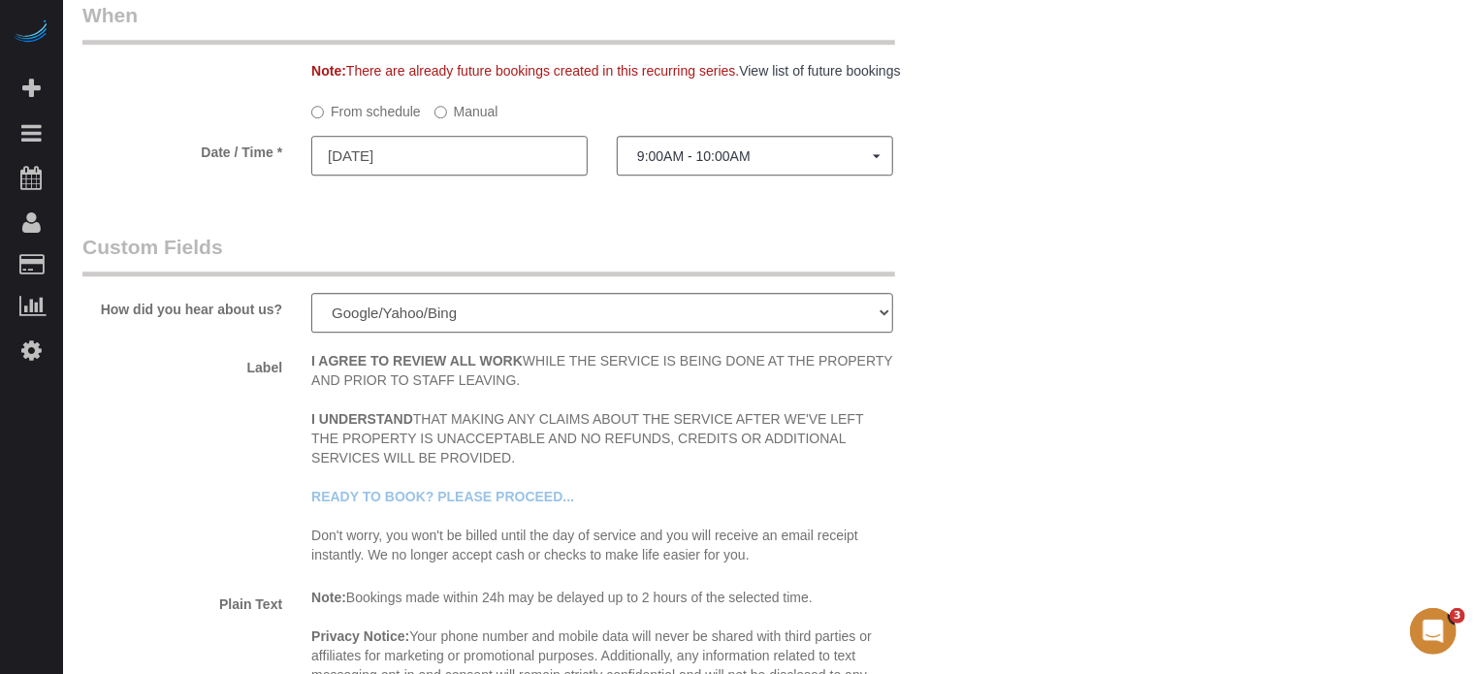
type input "09/16/2025"
click at [441, 164] on input "09/16/2025" at bounding box center [449, 156] width 276 height 40
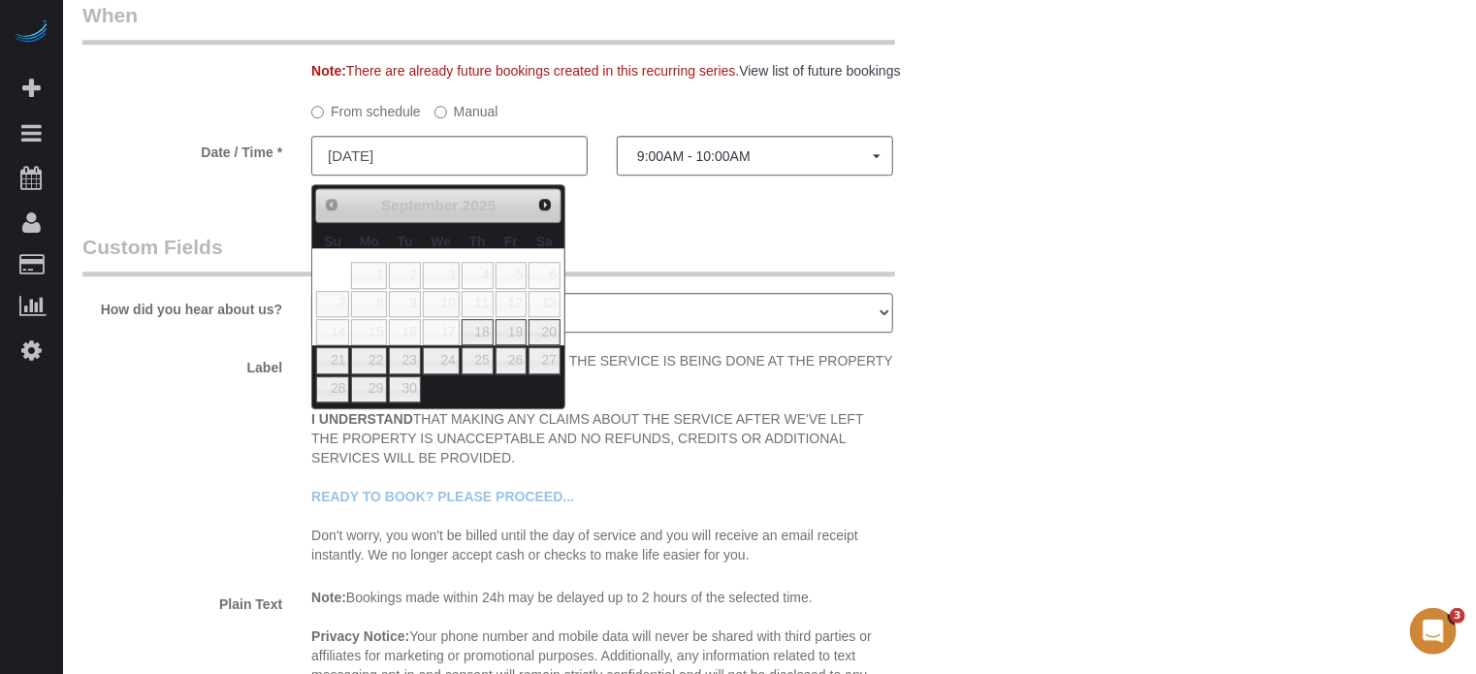
select select "spot15"
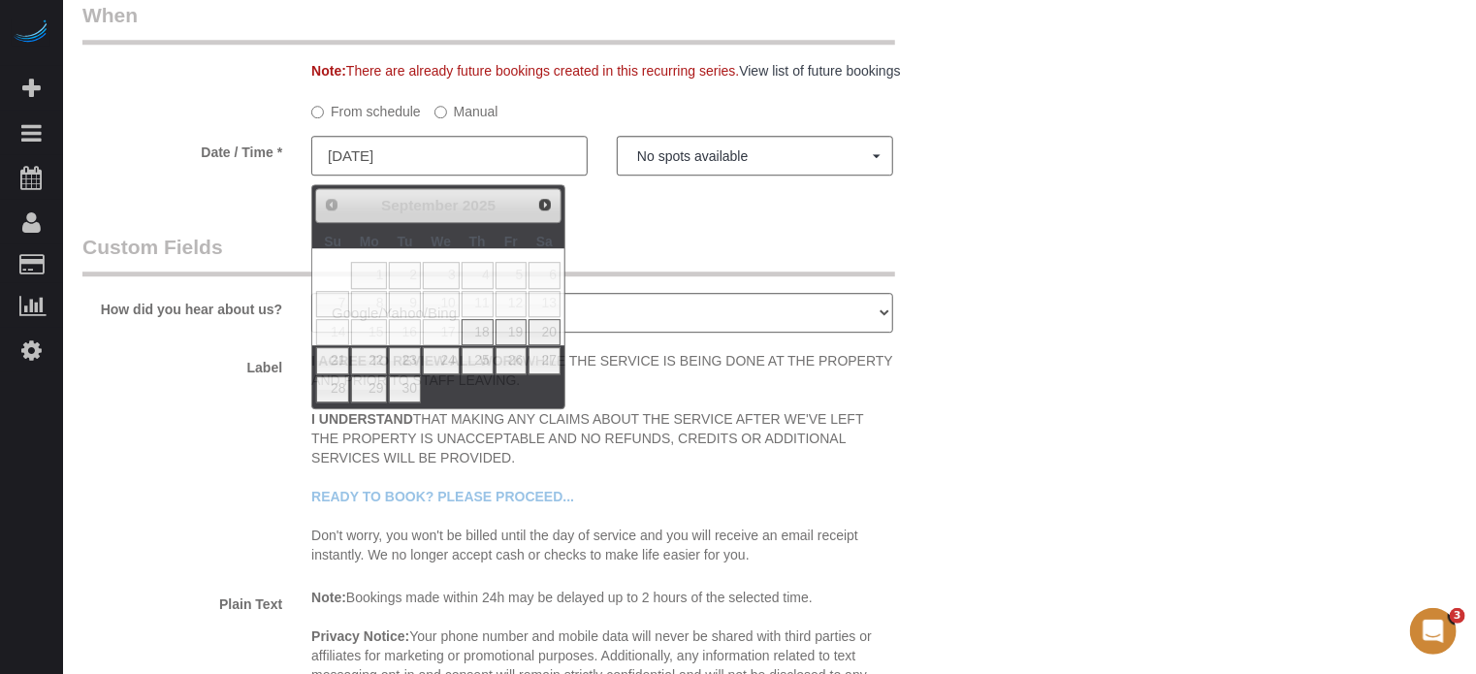
click at [448, 108] on label "Manual" at bounding box center [467, 108] width 64 height 26
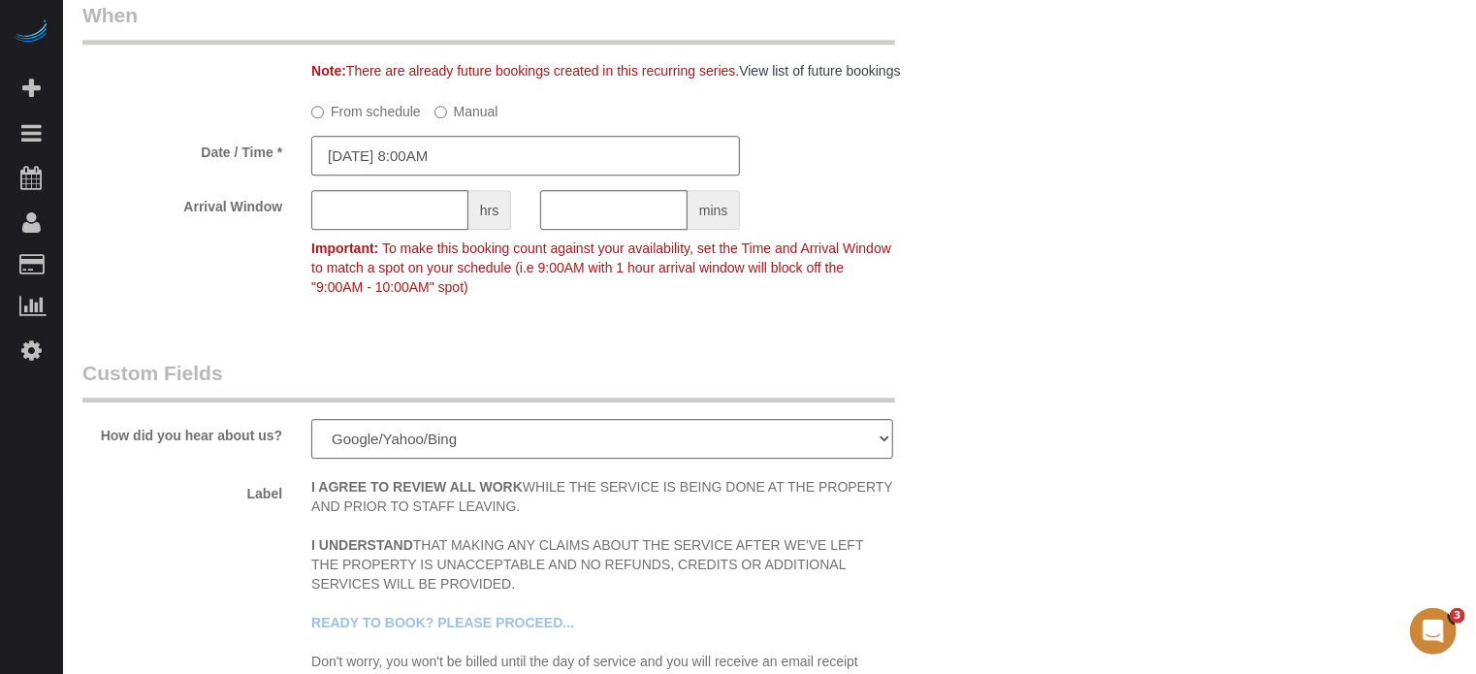
click at [504, 176] on input "09/16/2025 8:00AM" at bounding box center [525, 156] width 429 height 40
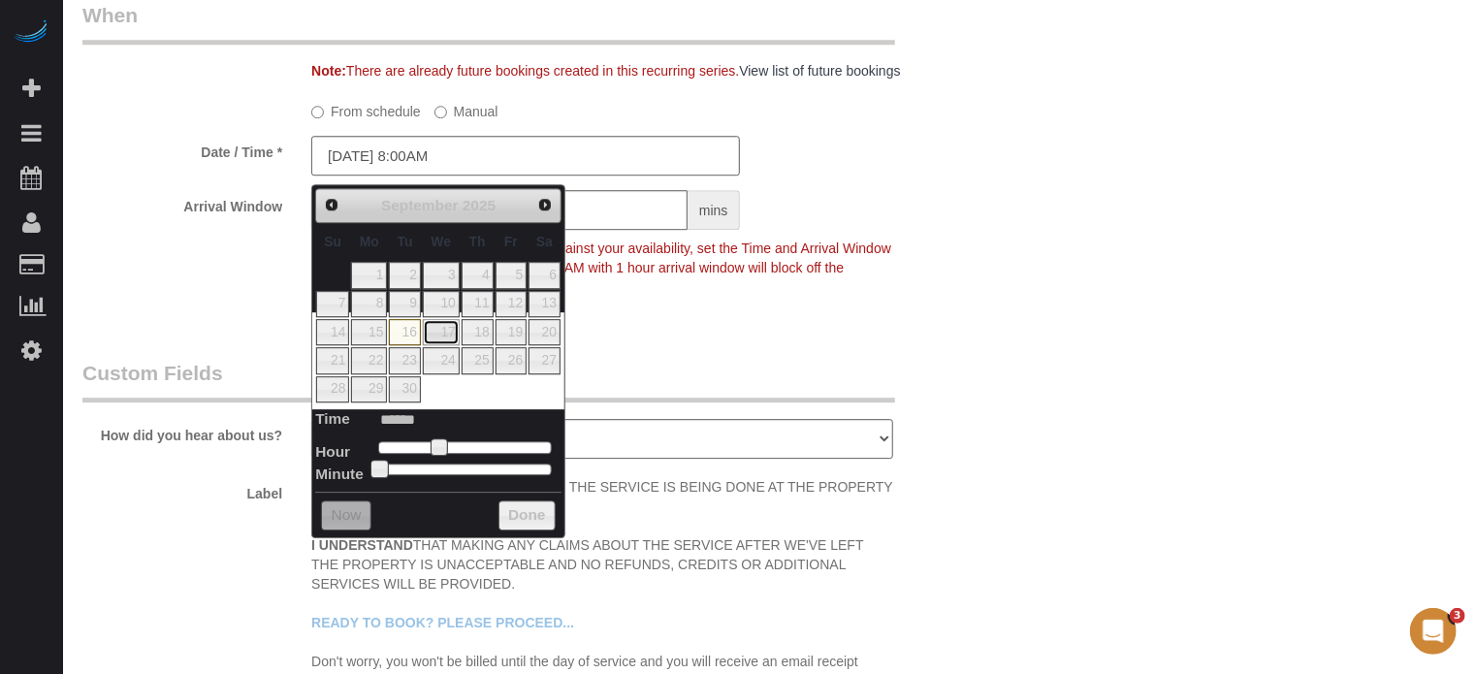
click at [445, 330] on link "17" at bounding box center [441, 332] width 37 height 26
click at [824, 217] on div "Arrival Window hrs mins Important: To make this booking count against your avai…" at bounding box center [526, 247] width 917 height 115
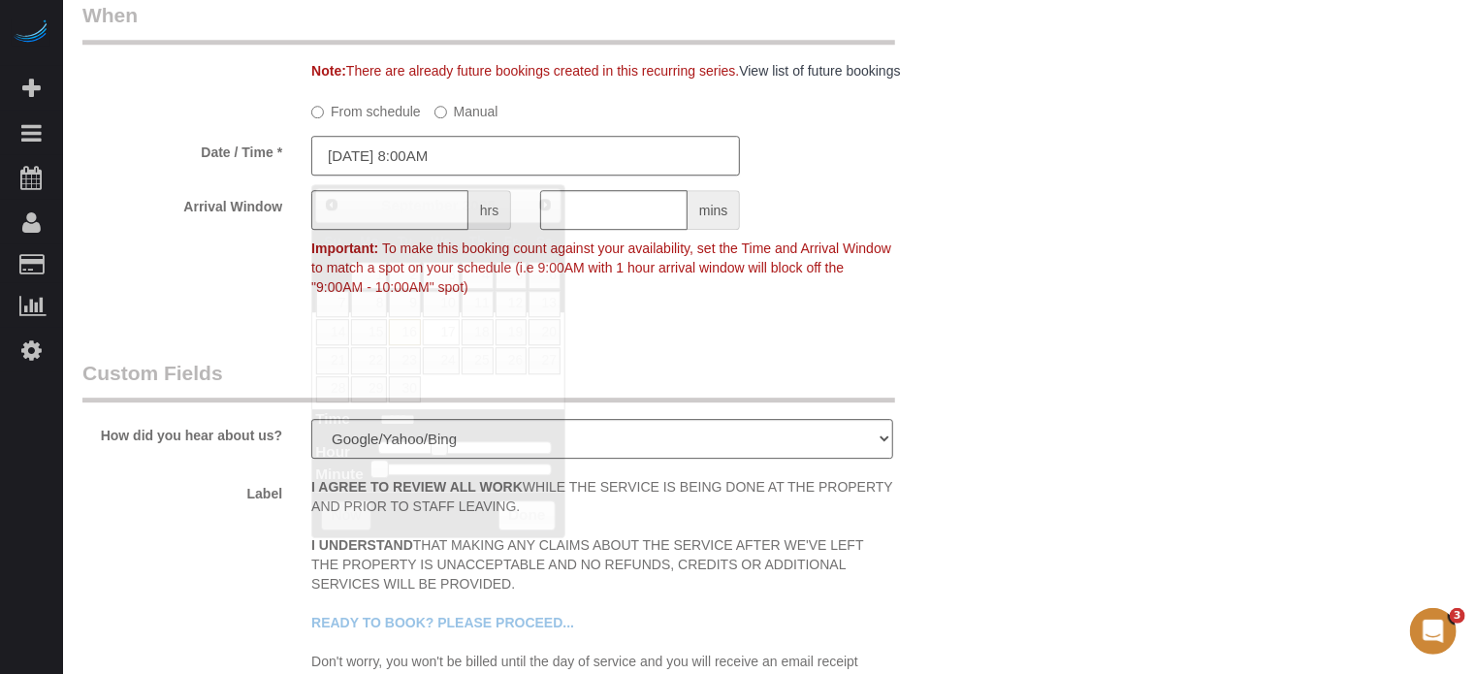
click at [479, 168] on input "[DATE] 8:00AM" at bounding box center [525, 156] width 429 height 40
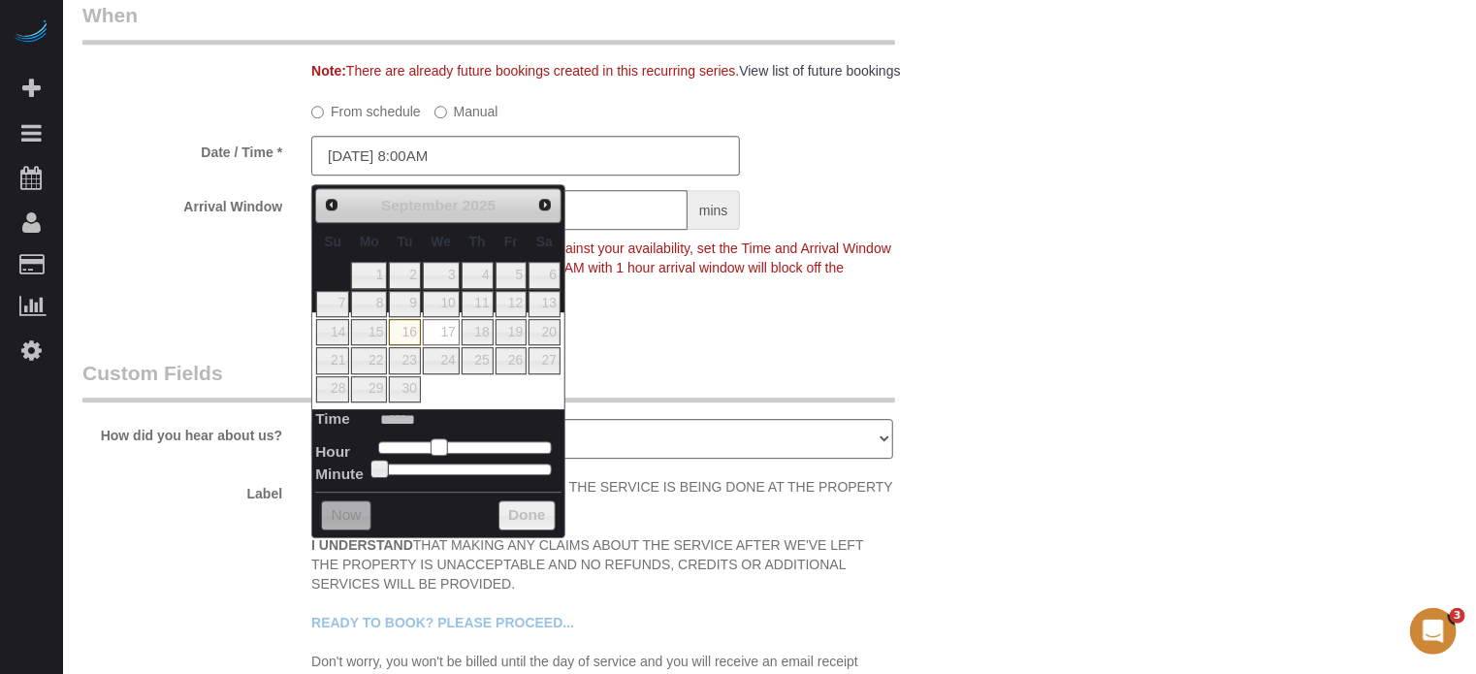
type input "09/17/2025 9:00AM"
type input "******"
click at [438, 447] on span at bounding box center [445, 446] width 17 height 17
click at [628, 374] on legend "Custom Fields" at bounding box center [488, 381] width 813 height 44
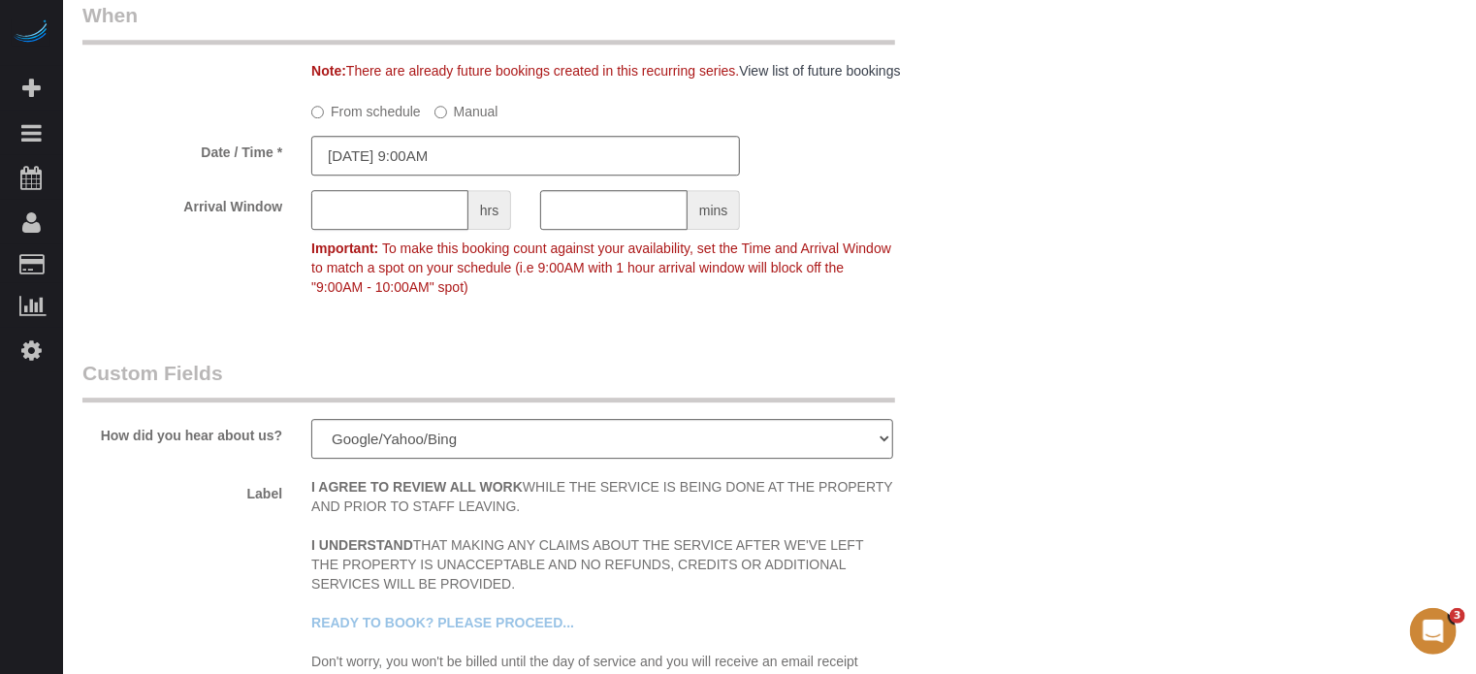
click at [392, 216] on input "text" at bounding box center [389, 210] width 157 height 40
type input "1"
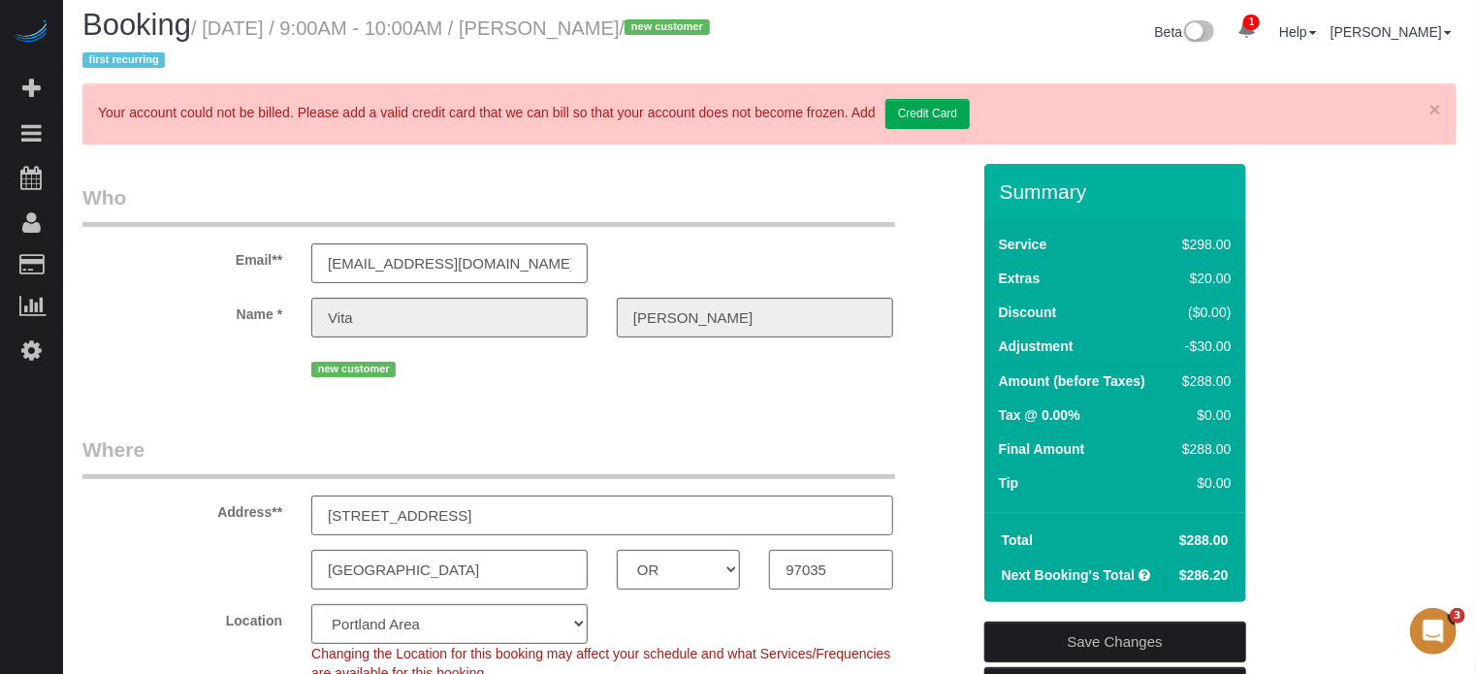
click at [1445, 97] on div "× Your account could not be billed. Please add a valid credit card that we can …" at bounding box center [769, 113] width 1374 height 61
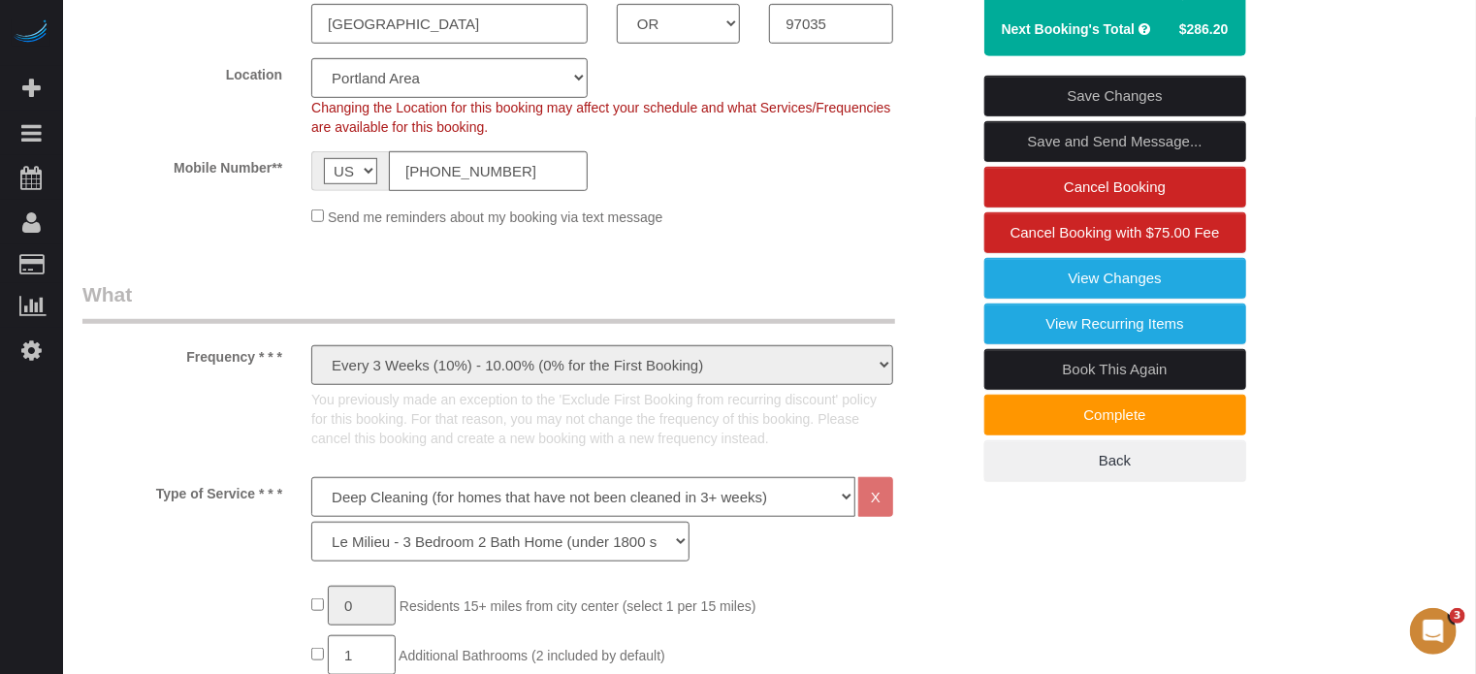
click at [1082, 96] on link "Save Changes" at bounding box center [1115, 96] width 262 height 41
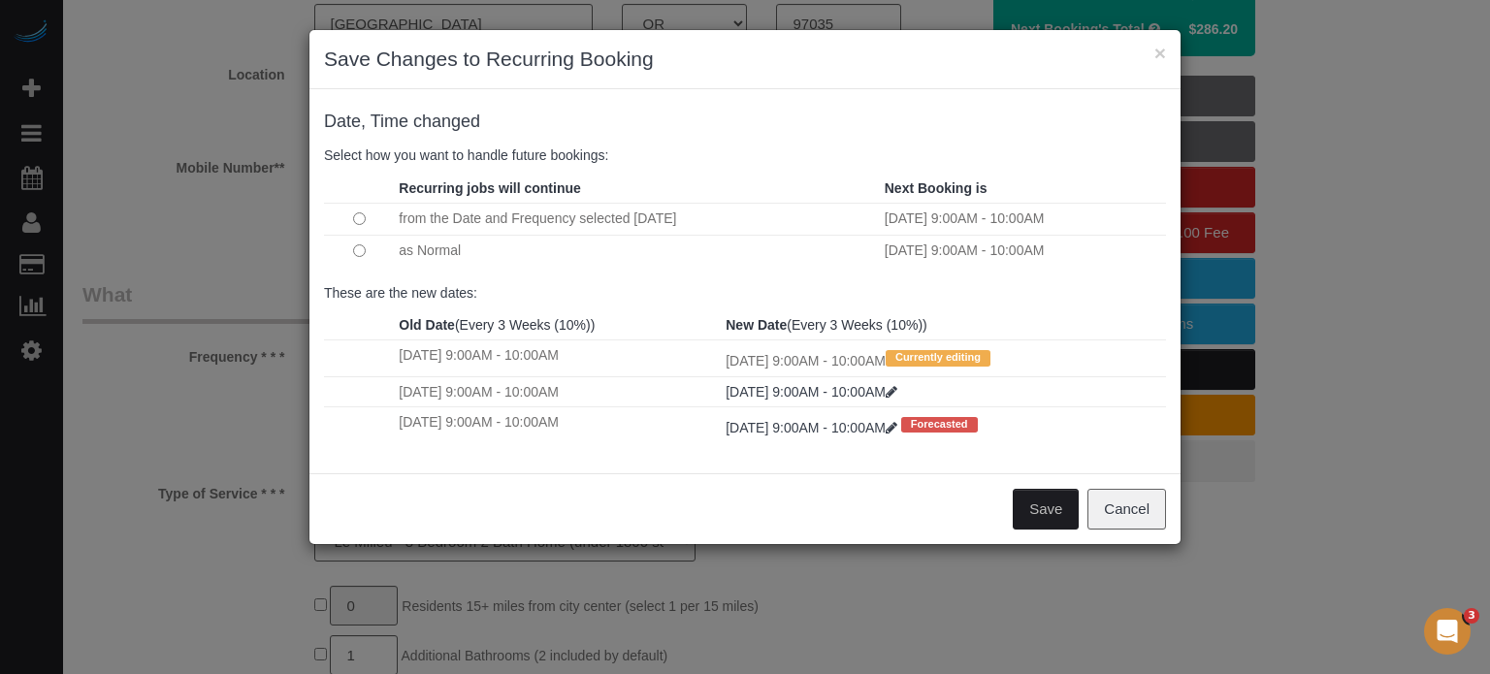
click at [1047, 508] on button "Save" at bounding box center [1046, 509] width 66 height 41
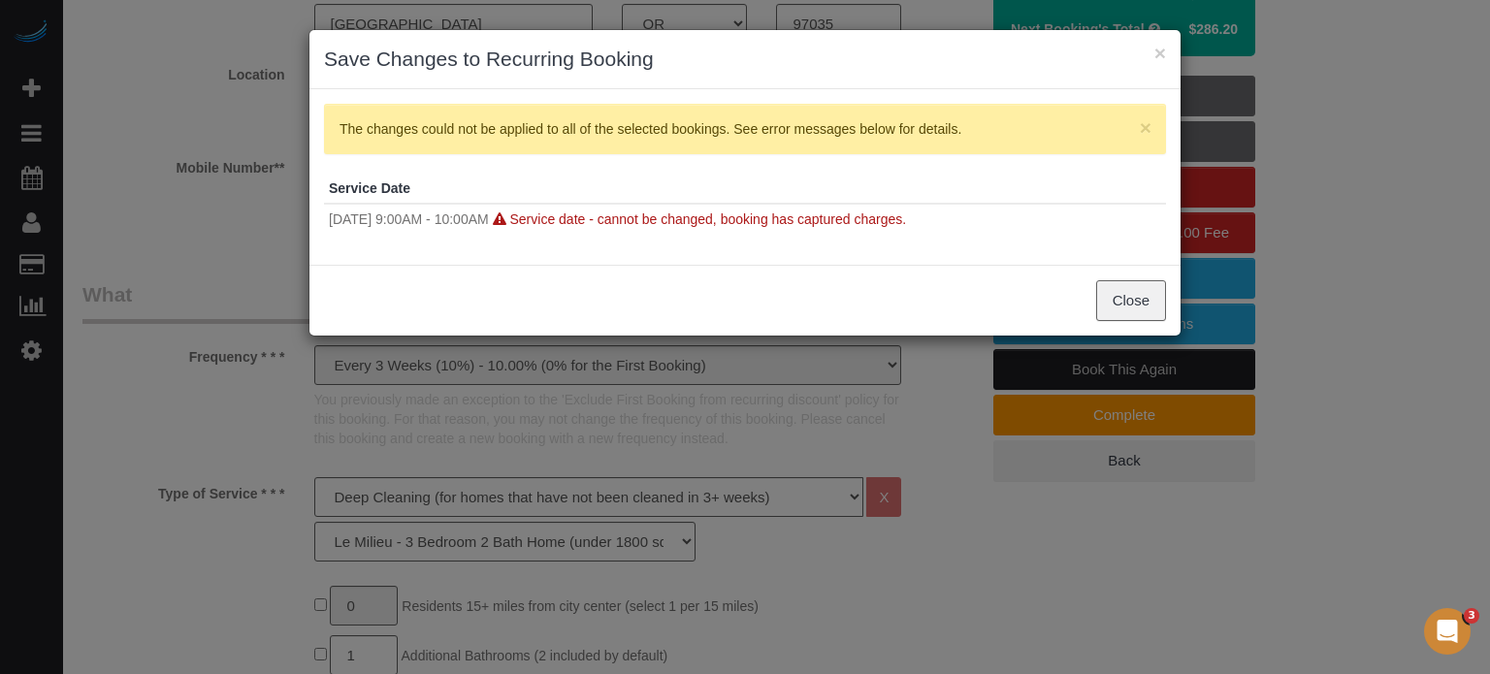
click at [1404, 330] on div "× Save Changes to Recurring Booking × The changes could not be applied to all o…" at bounding box center [745, 337] width 1490 height 674
click at [1144, 306] on button "Close" at bounding box center [1131, 300] width 70 height 41
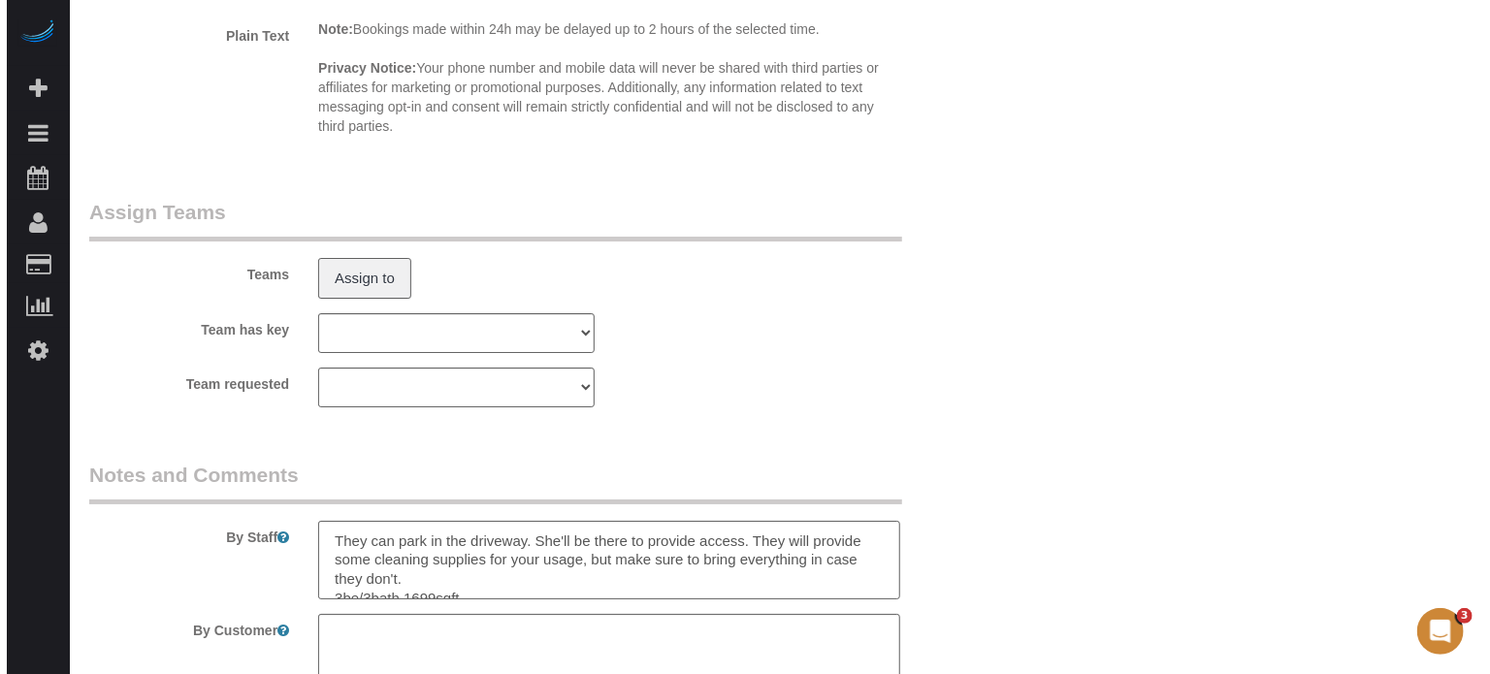
scroll to position [3430, 0]
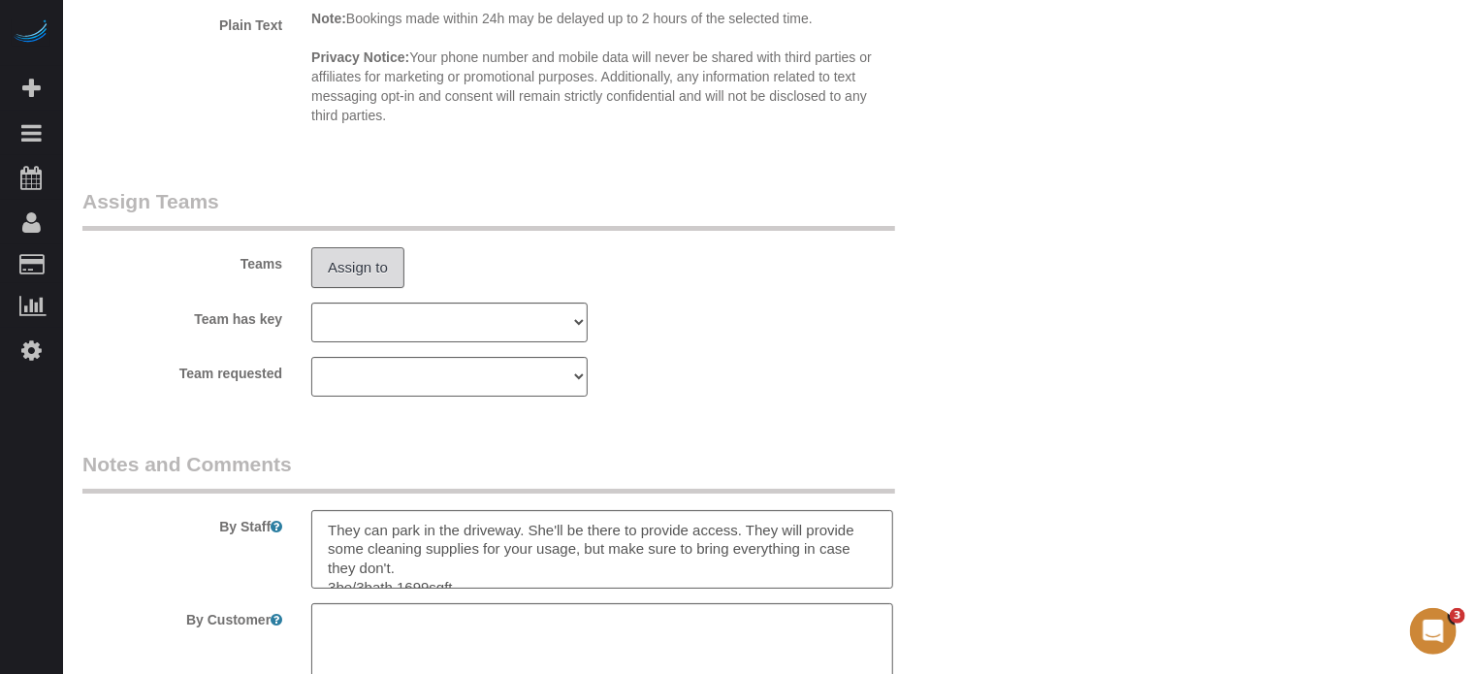
click at [357, 266] on button "Assign to" at bounding box center [357, 267] width 93 height 41
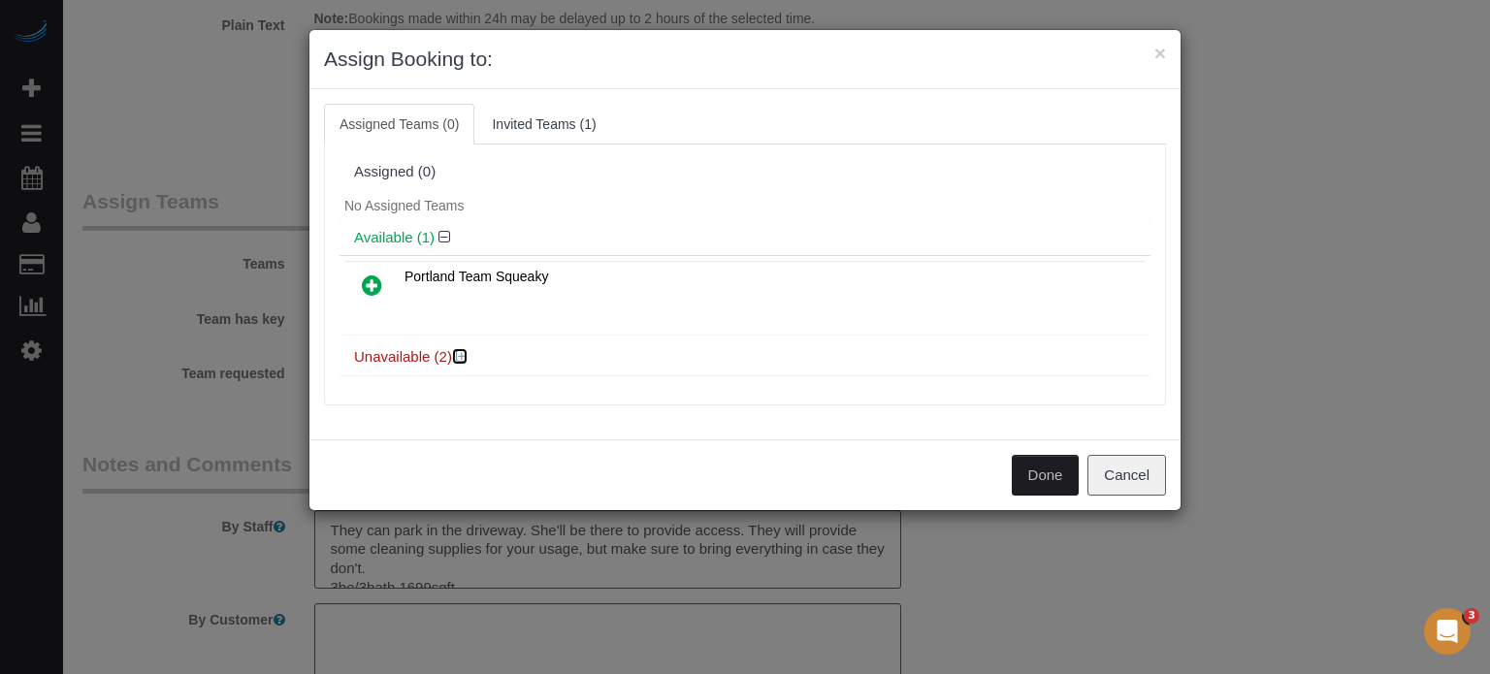
click at [461, 355] on icon at bounding box center [462, 356] width 12 height 15
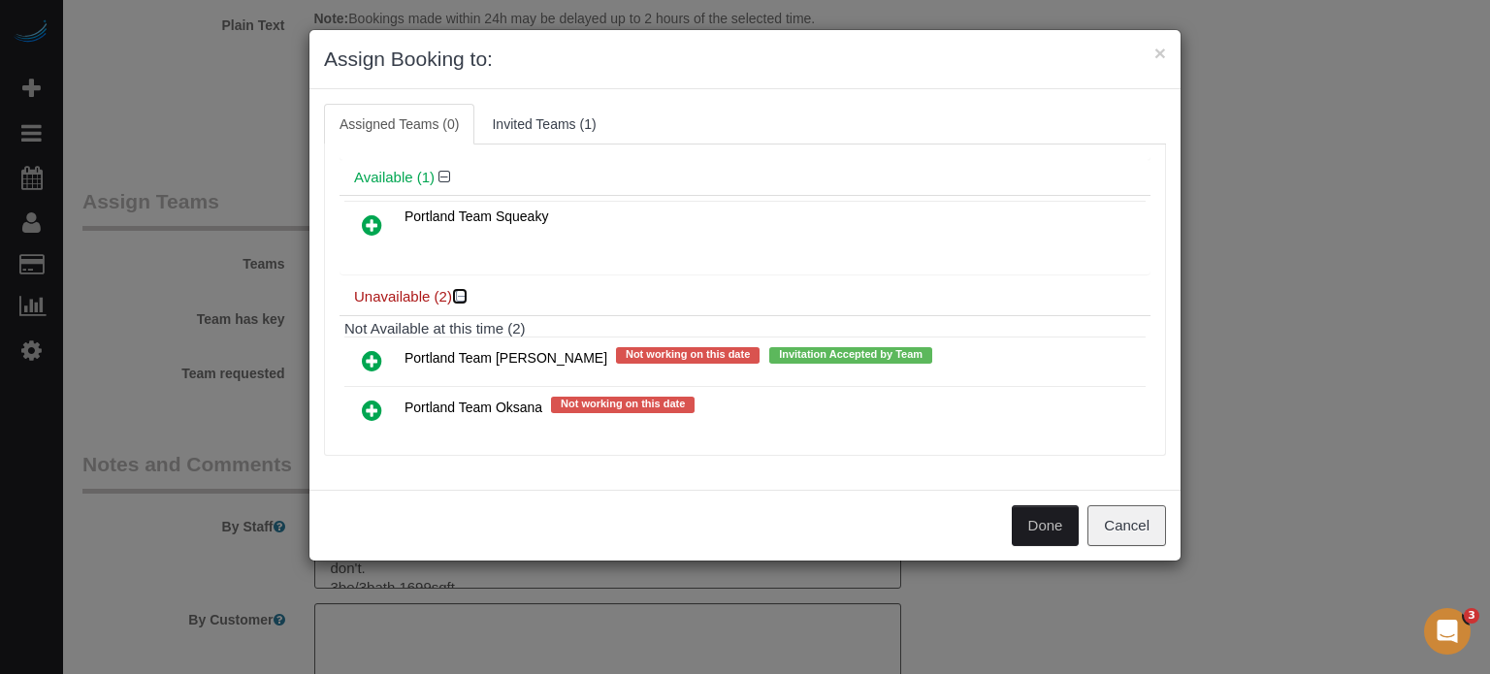
scroll to position [85, 0]
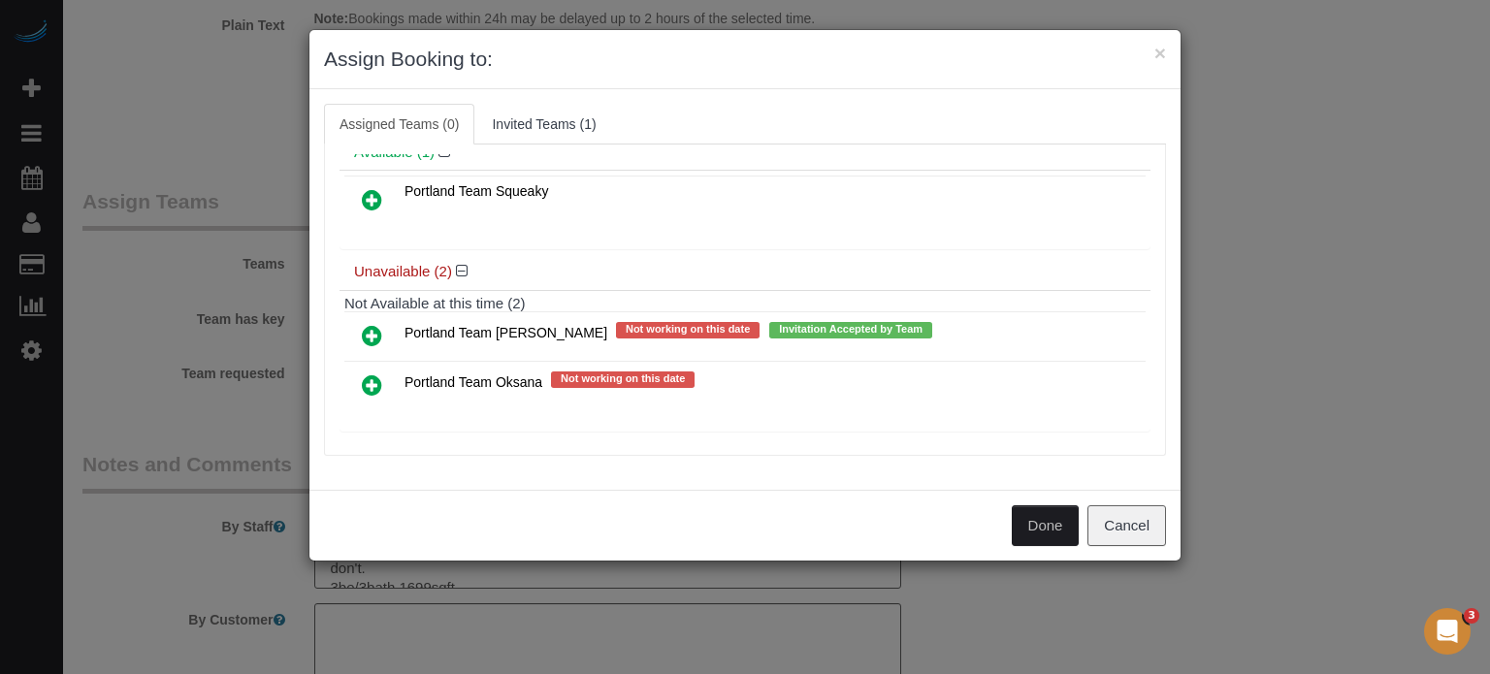
click at [368, 381] on icon at bounding box center [372, 384] width 20 height 23
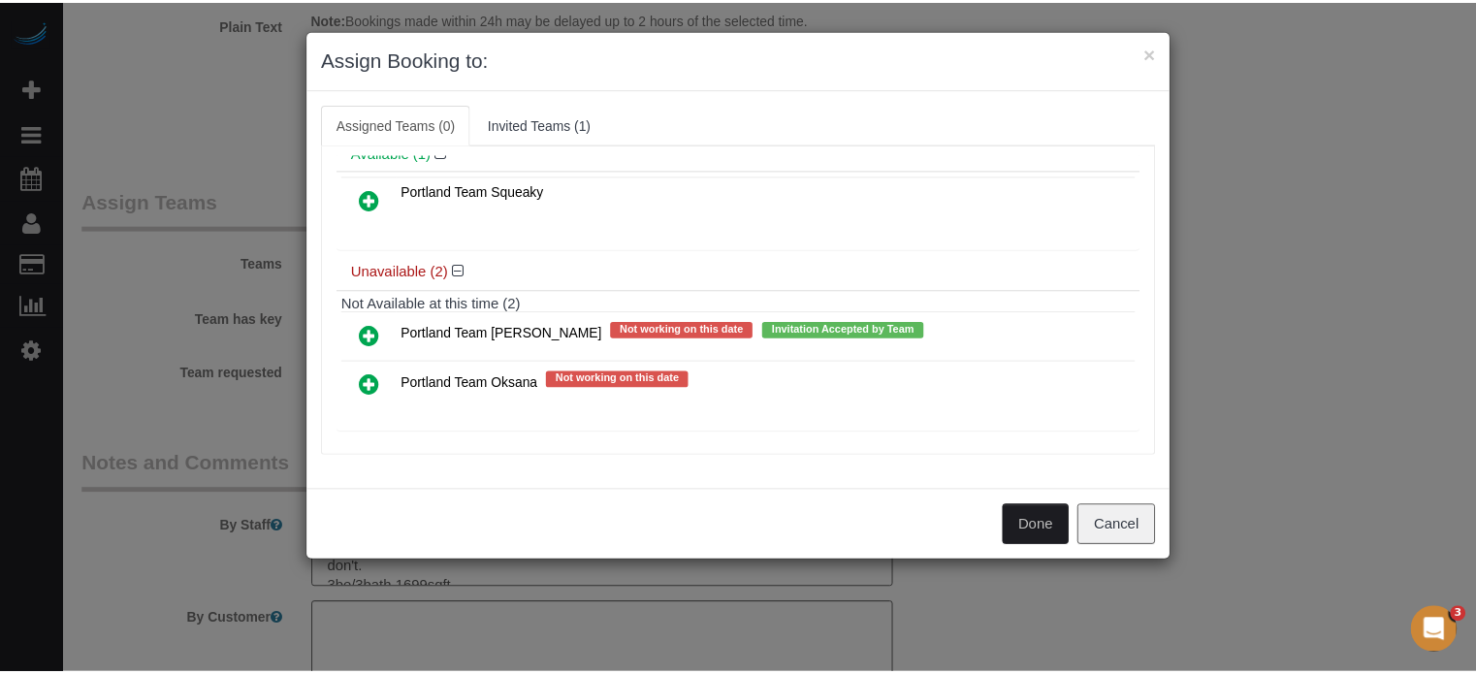
scroll to position [83, 0]
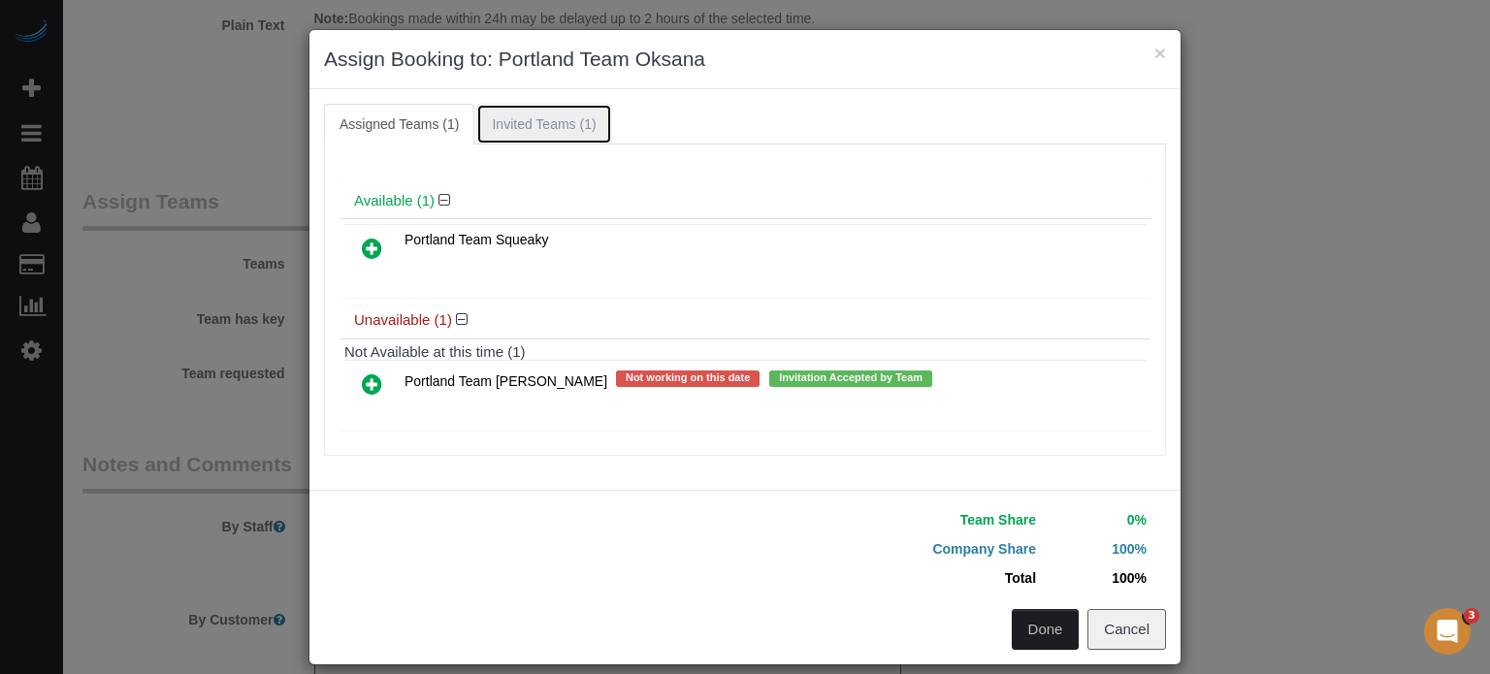
click at [566, 131] on link "Invited Teams (1)" at bounding box center [543, 124] width 135 height 41
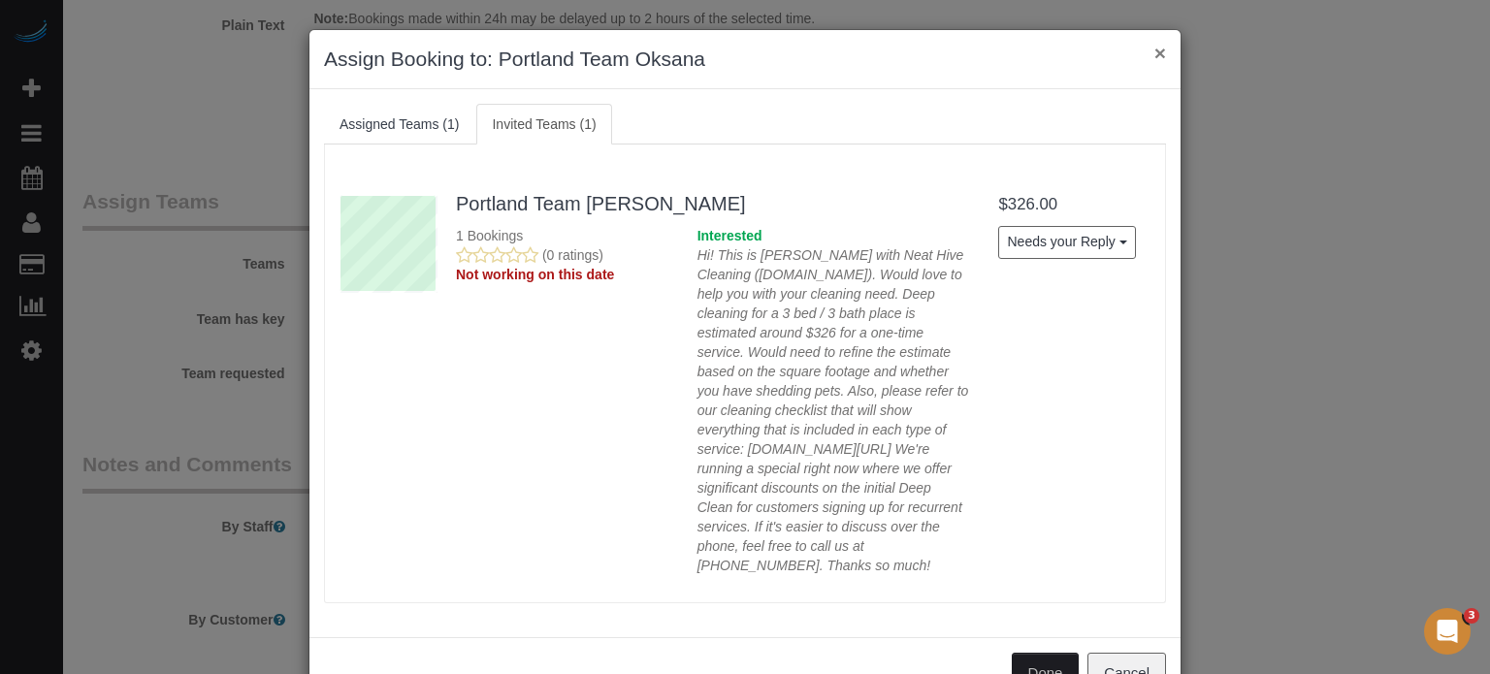
click at [1154, 57] on button "×" at bounding box center [1160, 53] width 12 height 20
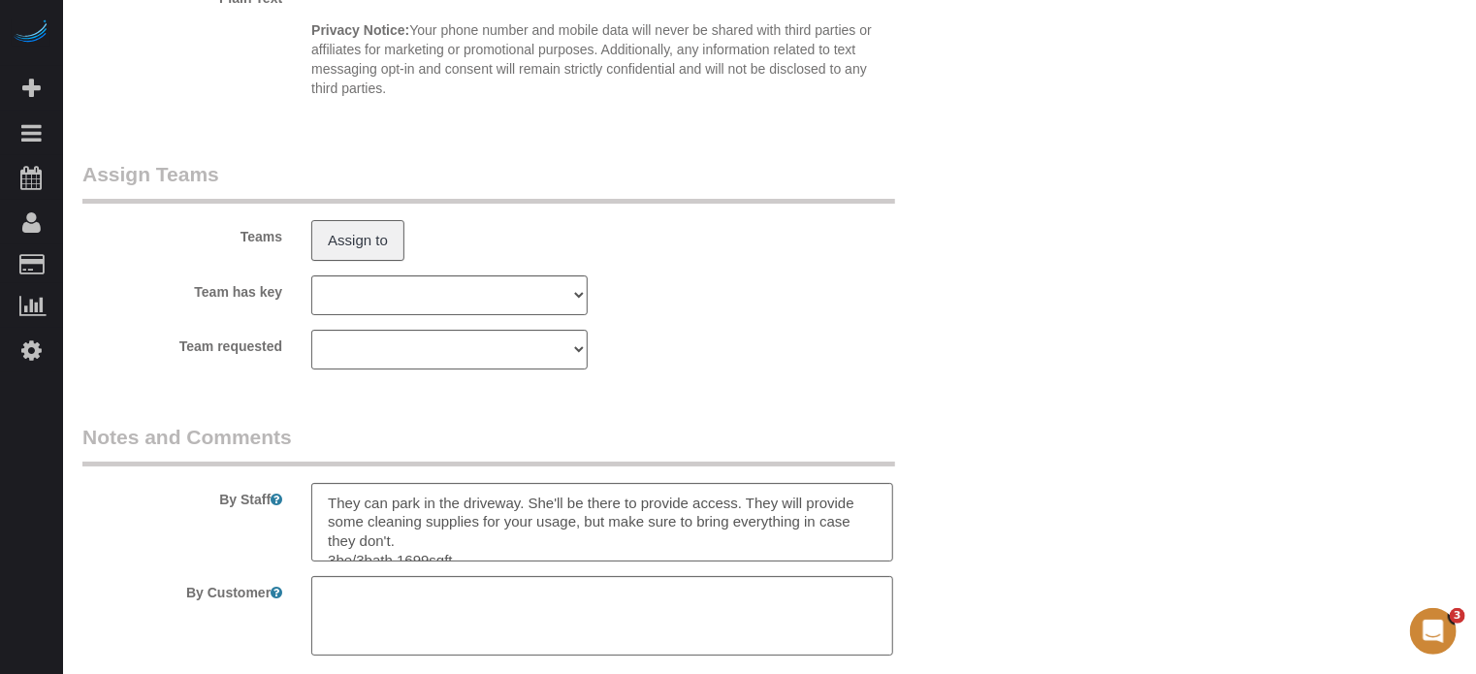
scroll to position [3515, 0]
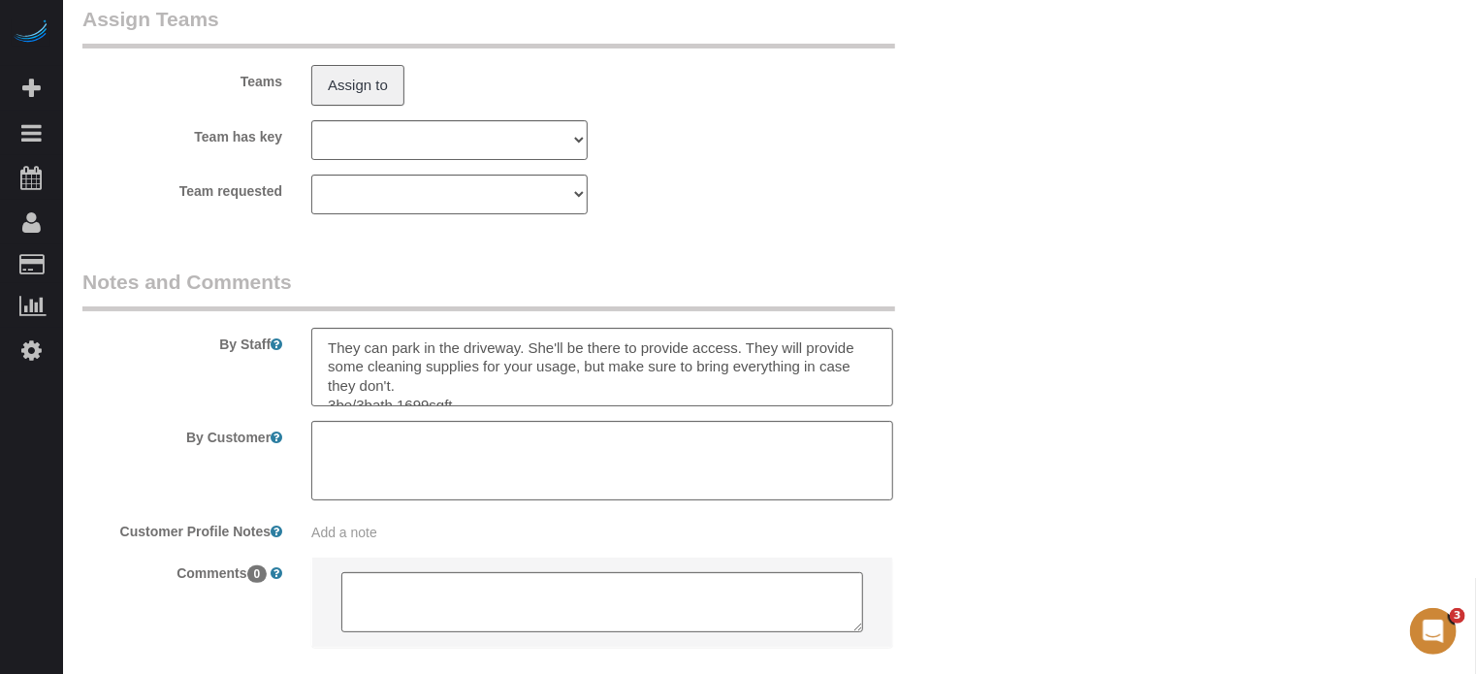
click at [194, 397] on div "By Staff" at bounding box center [526, 338] width 917 height 140
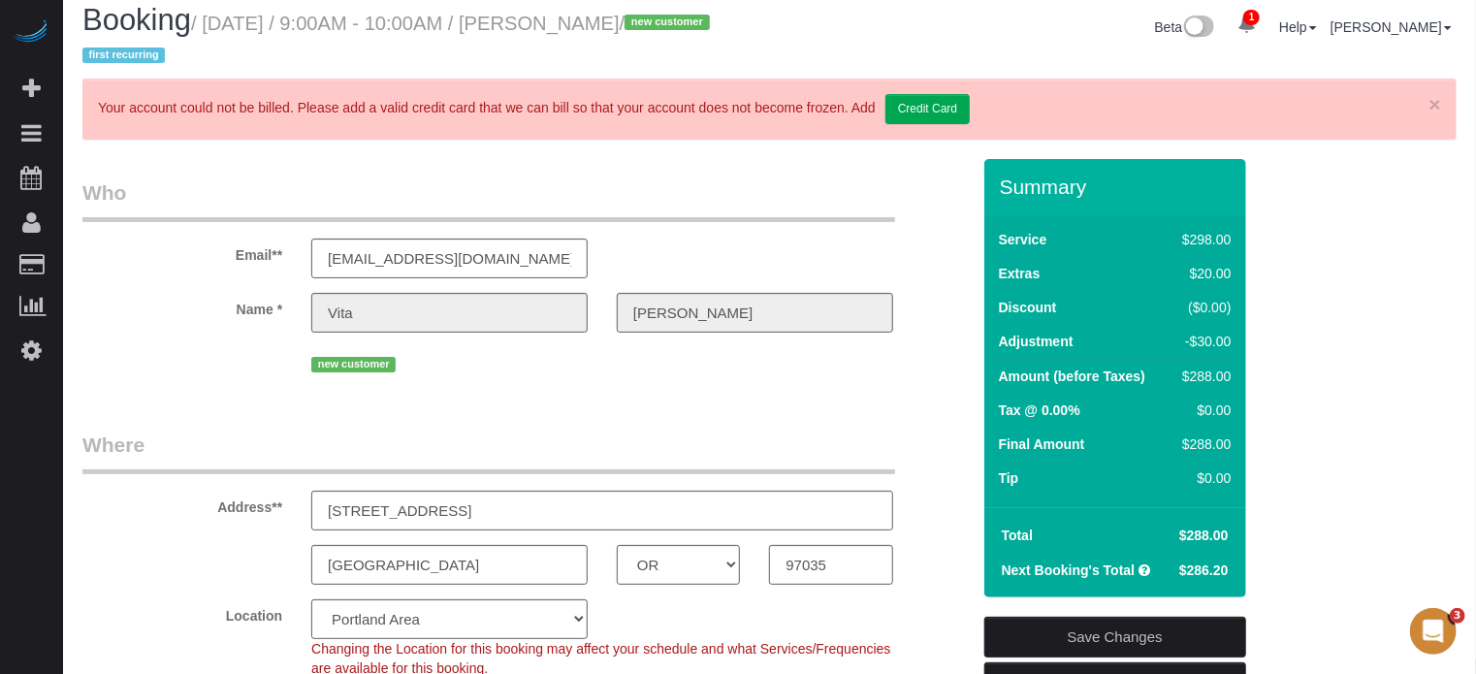
scroll to position [0, 0]
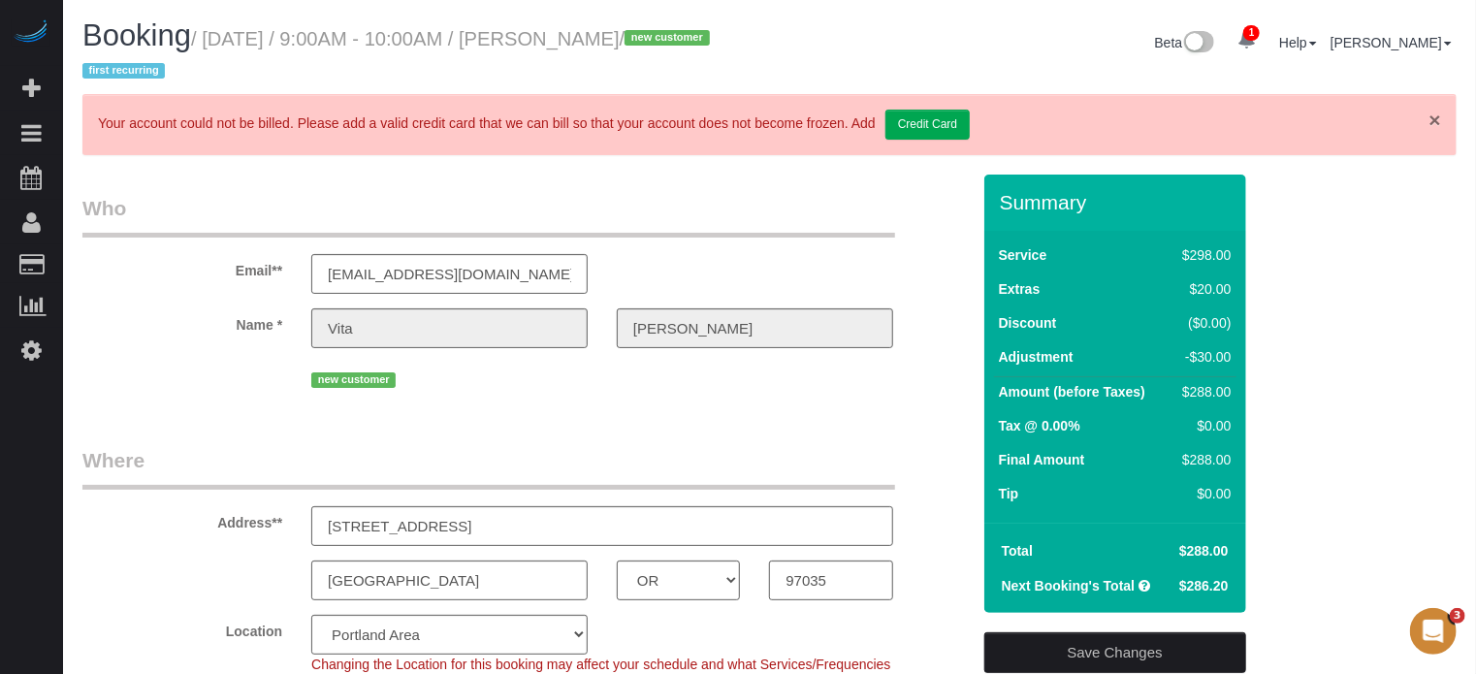
click at [1437, 115] on link "×" at bounding box center [1436, 120] width 12 height 20
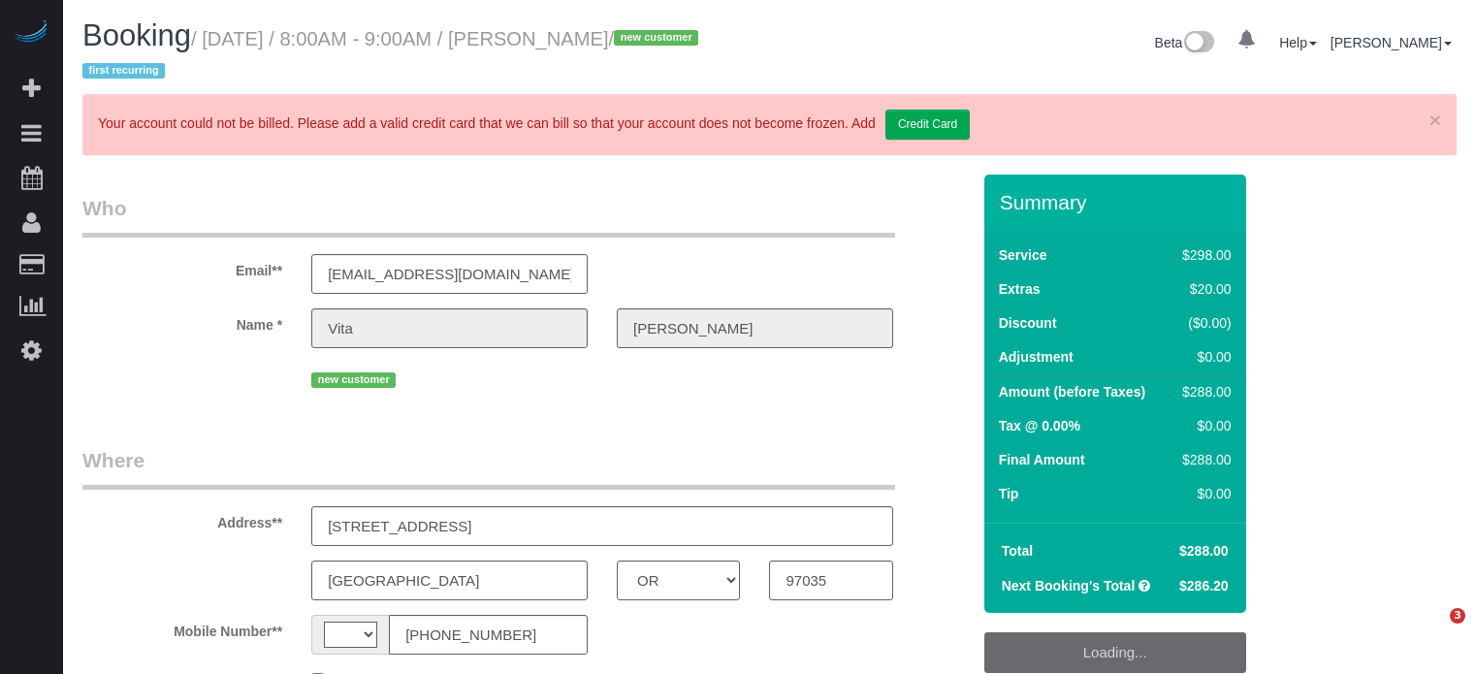
select select "OR"
select select "string:[GEOGRAPHIC_DATA]"
select select "string:fspay-697a2dab-71cf-4856-a068-05ef7c824974"
select select "5"
select select "number:9"
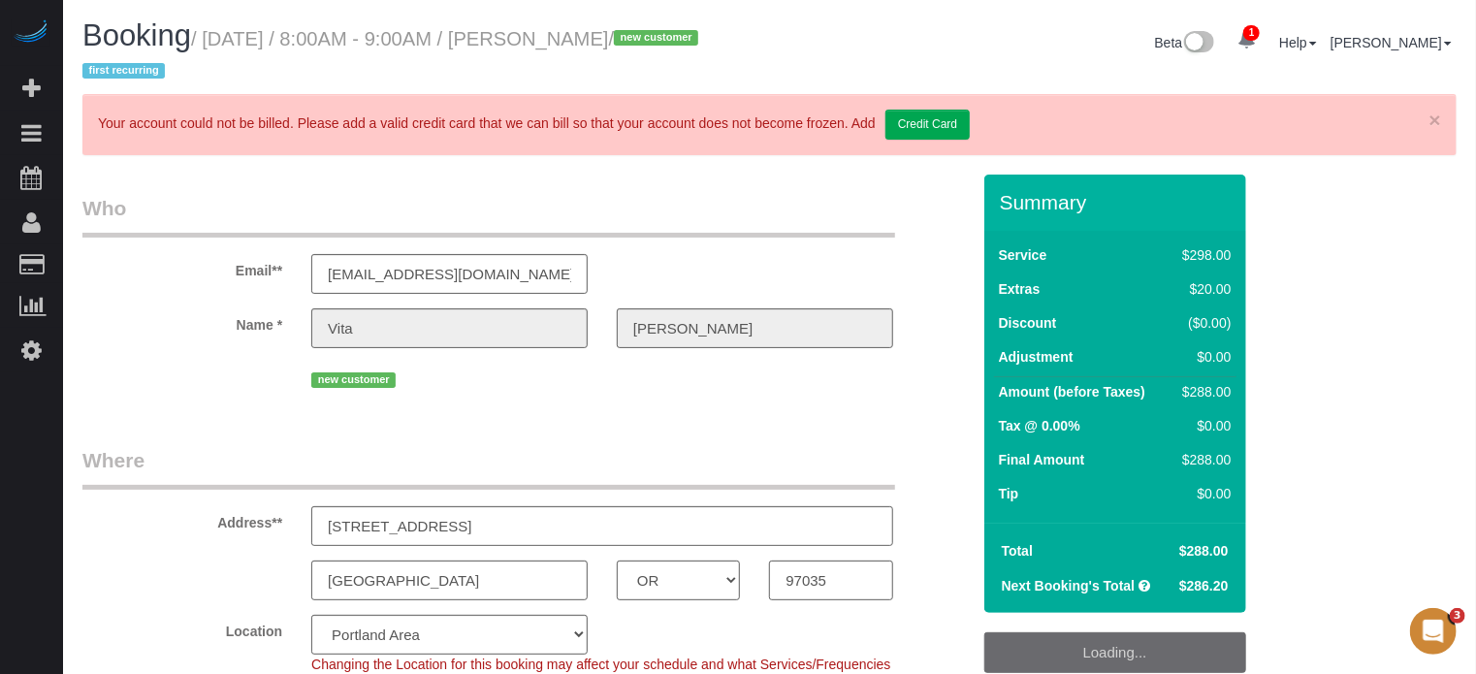
select select "object:834"
select select "spot1"
select select "object:870"
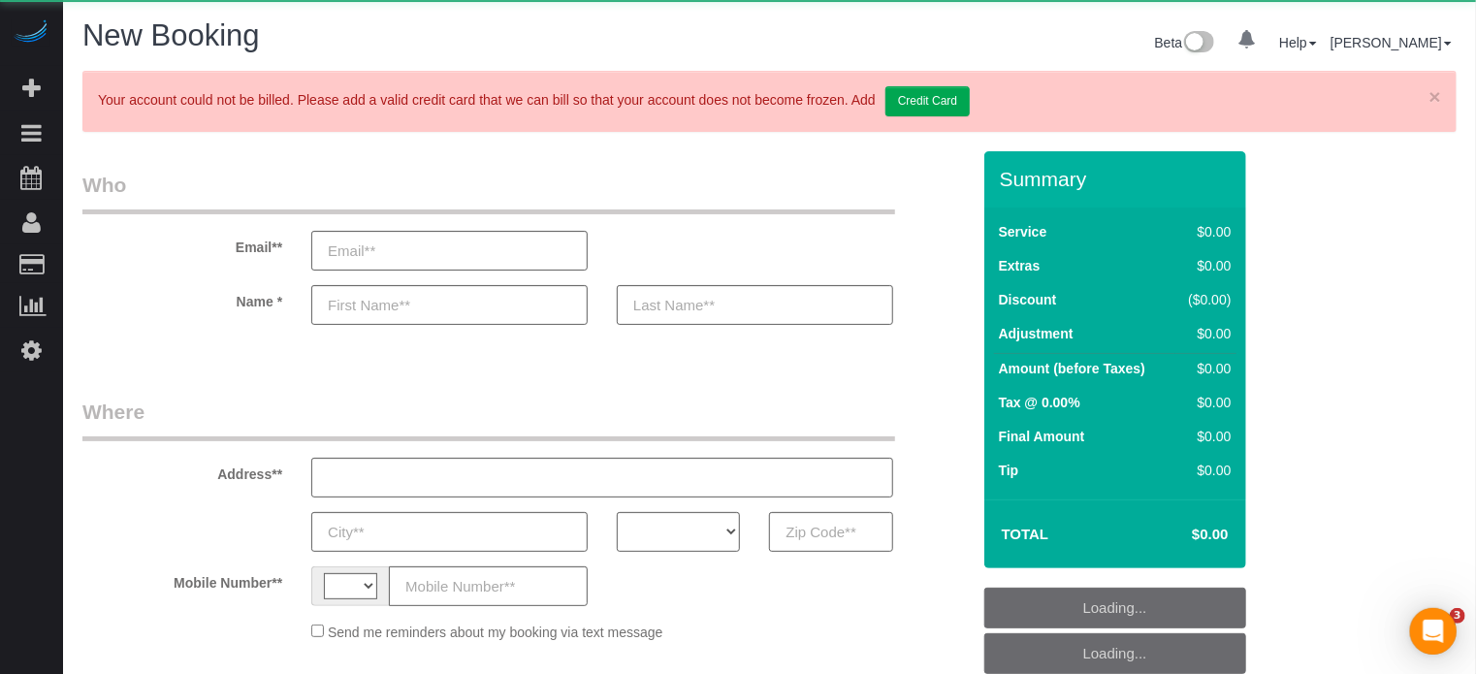
select select "string:[GEOGRAPHIC_DATA]"
select select "object:643"
select select "4"
select select "number:9"
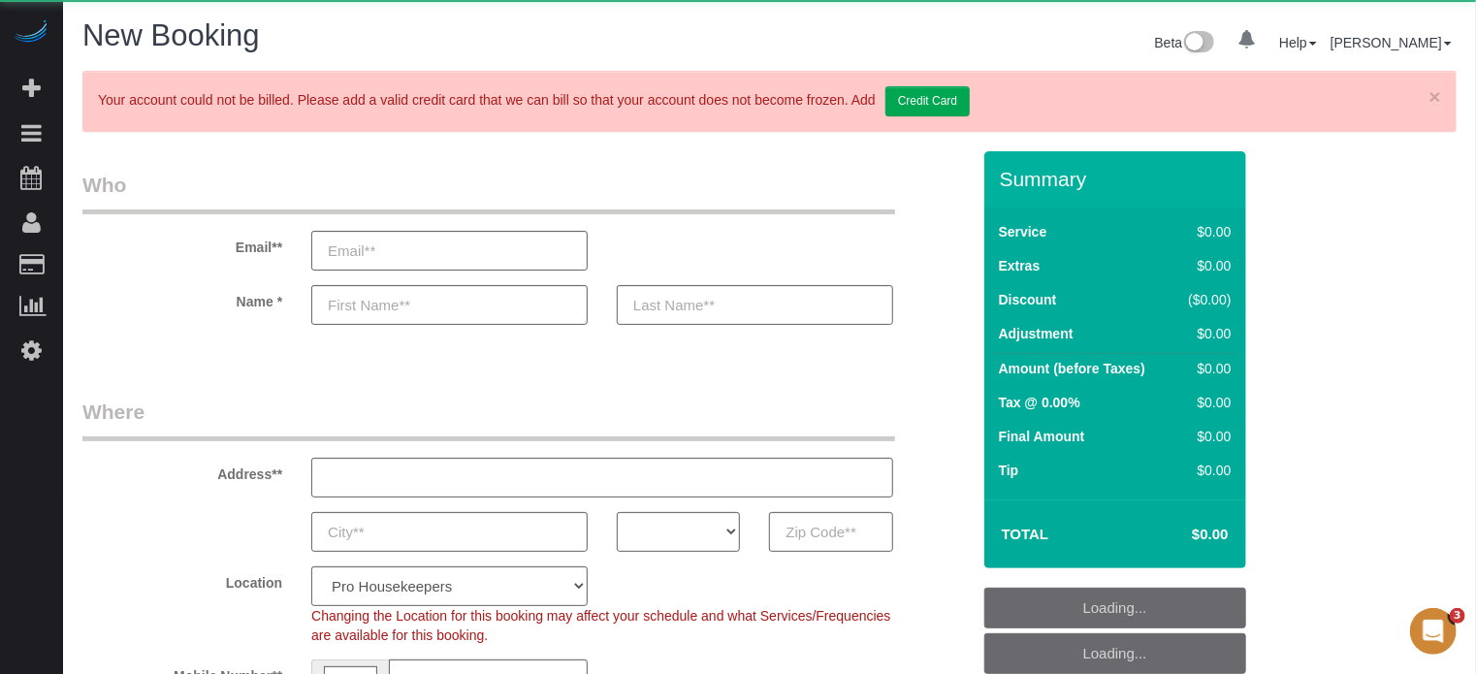
select select "object:1235"
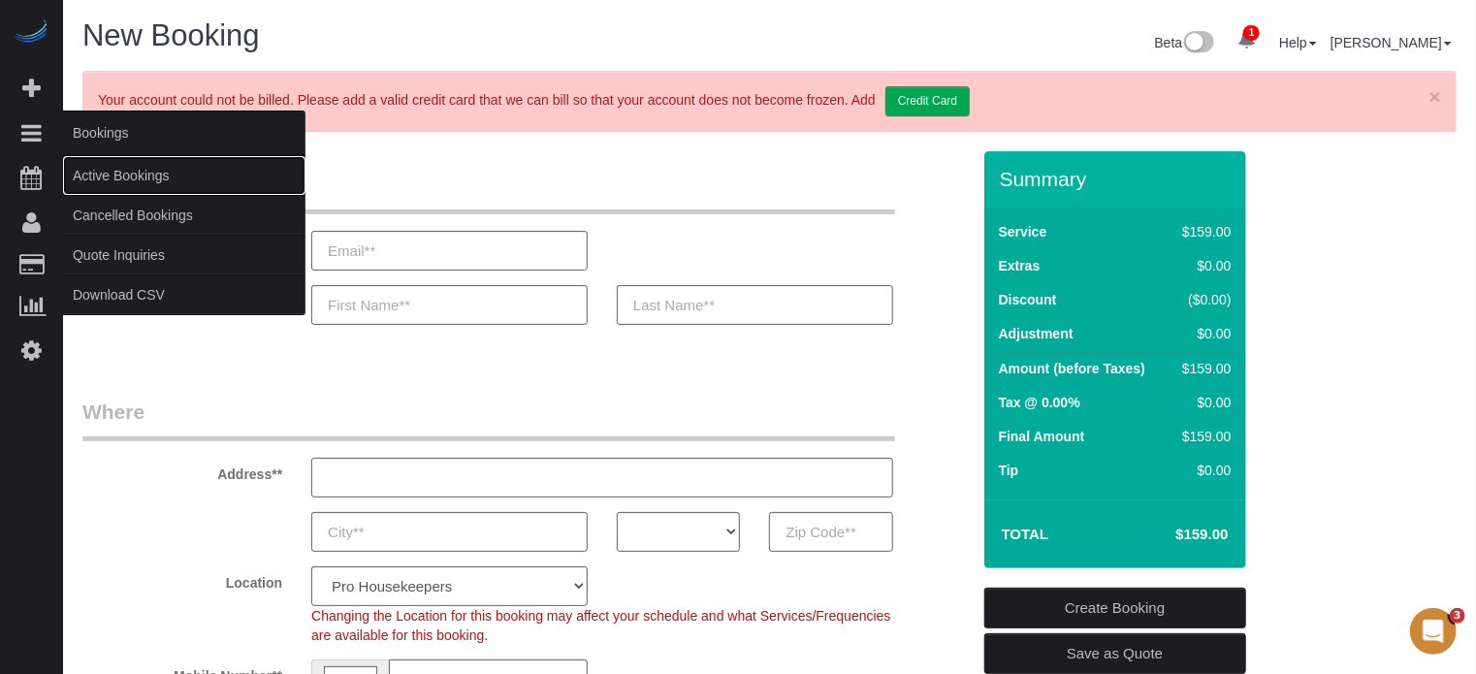
click at [120, 176] on link "Active Bookings" at bounding box center [184, 175] width 242 height 39
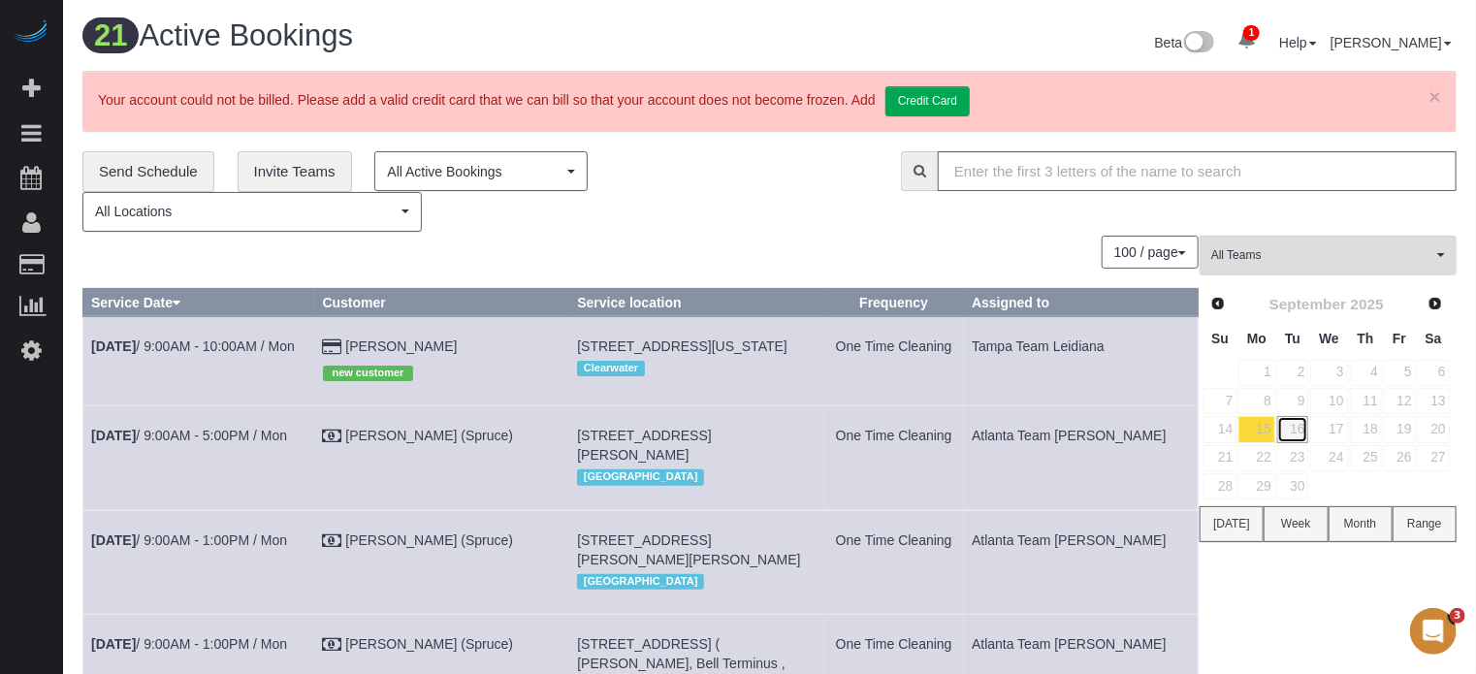
click at [1290, 423] on link "16" at bounding box center [1293, 429] width 32 height 26
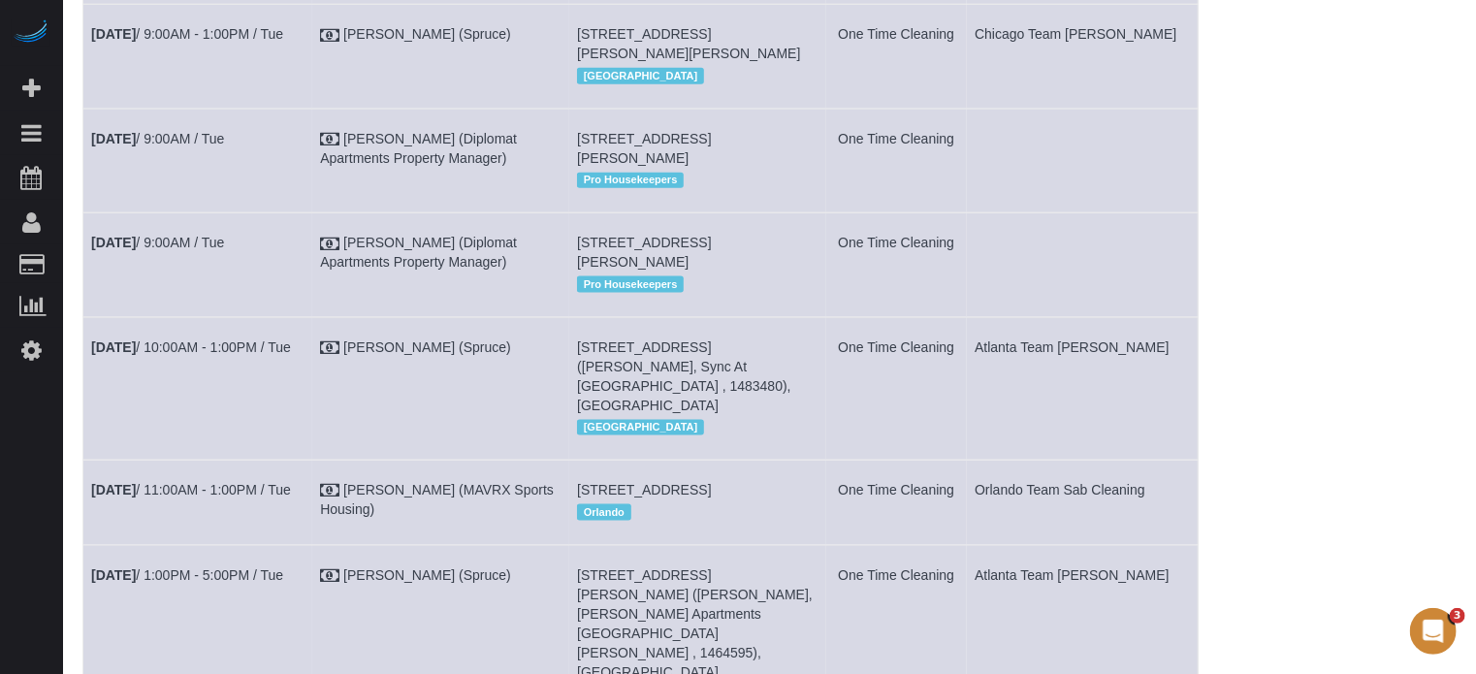
scroll to position [1164, 0]
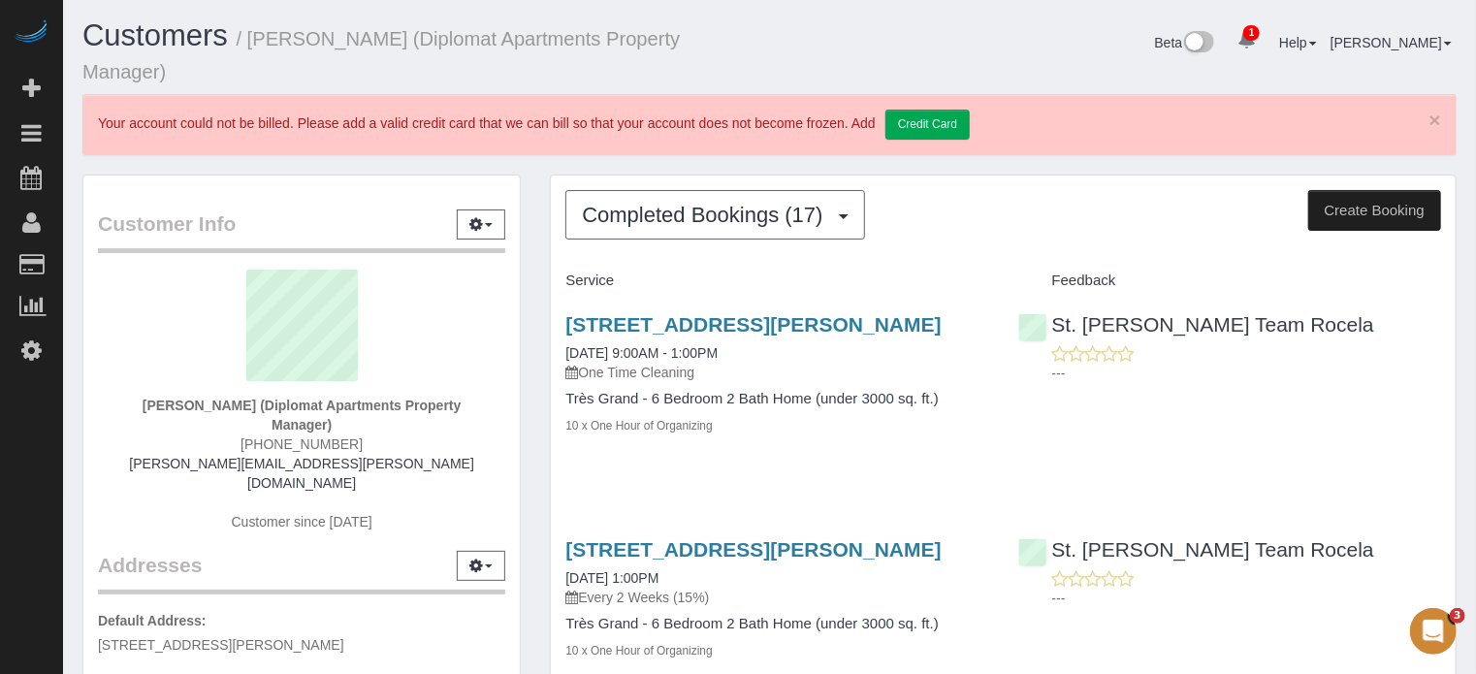
drag, startPoint x: 551, startPoint y: 321, endPoint x: 753, endPoint y: 340, distance: 202.7
click at [753, 340] on div "[STREET_ADDRESS][PERSON_NAME] [DATE] 9:00AM - 1:00PM One Time Cleaning Très Gra…" at bounding box center [777, 385] width 452 height 177
copy link "[STREET_ADDRESS][PERSON_NAME]"
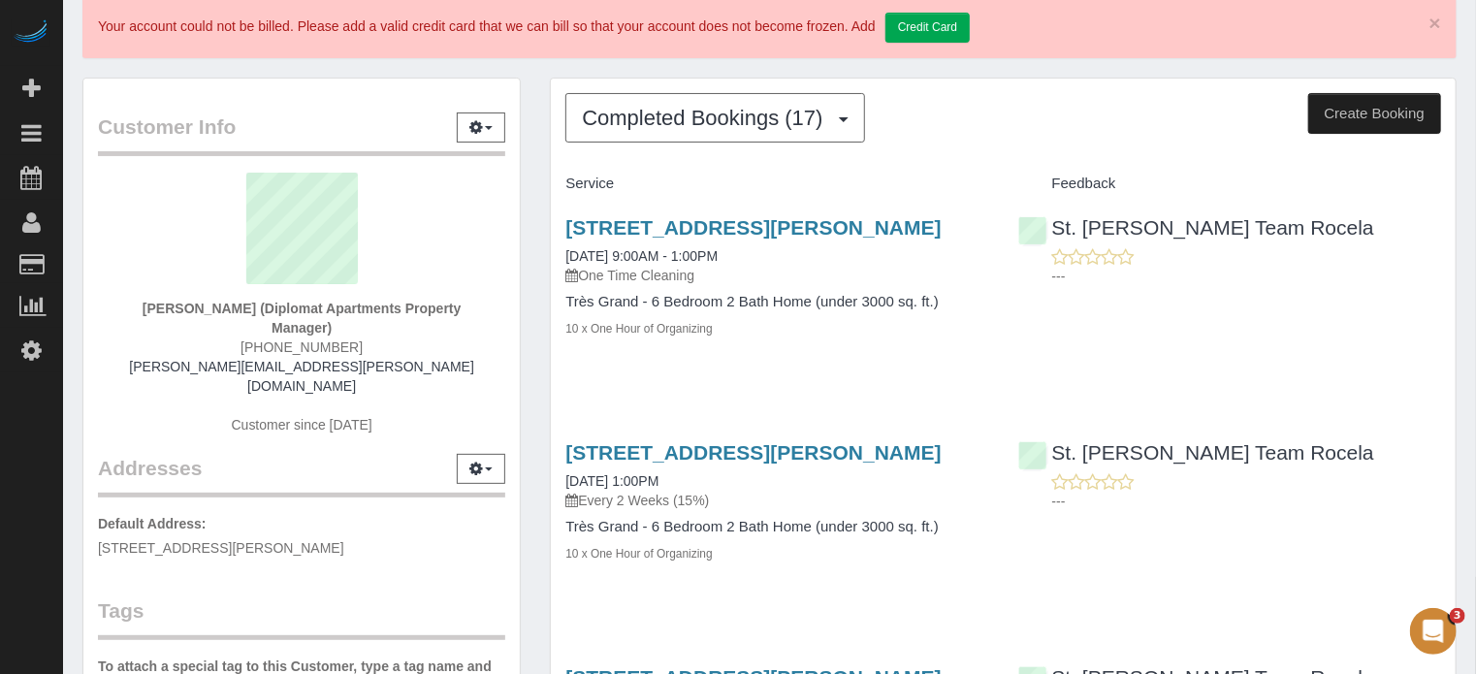
drag, startPoint x: 547, startPoint y: 217, endPoint x: 740, endPoint y: 341, distance: 229.5
click at [744, 338] on div "10 x One Hour of Organizing" at bounding box center [776, 327] width 423 height 19
drag, startPoint x: 753, startPoint y: 368, endPoint x: 546, endPoint y: 228, distance: 249.4
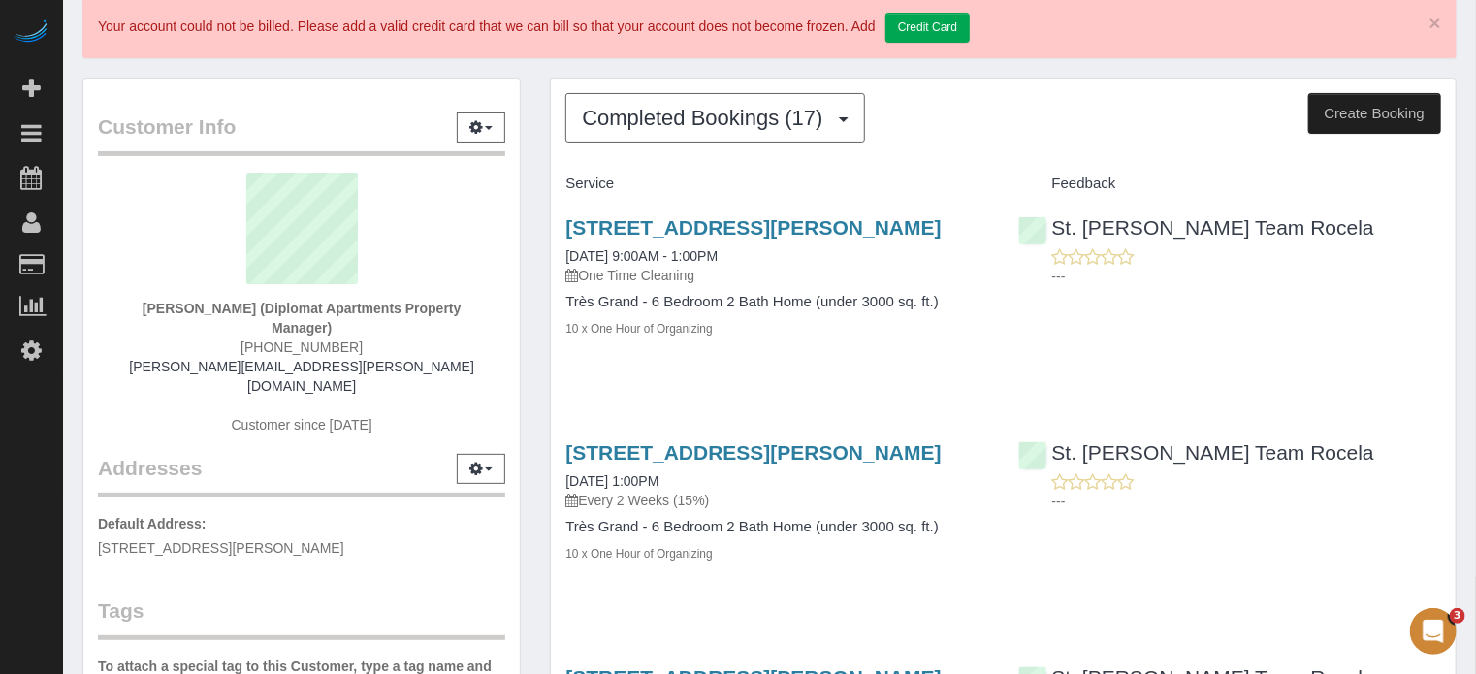
click at [531, 228] on div "Customer Info Edit Contact Info Send Message Email Preferences Special Sales Ta…" at bounding box center [301, 563] width 467 height 971
drag, startPoint x: 567, startPoint y: 240, endPoint x: 756, endPoint y: 350, distance: 218.2
click at [757, 338] on div "10 x One Hour of Organizing" at bounding box center [776, 327] width 423 height 19
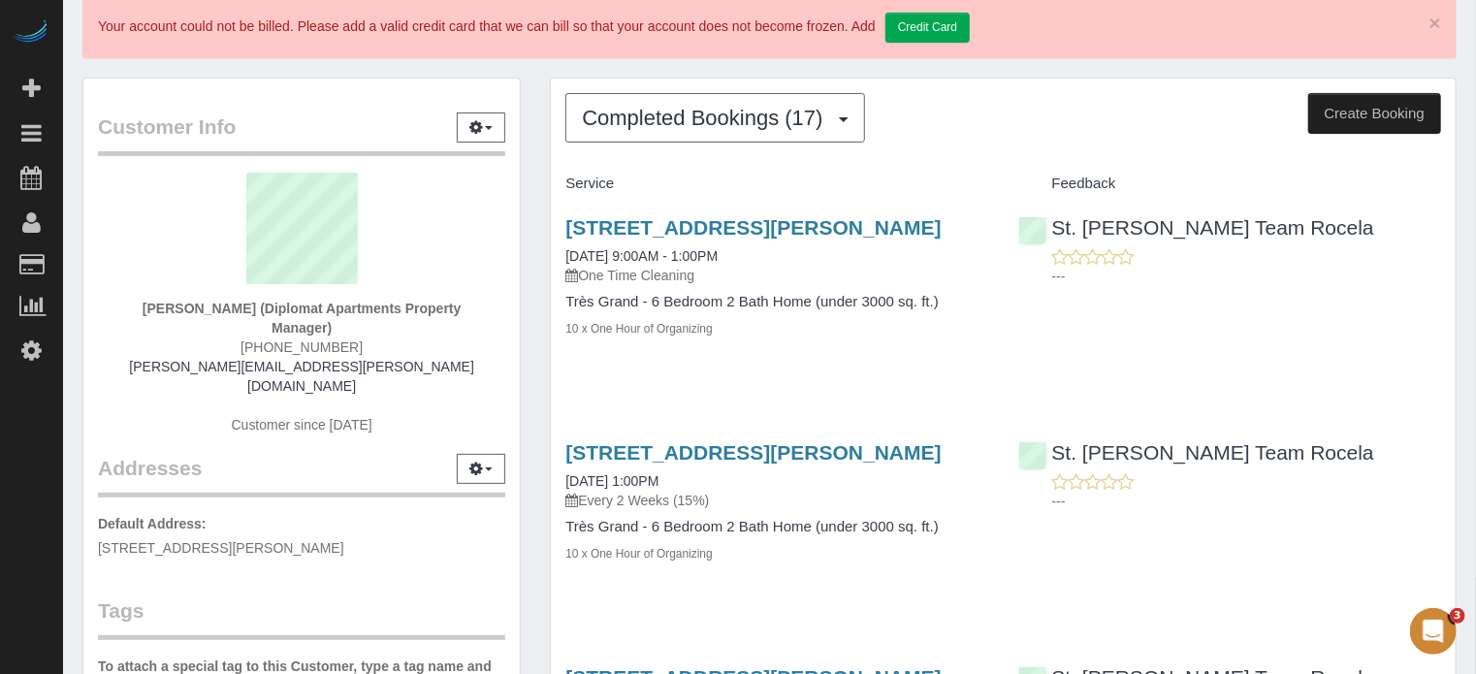
click at [663, 123] on span "Completed Bookings (17)" at bounding box center [707, 118] width 250 height 24
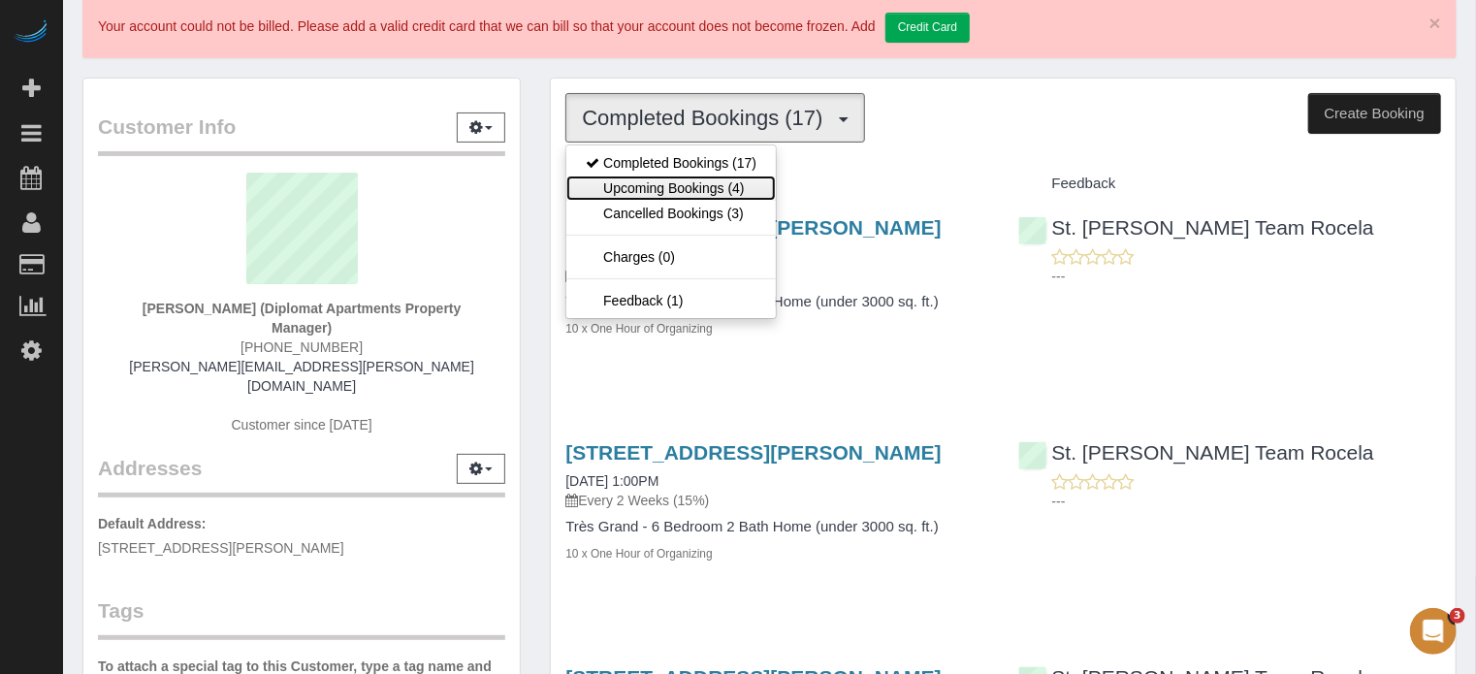
click at [686, 183] on link "Upcoming Bookings (4)" at bounding box center [670, 188] width 209 height 25
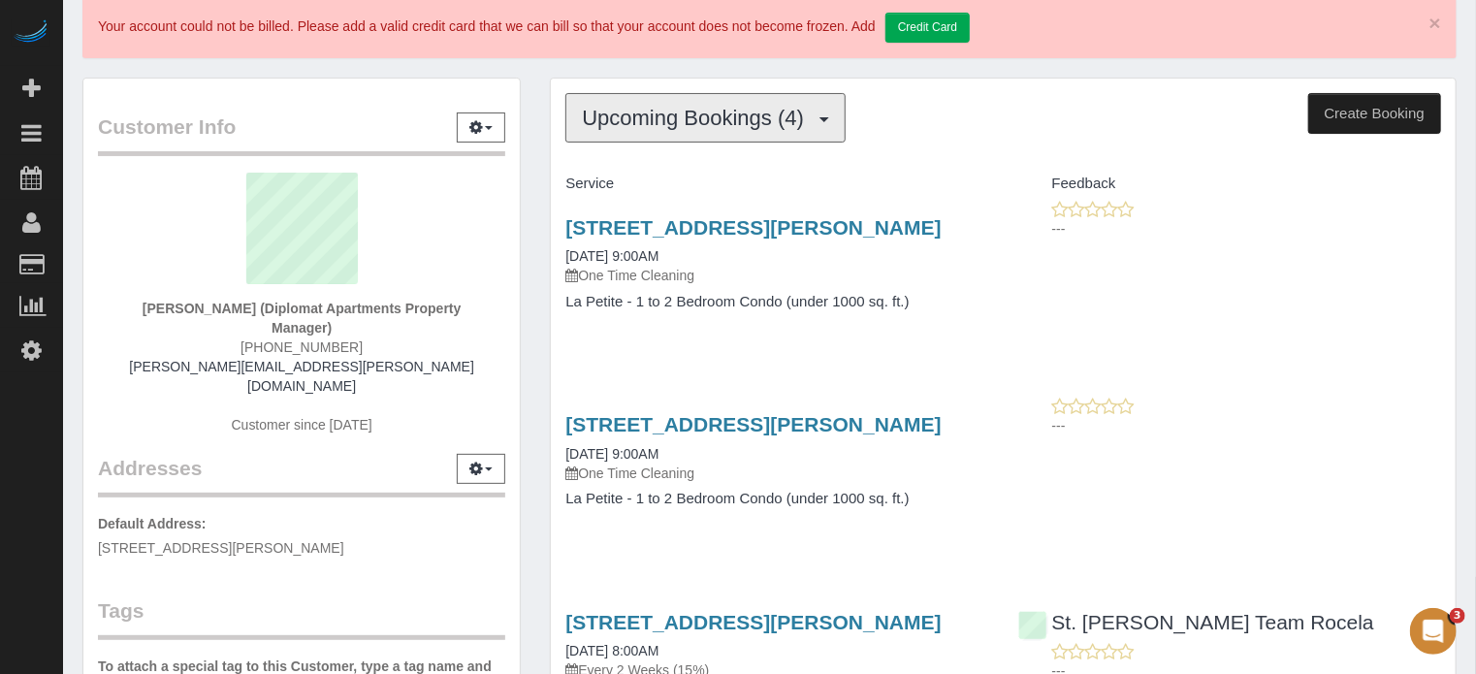
click at [724, 127] on span "Upcoming Bookings (4)" at bounding box center [698, 118] width 232 height 24
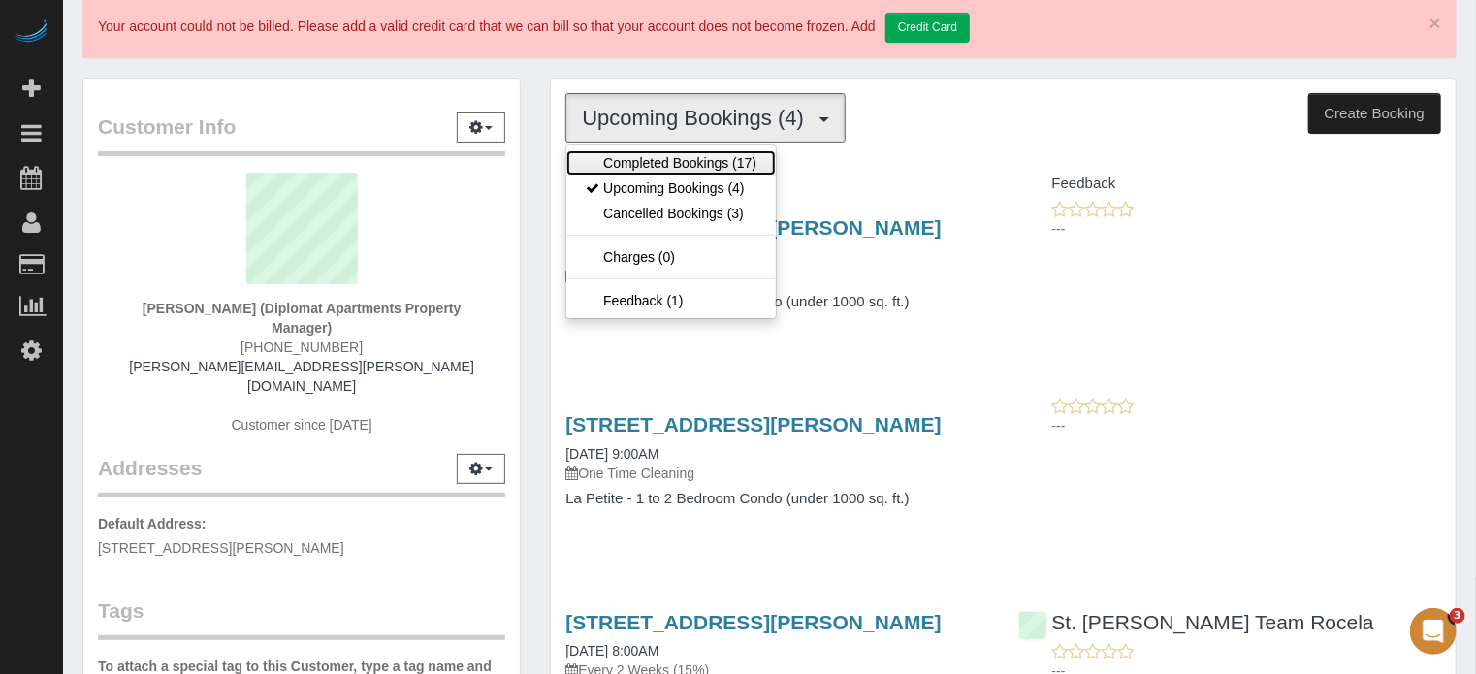
click at [721, 156] on link "Completed Bookings (17)" at bounding box center [670, 162] width 209 height 25
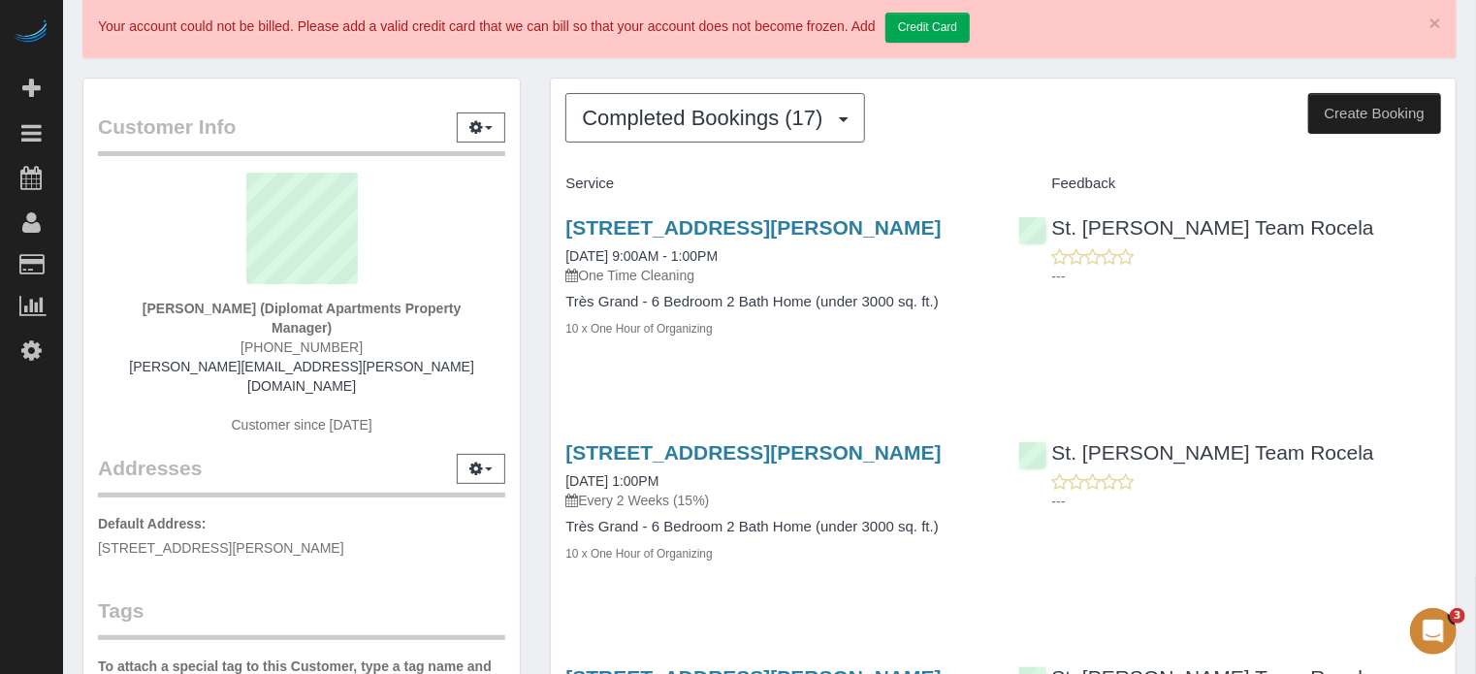
click at [532, 174] on div "Customer Info Edit Contact Info Send Message Email Preferences Special Sales Ta…" at bounding box center [301, 563] width 467 height 971
drag, startPoint x: 553, startPoint y: 219, endPoint x: 579, endPoint y: 305, distance: 89.3
click at [579, 305] on div "[STREET_ADDRESS][PERSON_NAME] [DATE] 9:00AM - 1:00PM One Time Cleaning Très Gra…" at bounding box center [777, 288] width 452 height 177
drag, startPoint x: 544, startPoint y: 221, endPoint x: 768, endPoint y: 351, distance: 259.0
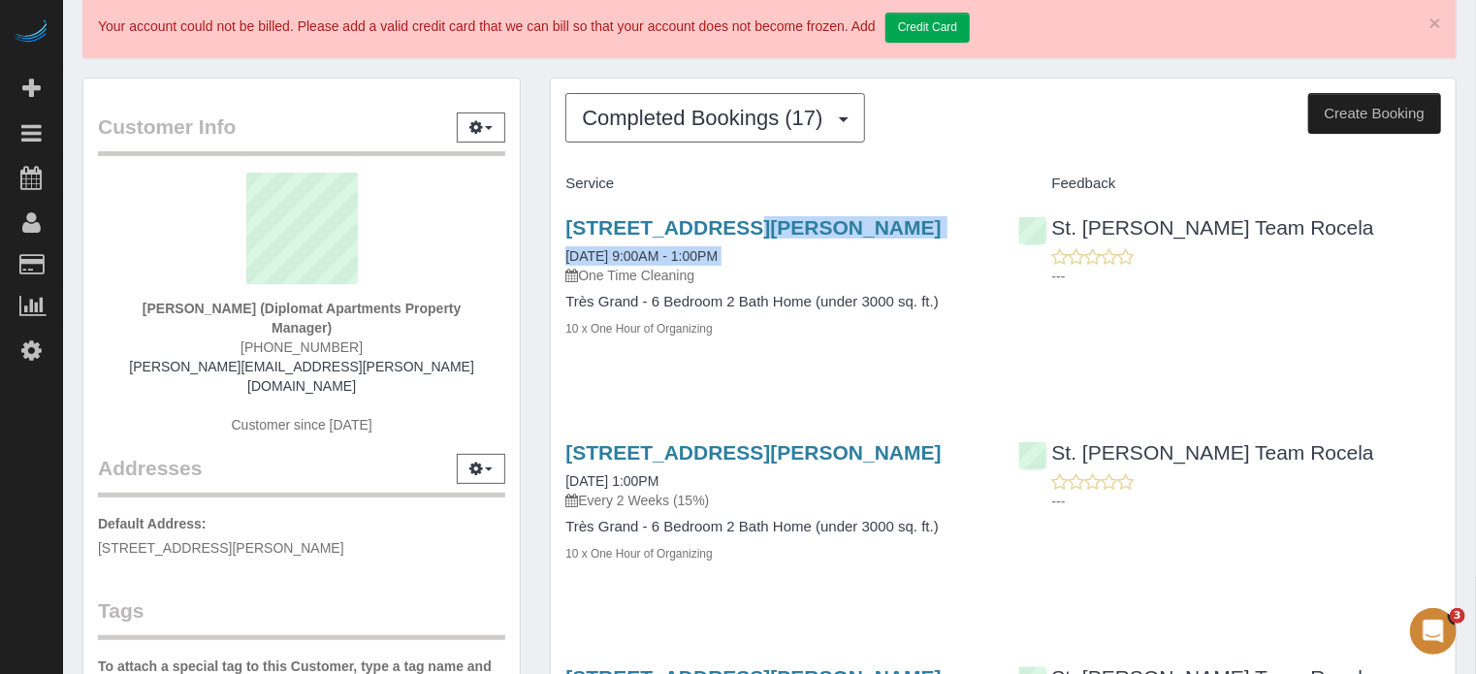
click at [533, 307] on div "Customer Info Edit Contact Info Send Message Email Preferences Special Sales Ta…" at bounding box center [301, 563] width 467 height 971
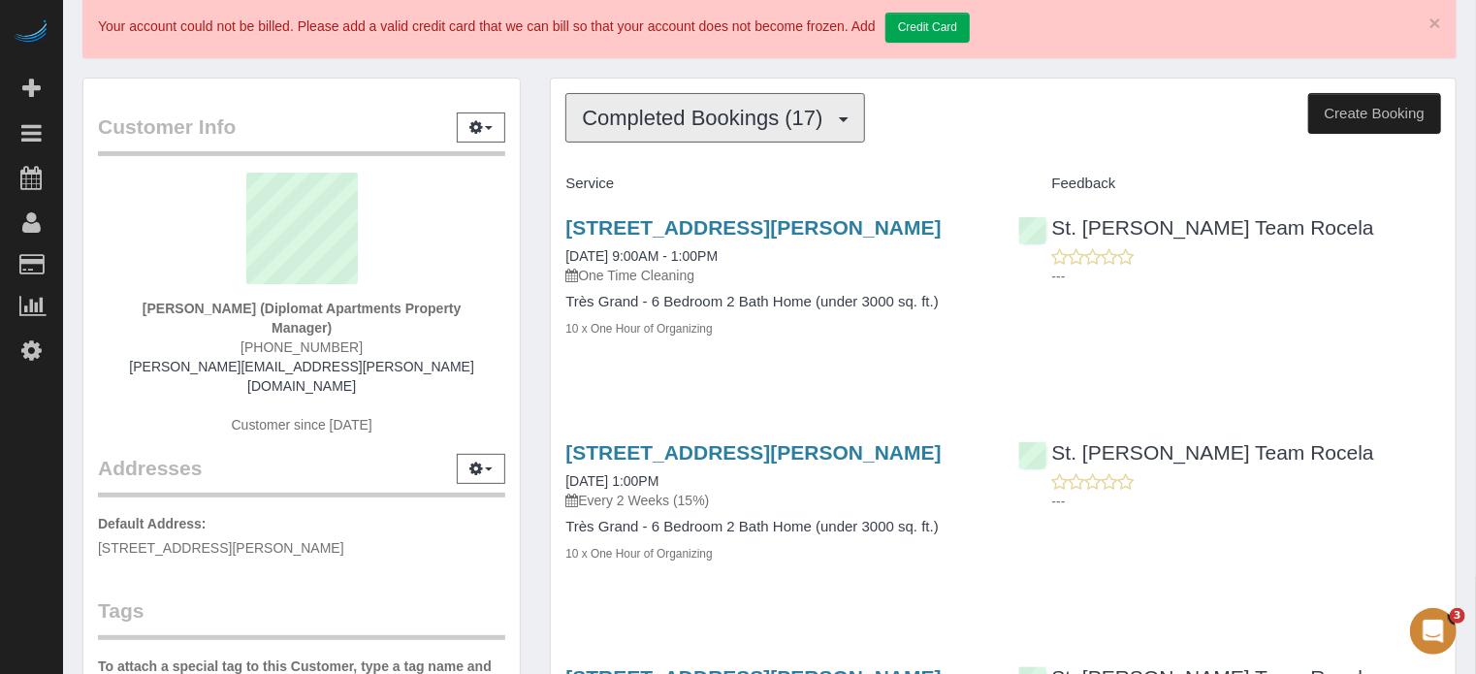
click at [694, 116] on span "Completed Bookings (17)" at bounding box center [707, 118] width 250 height 24
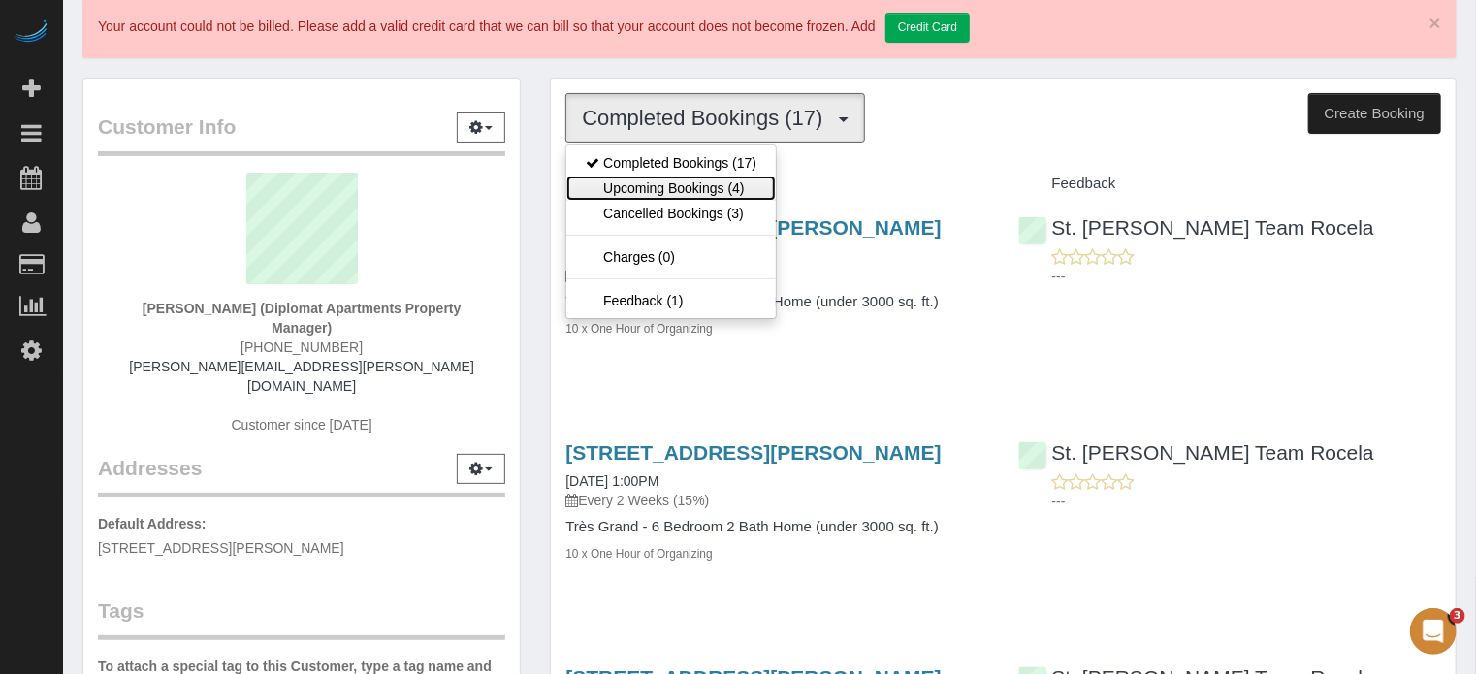
click at [705, 186] on link "Upcoming Bookings (4)" at bounding box center [670, 188] width 209 height 25
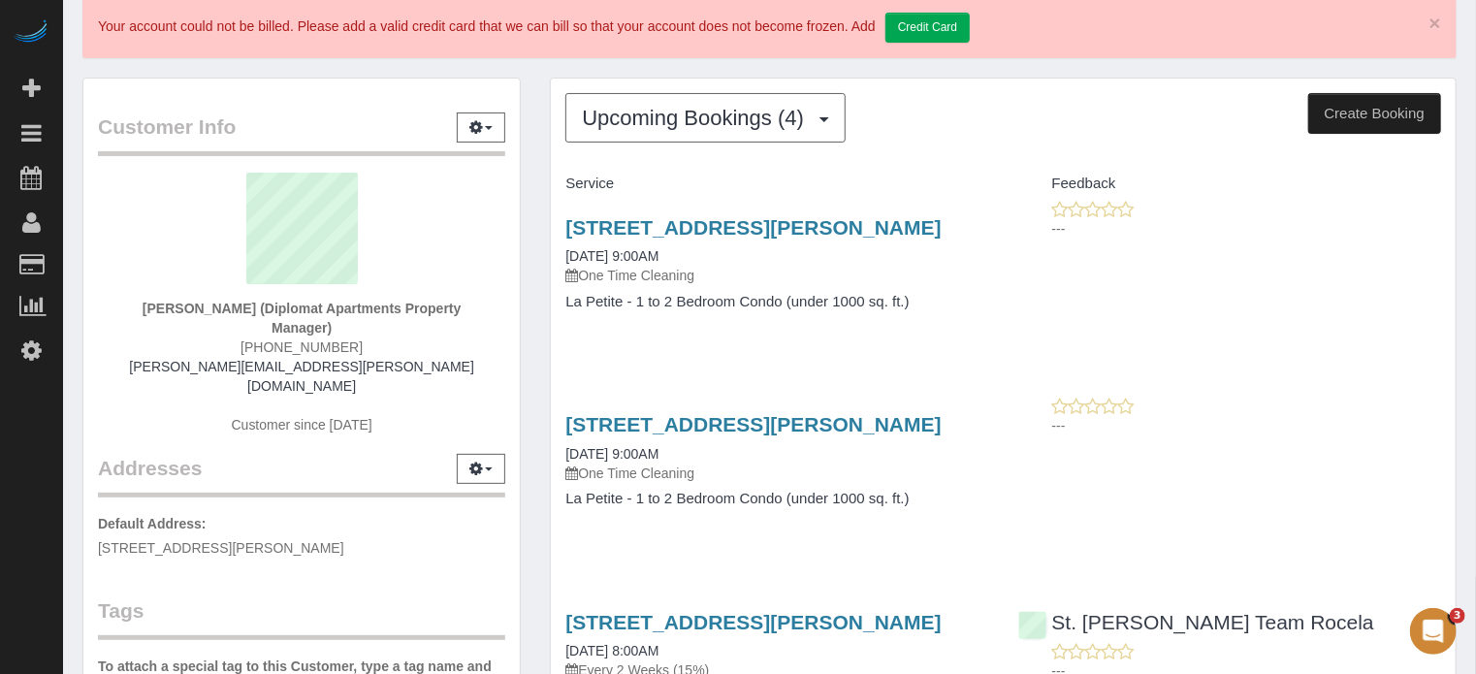
click at [1009, 83] on div "Upcoming Bookings (4) Completed Bookings (17) Upcoming Bookings (4) Cancelled B…" at bounding box center [1003, 579] width 905 height 1000
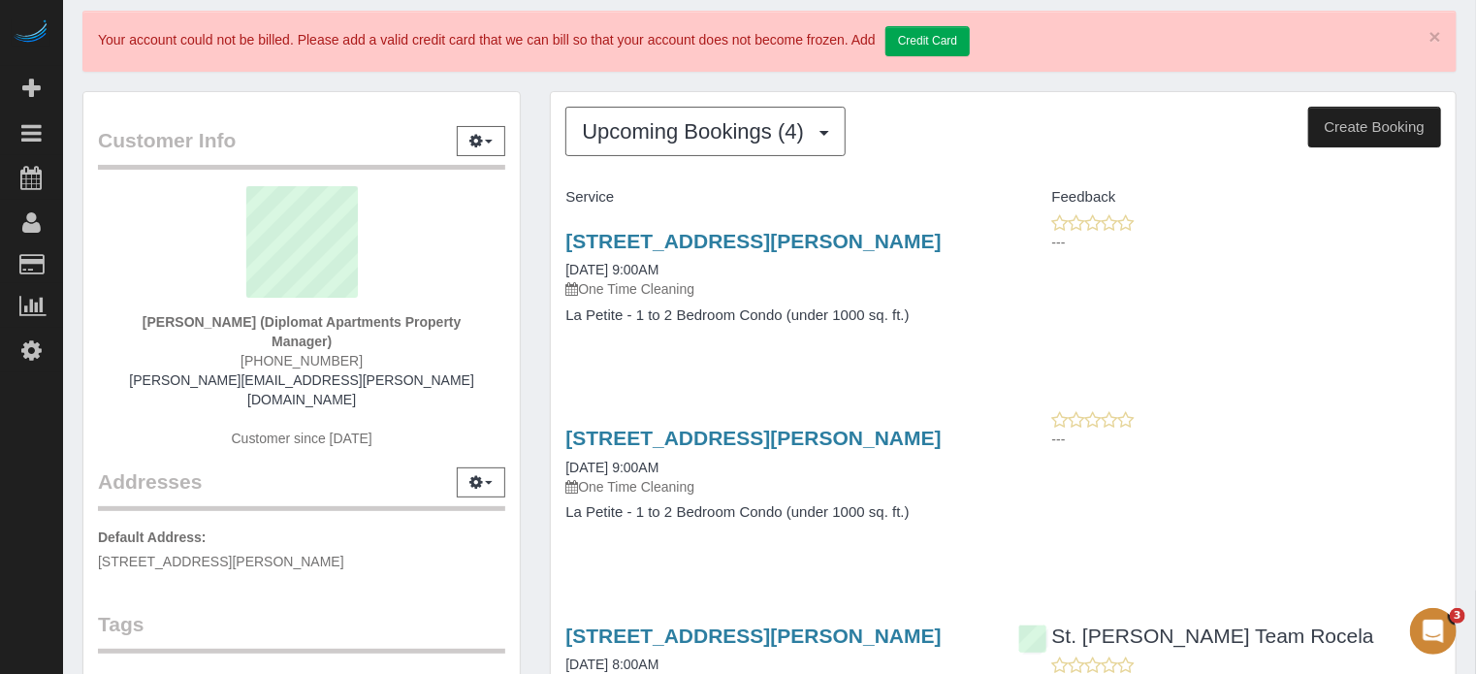
scroll to position [0, 0]
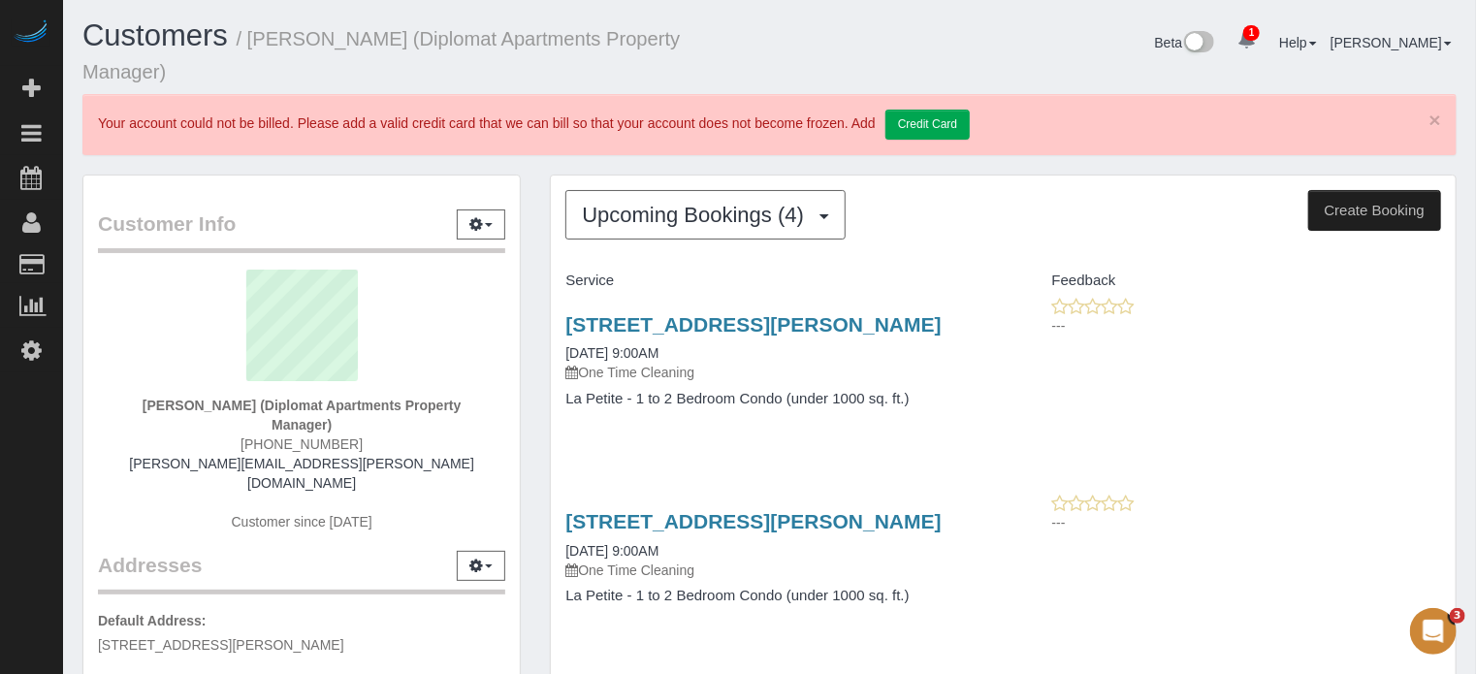
drag, startPoint x: 554, startPoint y: 352, endPoint x: 634, endPoint y: 352, distance: 80.5
click at [634, 352] on div "[STREET_ADDRESS][PERSON_NAME] [DATE] 9:00AM One Time Cleaning La Petite - 1 to …" at bounding box center [777, 371] width 452 height 149
copy link "63118"
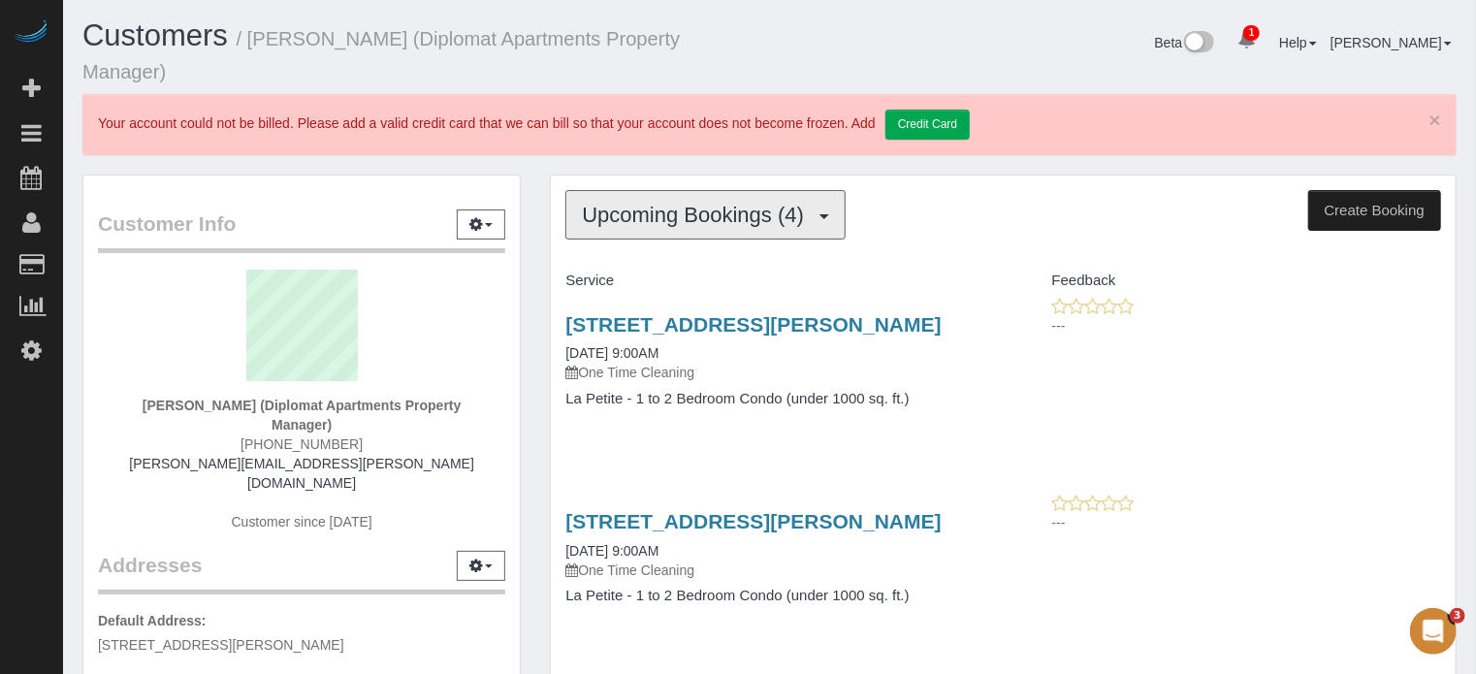
click at [677, 198] on button "Upcoming Bookings (4)" at bounding box center [705, 214] width 280 height 49
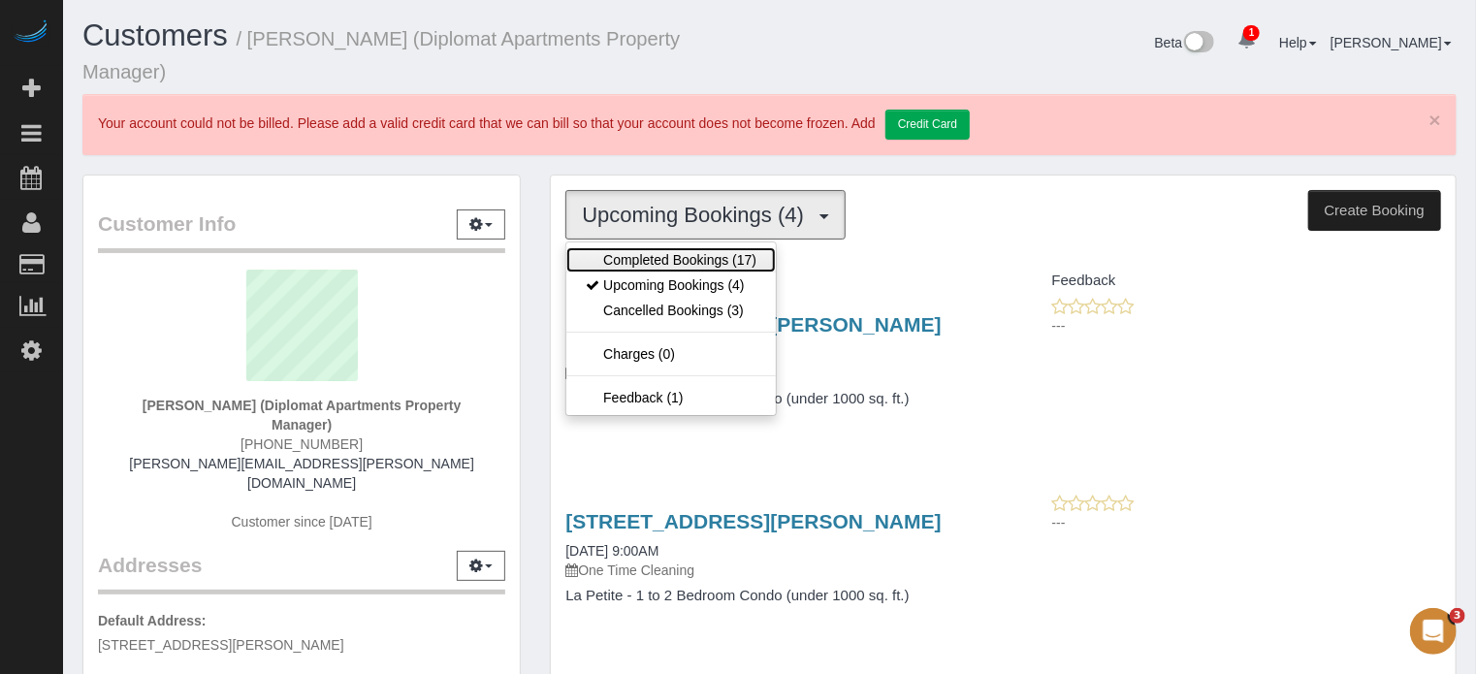
click at [678, 255] on link "Completed Bookings (17)" at bounding box center [670, 259] width 209 height 25
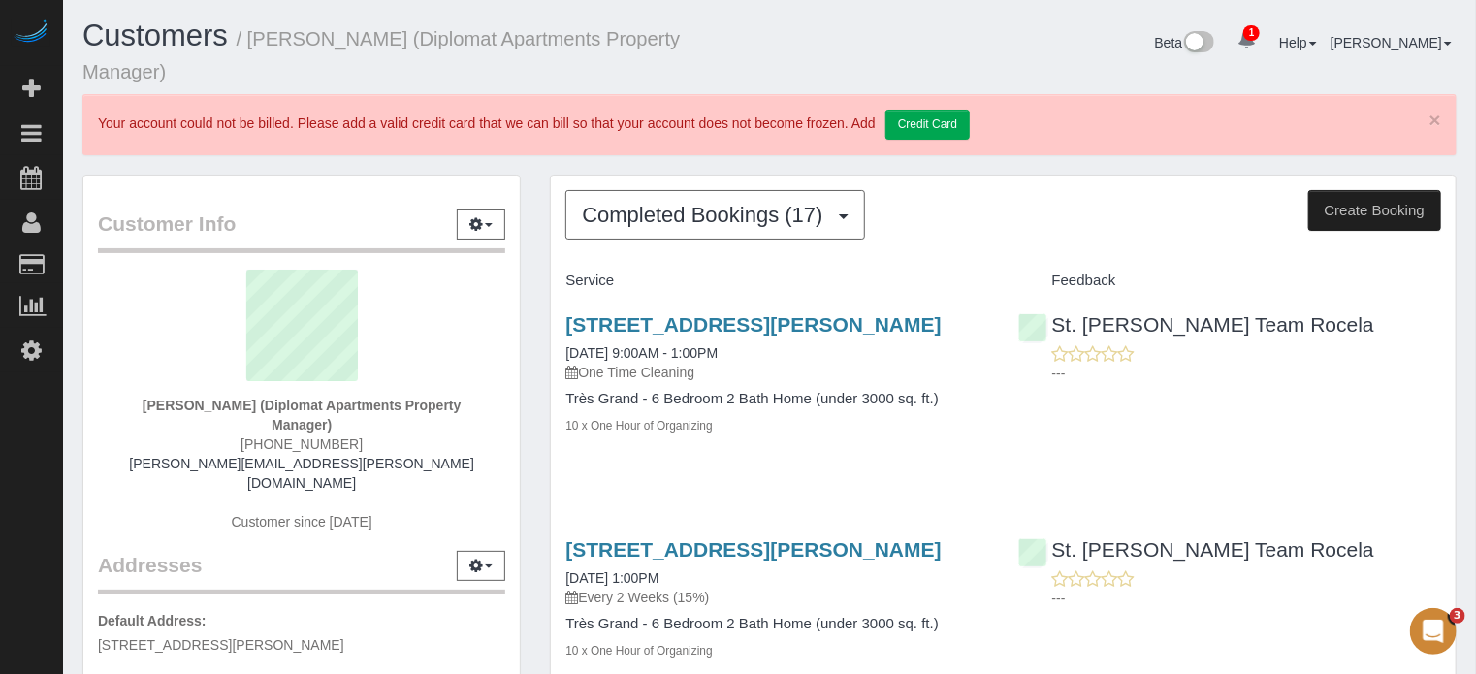
click at [534, 266] on div "Customer Info Edit Contact Info Send Message Email Preferences Special Sales Ta…" at bounding box center [301, 660] width 467 height 971
